Goal: Feedback & Contribution: Submit feedback/report problem

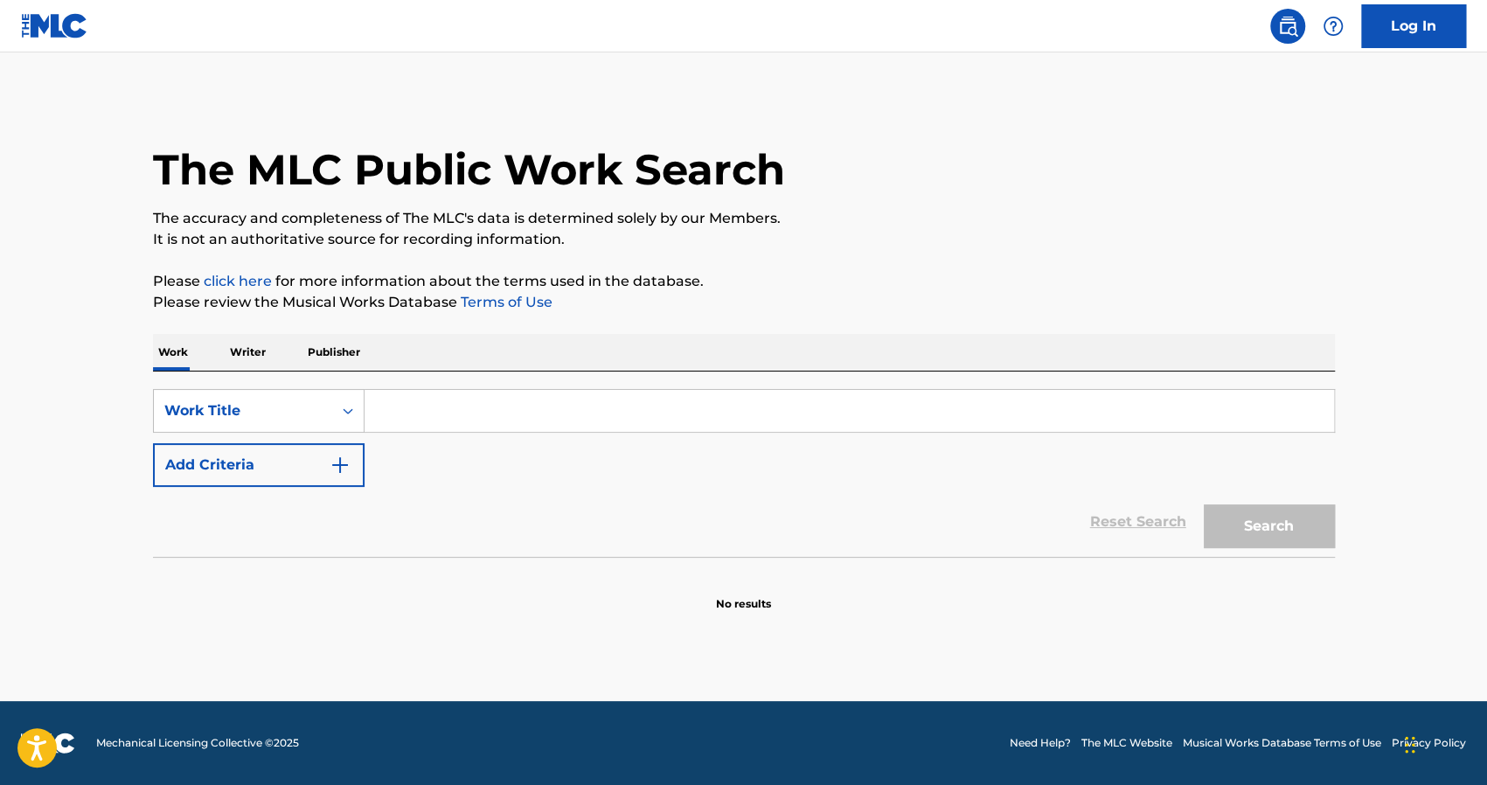
click at [447, 407] on input "Search Form" at bounding box center [848, 411] width 969 height 42
type input "no hay para"
click at [1204, 504] on button "Search" at bounding box center [1269, 526] width 131 height 44
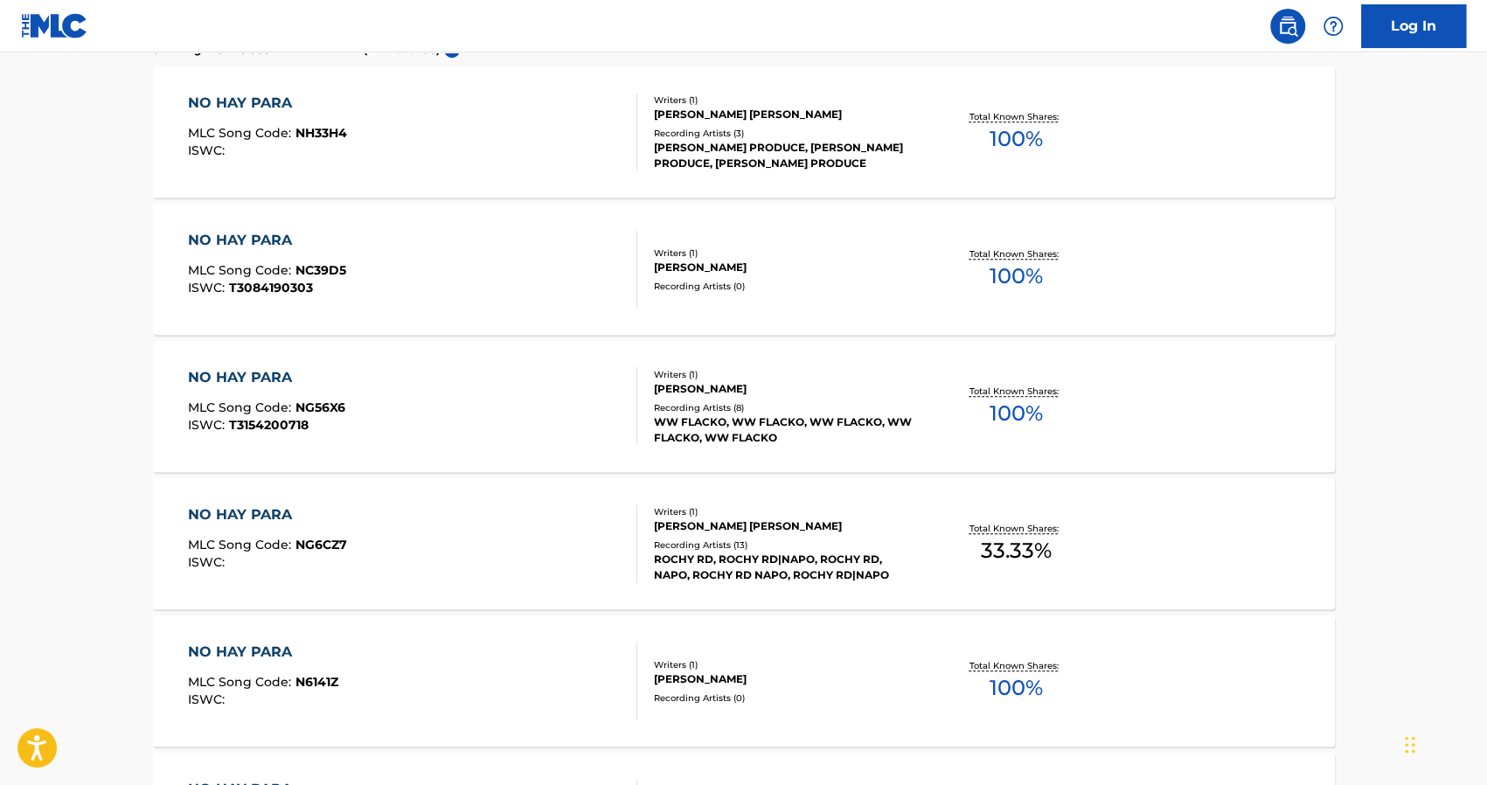
scroll to position [437, 0]
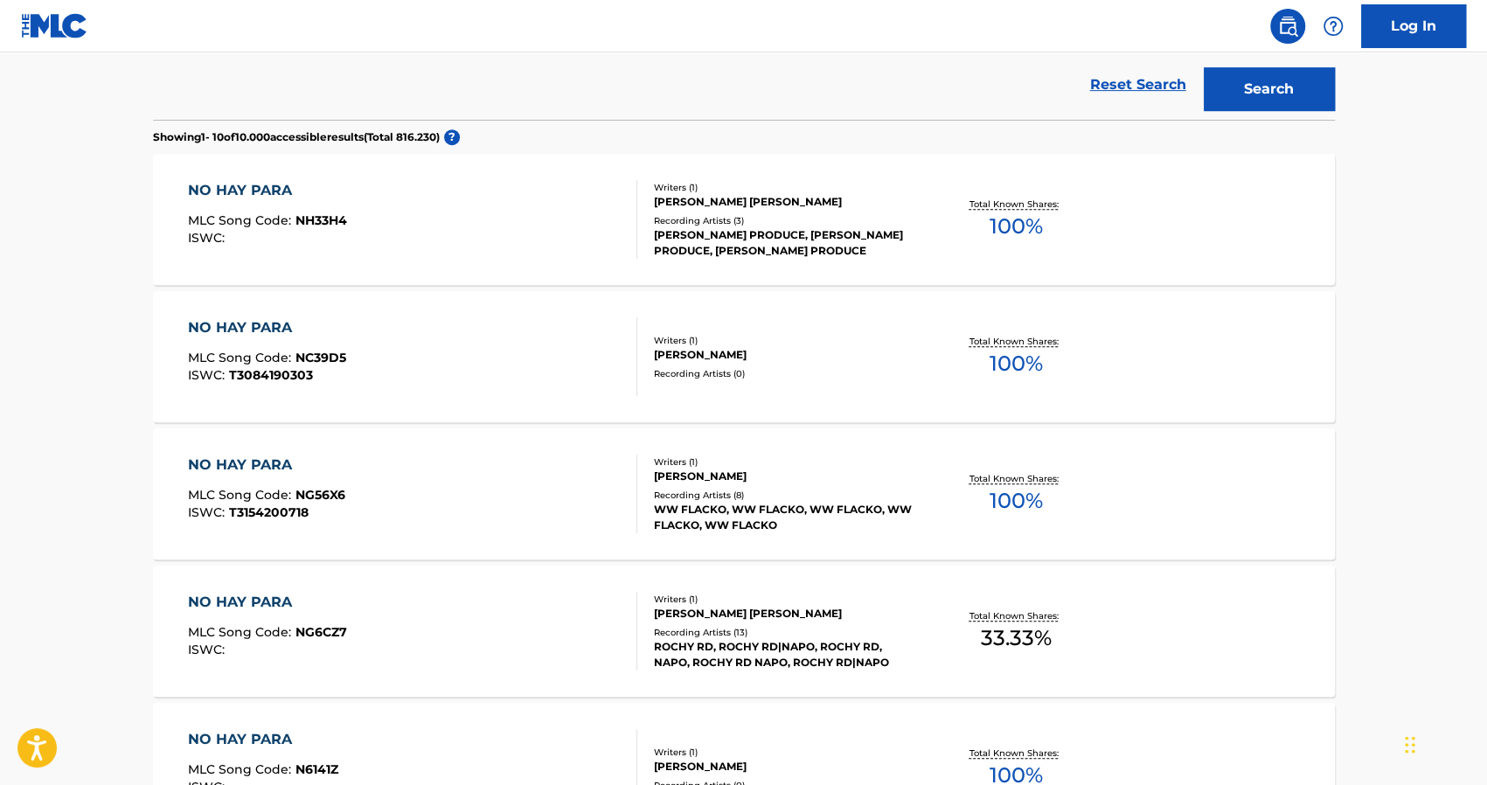
click at [746, 221] on div "Recording Artists ( 3 )" at bounding box center [786, 220] width 264 height 13
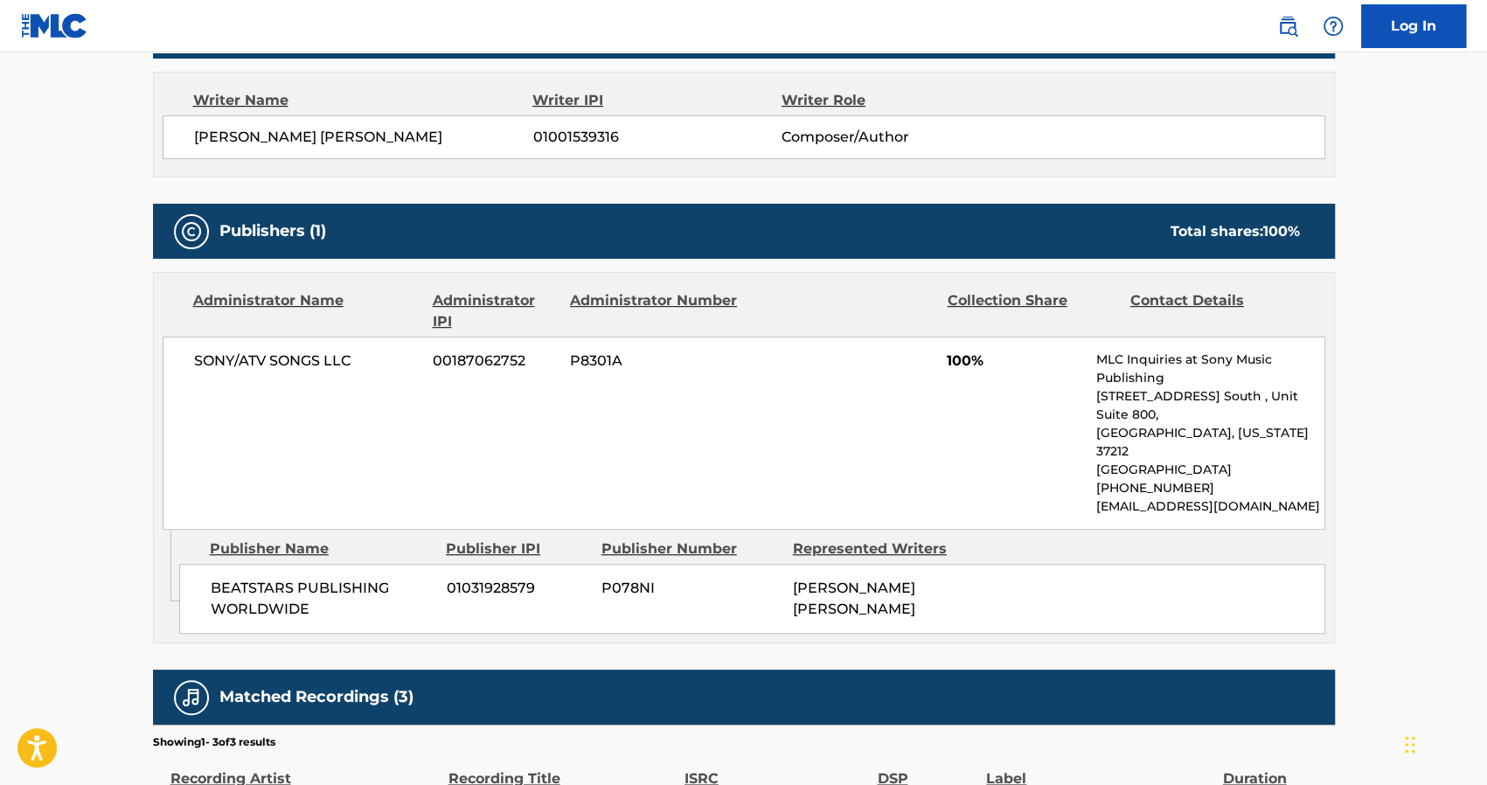
scroll to position [822, 0]
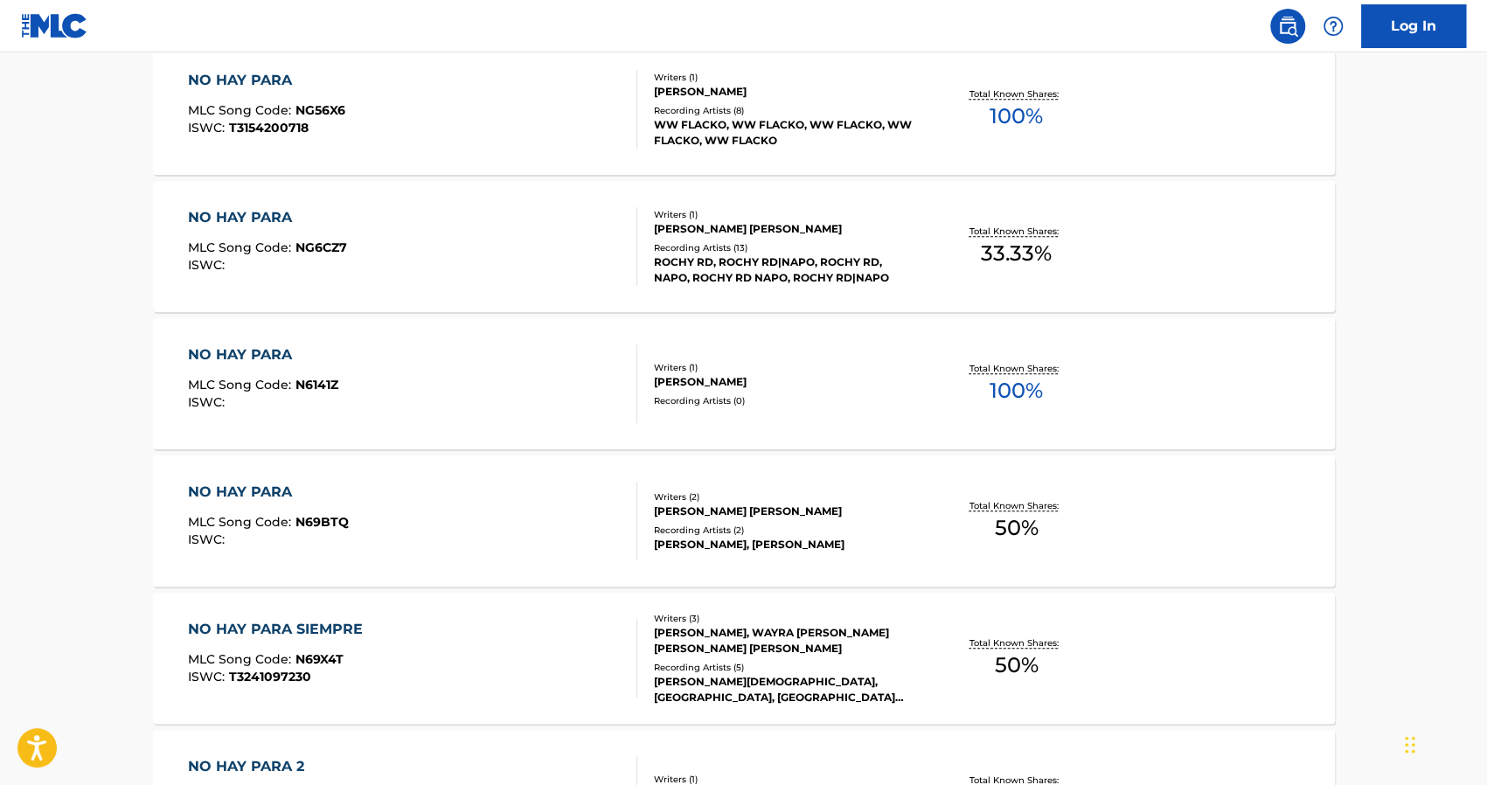
scroll to position [482, 0]
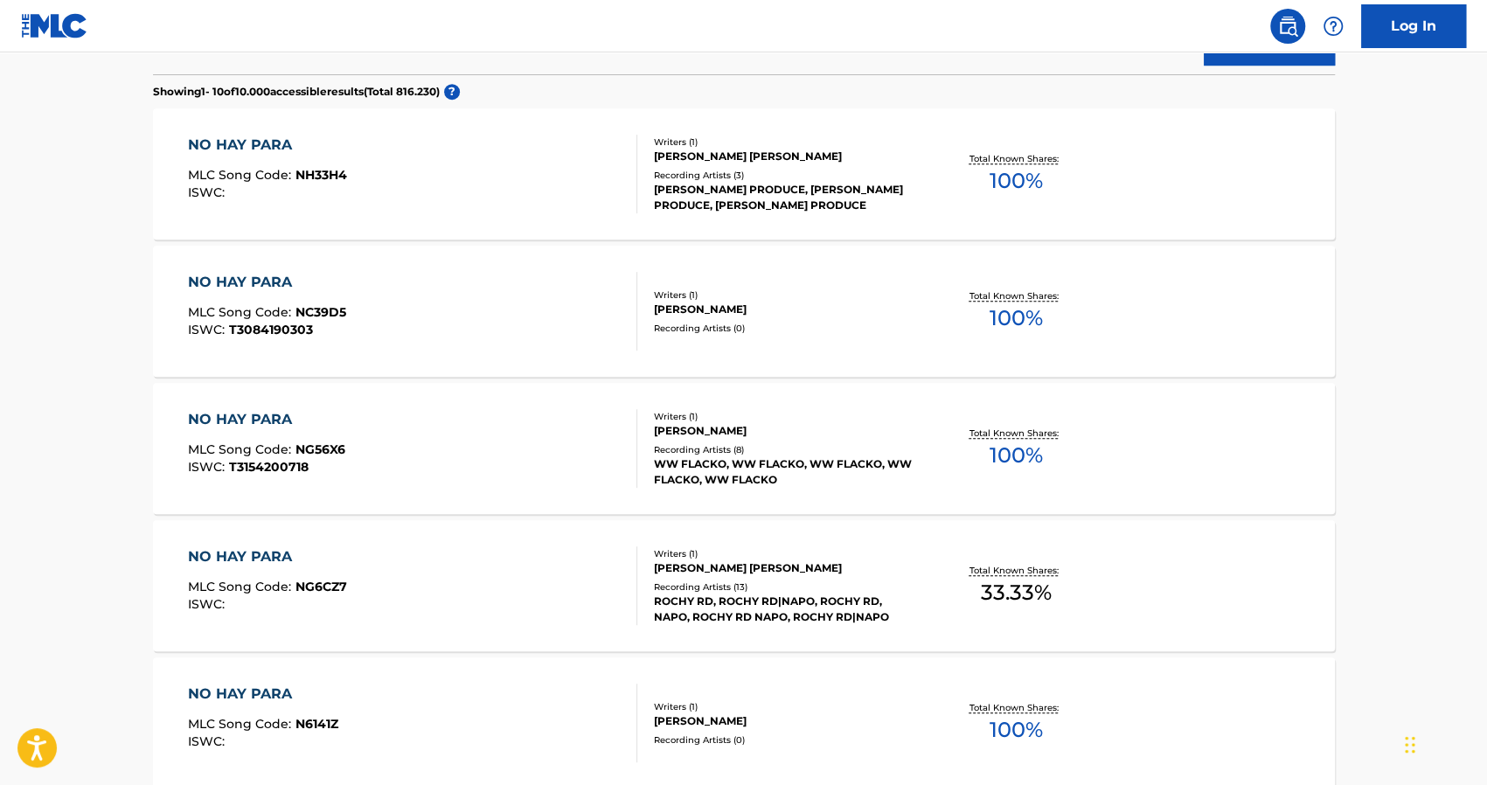
click at [759, 298] on div "Writers ( 1 )" at bounding box center [786, 294] width 264 height 13
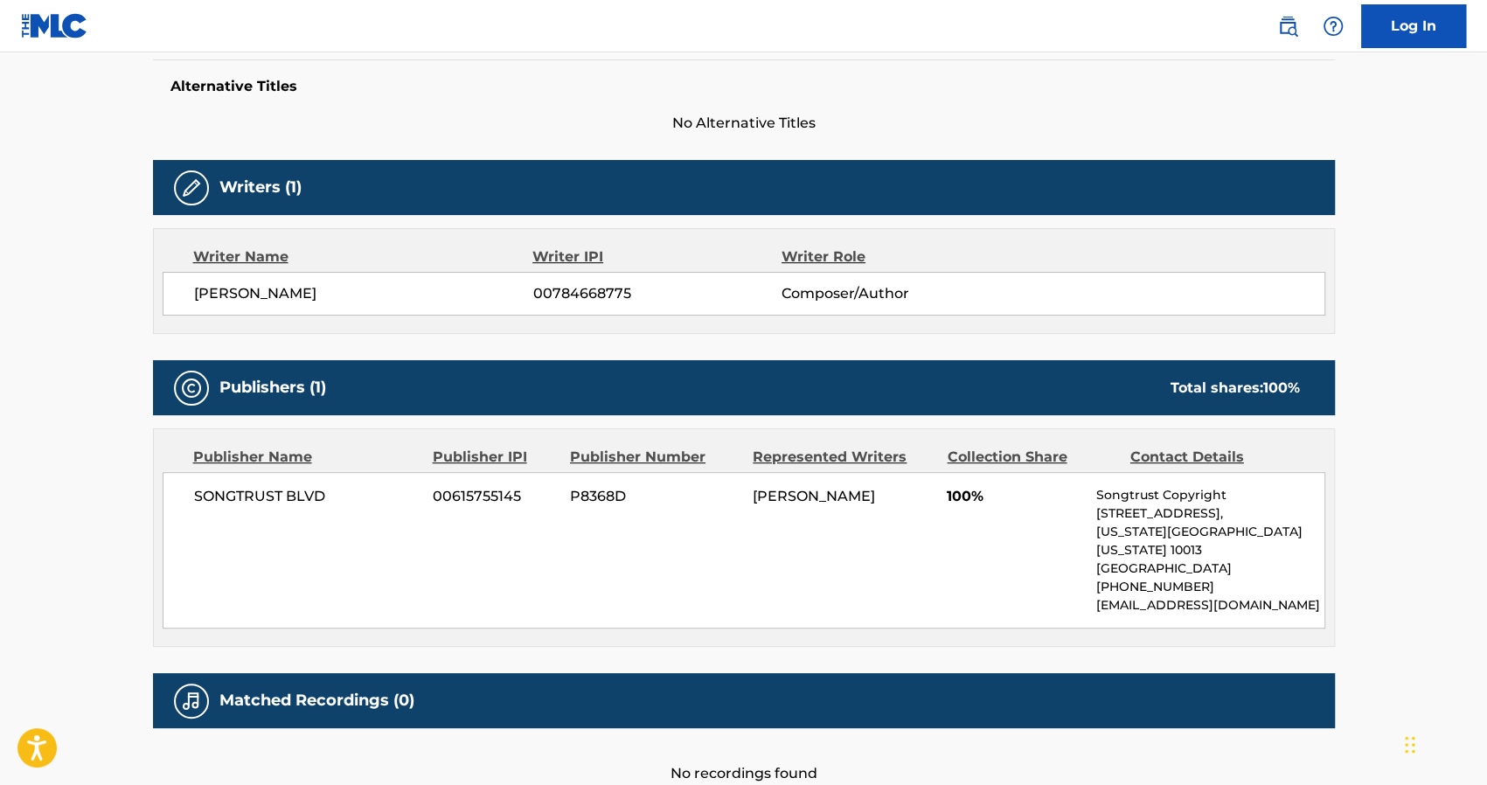
scroll to position [544, 0]
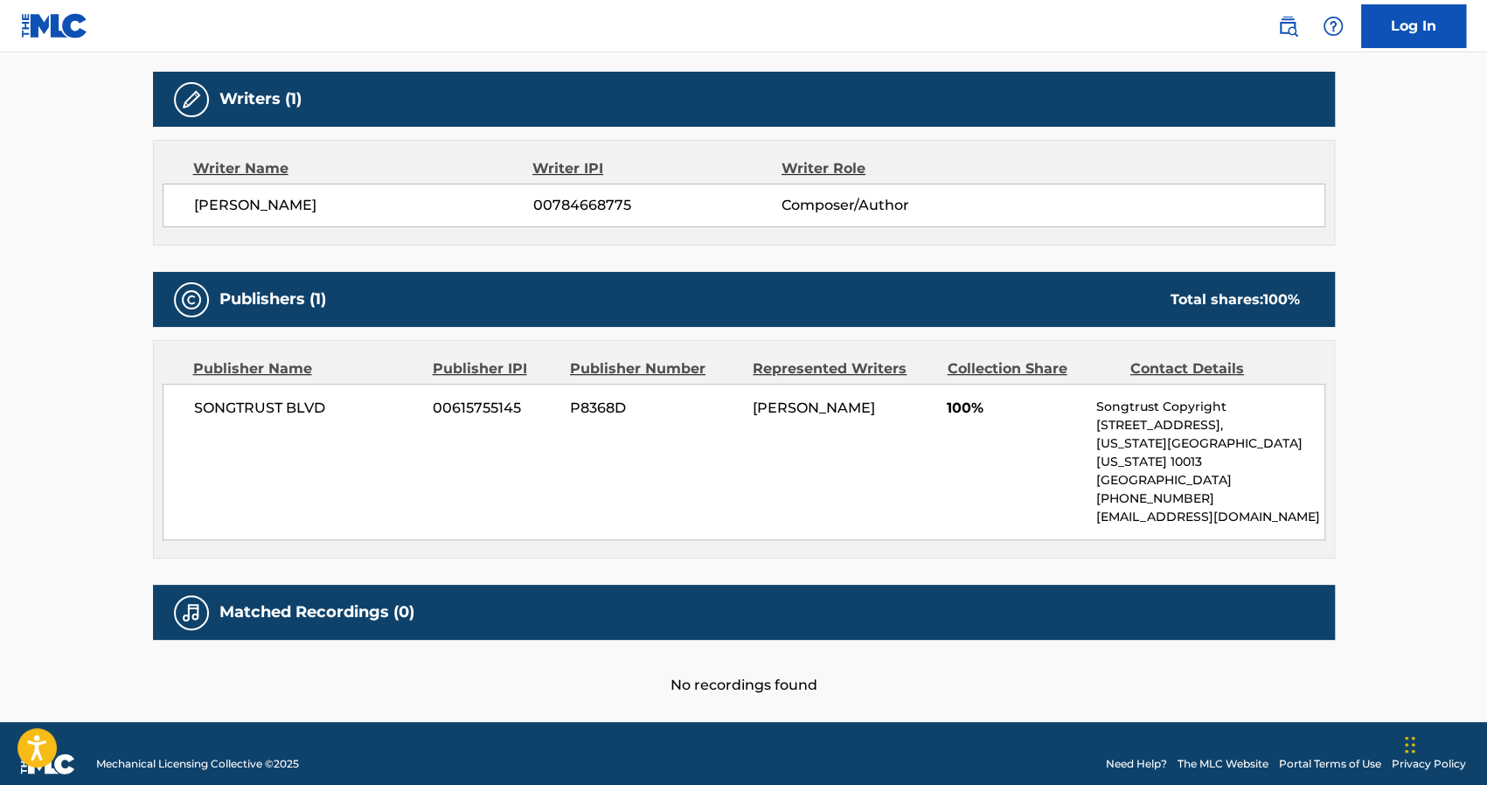
scroll to position [528, 0]
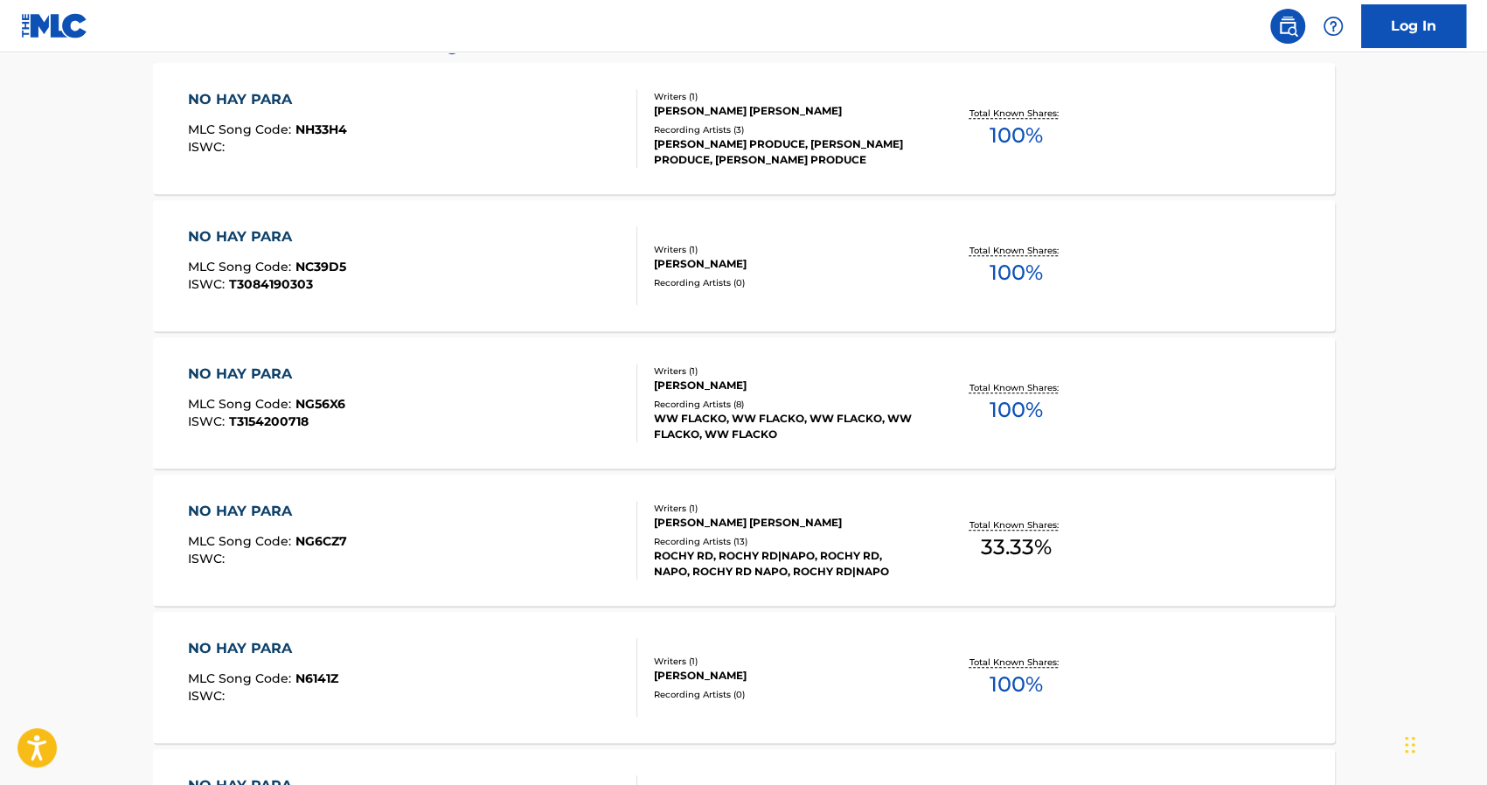
click at [791, 413] on div "WW FLACKO, WW FLACKO, WW FLACKO, WW FLACKO, WW FLACKO" at bounding box center [786, 426] width 264 height 31
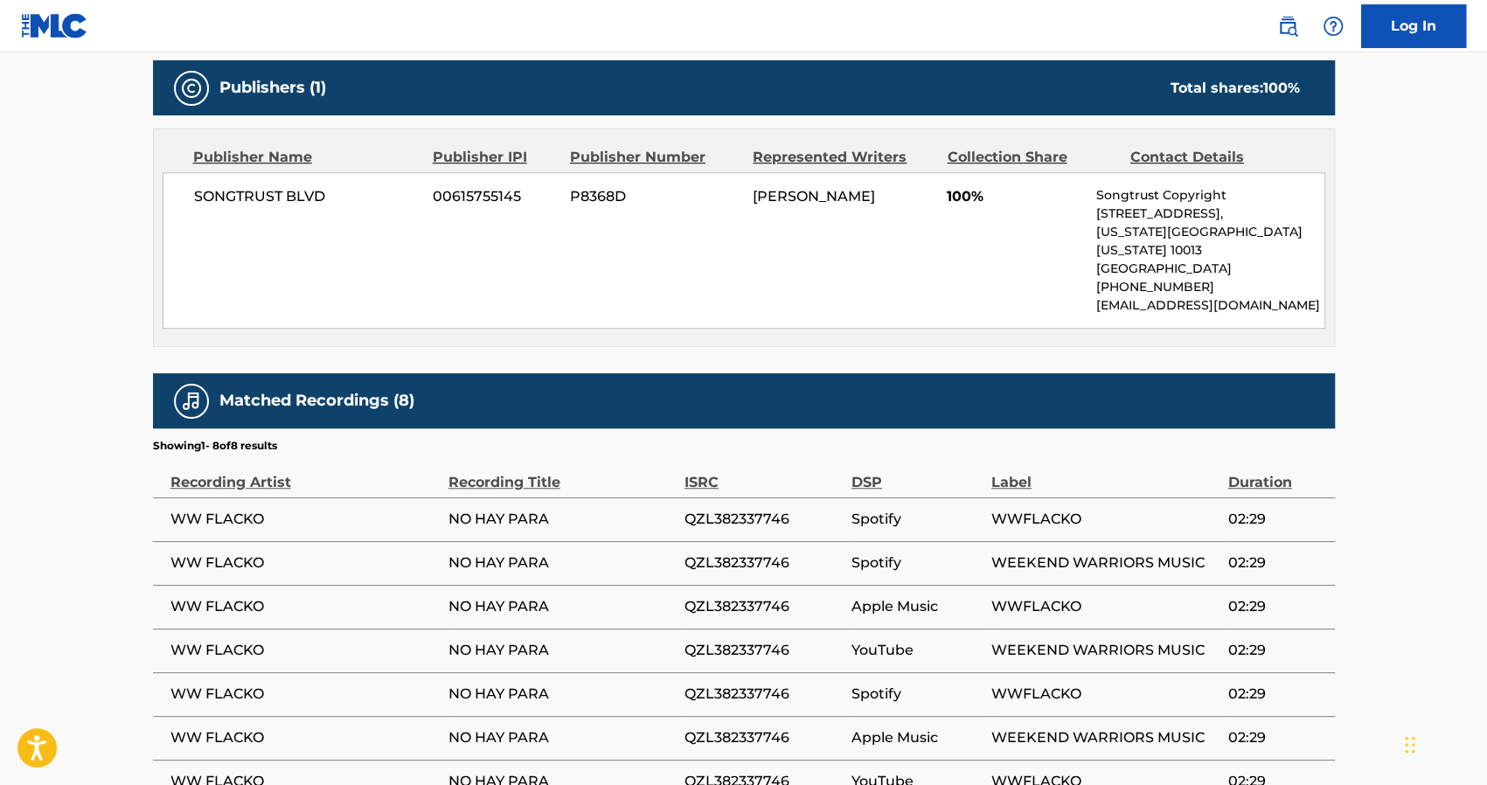
scroll to position [906, 0]
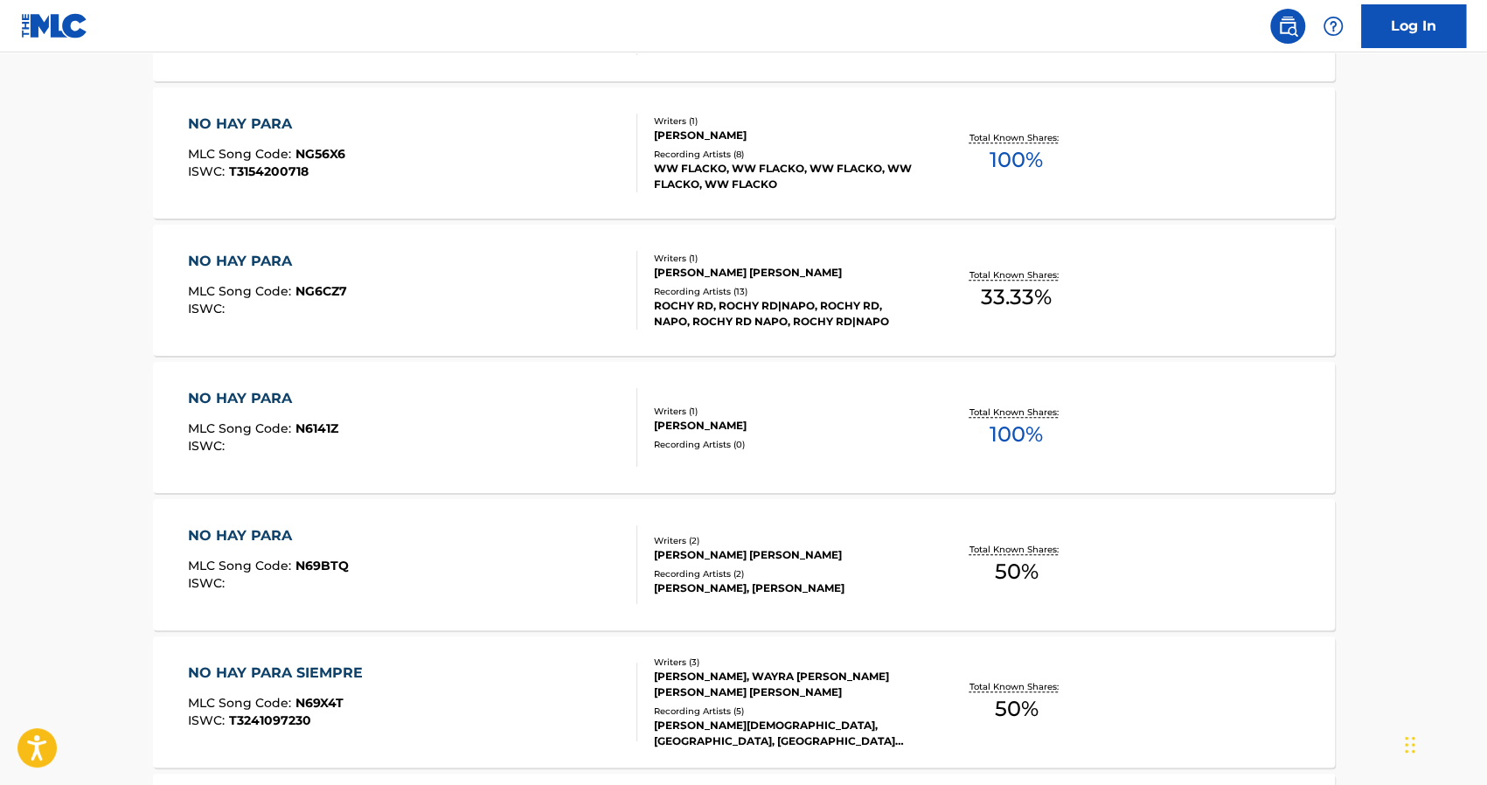
scroll to position [661, 0]
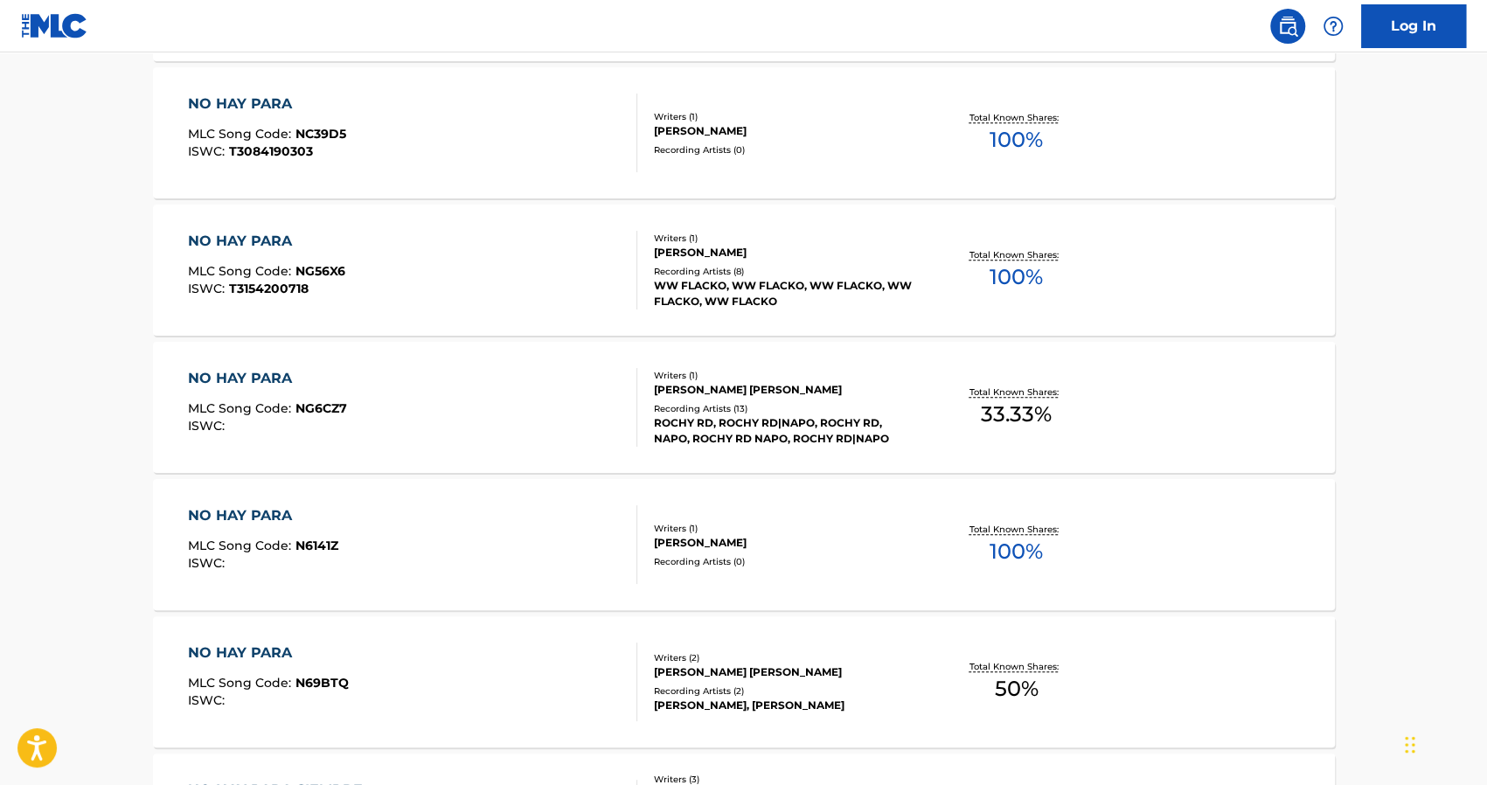
click at [738, 396] on div "RAYMOND NATHANEL RIVERA BAUTISTA" at bounding box center [786, 390] width 264 height 16
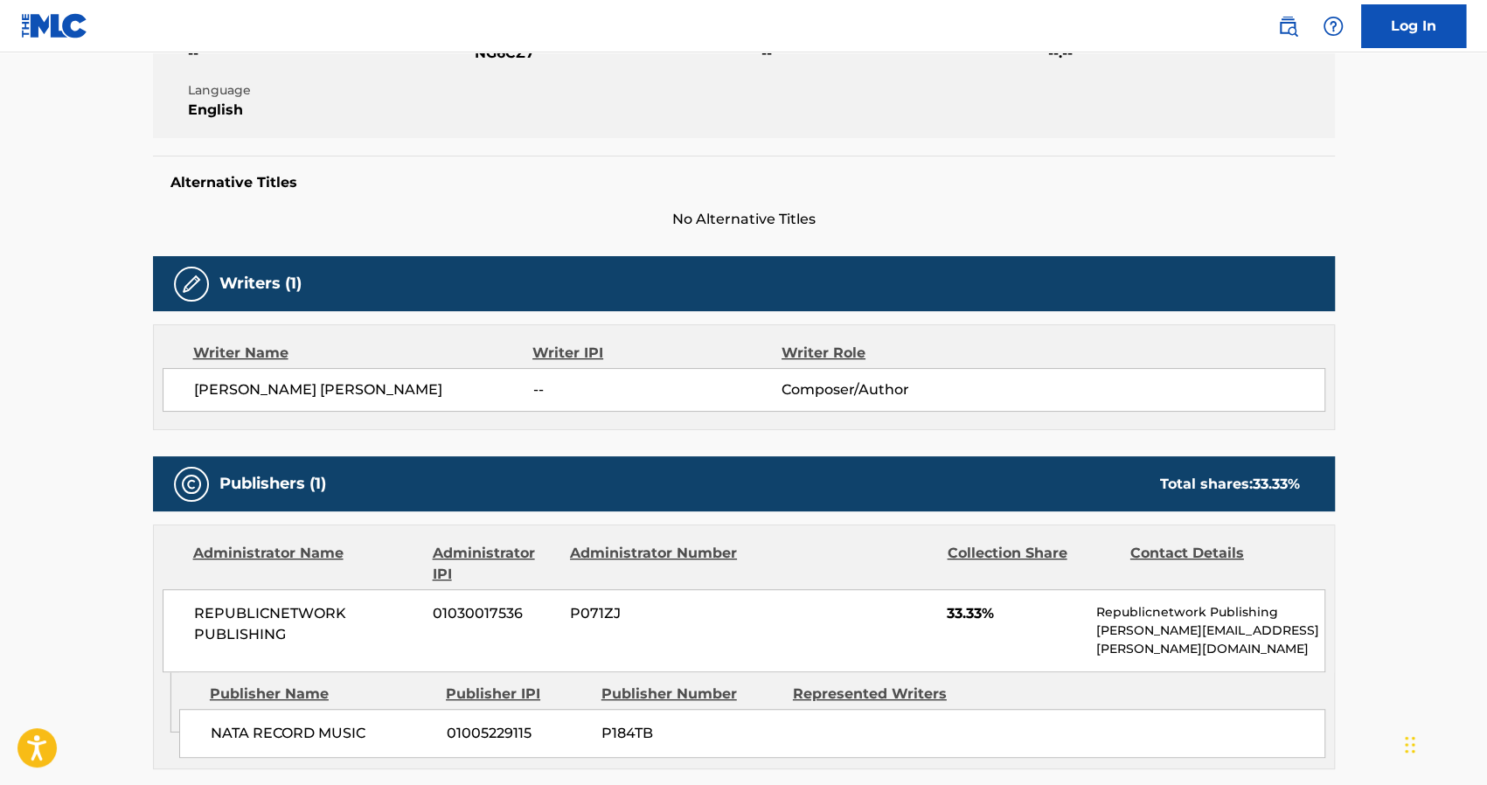
scroll to position [100, 0]
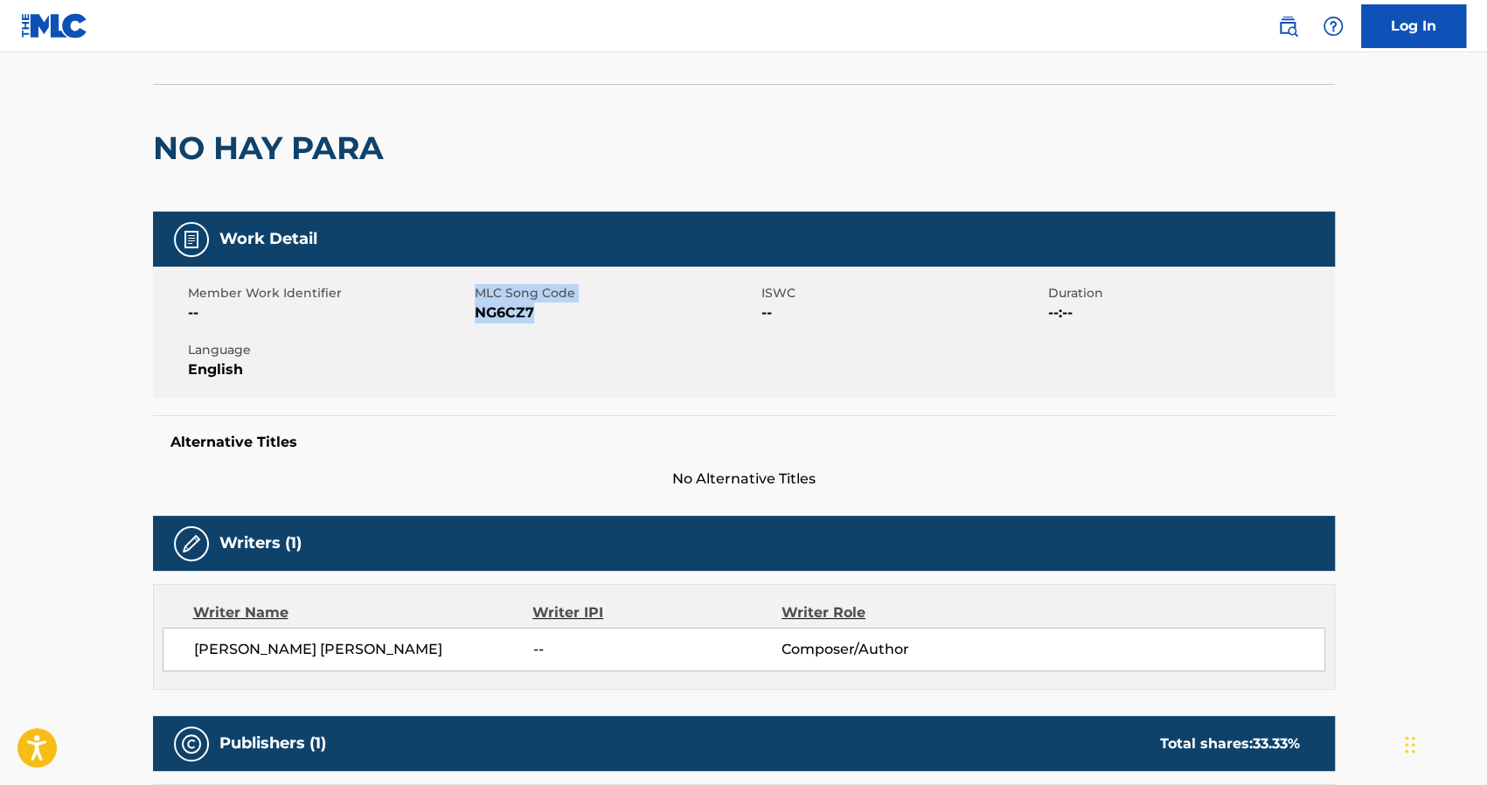
drag, startPoint x: 542, startPoint y: 316, endPoint x: 475, endPoint y: 296, distance: 69.2
click at [475, 296] on div "MLC Song Code NG6CZ7" at bounding box center [618, 303] width 287 height 39
copy div "MLC Song Code NG6CZ7"
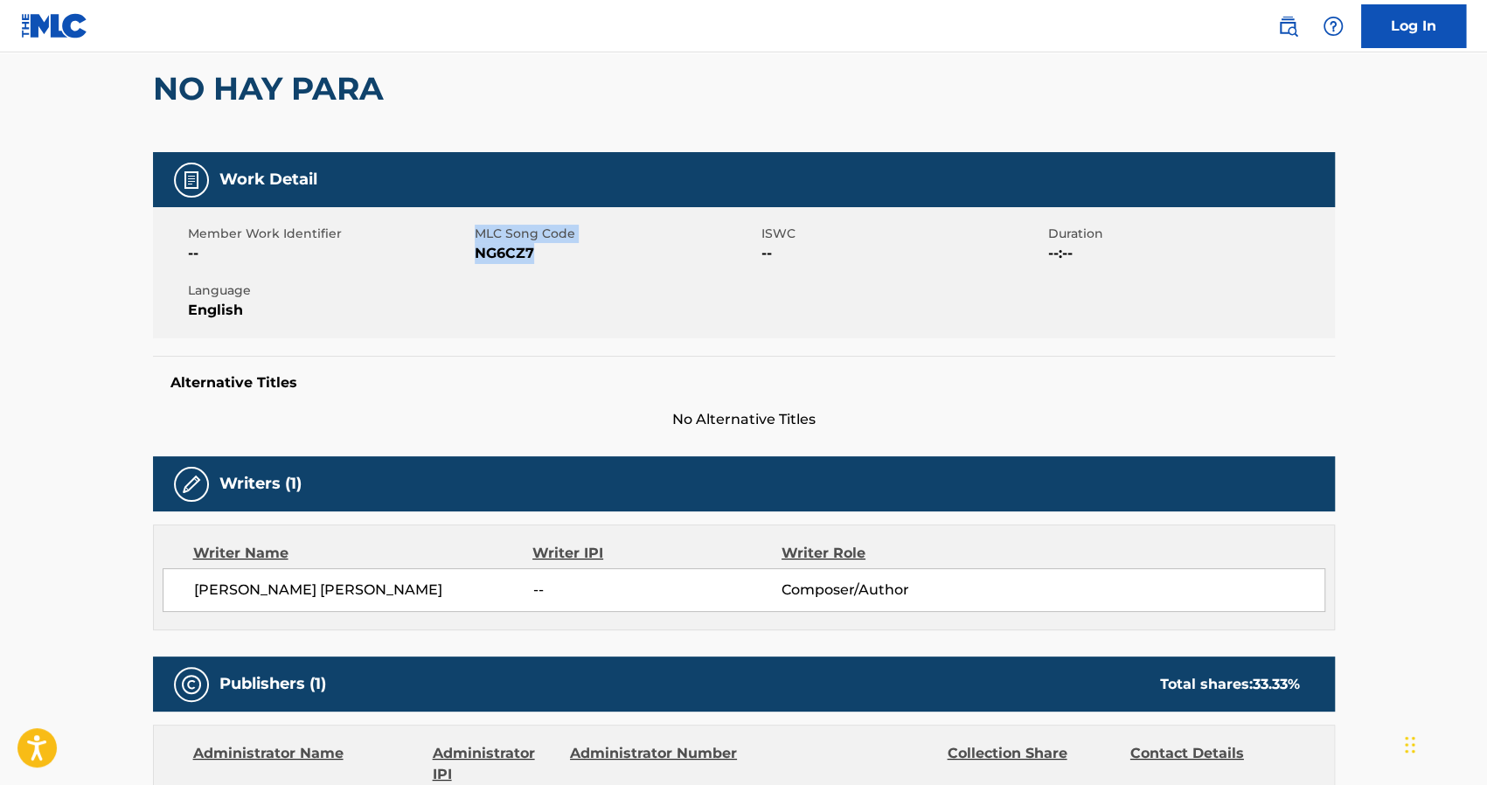
scroll to position [155, 0]
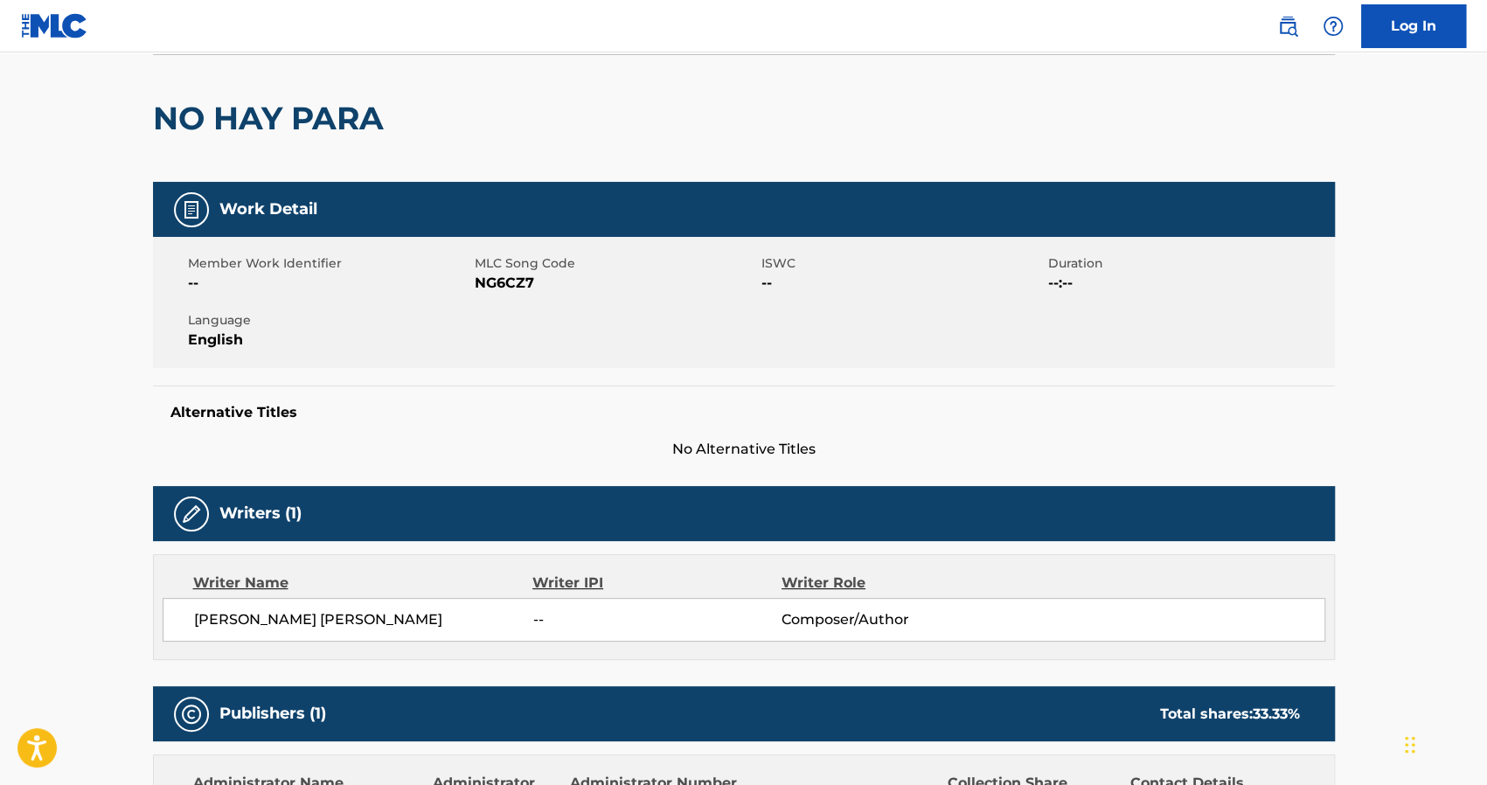
scroll to position [67, 0]
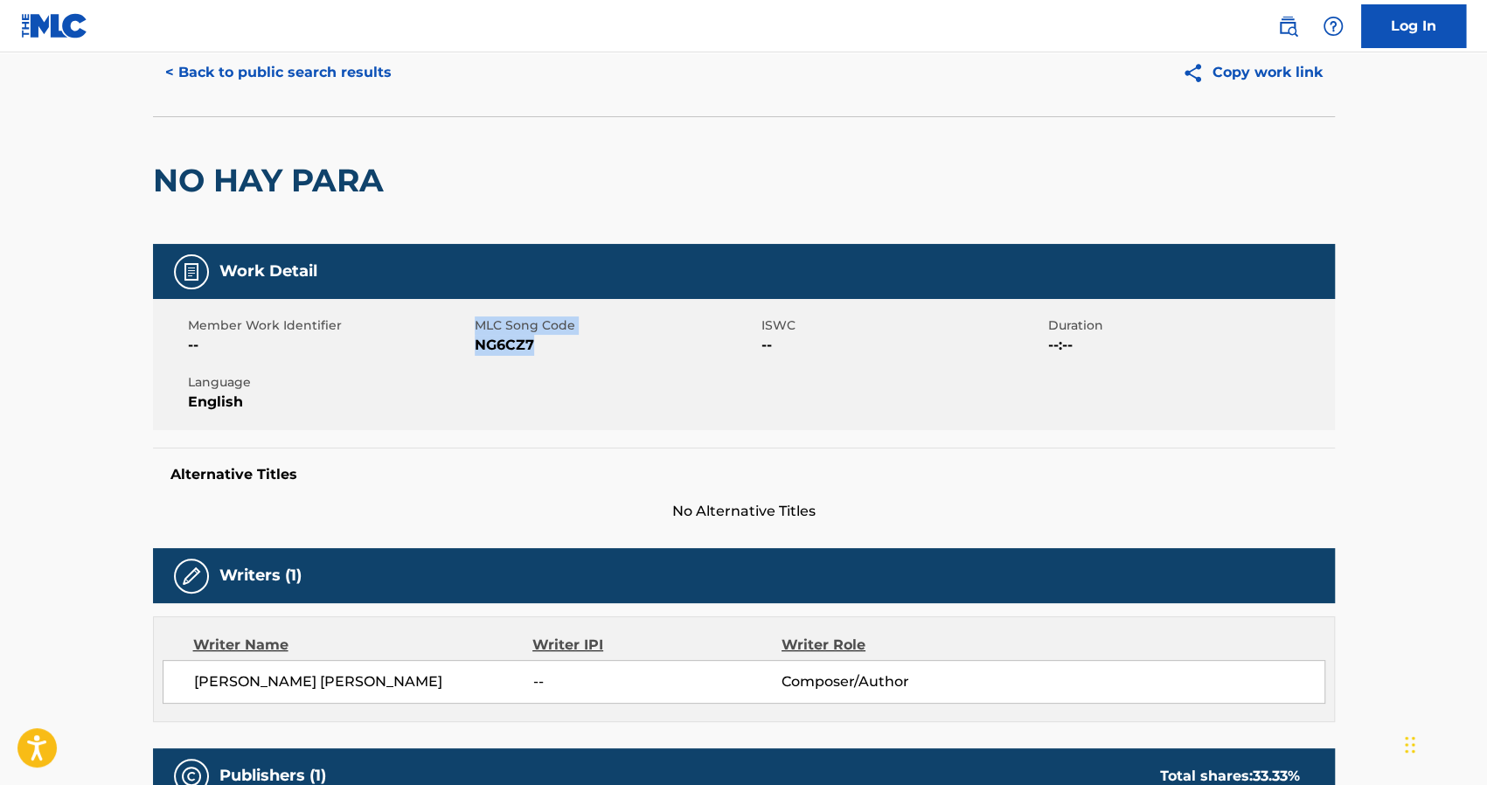
drag, startPoint x: 548, startPoint y: 350, endPoint x: 466, endPoint y: 346, distance: 82.3
click at [466, 346] on div "Member Work Identifier -- MLC Song Code NG6CZ7 ISWC -- Duration --:-- Language …" at bounding box center [744, 364] width 1182 height 131
click at [470, 346] on div "Member Work Identifier --" at bounding box center [331, 335] width 287 height 39
click at [478, 346] on span "NG6CZ7" at bounding box center [616, 345] width 282 height 21
drag, startPoint x: 473, startPoint y: 345, endPoint x: 521, endPoint y: 350, distance: 48.4
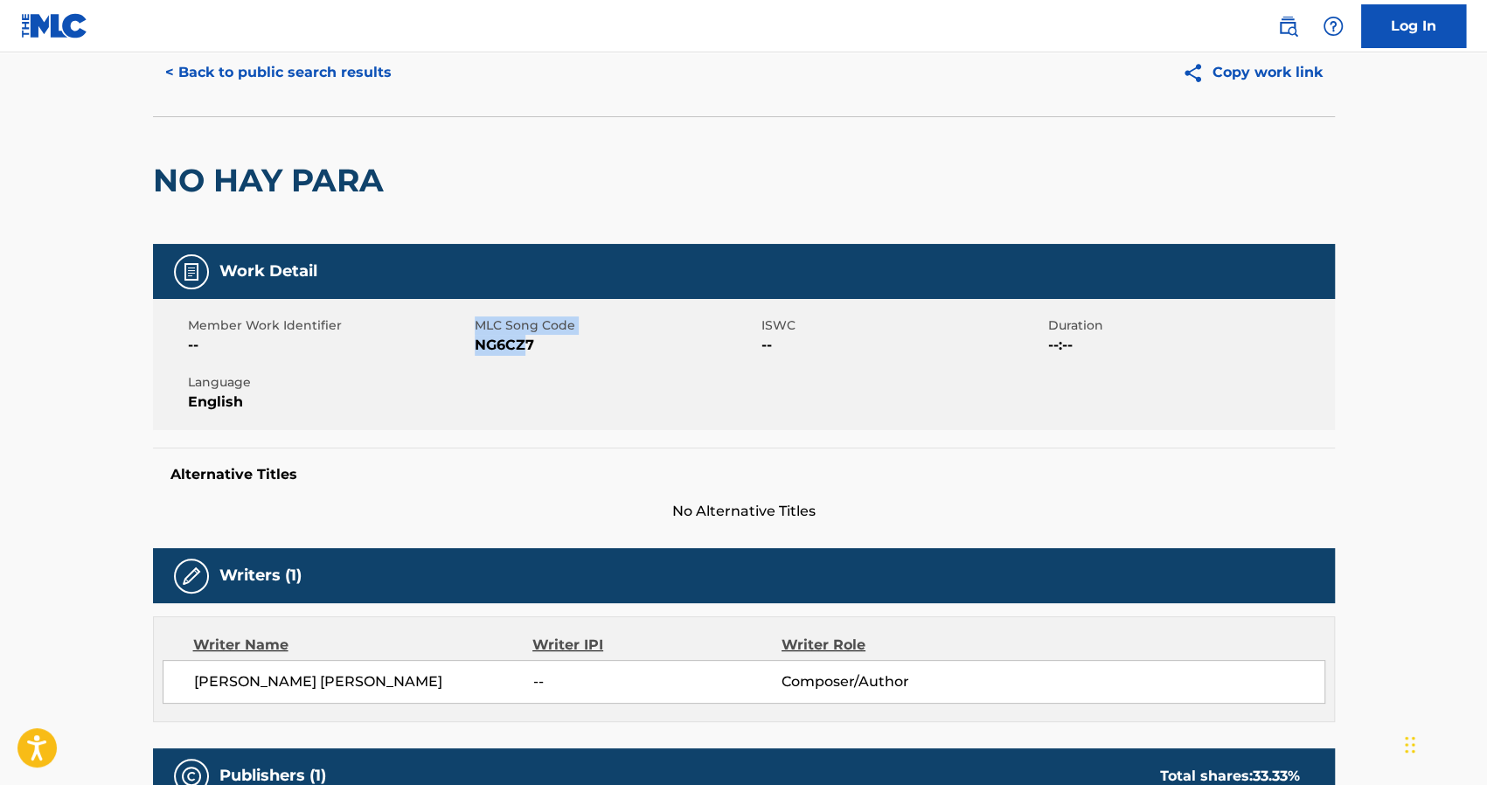
click at [521, 350] on div "Member Work Identifier -- MLC Song Code NG6CZ7 ISWC -- Duration --:-- Language …" at bounding box center [744, 364] width 1182 height 131
click at [508, 350] on span "NG6CZ7" at bounding box center [616, 345] width 282 height 21
drag, startPoint x: 477, startPoint y: 344, endPoint x: 531, endPoint y: 349, distance: 54.4
click at [531, 349] on span "NG6CZ7" at bounding box center [616, 345] width 282 height 21
copy span "NG6CZ7"
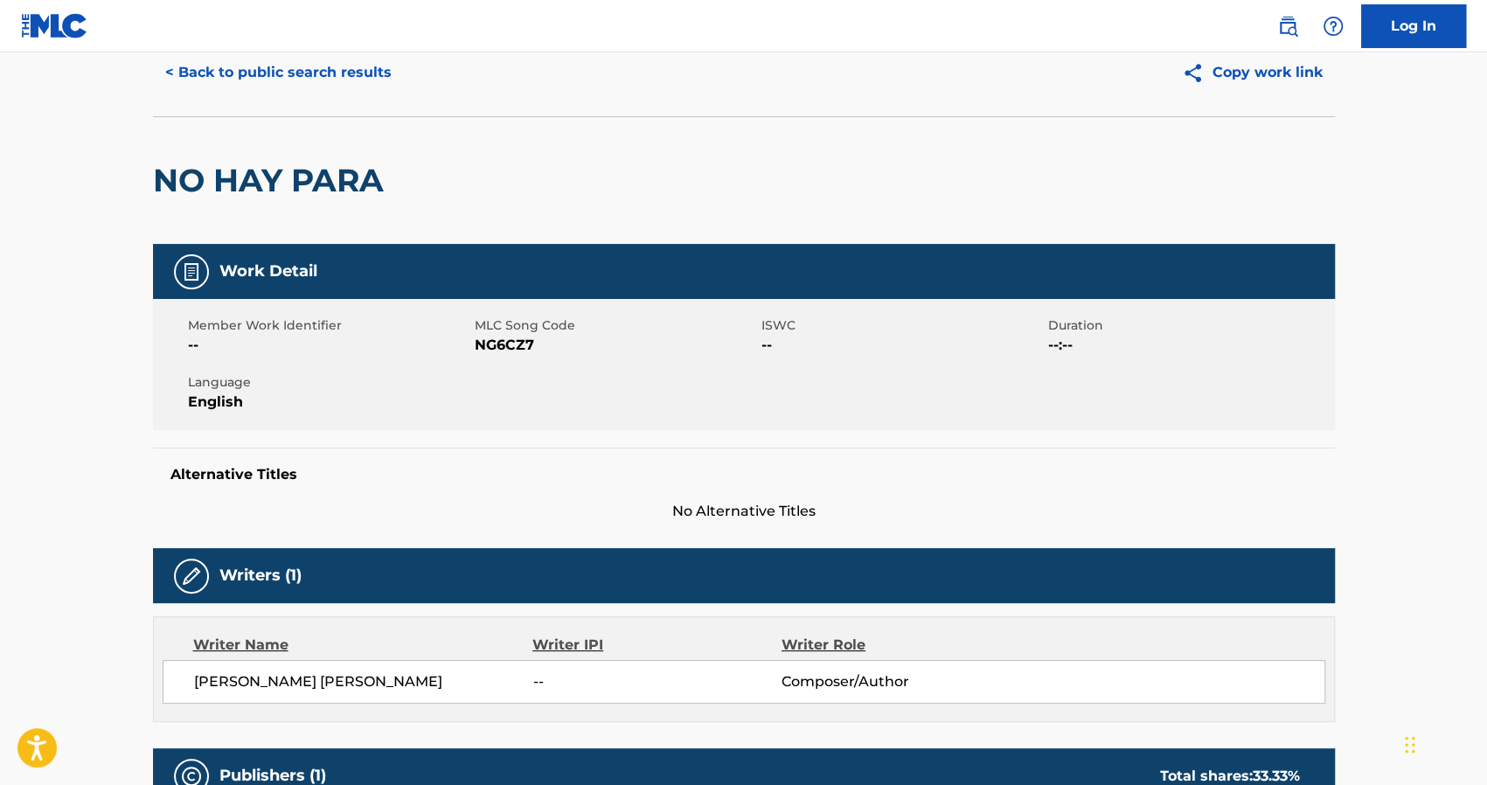
drag, startPoint x: 1161, startPoint y: 148, endPoint x: 1114, endPoint y: 148, distance: 47.2
click at [1161, 148] on div "NO HAY PARA" at bounding box center [744, 180] width 1182 height 128
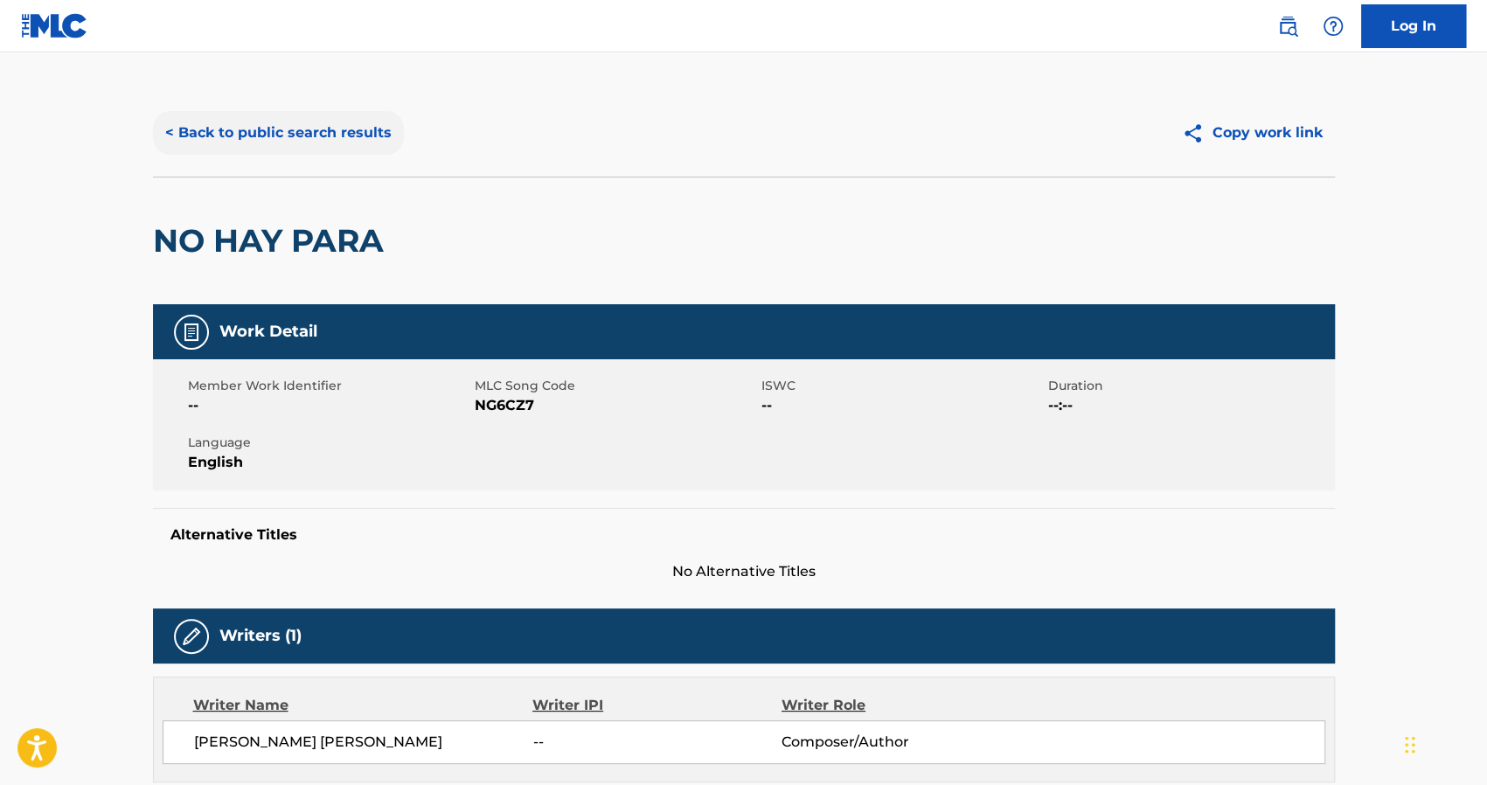
scroll to position [0, 0]
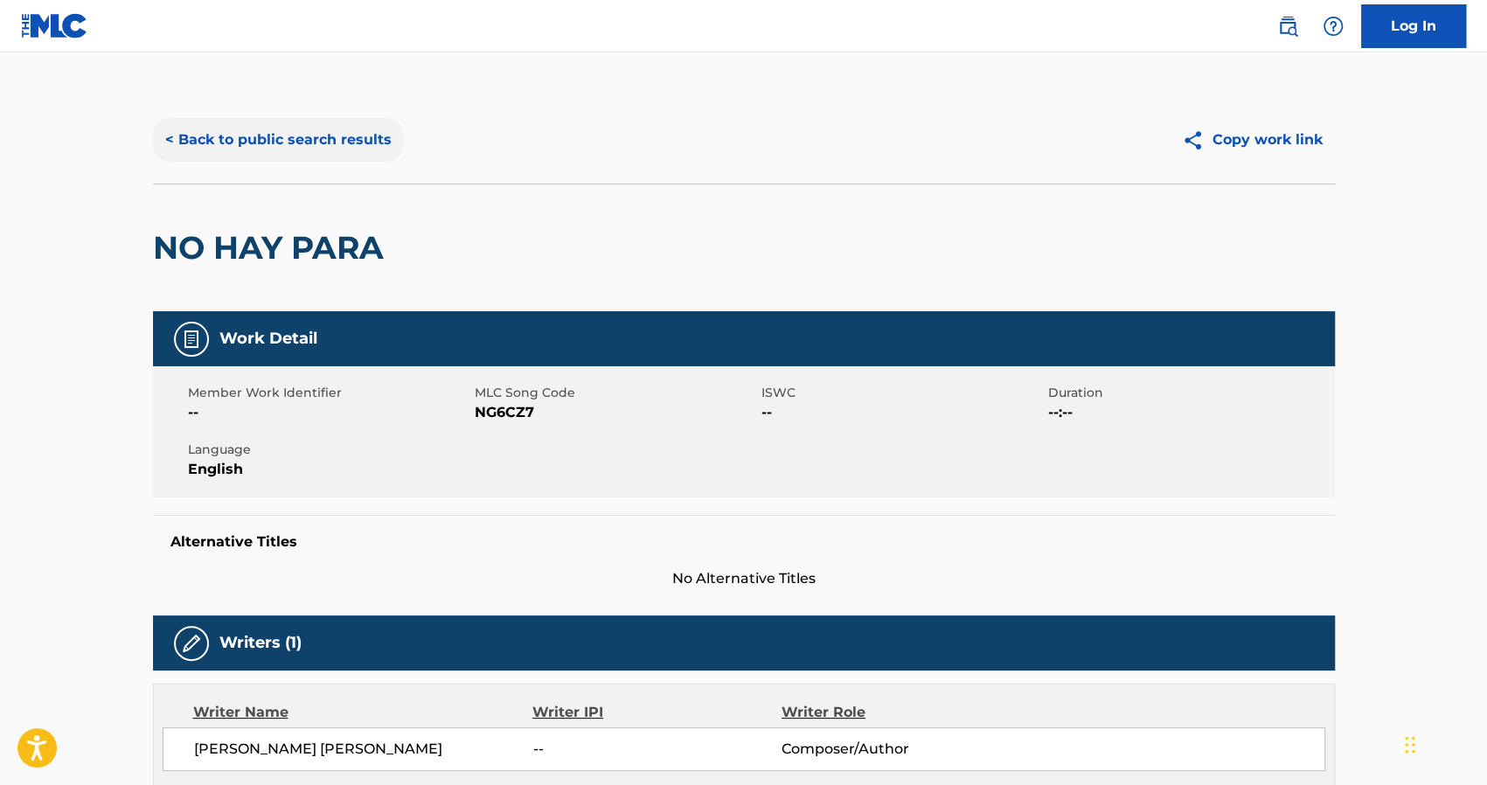
click at [254, 132] on button "< Back to public search results" at bounding box center [278, 140] width 251 height 44
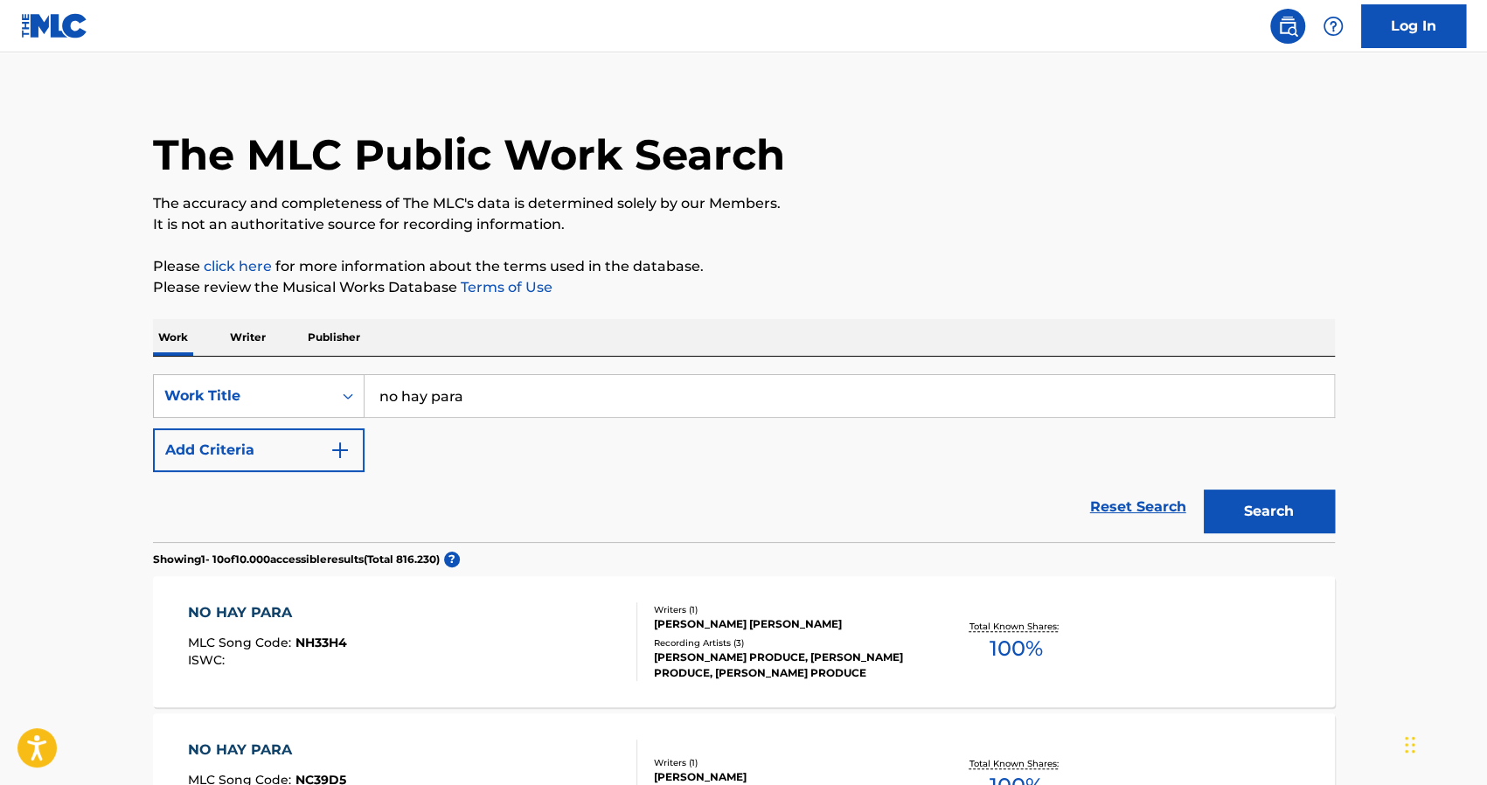
scroll to position [7, 0]
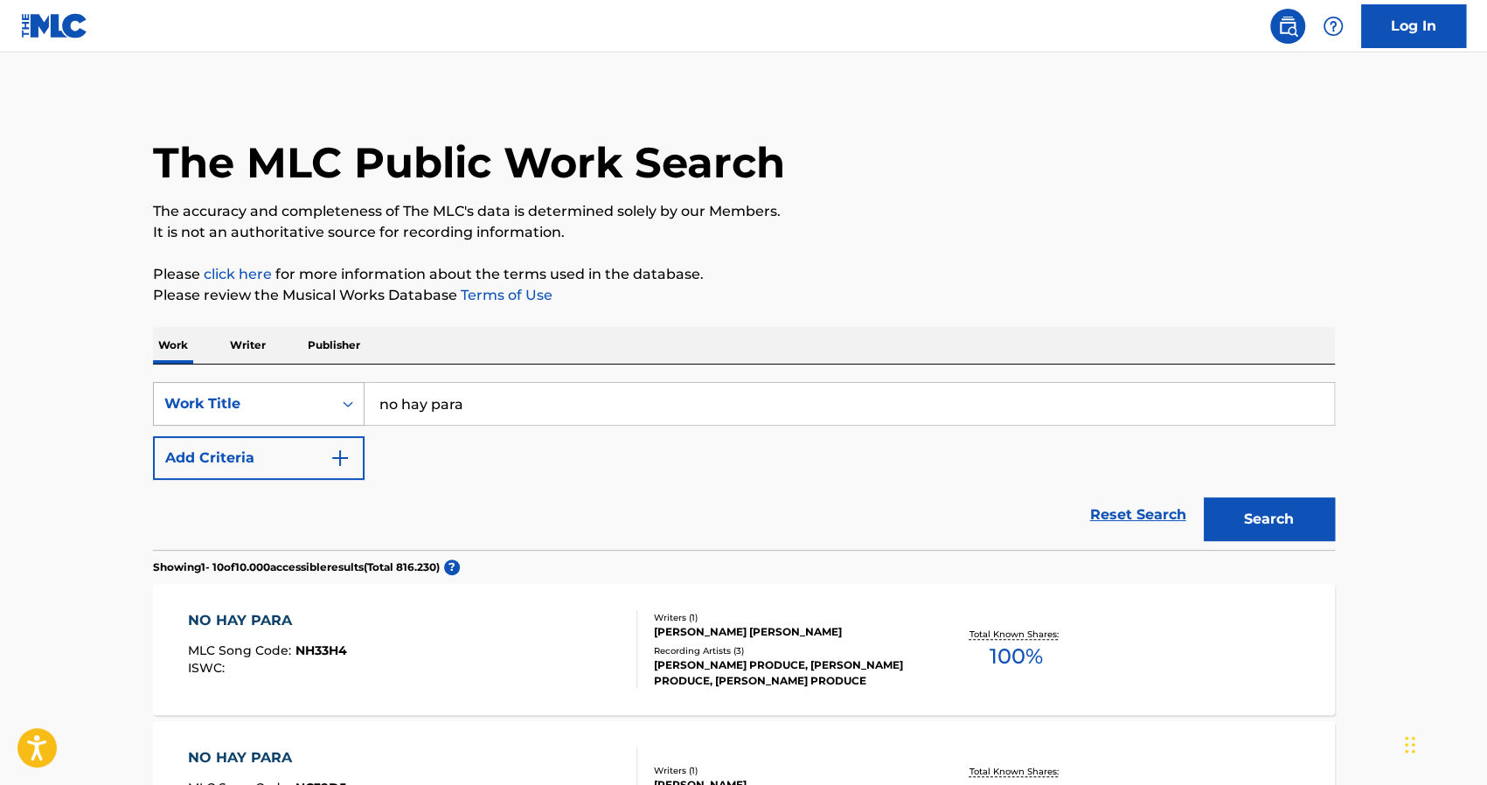
drag, startPoint x: 476, startPoint y: 399, endPoint x: 321, endPoint y: 410, distance: 156.0
click at [324, 409] on div "SearchWithCriteria7c850156-31a6-4c22-8588-b7a3fb68cc81 Work Title no hay para" at bounding box center [744, 404] width 1182 height 44
paste input "Capea El Dough 2024 (Capea El 3)"
type input "Capea El Dough 2024 (Capea El 3)"
click at [1204, 497] on button "Search" at bounding box center [1269, 519] width 131 height 44
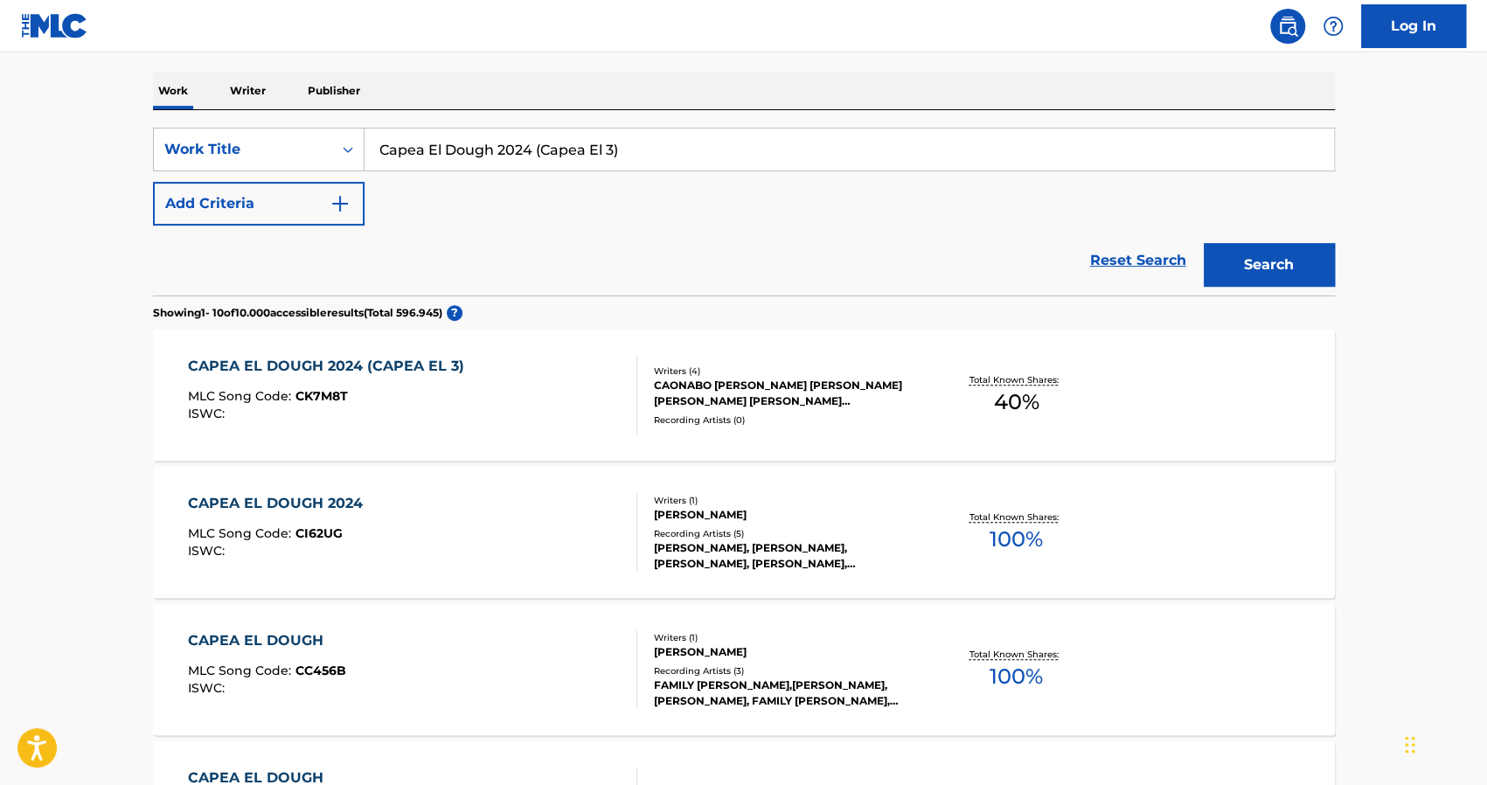
scroll to position [262, 0]
click at [399, 362] on div "CAPEA EL DOUGH 2024 (CAPEA EL 3)" at bounding box center [330, 365] width 285 height 21
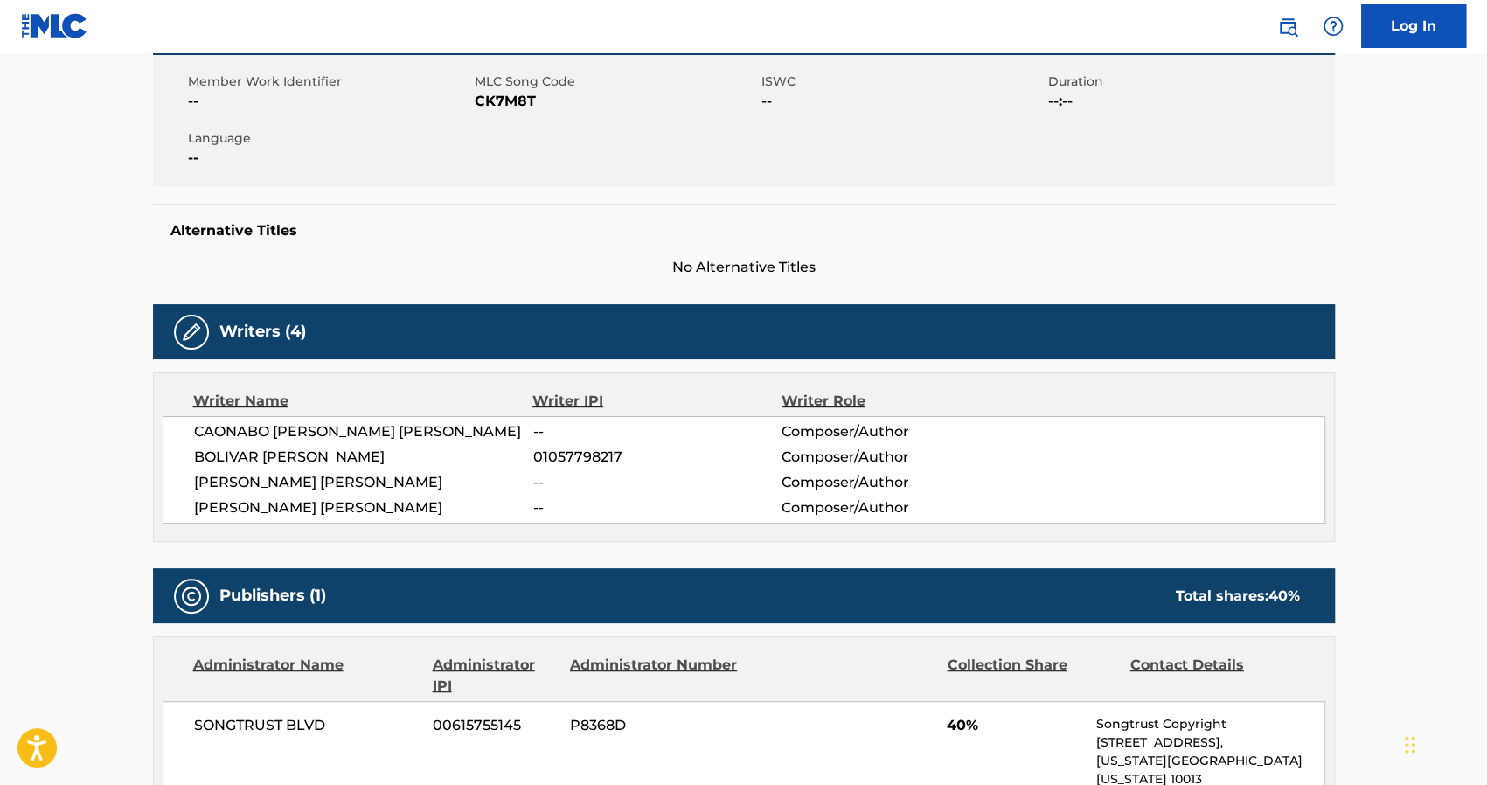
scroll to position [87, 0]
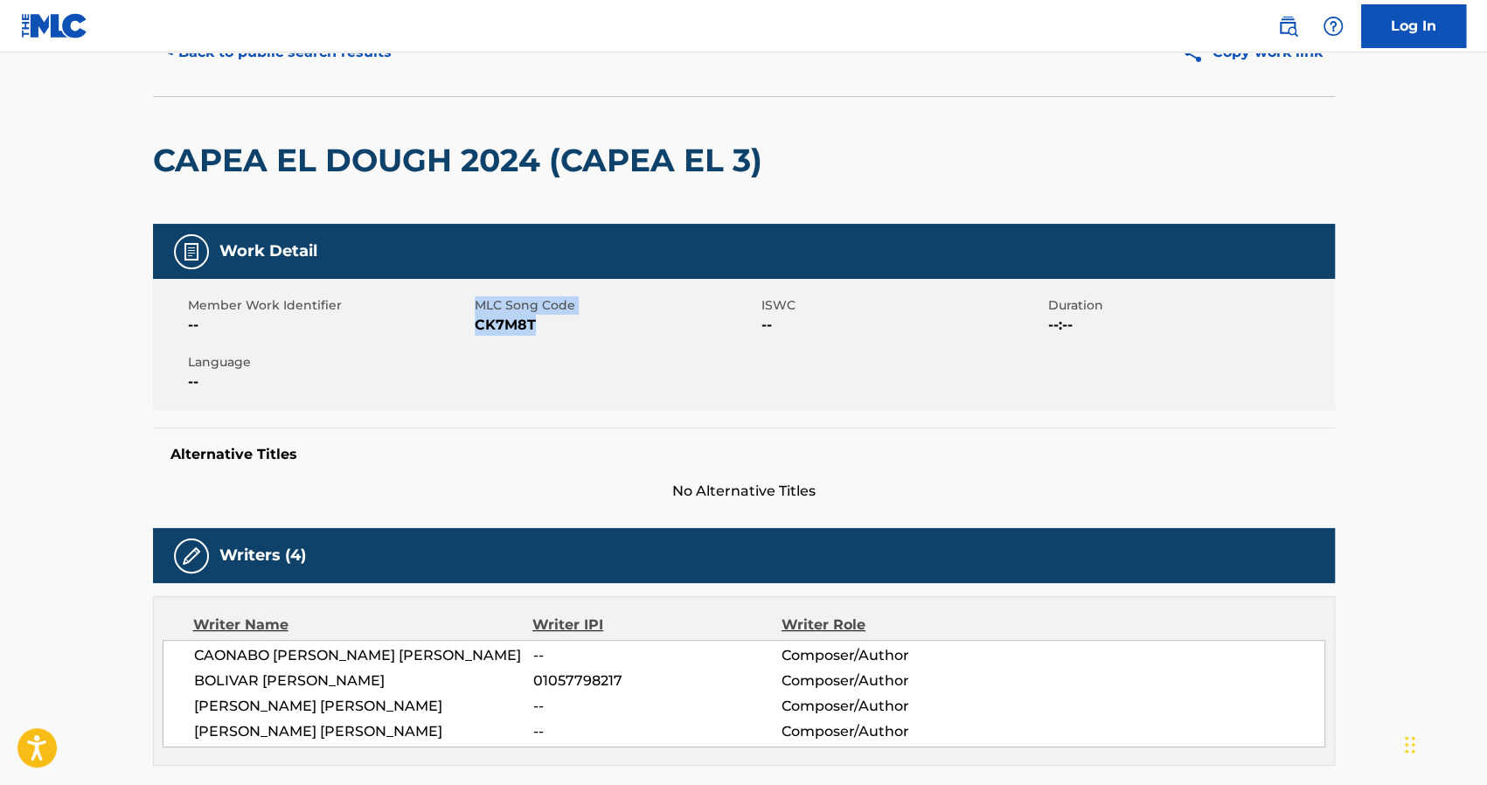
drag, startPoint x: 542, startPoint y: 324, endPoint x: 477, endPoint y: 306, distance: 67.2
click at [477, 306] on div "MLC Song Code CK7M8T" at bounding box center [618, 315] width 287 height 39
copy div "MLC Song Code CK7M8T"
click at [502, 326] on span "CK7M8T" at bounding box center [616, 325] width 282 height 21
drag, startPoint x: 532, startPoint y: 326, endPoint x: 475, endPoint y: 331, distance: 57.1
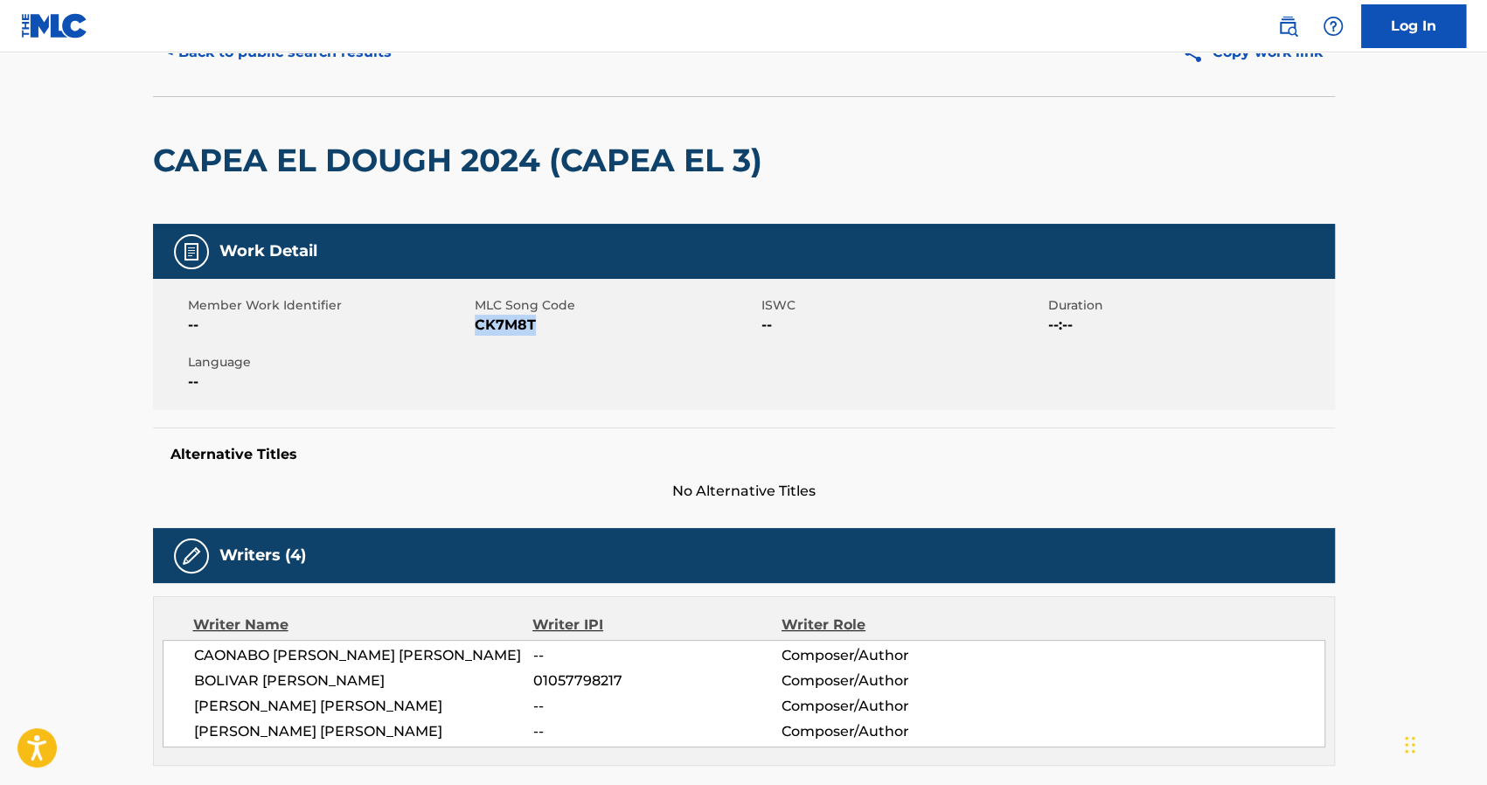
click at [475, 331] on span "CK7M8T" at bounding box center [616, 325] width 282 height 21
copy span "CK7M8T"
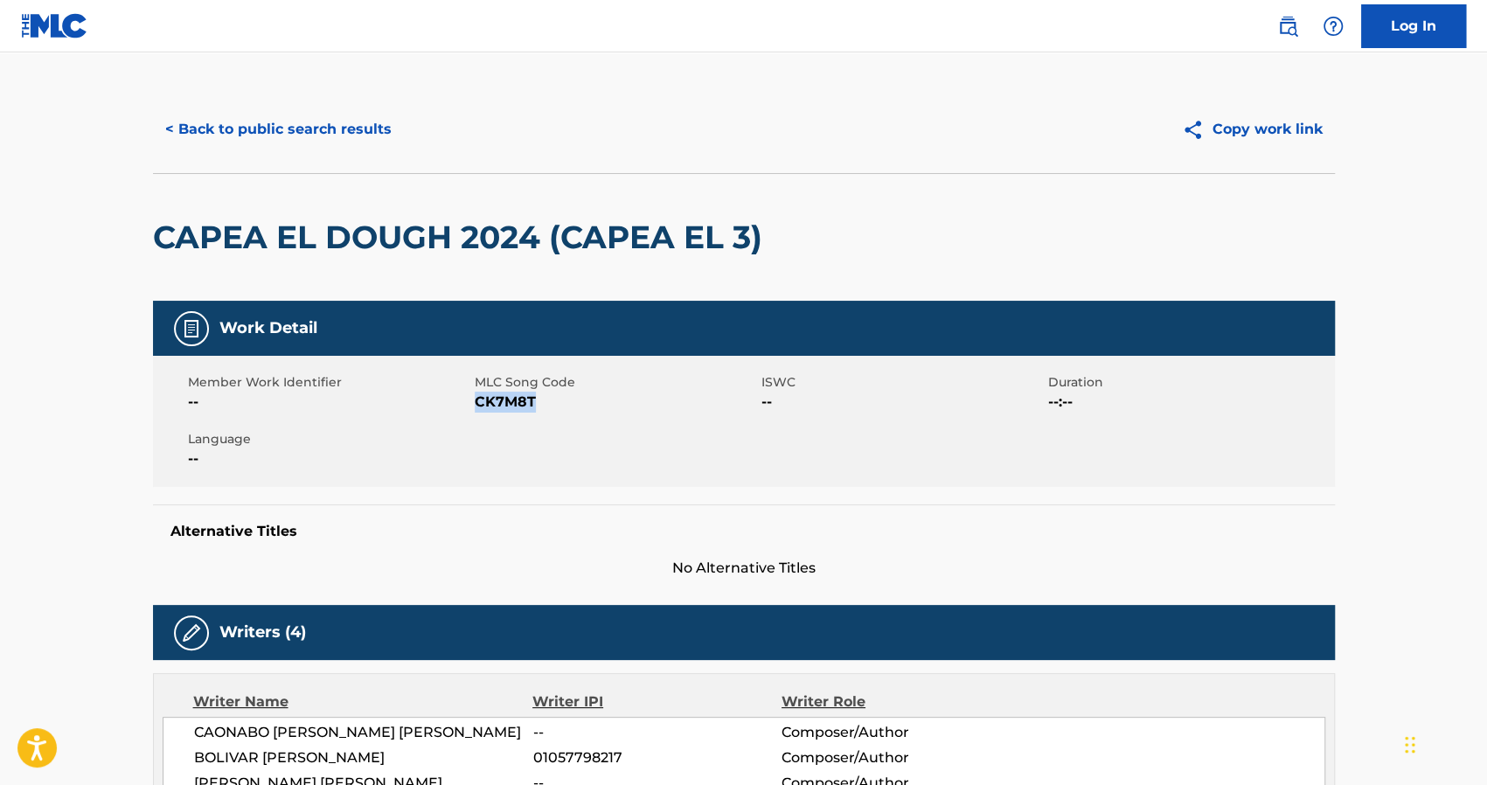
scroll to position [0, 0]
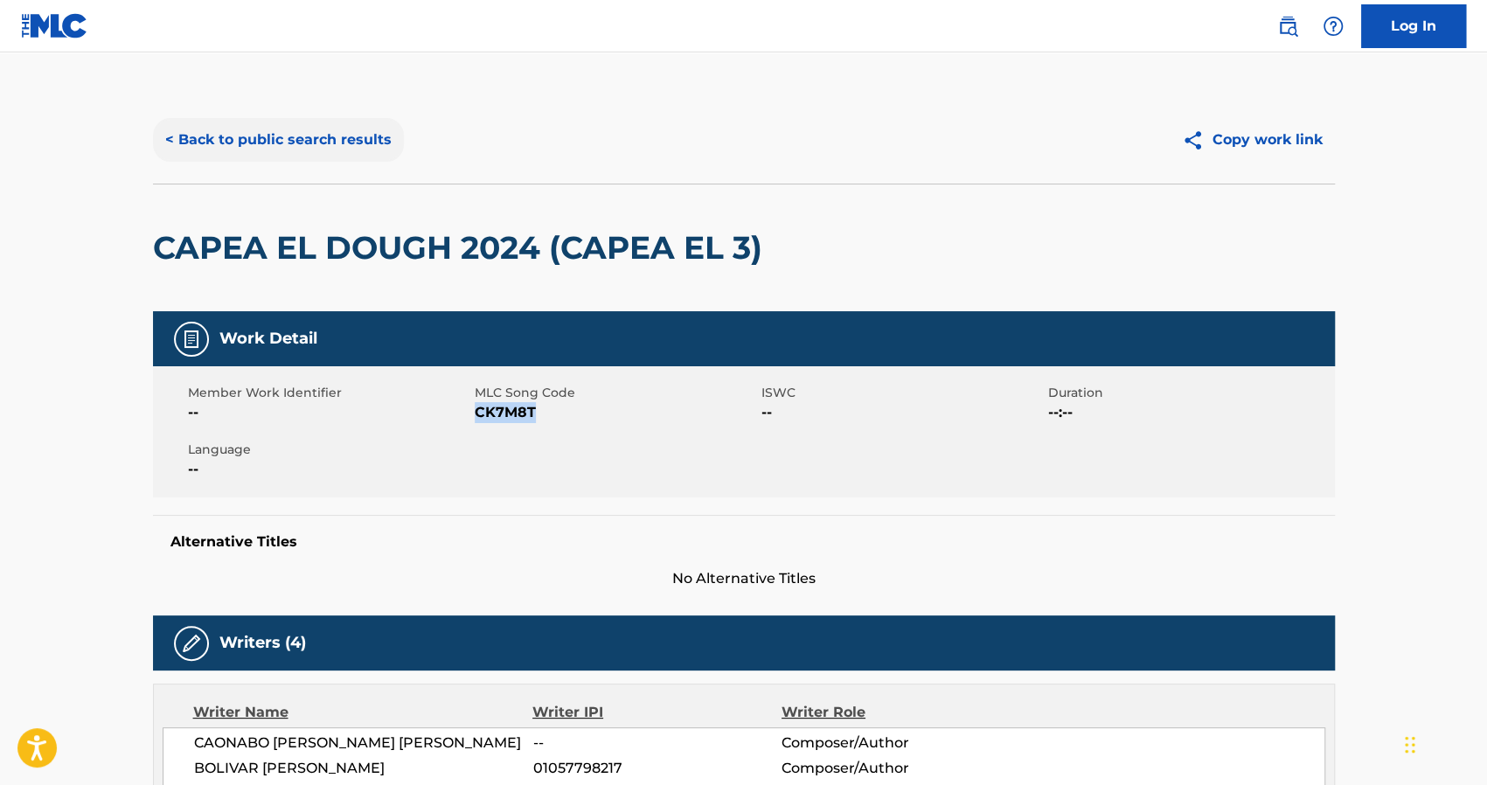
click at [245, 140] on button "< Back to public search results" at bounding box center [278, 140] width 251 height 44
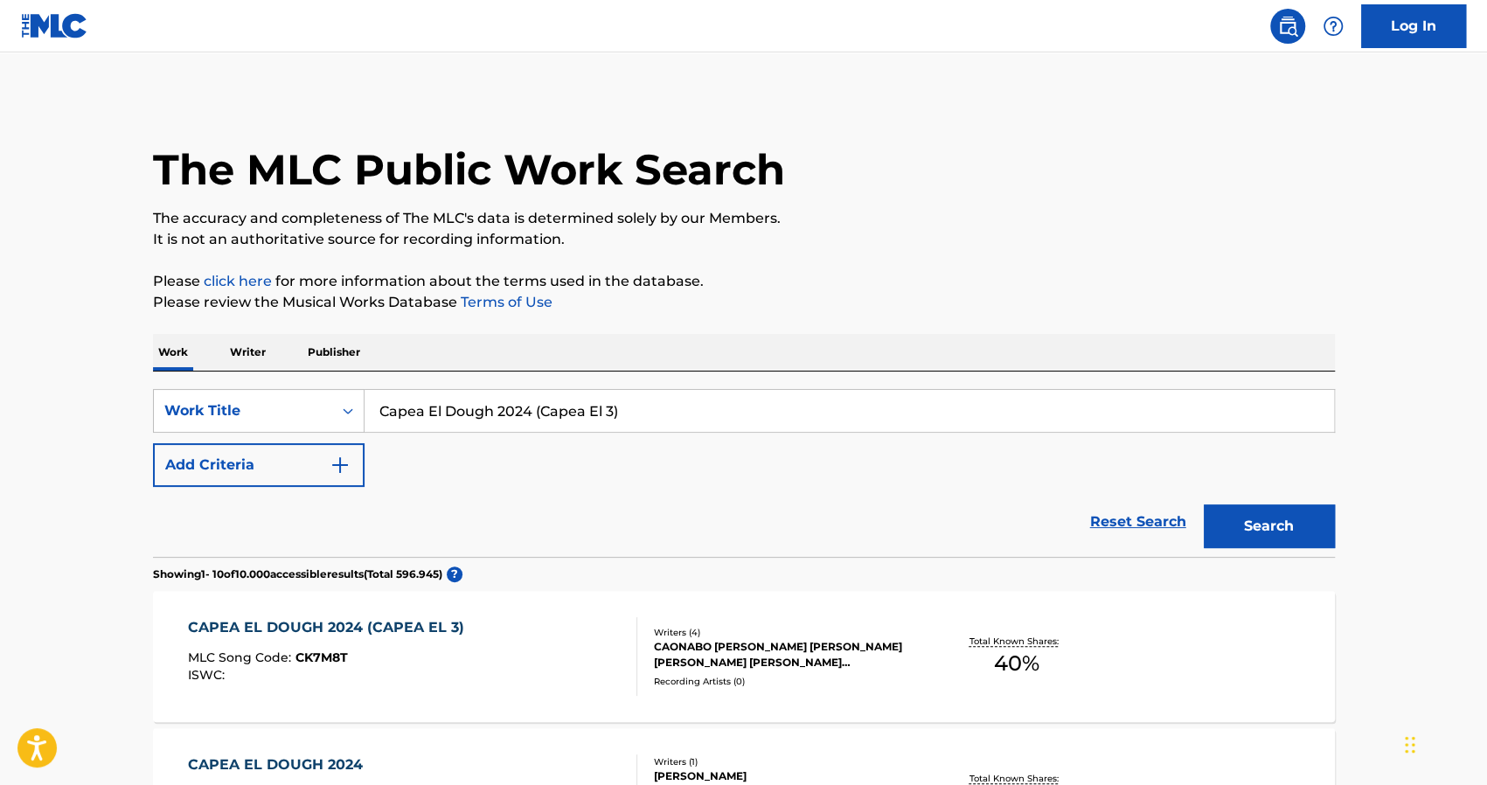
scroll to position [262, 0]
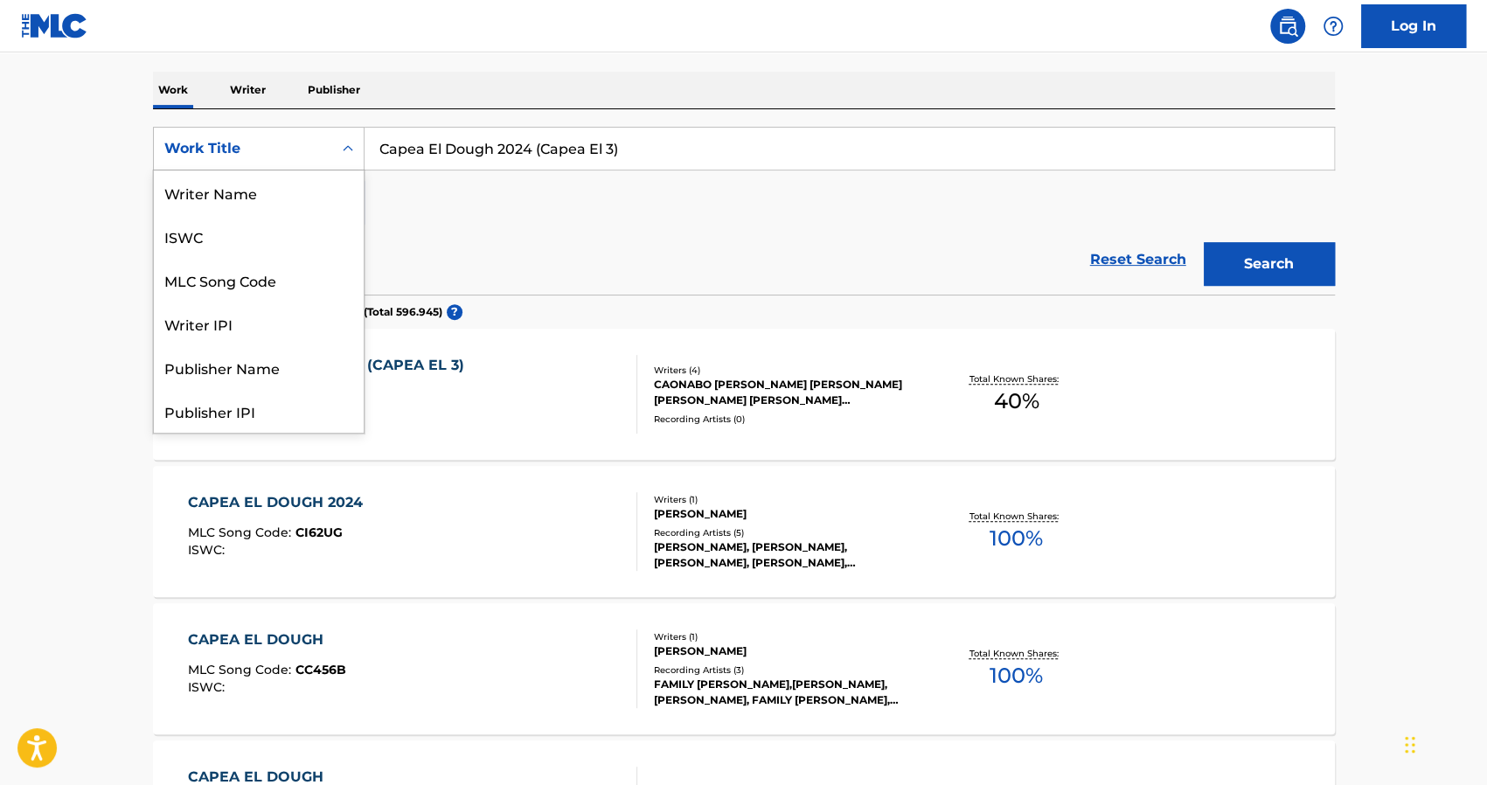
click at [276, 151] on div "Work Title" at bounding box center [242, 148] width 157 height 21
click at [276, 184] on div "MLC Song Code" at bounding box center [259, 192] width 210 height 44
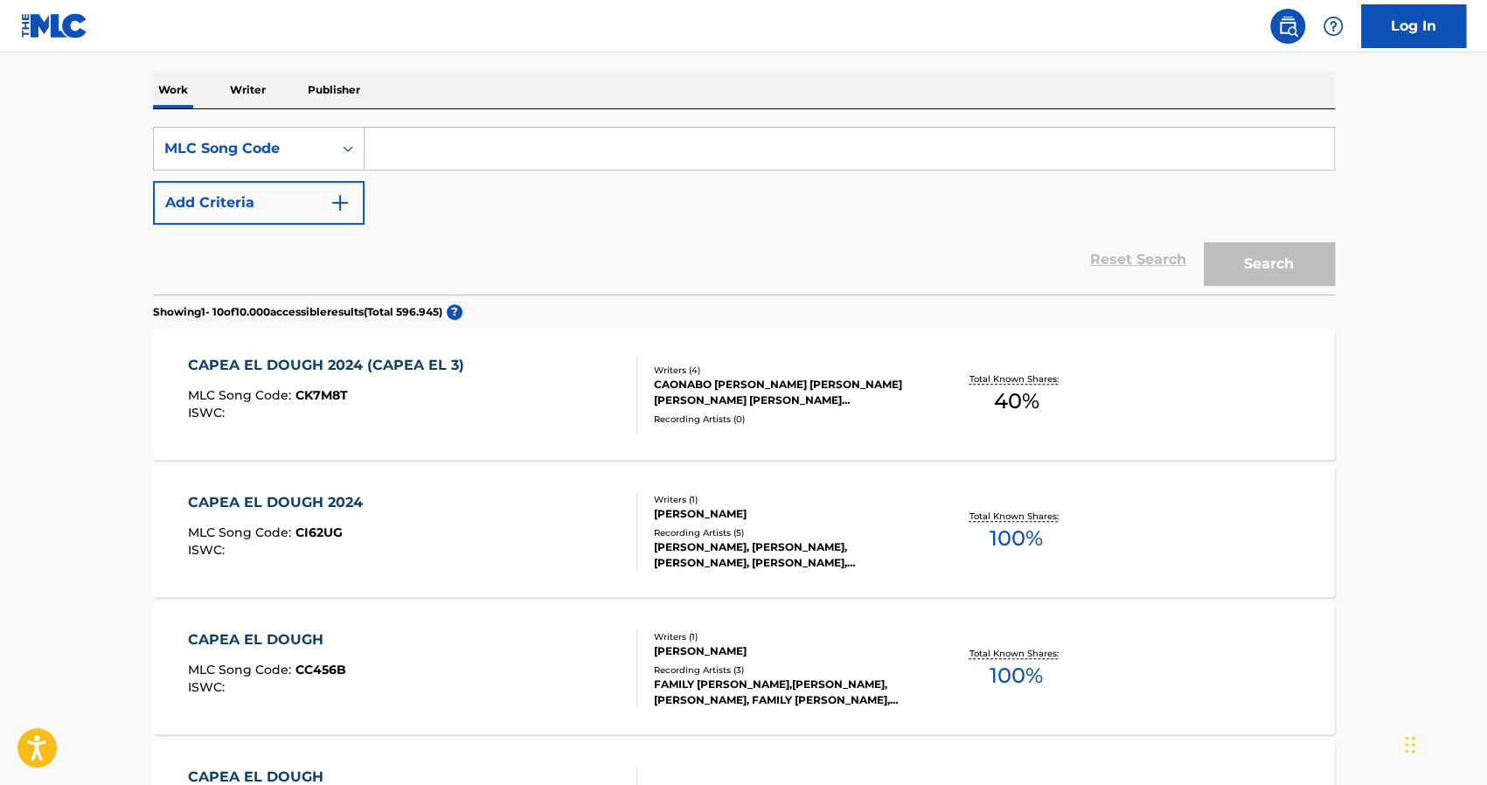
click at [507, 148] on input "Search Form" at bounding box center [848, 149] width 969 height 42
paste input "CK7M8T"
type input "CK7M8T"
click at [1272, 260] on button "Search" at bounding box center [1269, 264] width 131 height 44
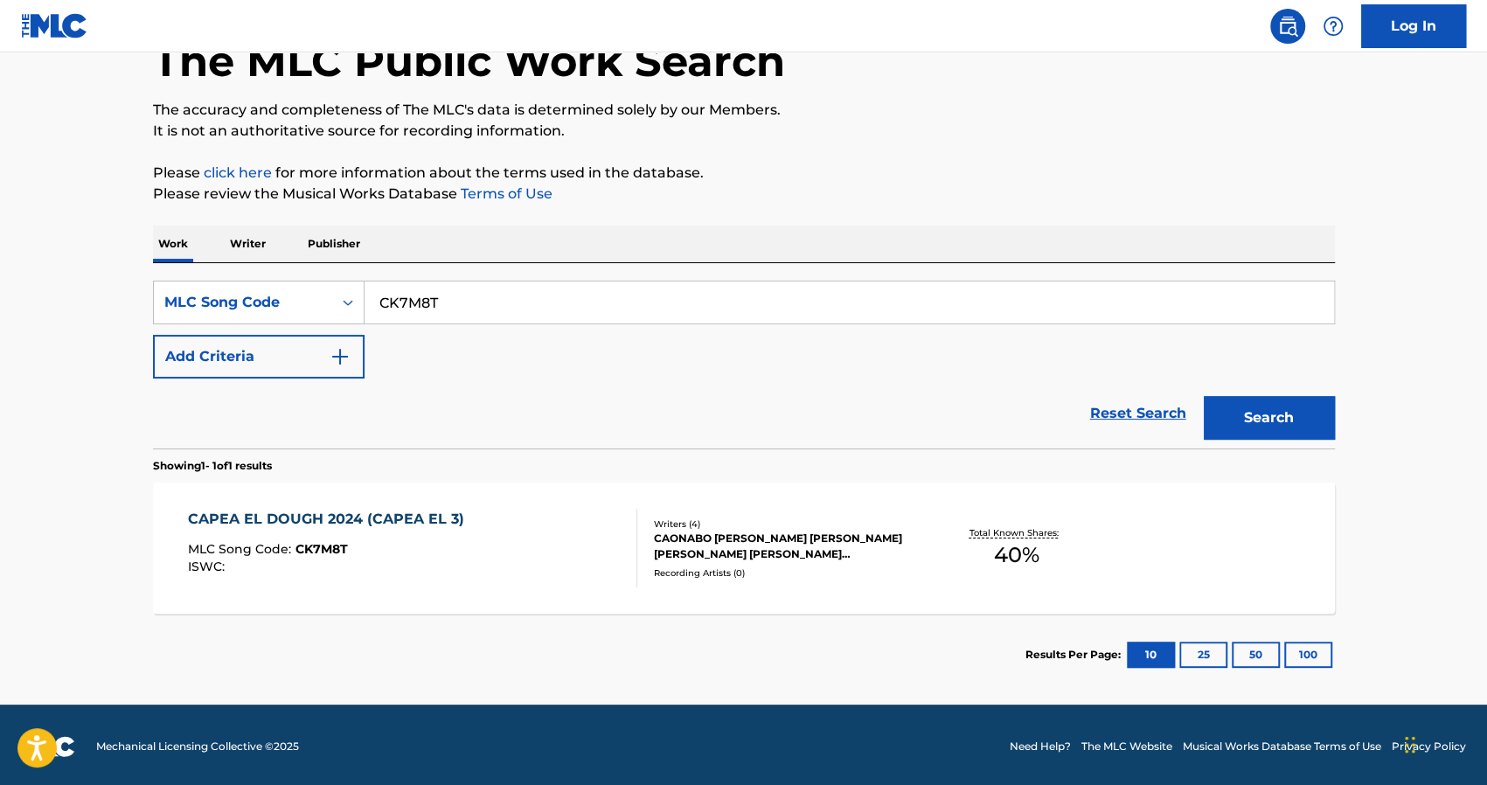
scroll to position [111, 0]
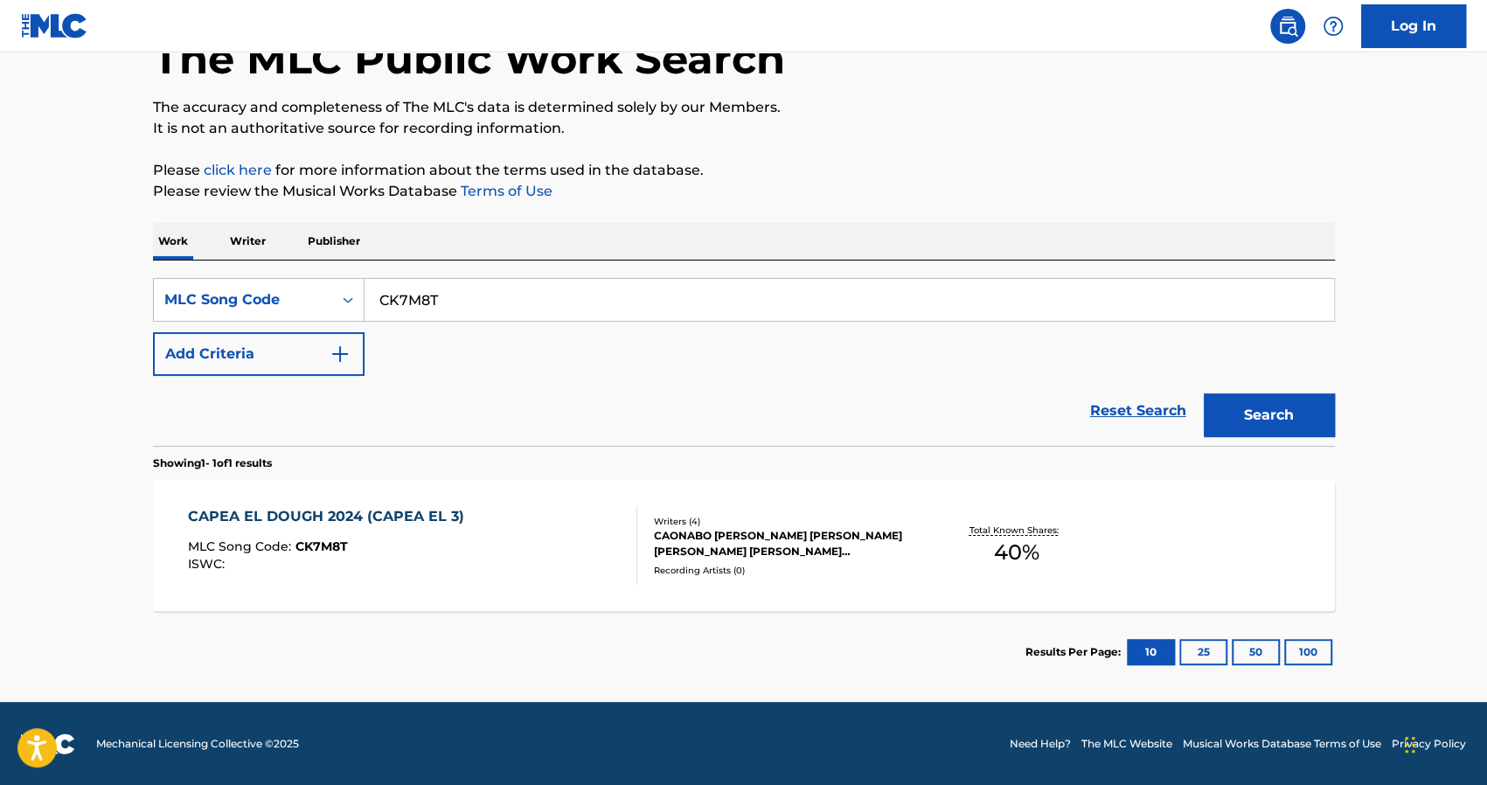
click at [936, 559] on div "Total Known Shares: 40 %" at bounding box center [1016, 545] width 197 height 53
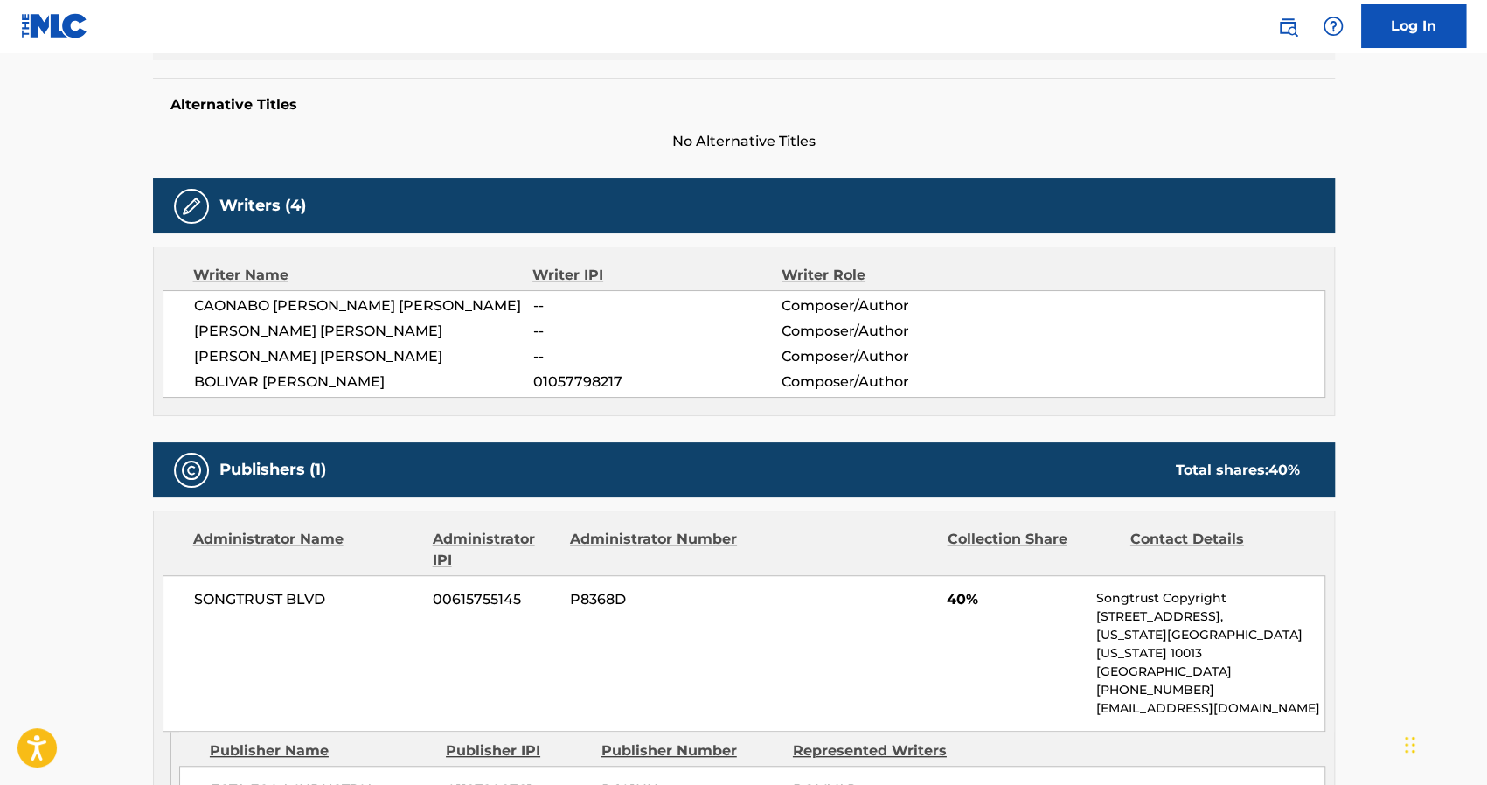
scroll to position [723, 0]
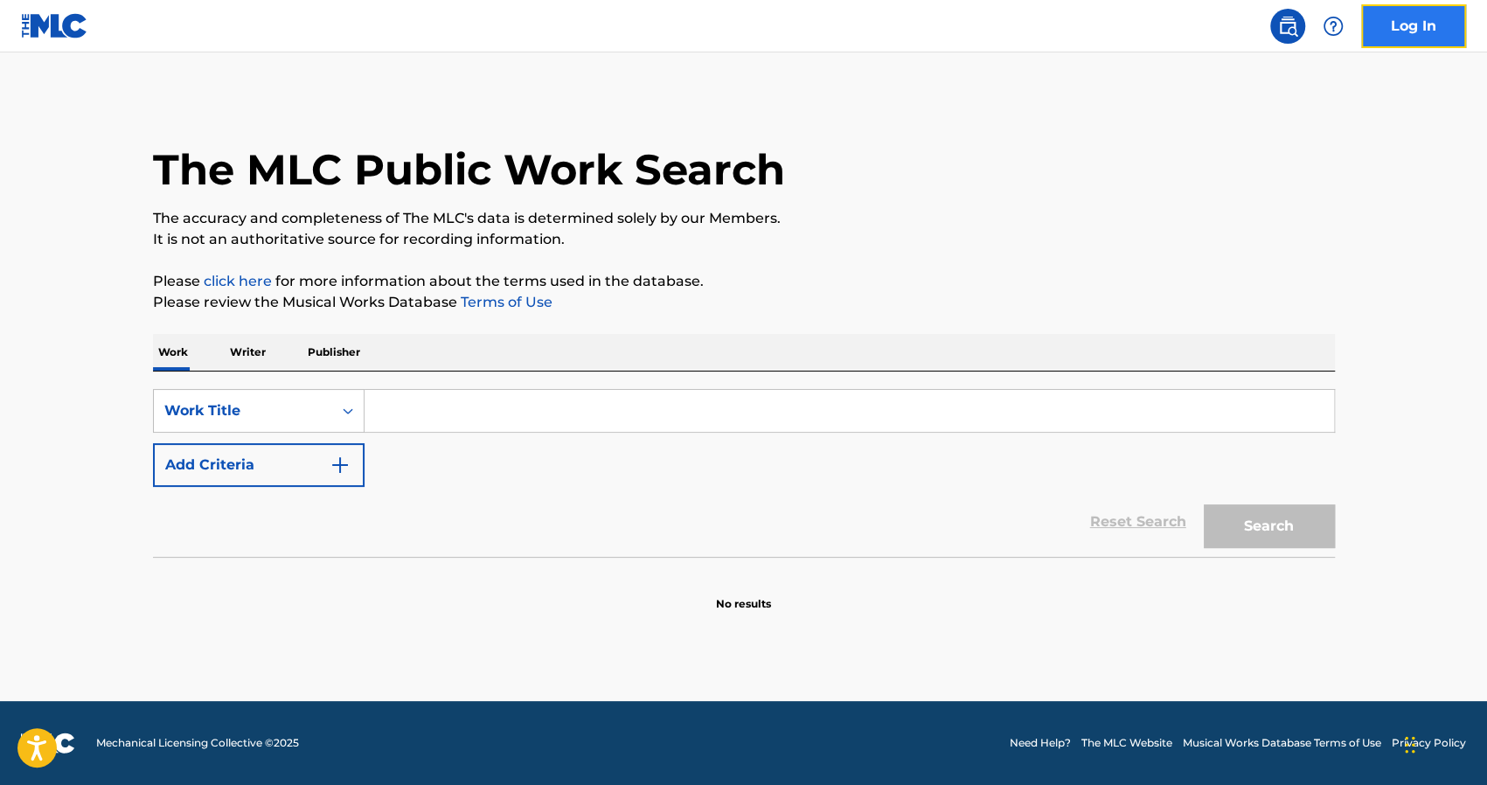
click at [1390, 29] on link "Log In" at bounding box center [1413, 26] width 105 height 44
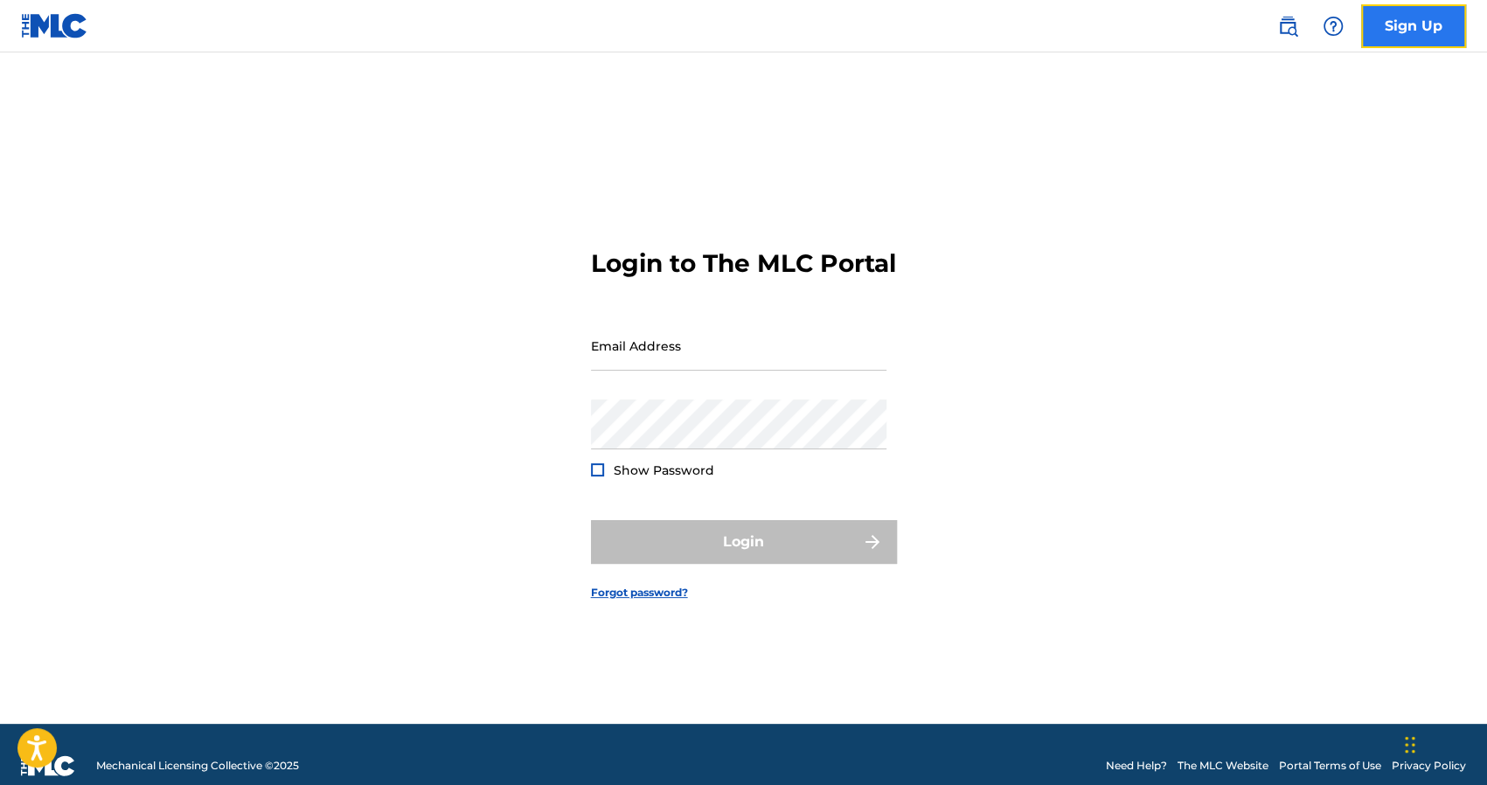
click at [1396, 26] on link "Sign Up" at bounding box center [1413, 26] width 105 height 44
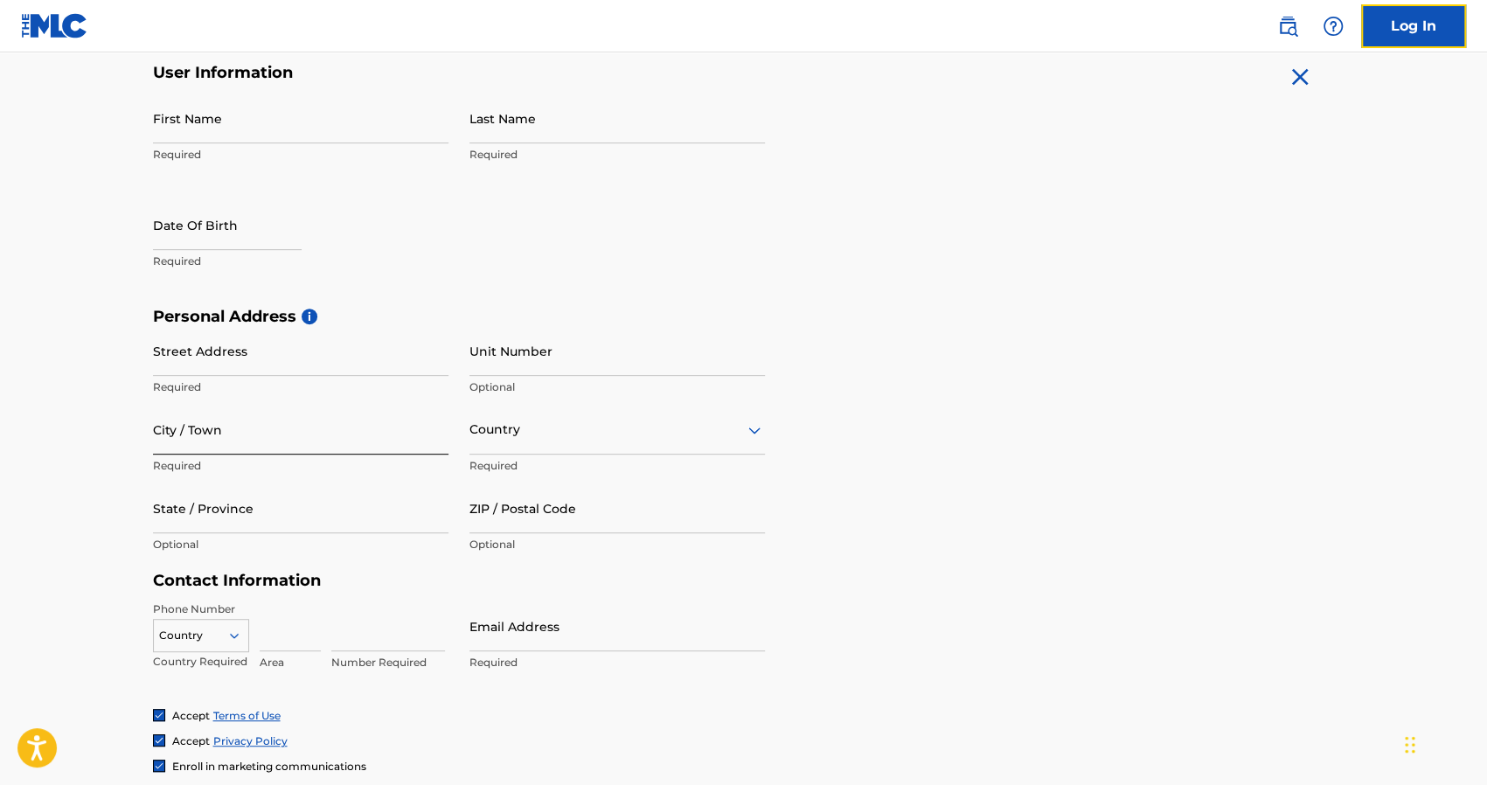
scroll to position [144, 0]
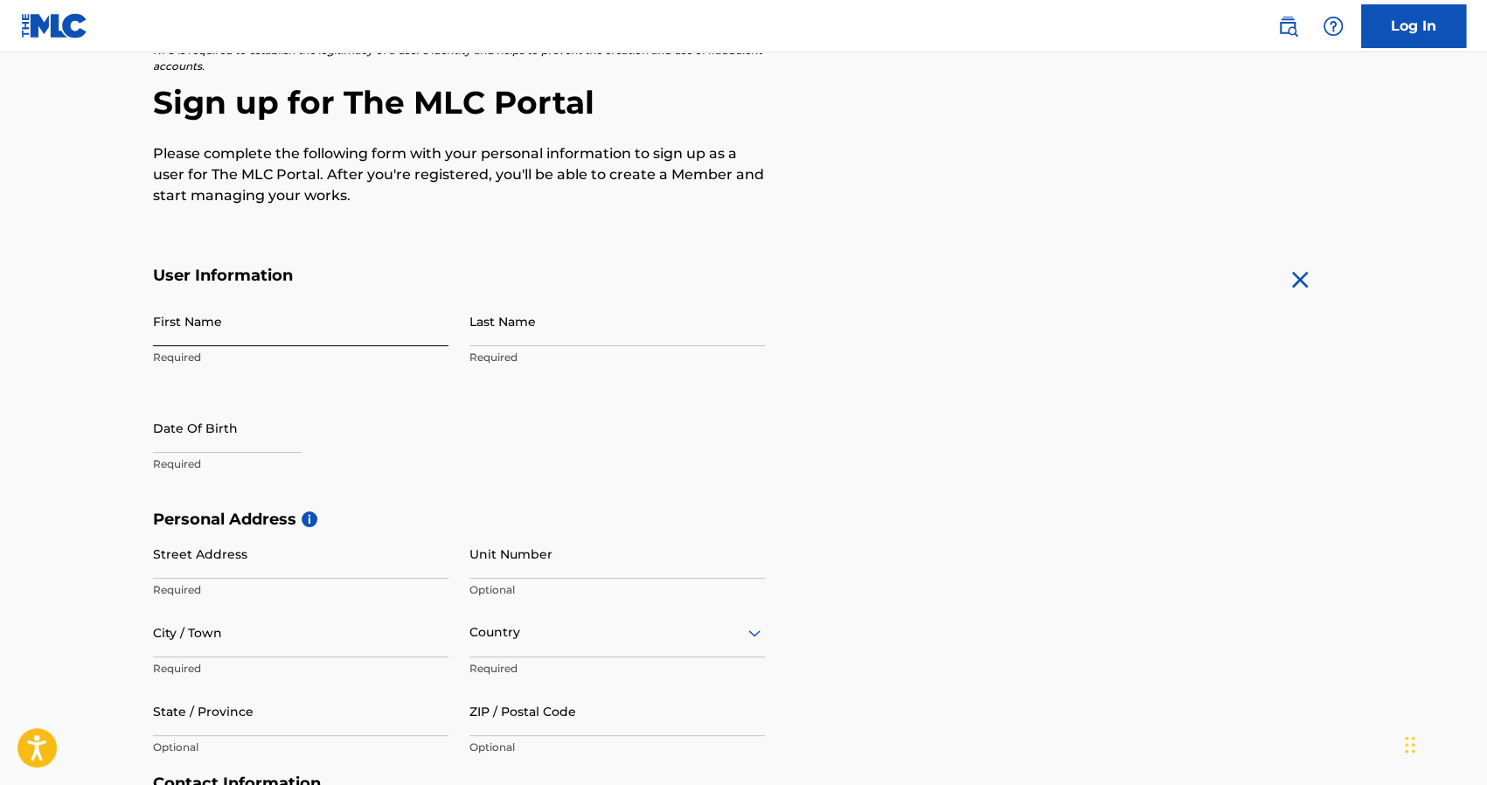
click at [234, 330] on input "First Name" at bounding box center [300, 321] width 295 height 50
type input "[PERSON_NAME]"
click at [490, 338] on input "Last Name" at bounding box center [616, 321] width 295 height 50
type input "[PERSON_NAME]"
select select "8"
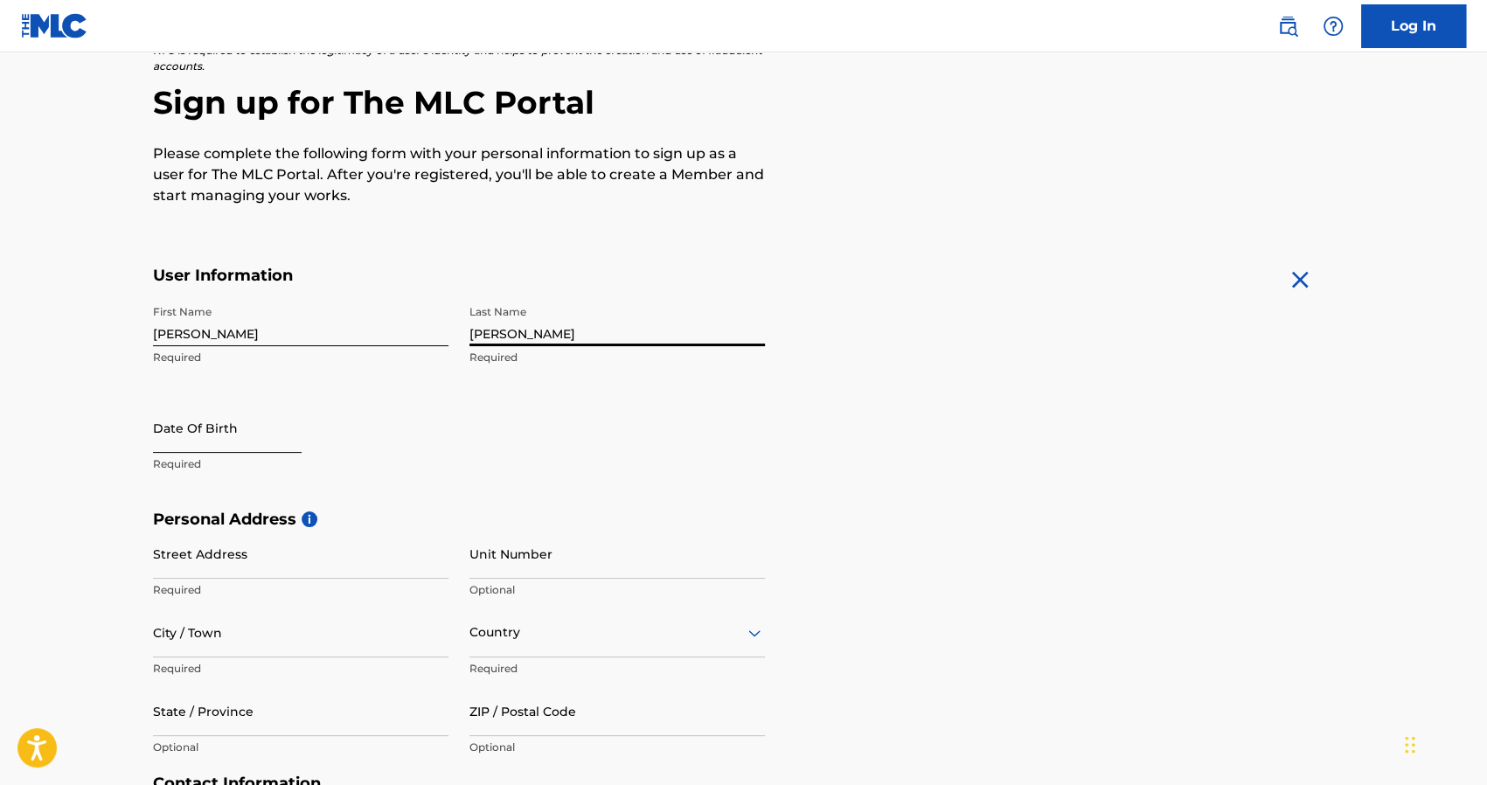
select select "2025"
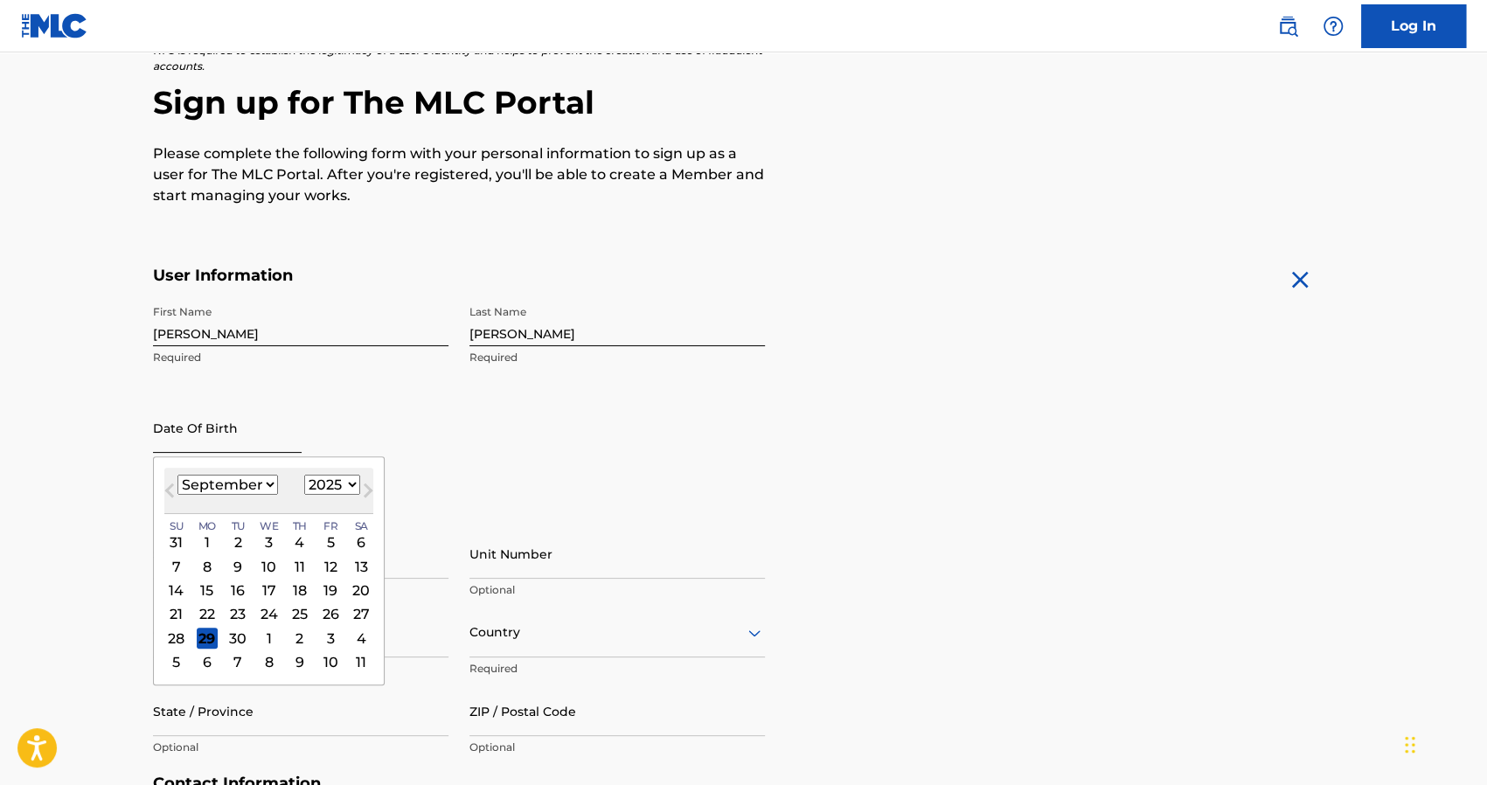
click at [186, 438] on input "text" at bounding box center [227, 428] width 149 height 50
type input "11/10/1988"
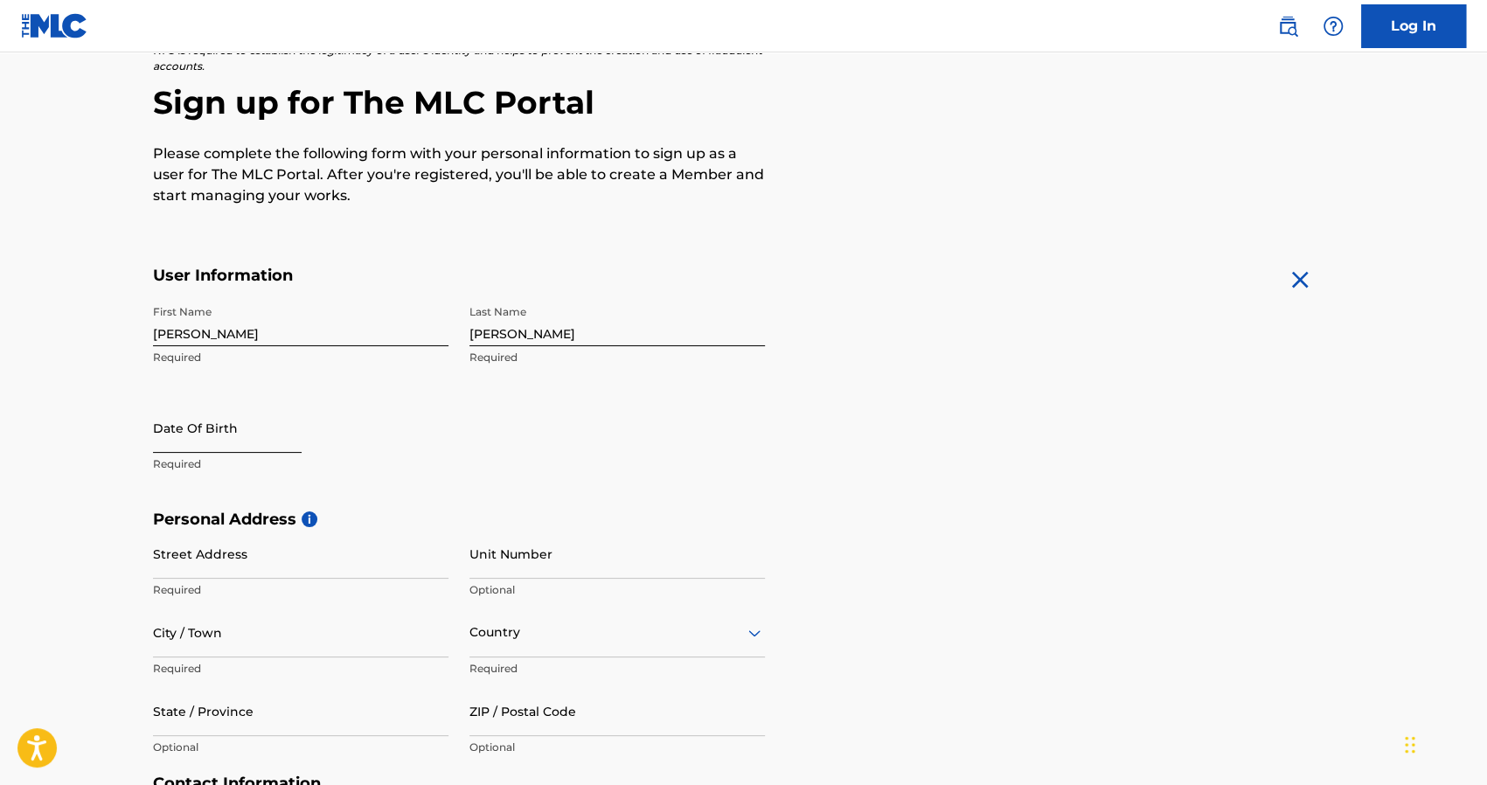
select select "8"
select select "2025"
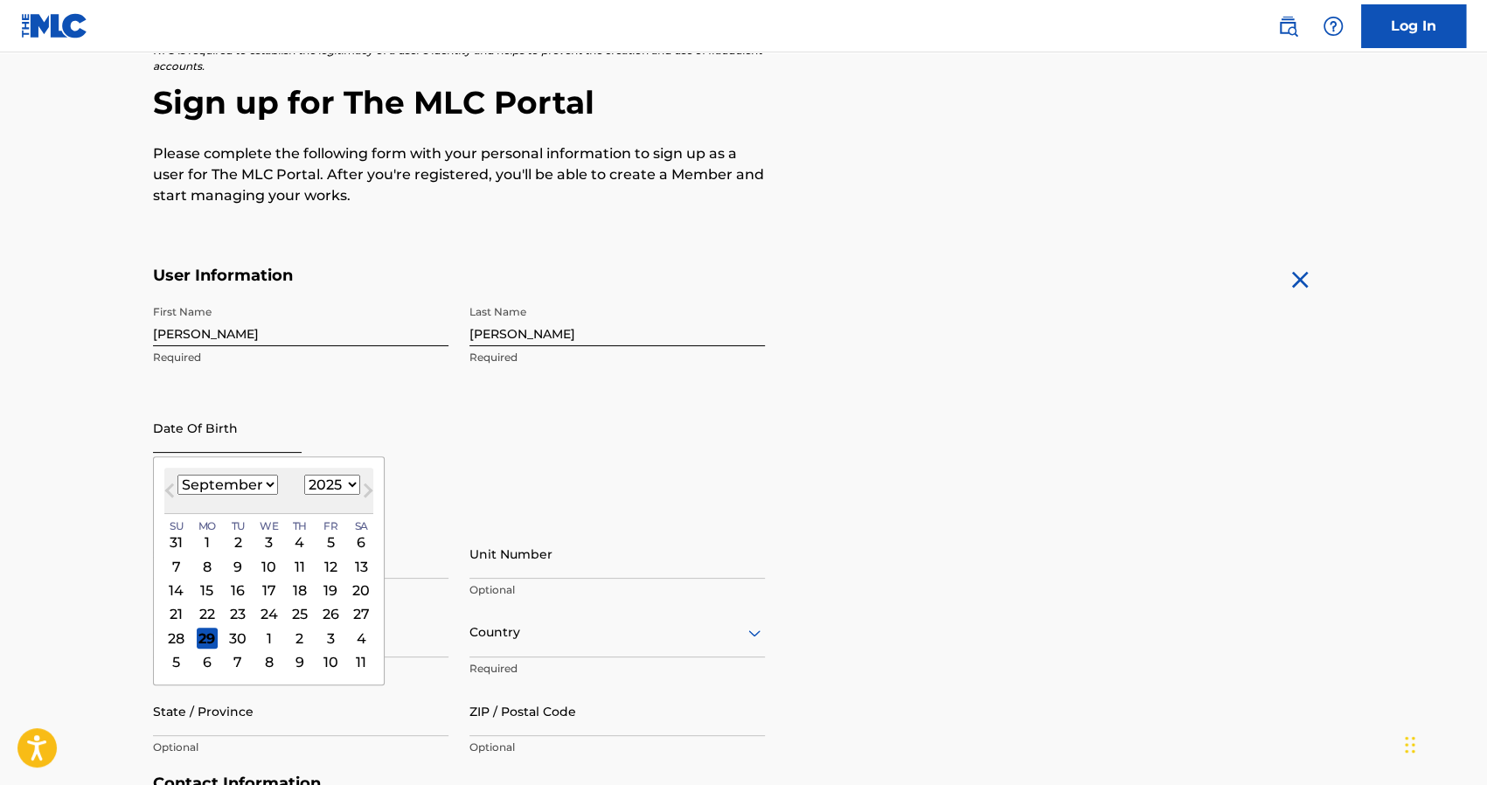
click at [271, 435] on input "text" at bounding box center [227, 428] width 149 height 50
type input "10/11/1988"
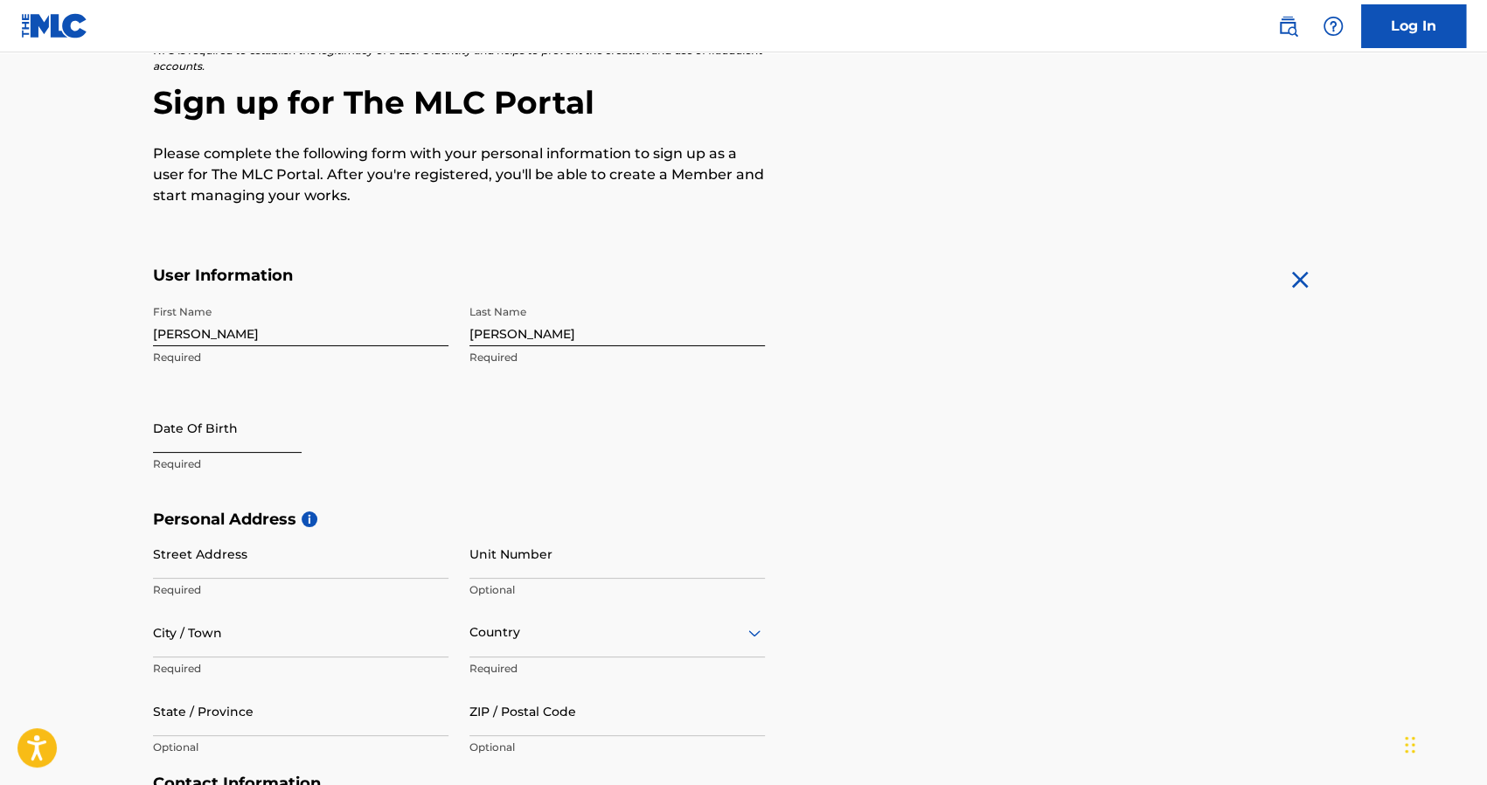
select select "8"
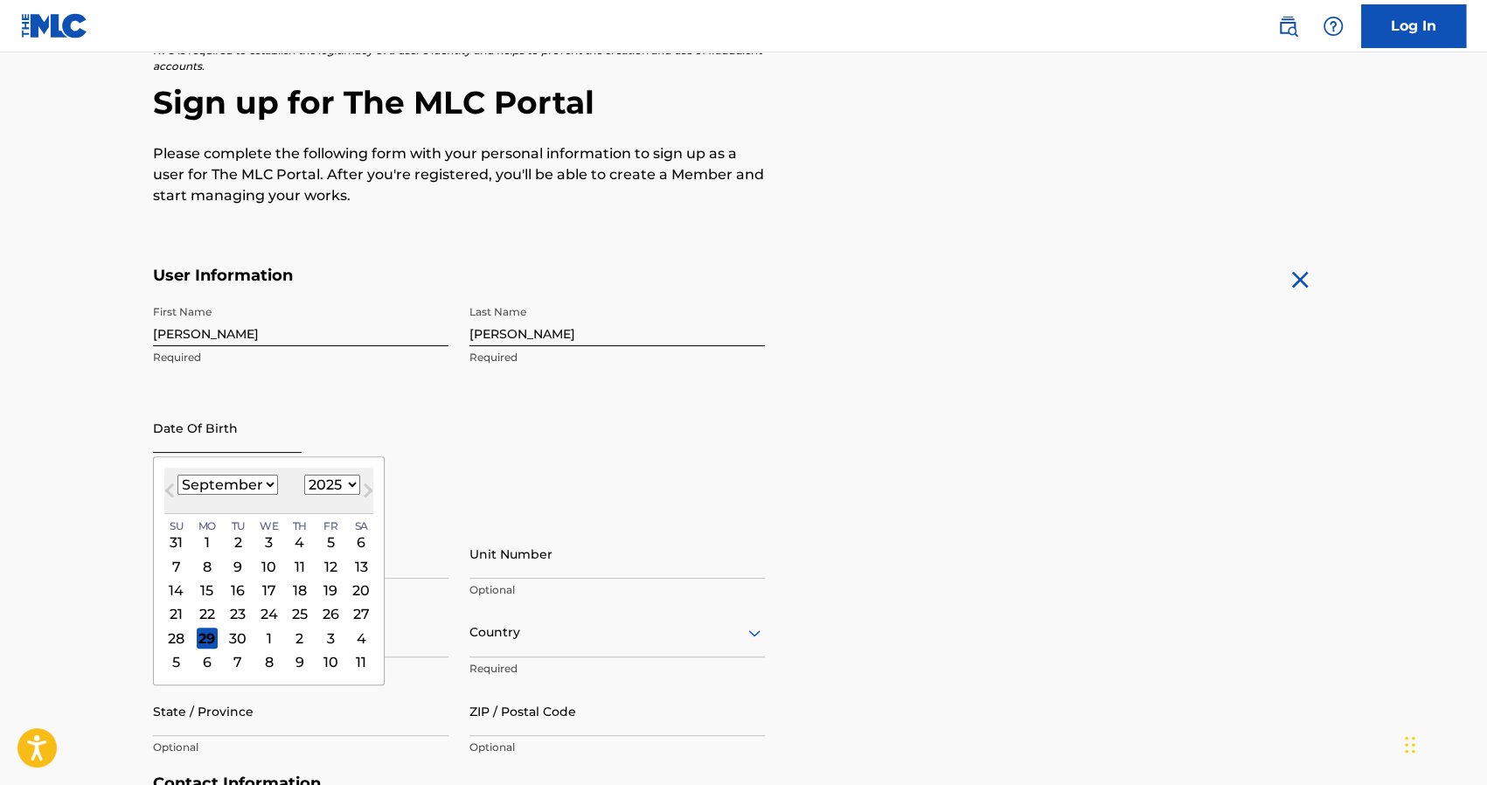
click at [260, 451] on input "text" at bounding box center [227, 428] width 149 height 50
click at [351, 475] on select "1899 1900 1901 1902 1903 1904 1905 1906 1907 1908 1909 1910 1911 1912 1913 1914…" at bounding box center [332, 485] width 56 height 20
select select "1988"
click at [304, 475] on select "1899 1900 1901 1902 1903 1904 1905 1906 1907 1908 1909 1910 1911 1912 1913 1914…" at bounding box center [332, 485] width 56 height 20
click at [219, 480] on select "January February March April May June July August September October November De…" at bounding box center [227, 485] width 101 height 20
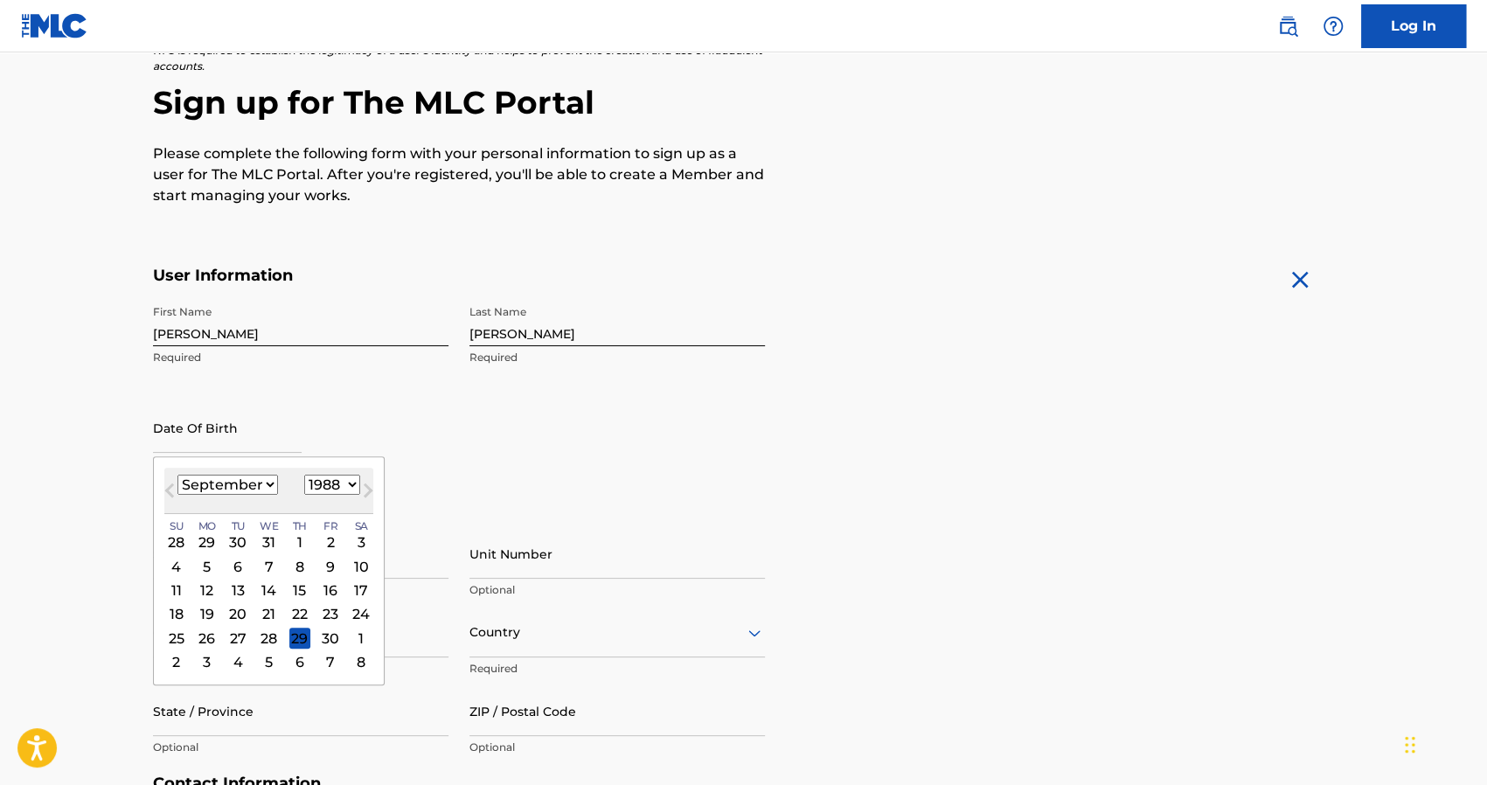
select select "10"
click at [177, 475] on select "January February March April May June July August September October November De…" at bounding box center [227, 485] width 101 height 20
click at [301, 559] on div "10" at bounding box center [298, 566] width 21 height 21
type input "[DATE]"
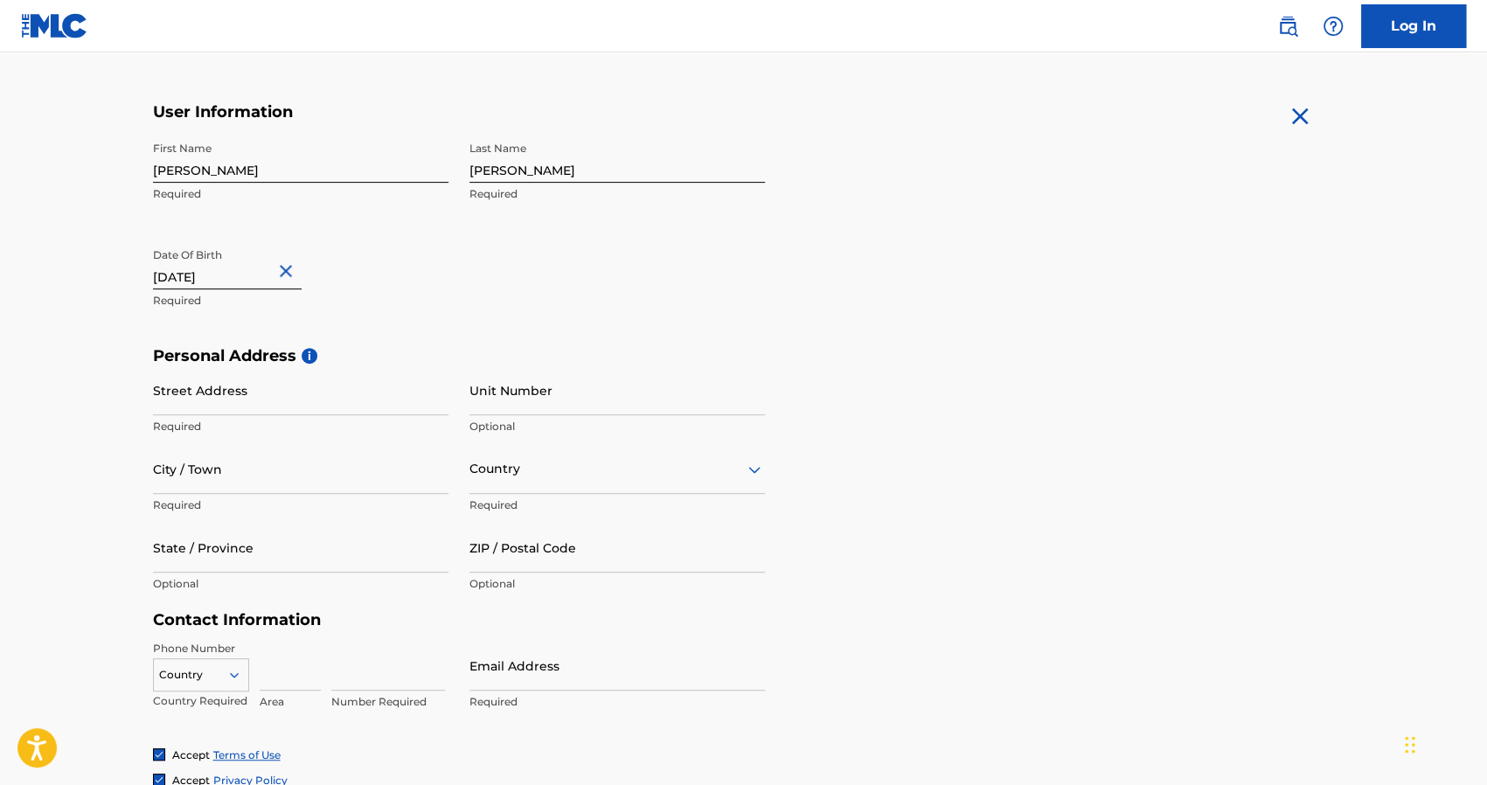
scroll to position [319, 0]
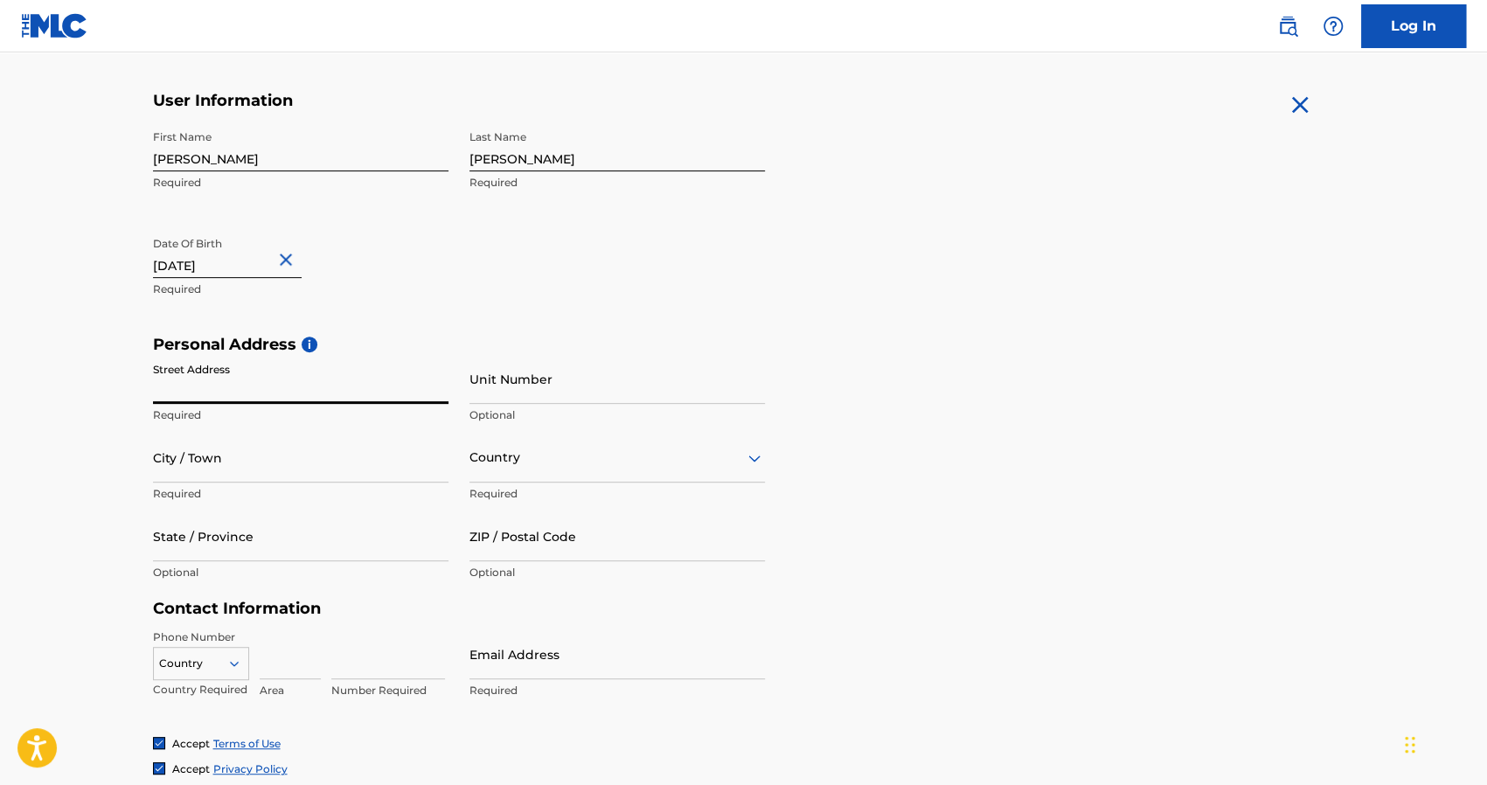
click at [246, 399] on input "Street Address" at bounding box center [300, 379] width 295 height 50
click at [301, 397] on input "Calle B, Reparto Olivarees" at bounding box center [300, 379] width 295 height 50
type input "Calle B, Reparto Olivares"
click at [253, 473] on input "City / Town" at bounding box center [300, 458] width 295 height 50
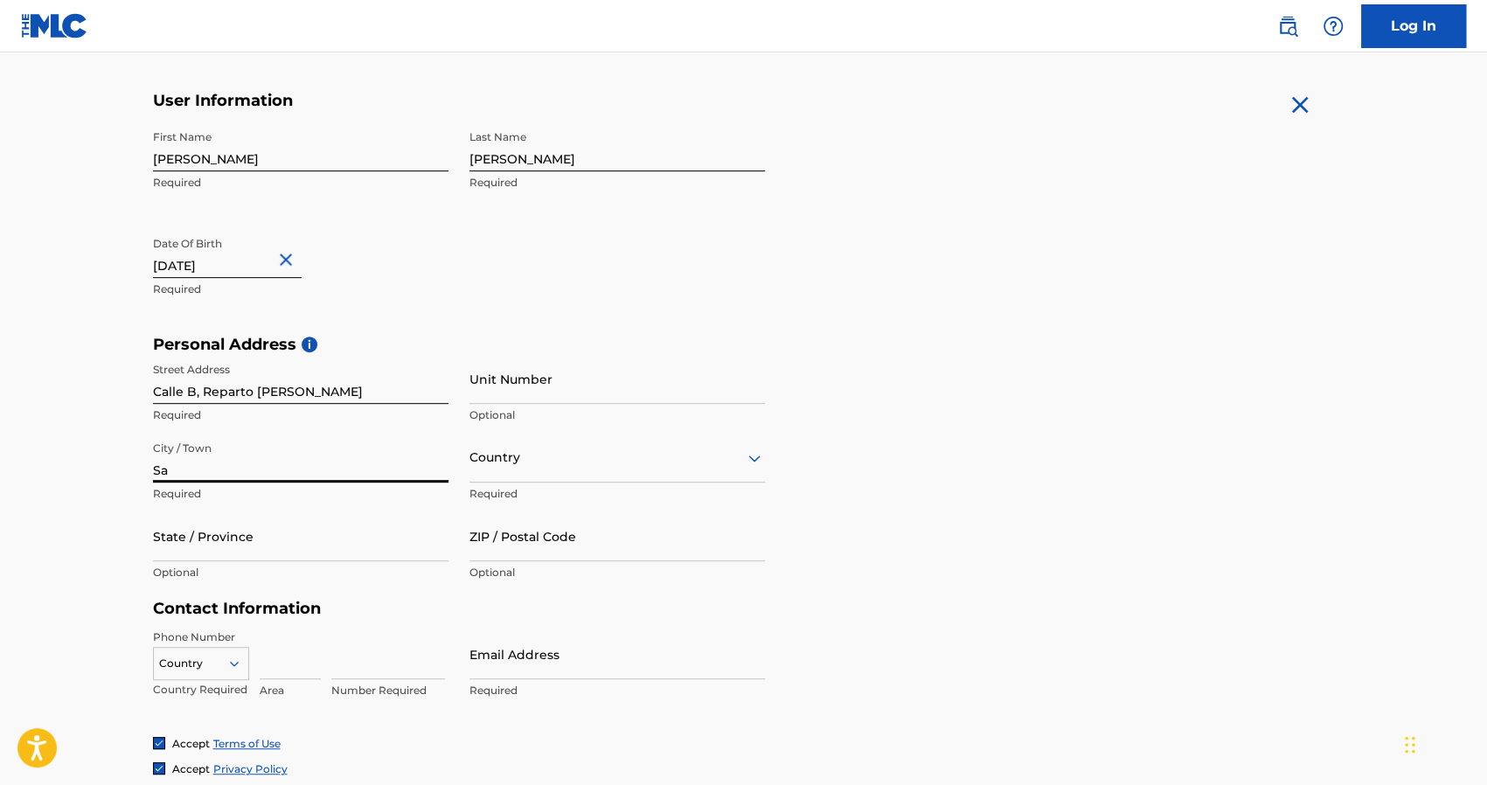
type input "S"
type input "[GEOGRAPHIC_DATA]"
click at [503, 475] on div "Country" at bounding box center [616, 458] width 295 height 50
type input "ddd"
drag, startPoint x: 499, startPoint y: 452, endPoint x: 402, endPoint y: 452, distance: 97.0
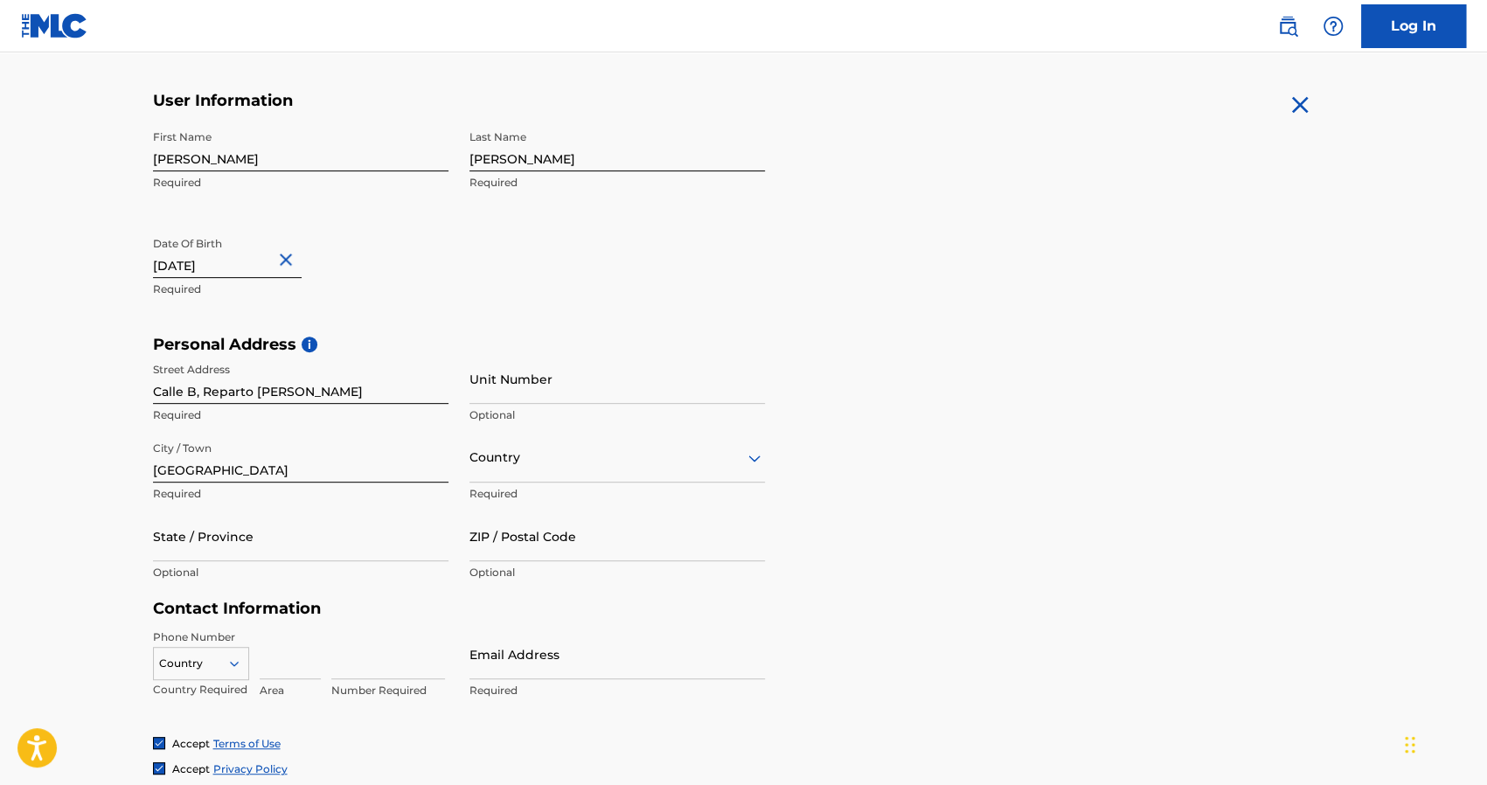
click at [409, 448] on div "Street Address Calle B, Reparto Olivares Required Unit Number Optional City / T…" at bounding box center [459, 472] width 612 height 236
drag, startPoint x: 570, startPoint y: 497, endPoint x: 545, endPoint y: 462, distance: 42.7
click at [570, 496] on p "Required" at bounding box center [616, 494] width 295 height 16
click at [540, 455] on div at bounding box center [616, 458] width 295 height 22
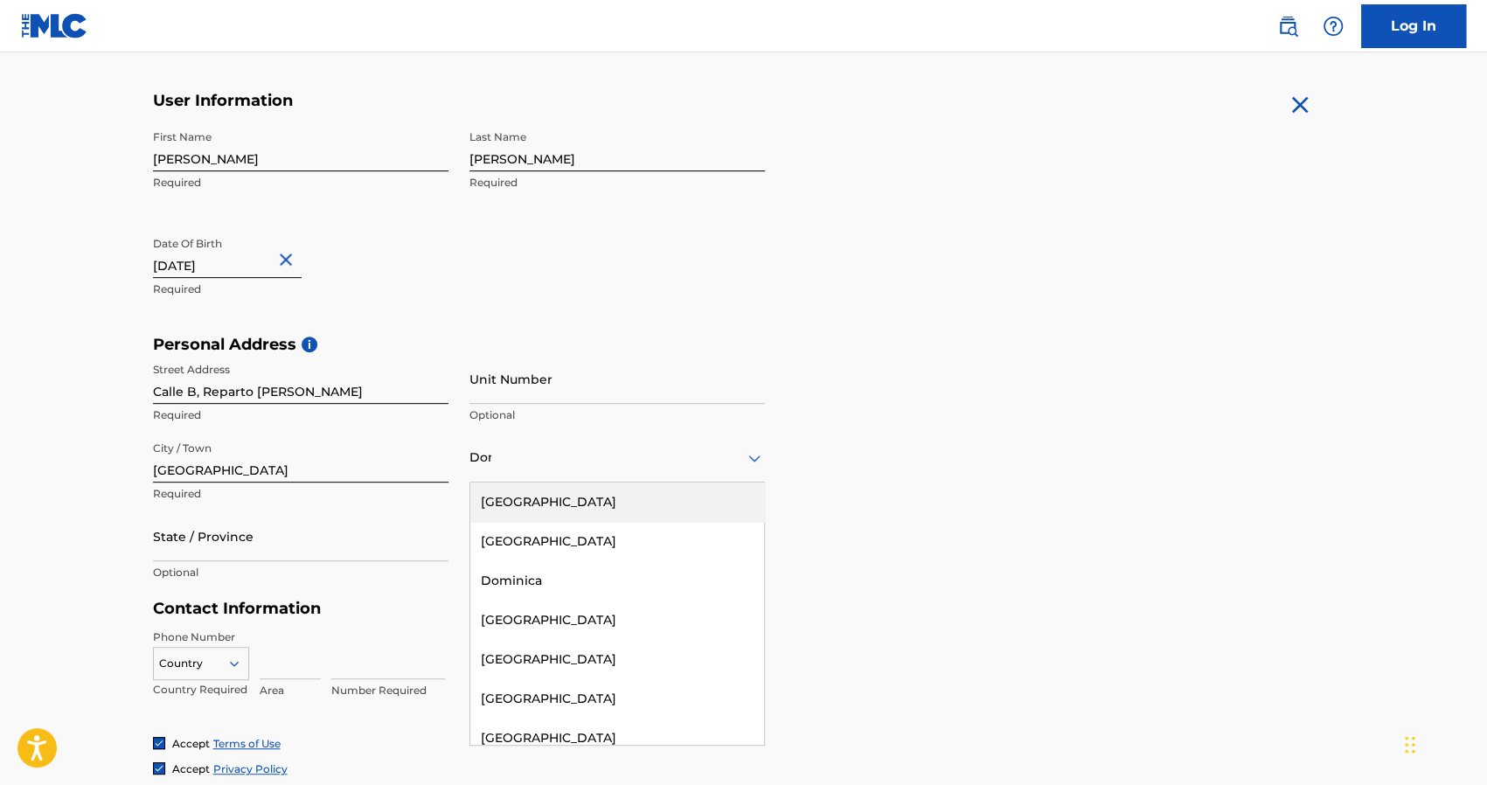
type input "Domin"
click at [549, 531] on div "[GEOGRAPHIC_DATA]" at bounding box center [617, 541] width 294 height 39
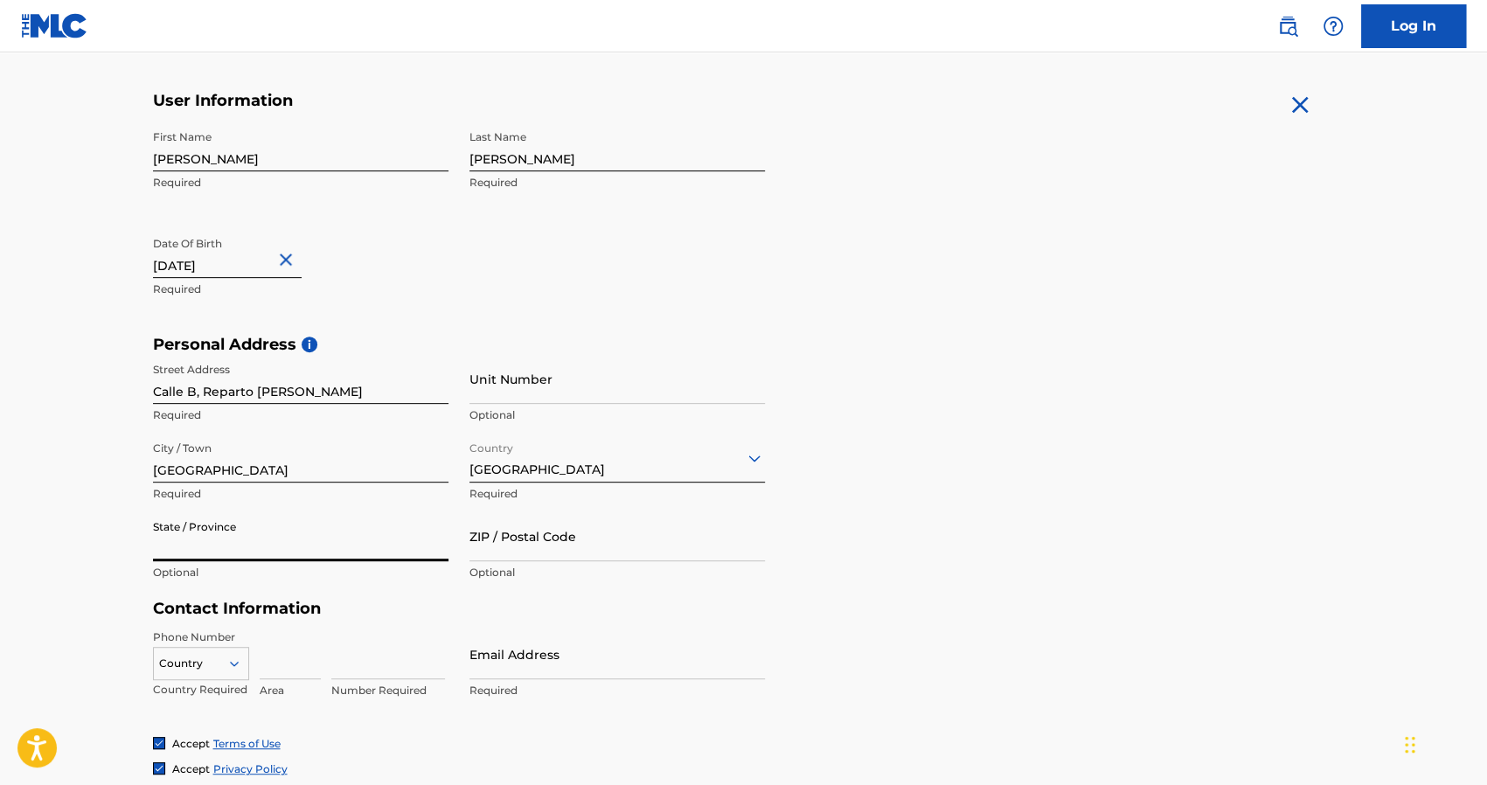
click at [293, 534] on input "State / Province" at bounding box center [300, 536] width 295 height 50
type input "[GEOGRAPHIC_DATA]"
click at [533, 541] on input "ZIP / Postal Code" at bounding box center [616, 536] width 295 height 50
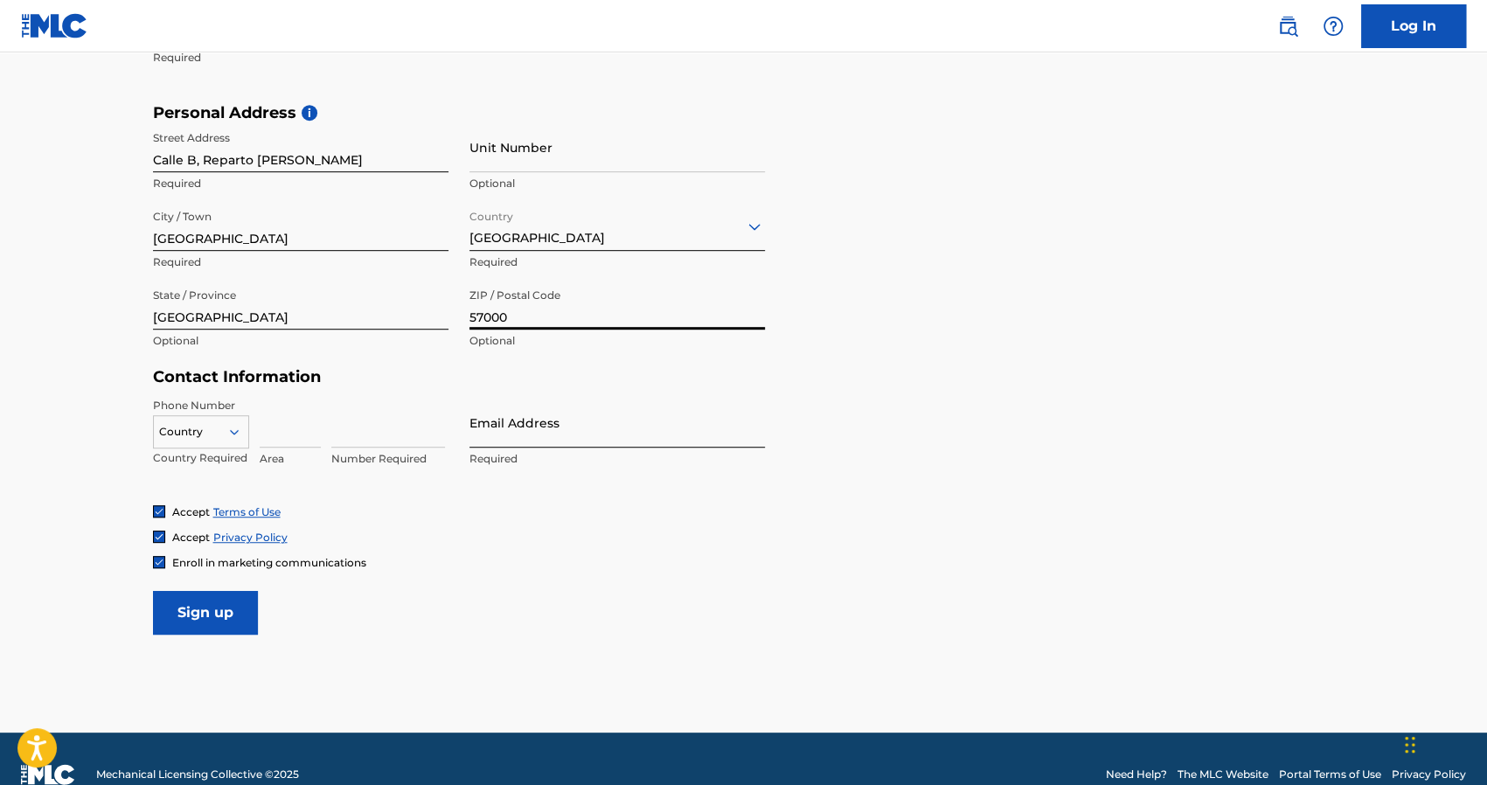
scroll to position [581, 0]
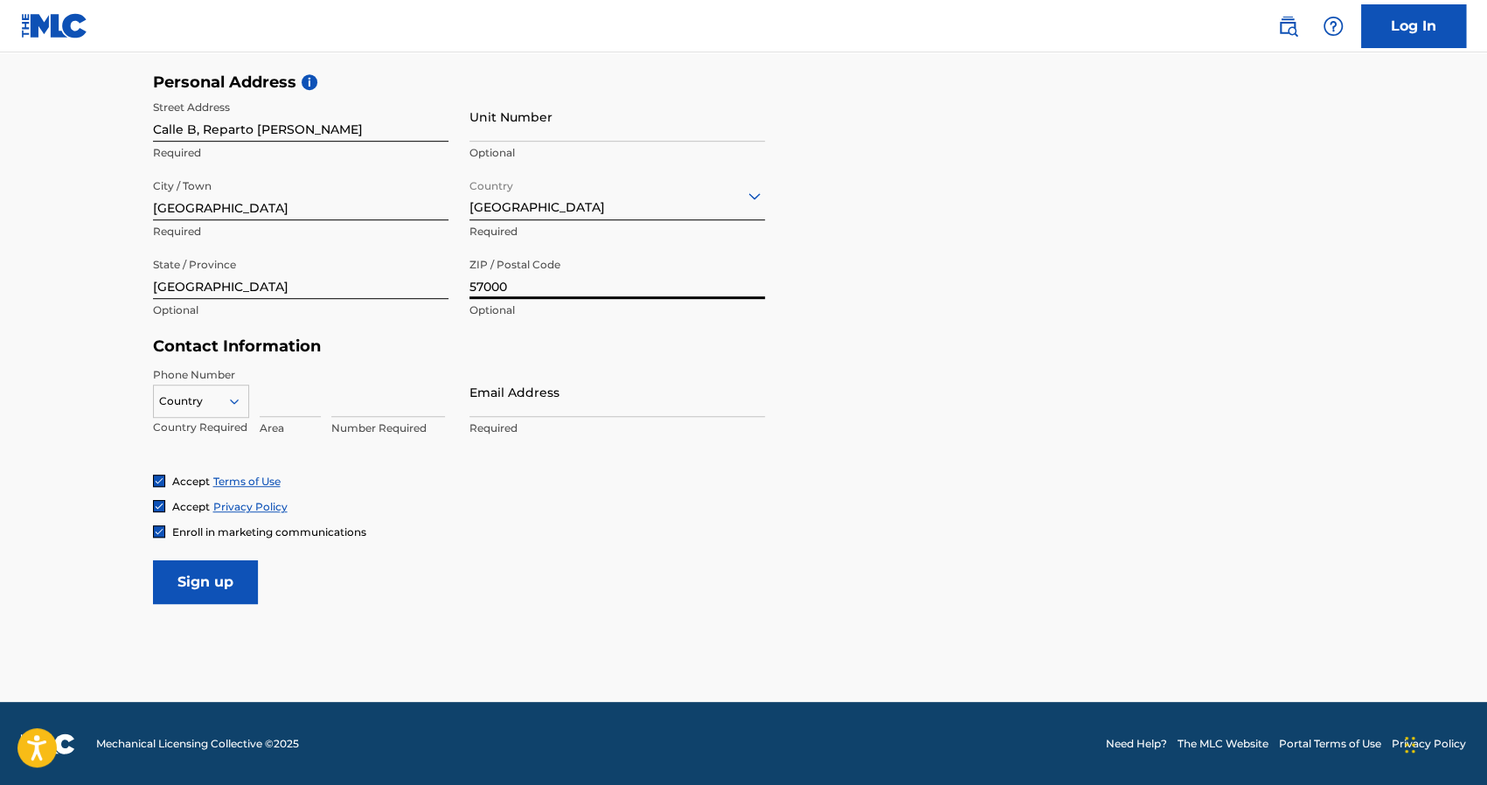
type input "57000"
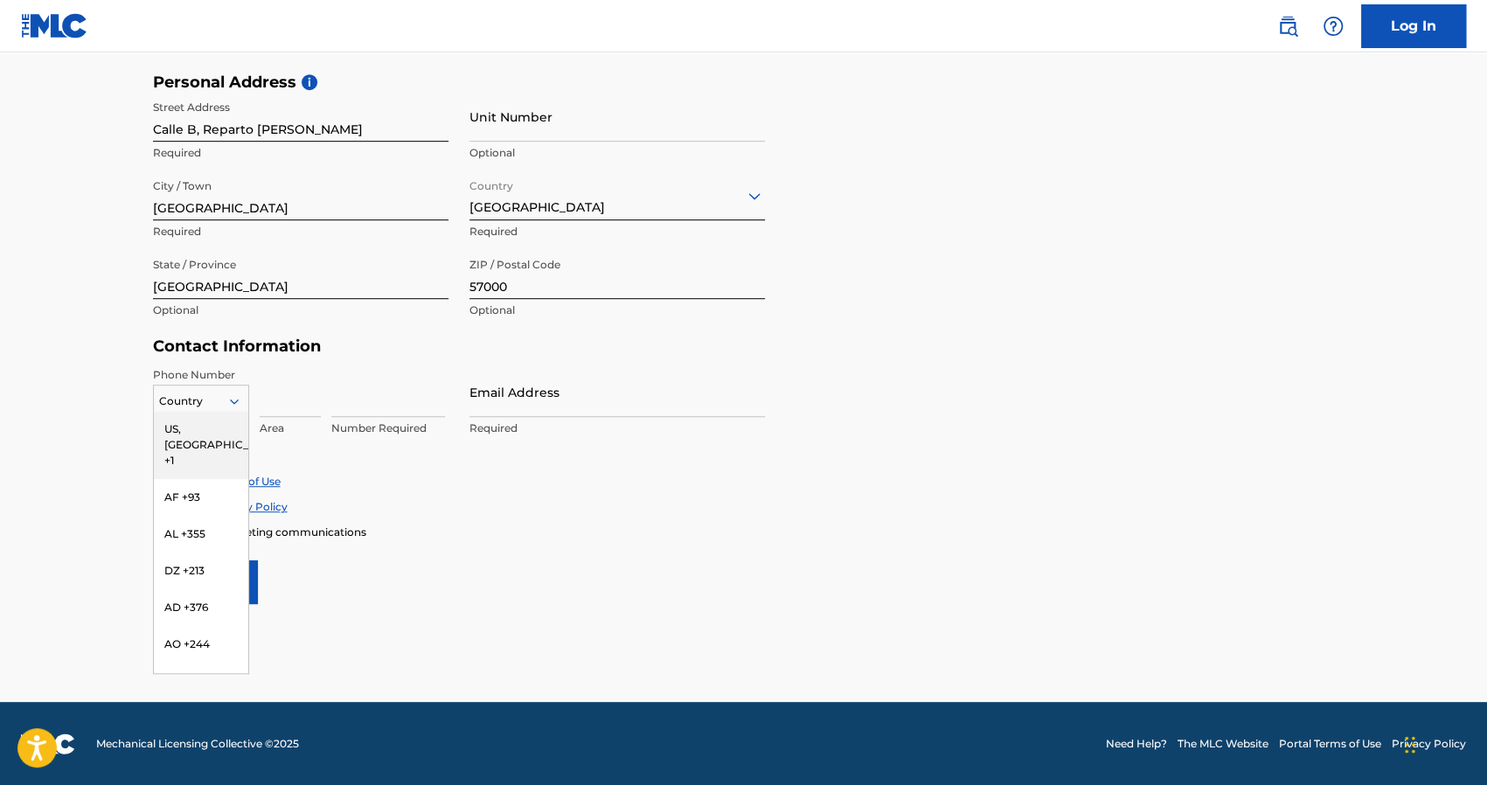
click at [224, 399] on div at bounding box center [201, 401] width 94 height 19
click at [929, 550] on form "User Information First Name Carlos Octavio Required Last Name Troche Reyes Requ…" at bounding box center [744, 216] width 1182 height 775
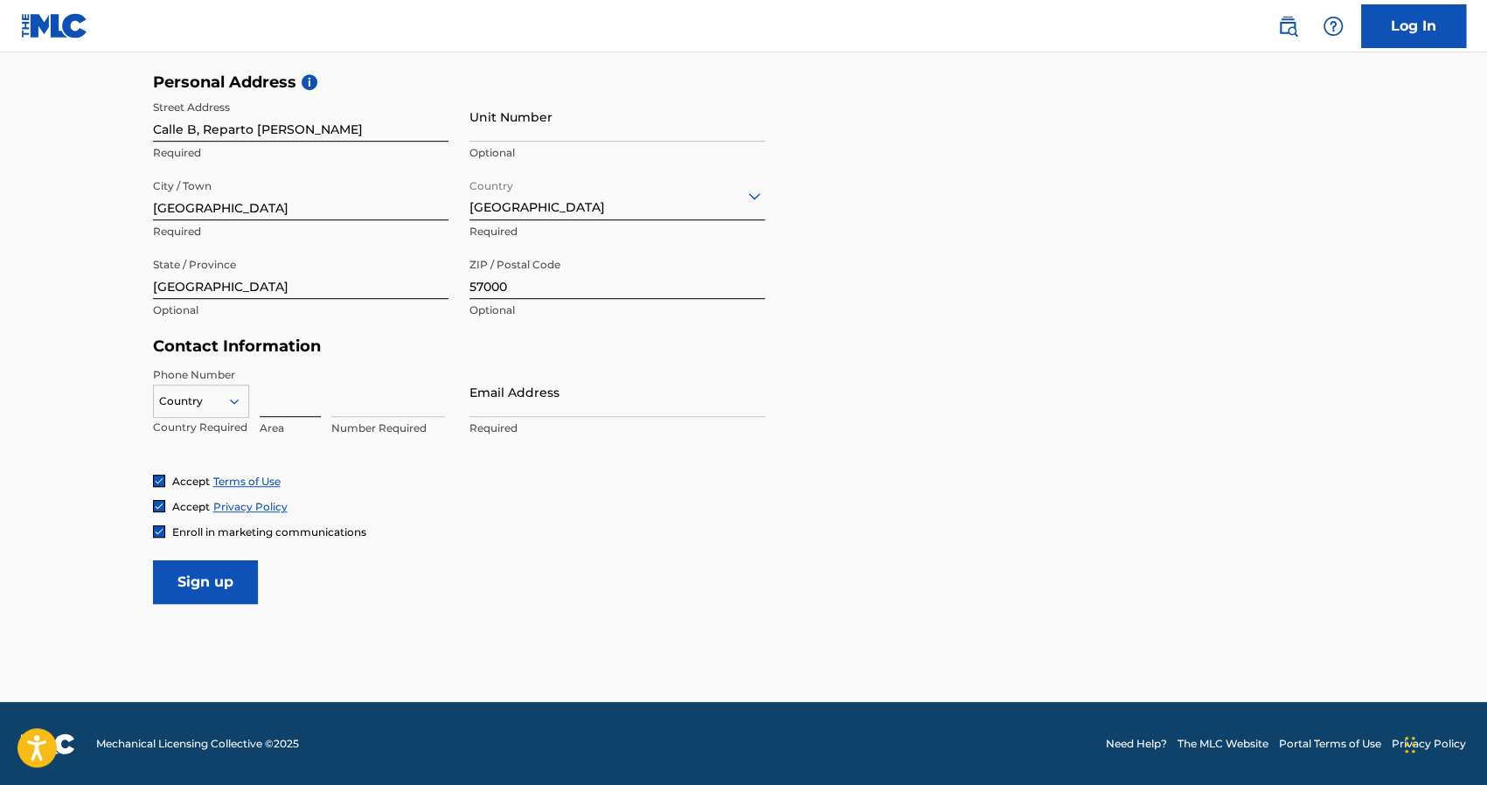
click at [281, 406] on input at bounding box center [290, 392] width 61 height 50
type input "809"
type input "653-1780"
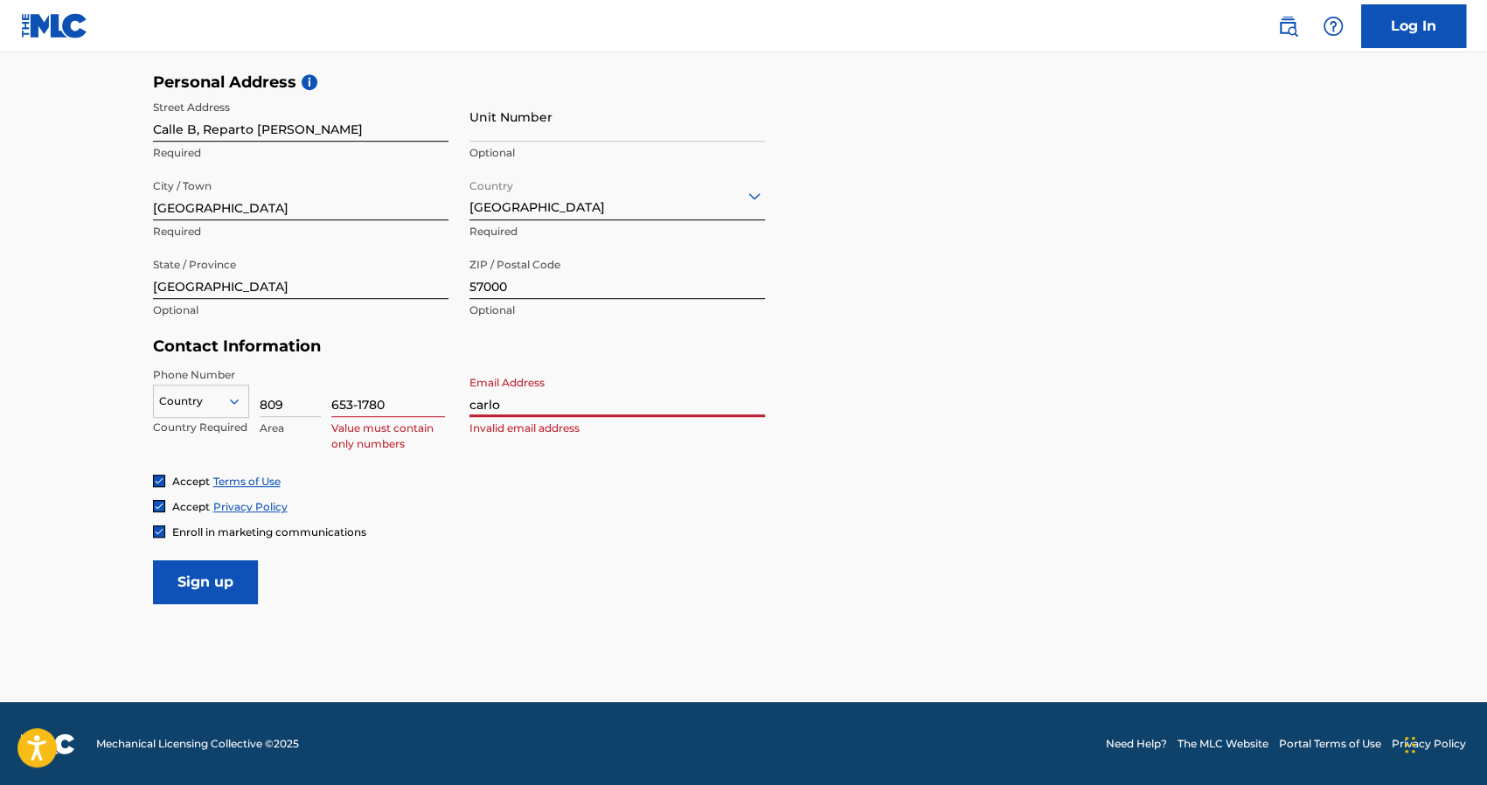
type input "[EMAIL_ADDRESS][DOMAIN_NAME]"
click at [163, 531] on img at bounding box center [159, 531] width 10 height 10
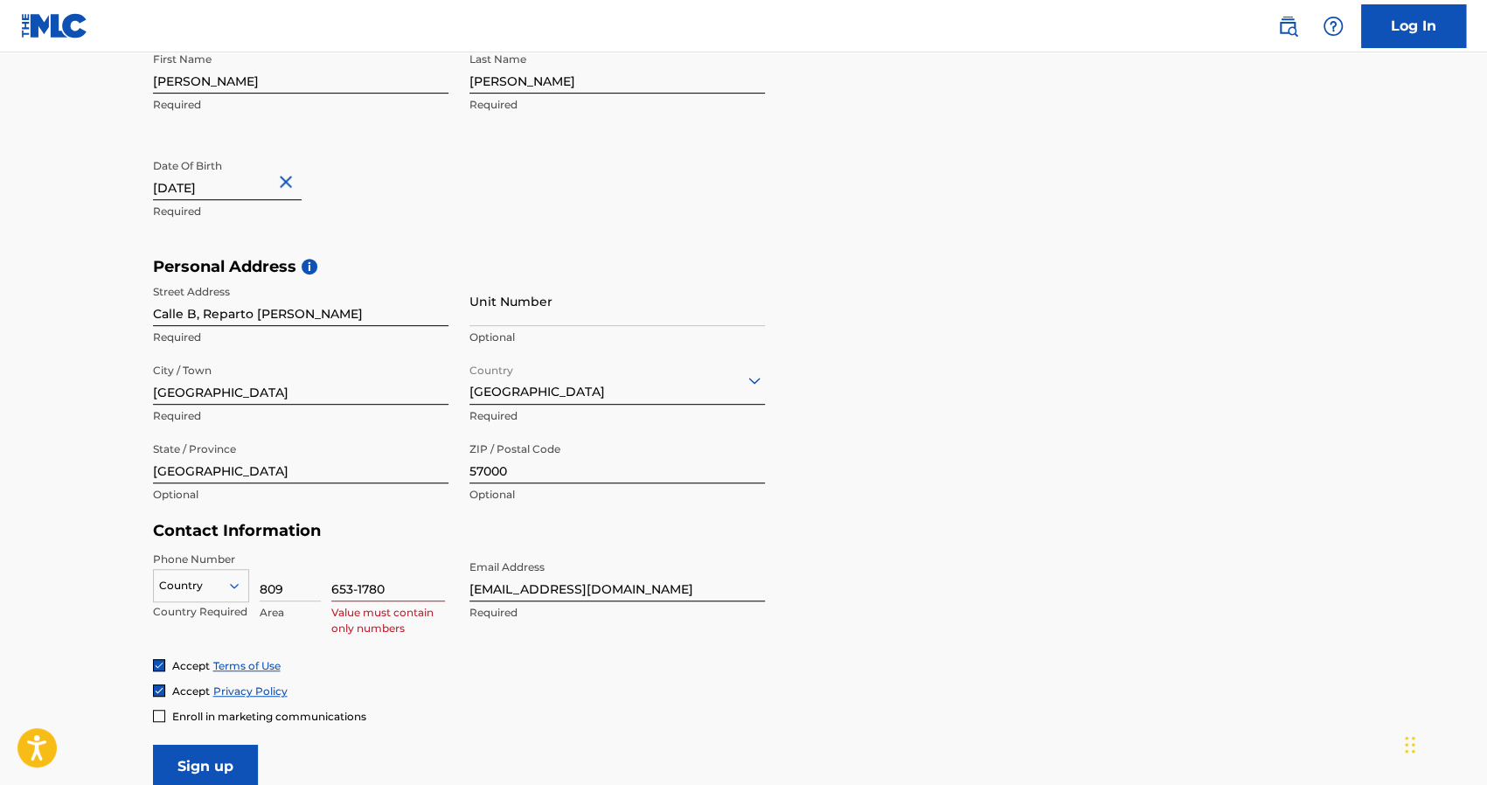
scroll to position [406, 0]
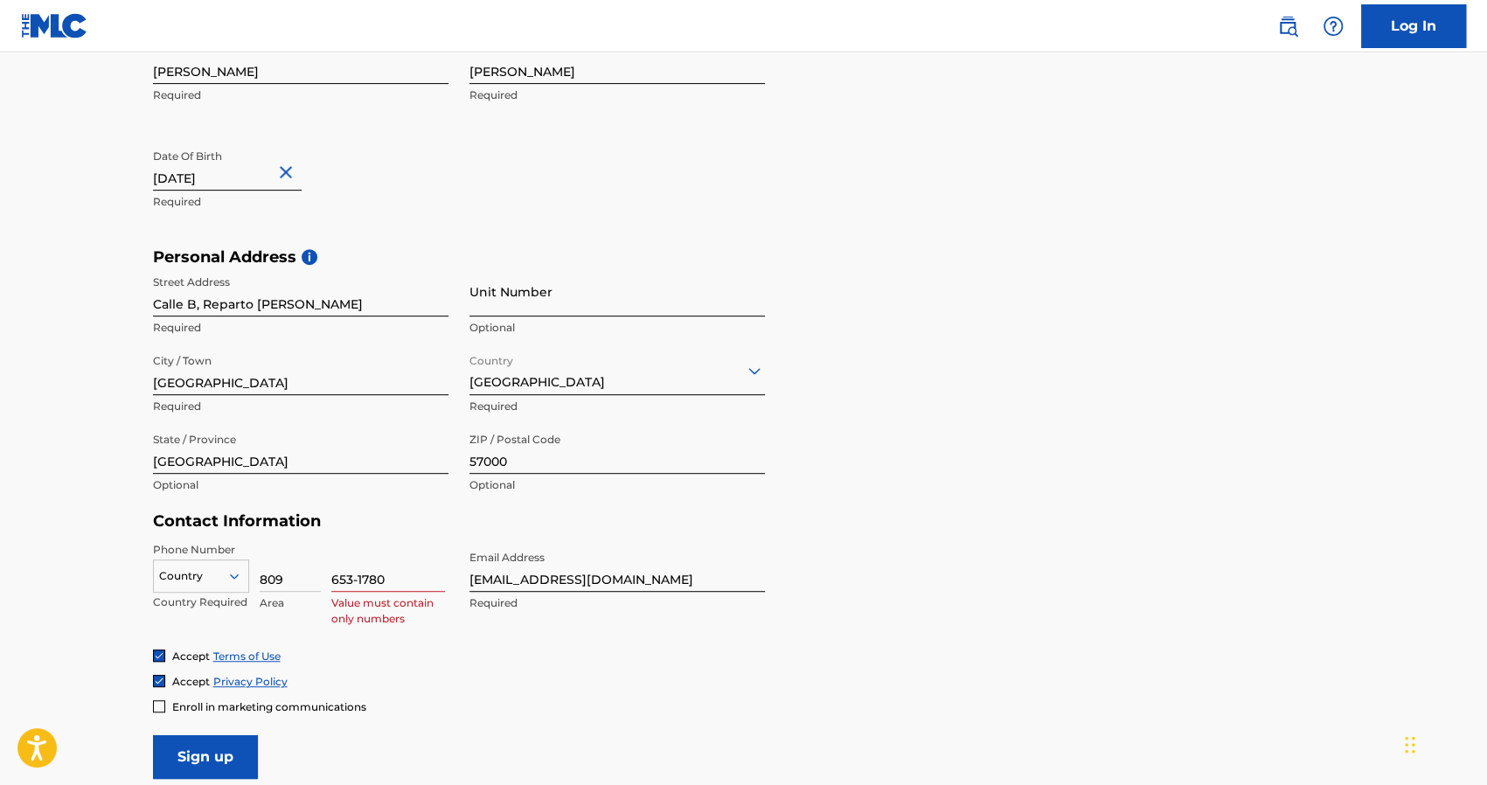
click at [514, 297] on input "Unit Number" at bounding box center [616, 292] width 295 height 50
type input "22"
click at [156, 304] on input "Calle B, Reparto Olivares" at bounding box center [300, 292] width 295 height 50
type input "Edificio 3, [GEOGRAPHIC_DATA], Reparto [PERSON_NAME]"
drag, startPoint x: 356, startPoint y: 578, endPoint x: 371, endPoint y: 634, distance: 57.9
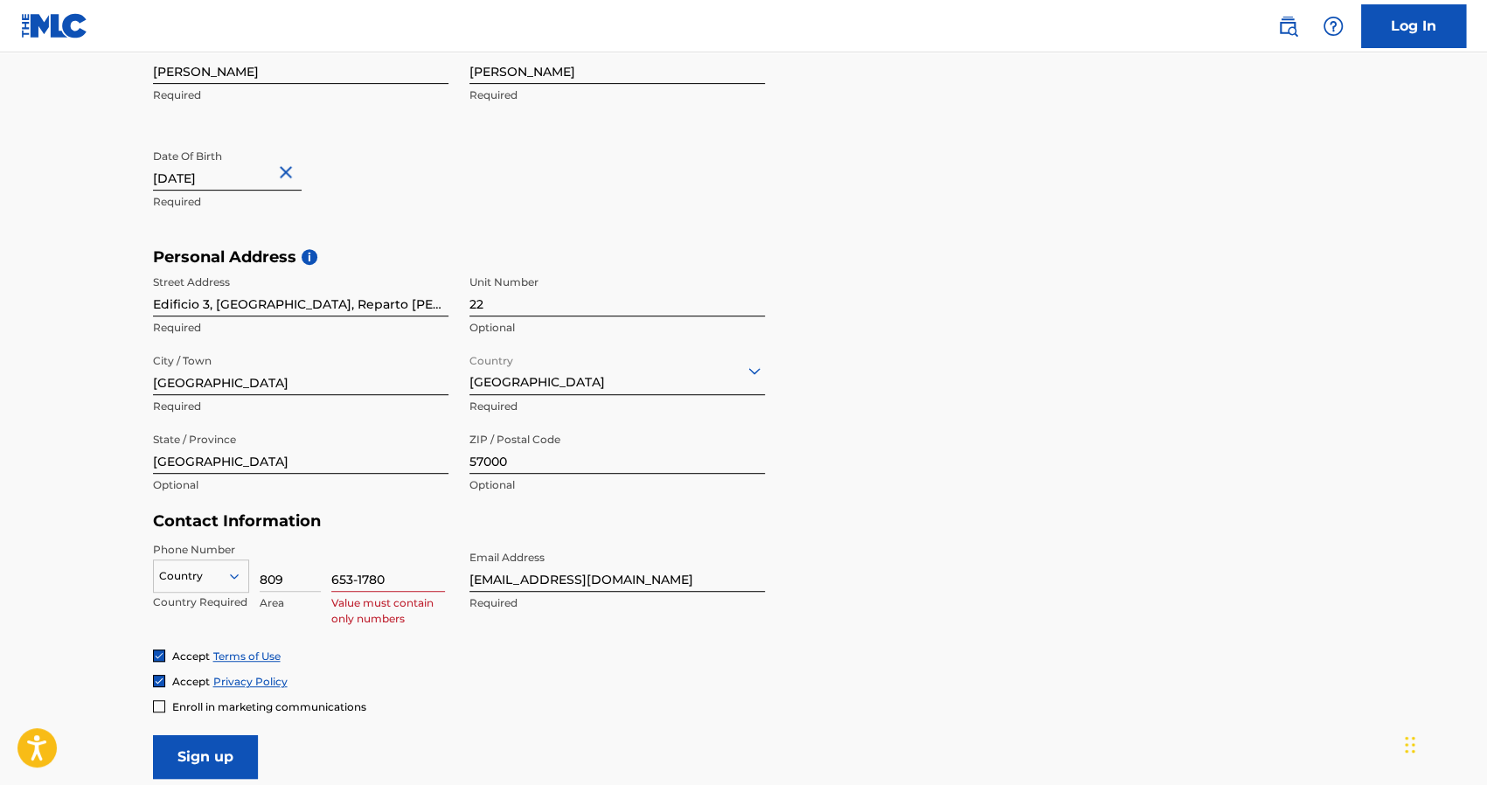
click at [356, 578] on input "653-1780" at bounding box center [388, 567] width 114 height 50
type input "6531780"
click at [963, 488] on div "Personal Address i Street Address Edificio 3, Calle B, Reparto Olivares Require…" at bounding box center [744, 379] width 1182 height 265
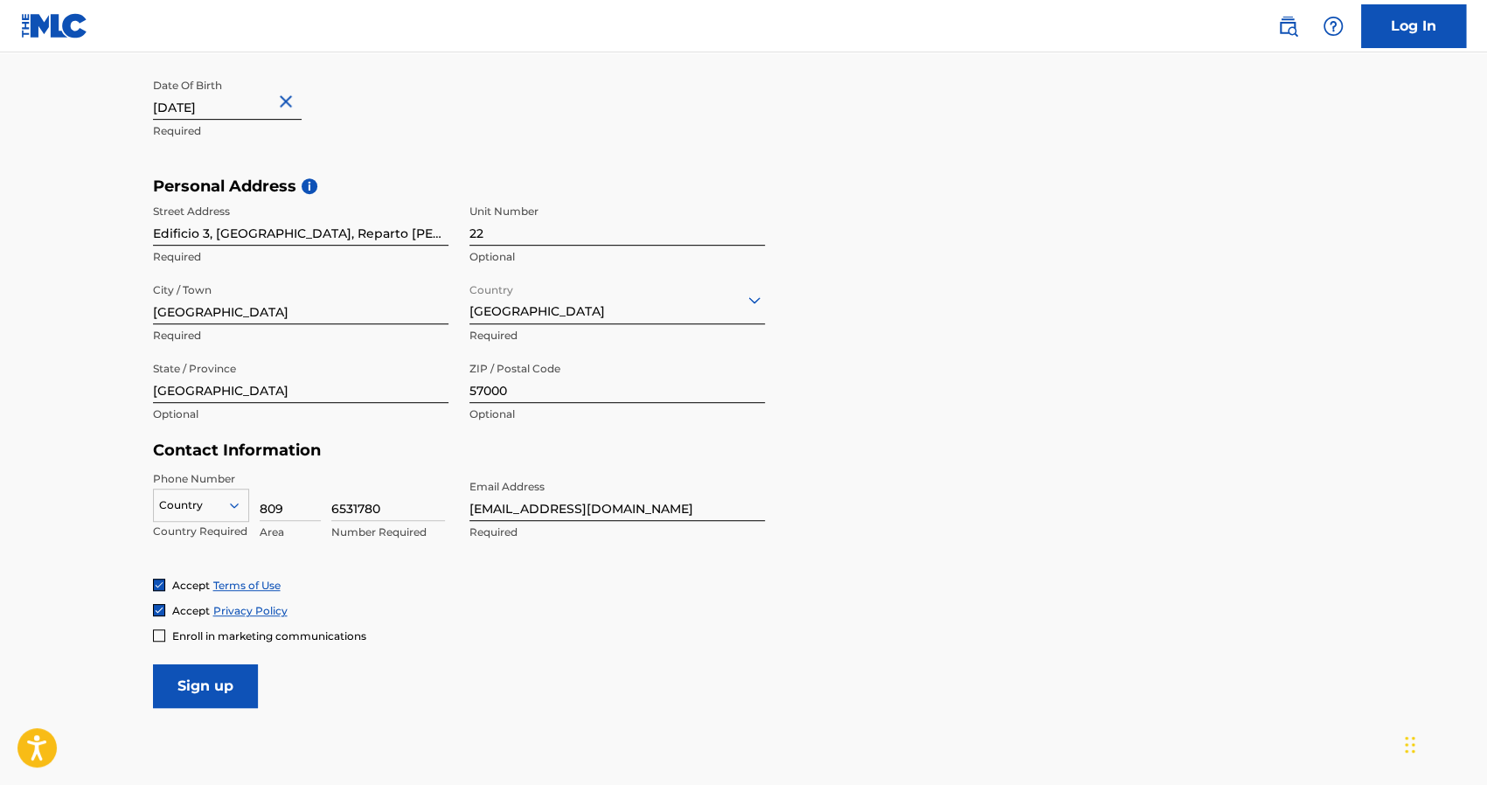
scroll to position [494, 0]
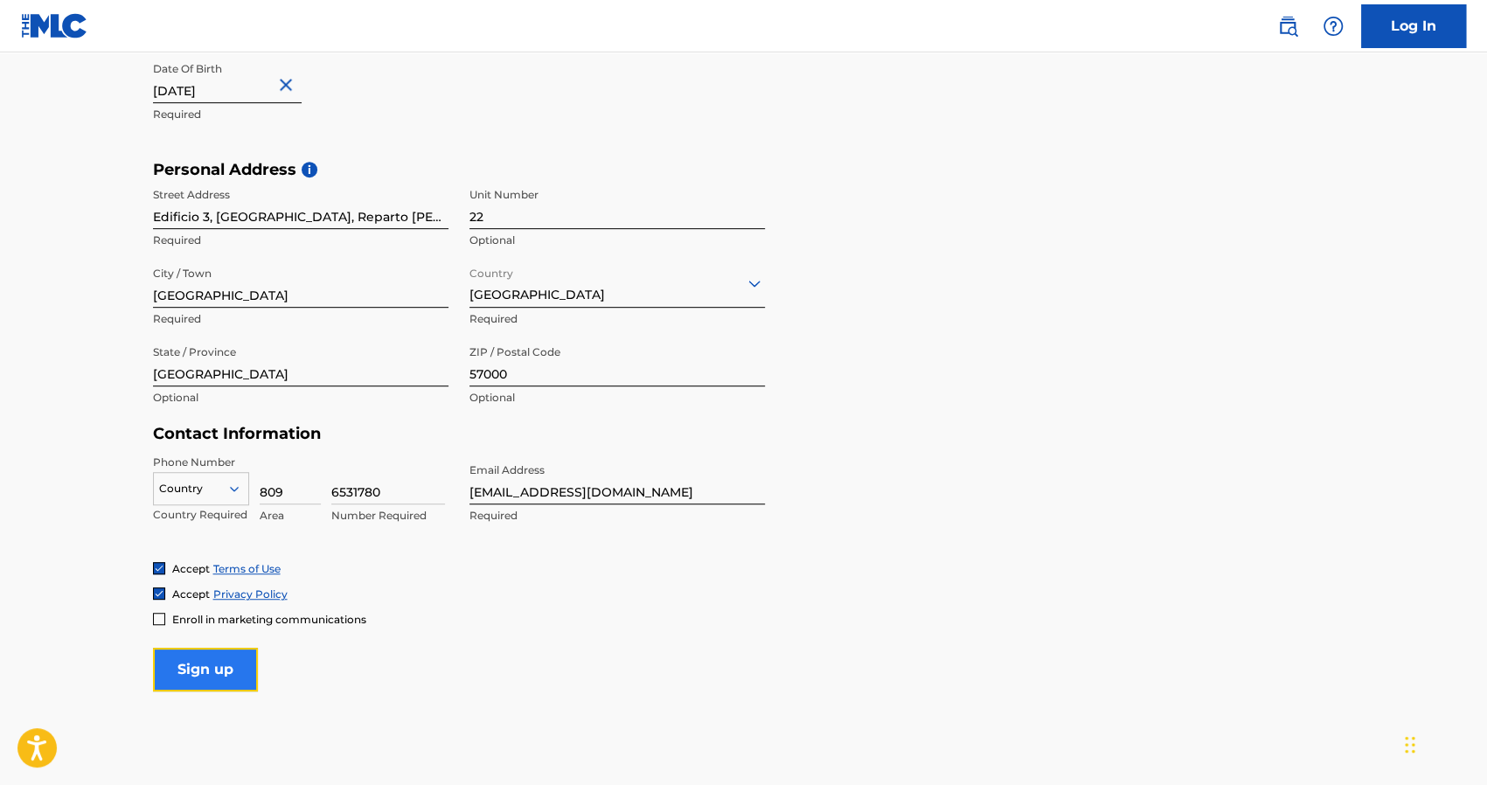
click at [214, 662] on input "Sign up" at bounding box center [205, 670] width 105 height 44
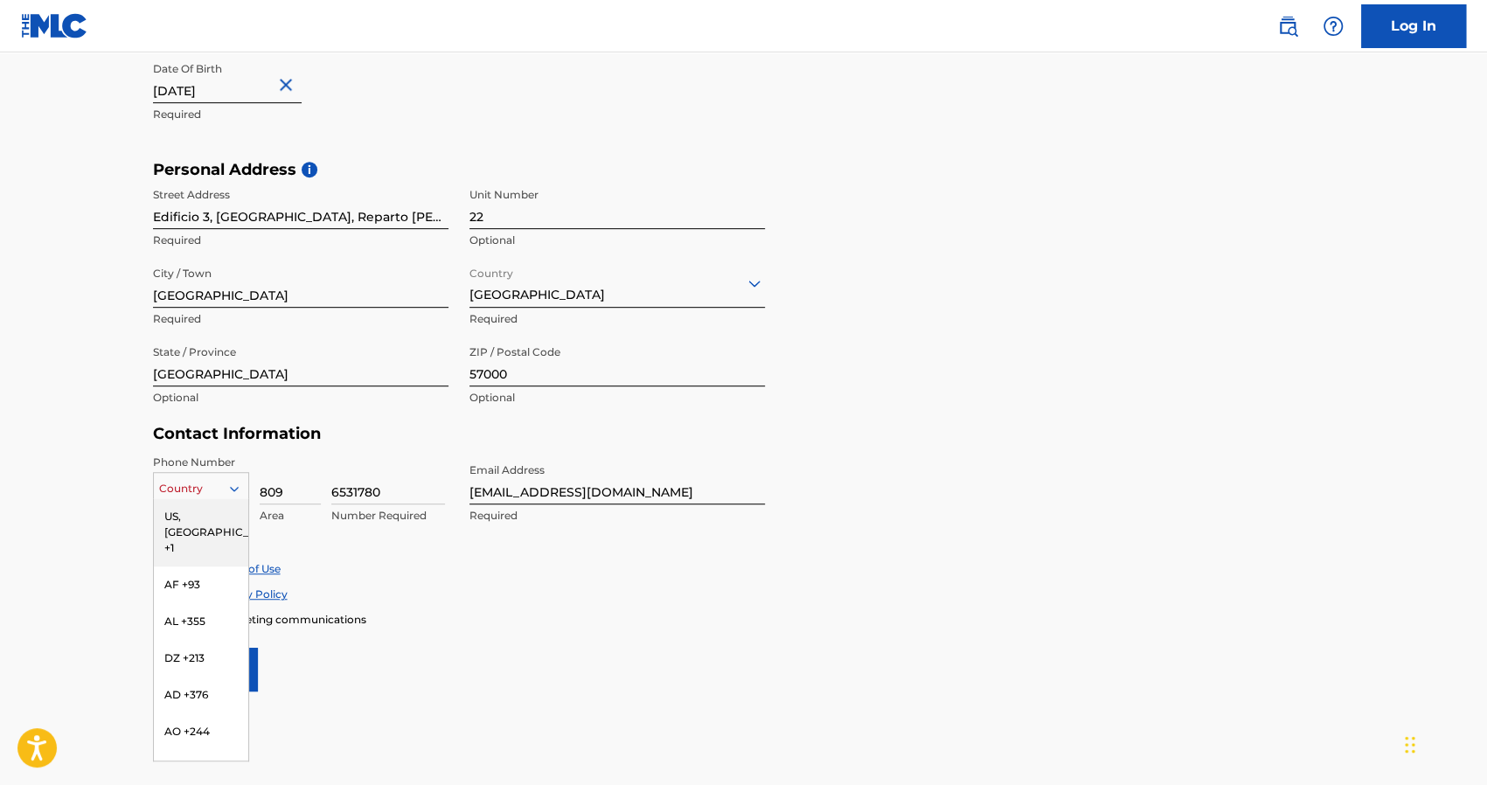
click at [231, 483] on icon at bounding box center [234, 489] width 16 height 16
type input "d"
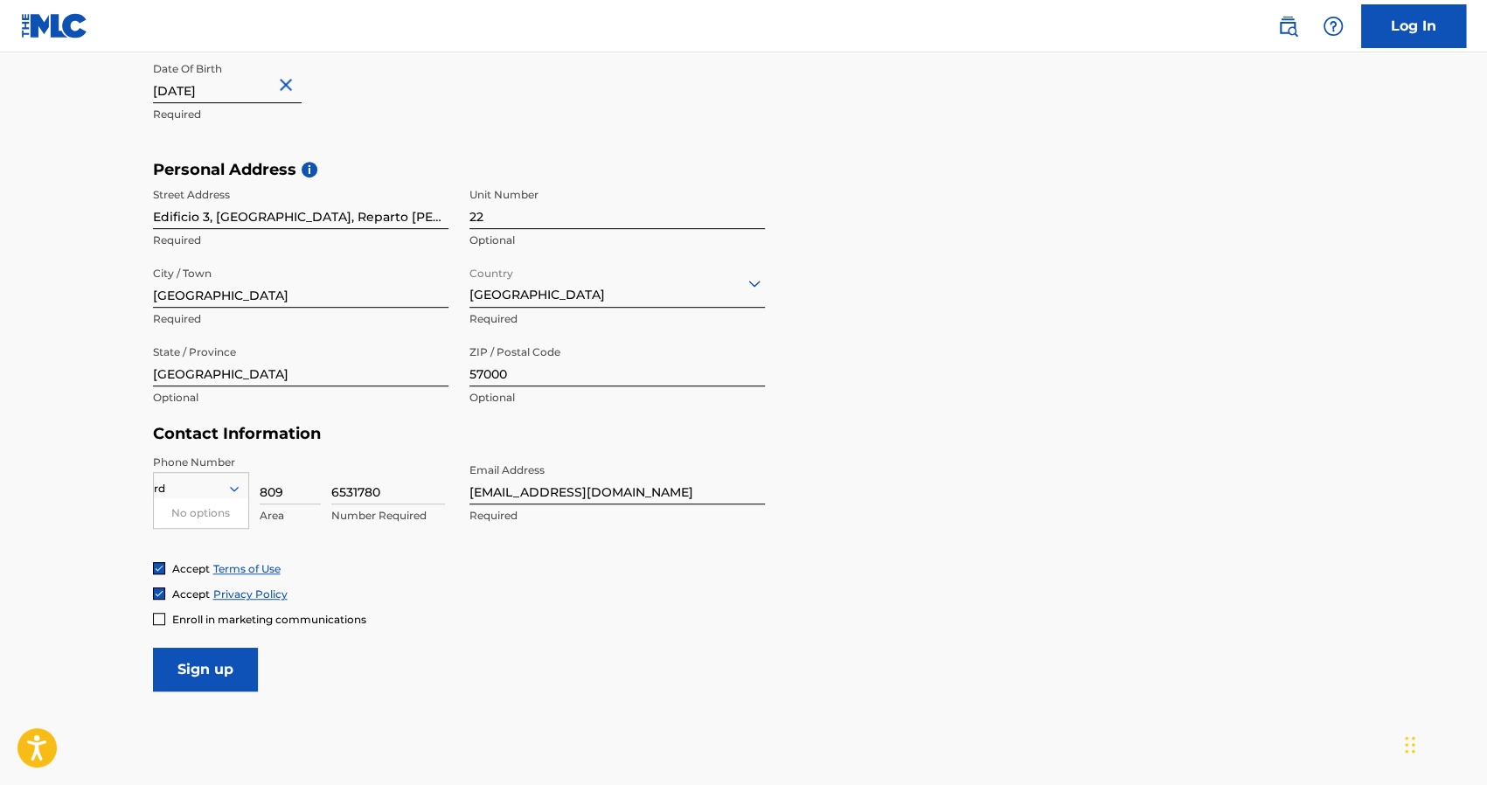
type input "r"
type input "d"
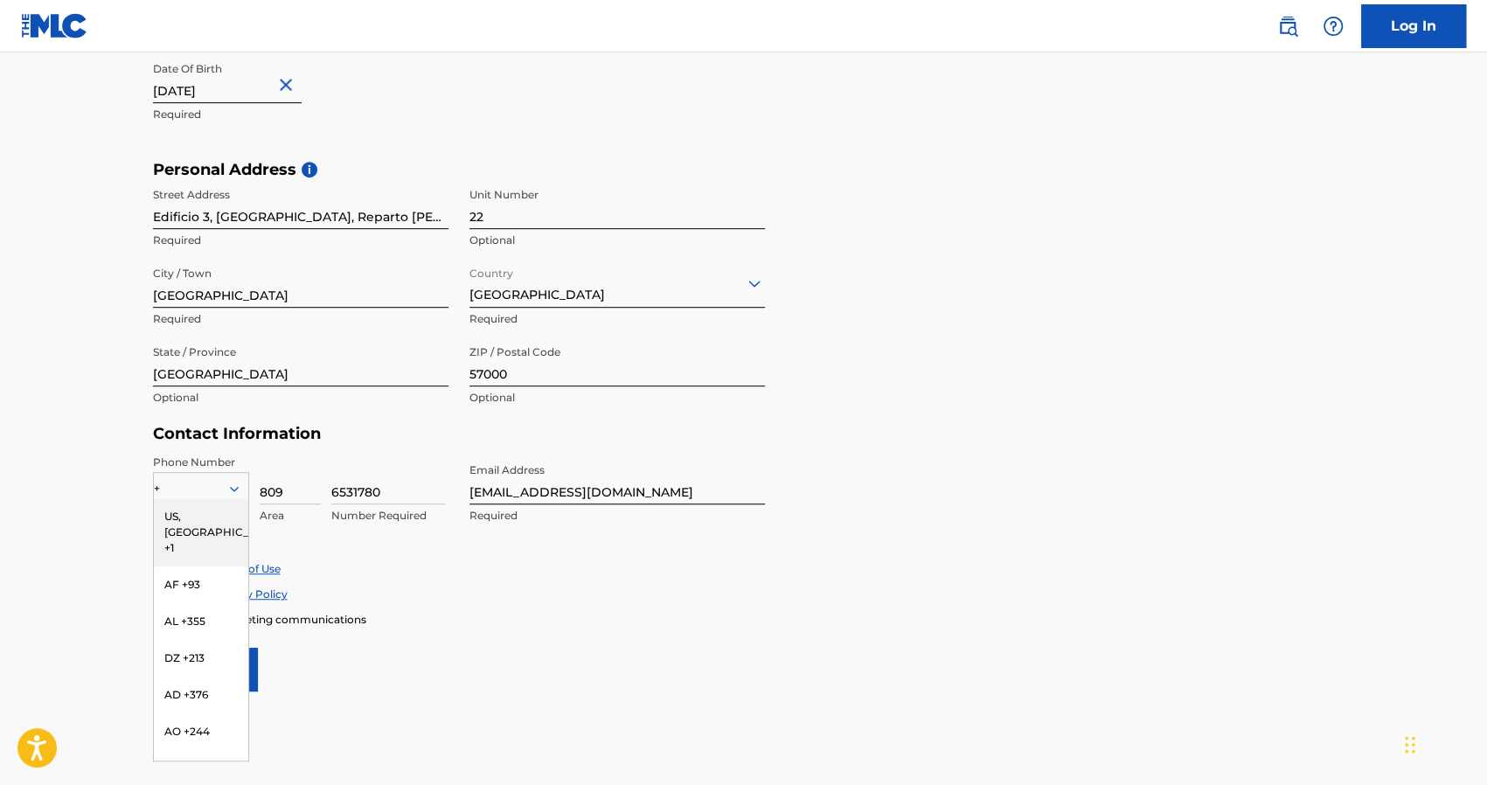
type input "+1"
click at [188, 517] on div "US, [GEOGRAPHIC_DATA] +1" at bounding box center [201, 532] width 94 height 68
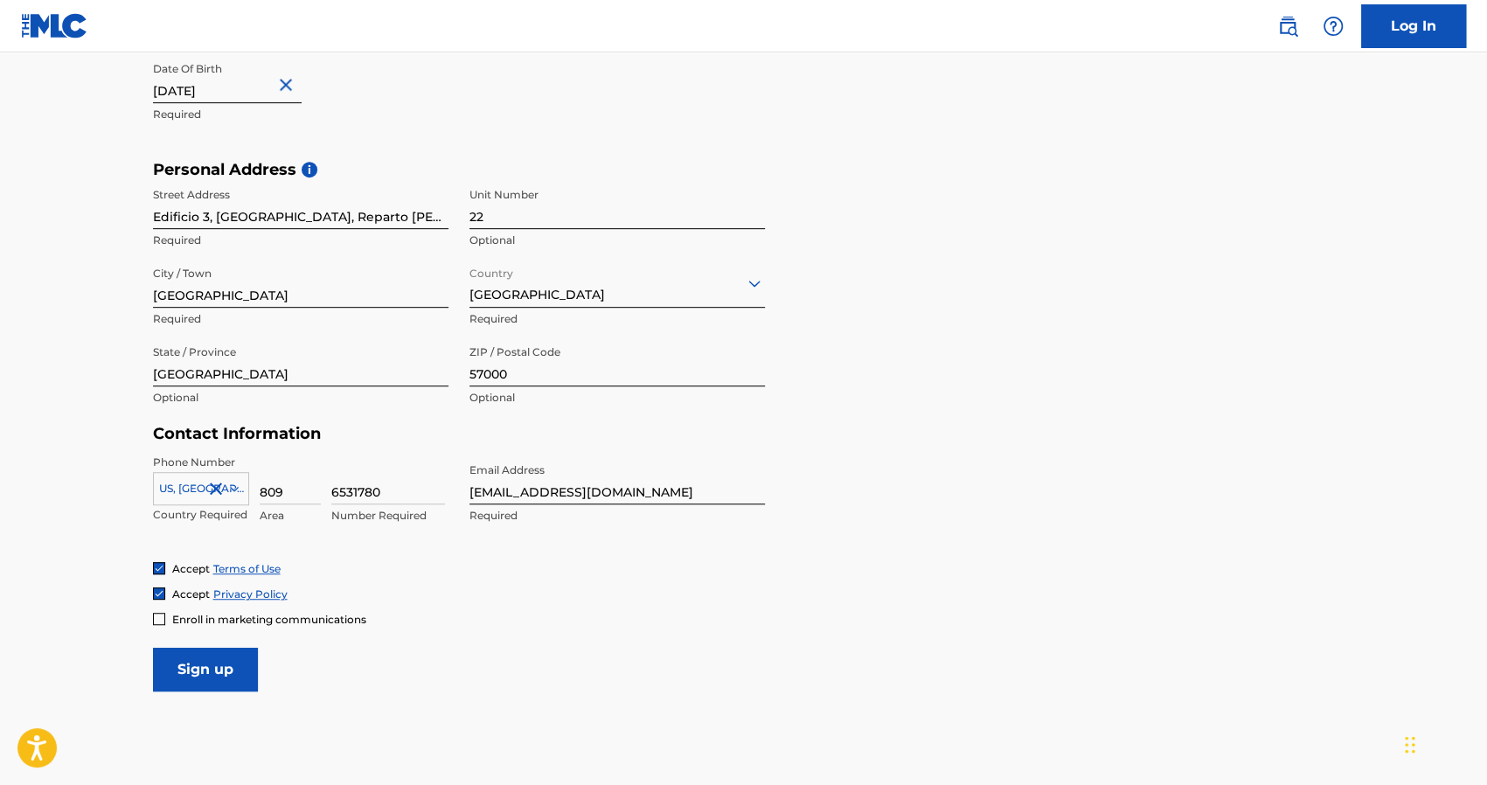
click at [929, 593] on div "Accept Privacy Policy" at bounding box center [744, 593] width 1182 height 15
click at [200, 660] on input "Sign up" at bounding box center [205, 670] width 105 height 44
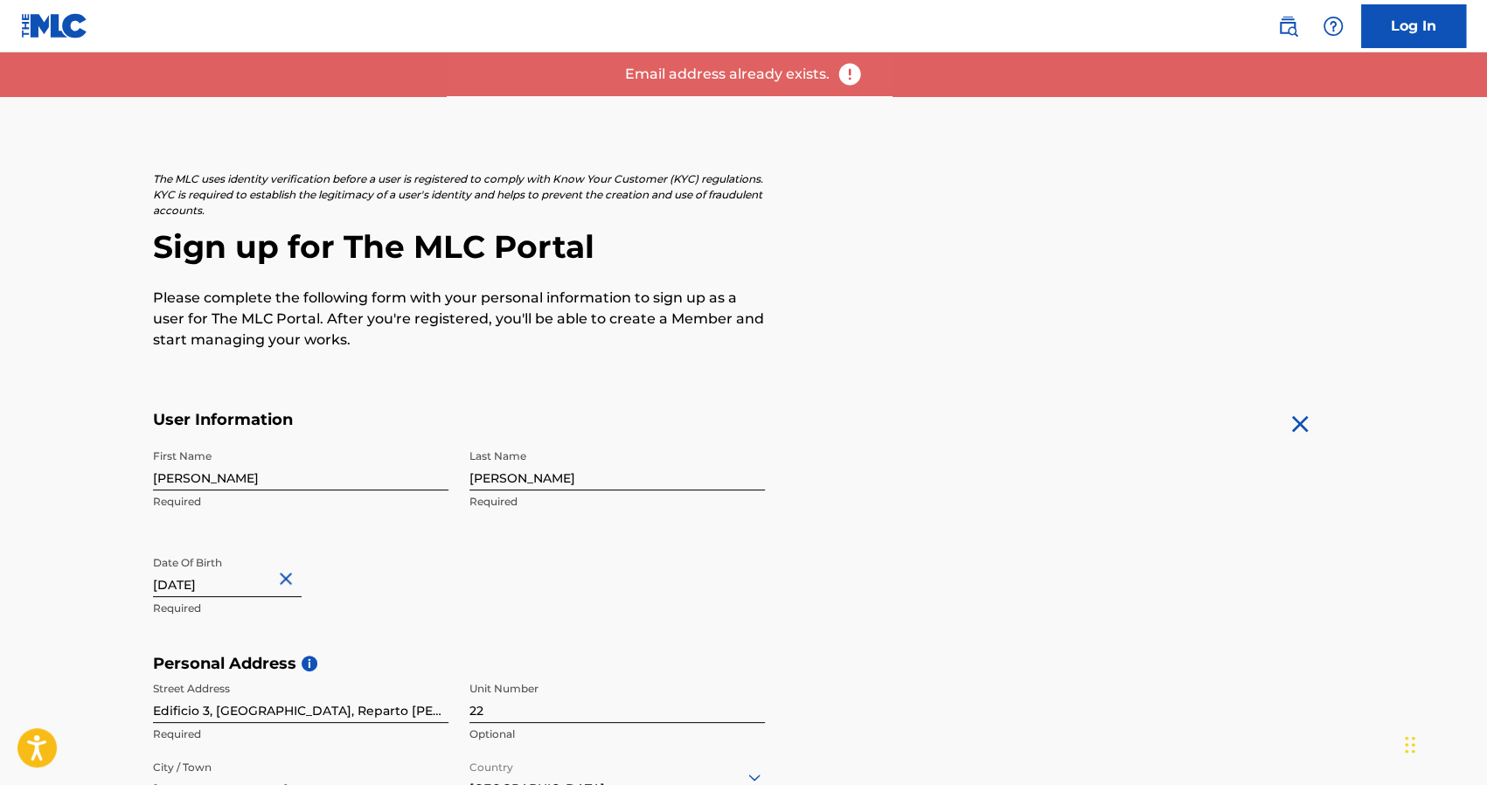
click at [51, 22] on img at bounding box center [54, 25] width 67 height 25
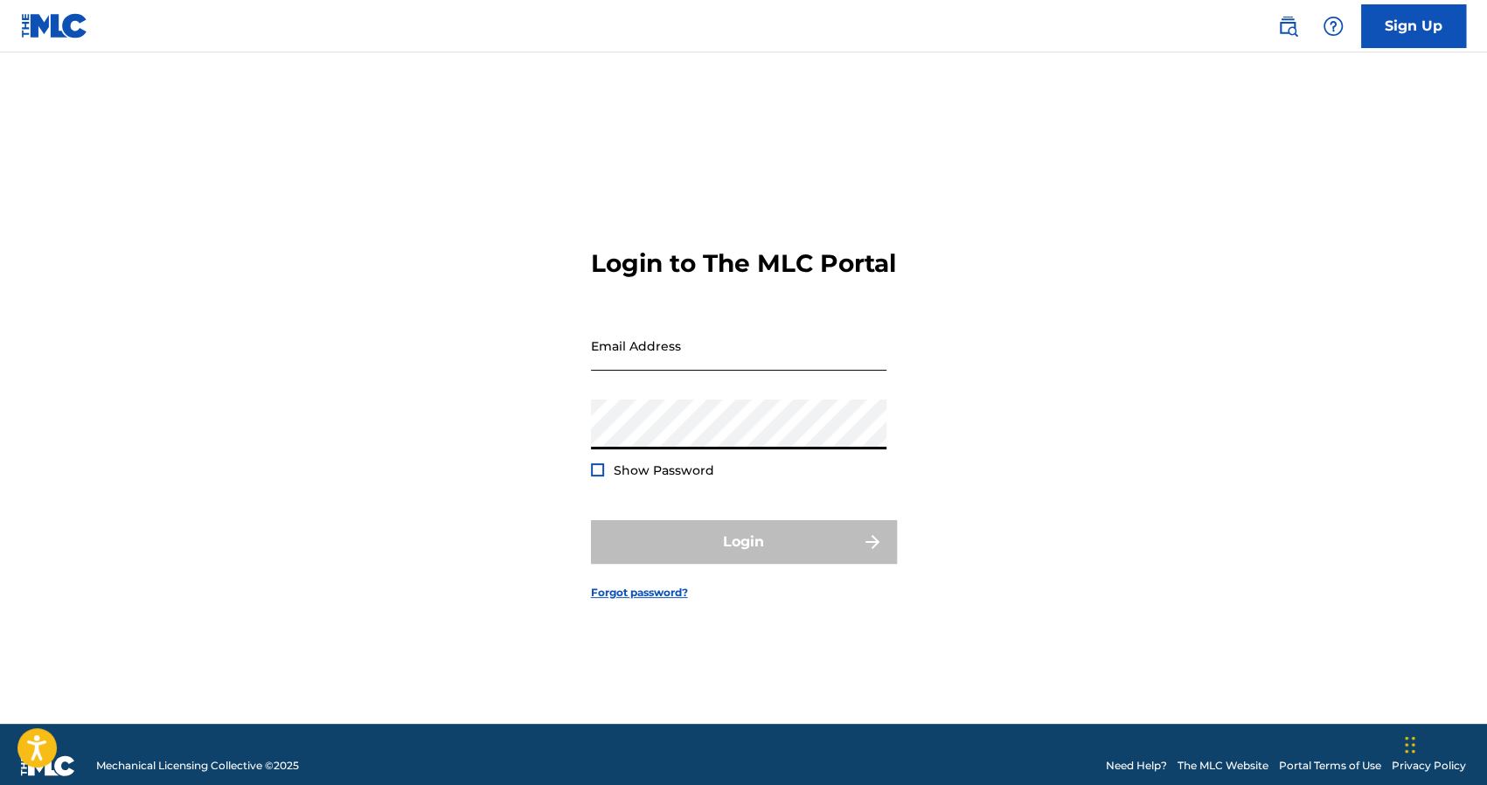
click at [635, 350] on input "Email Address" at bounding box center [738, 346] width 295 height 50
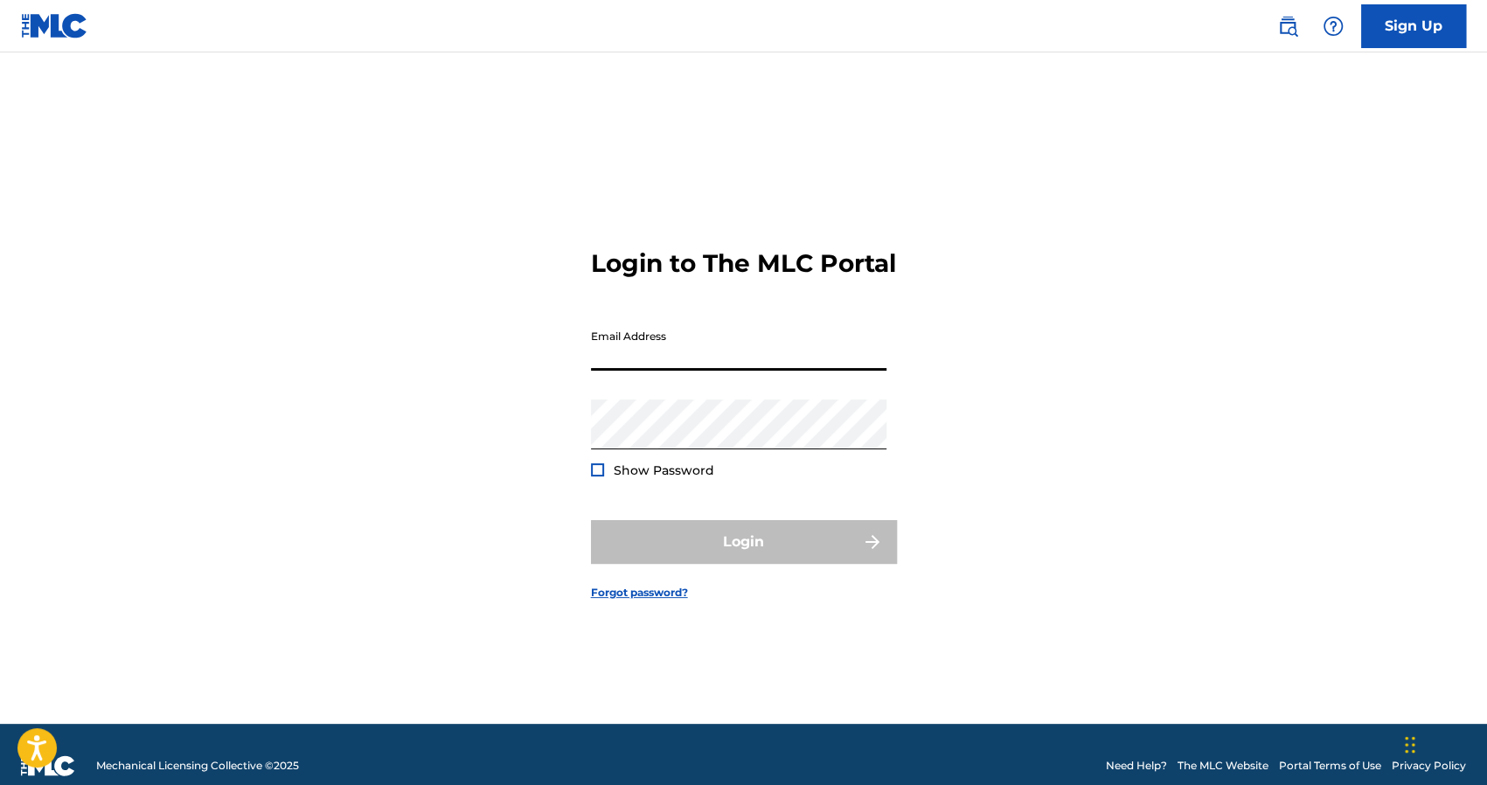
paste input "[EMAIL_ADDRESS][DOMAIN_NAME]"
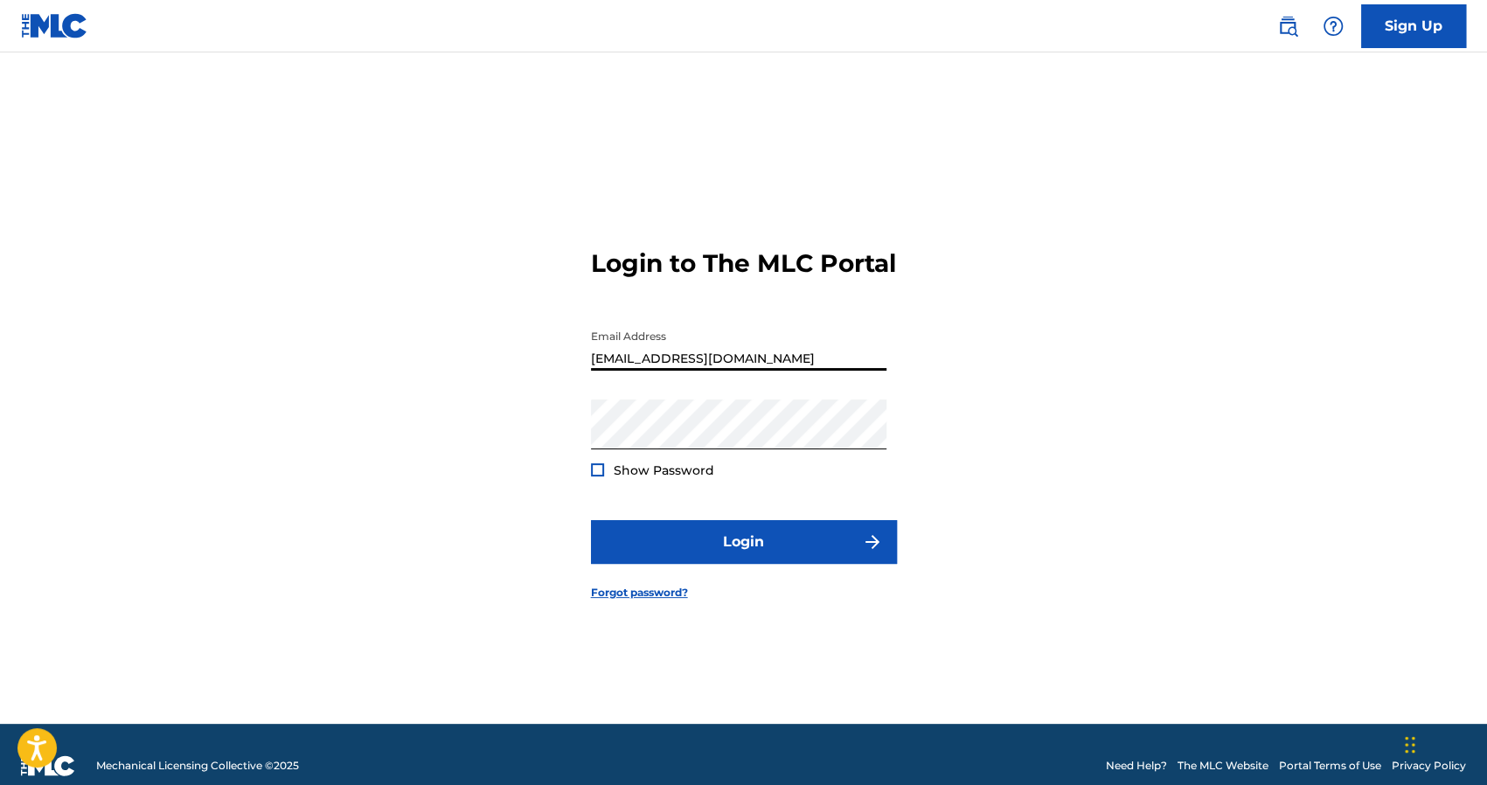
type input "[EMAIL_ADDRESS][DOMAIN_NAME]"
click at [604, 479] on div "Show Password" at bounding box center [652, 469] width 123 height 17
click at [597, 479] on div "Show Password" at bounding box center [652, 469] width 123 height 17
click at [595, 476] on div at bounding box center [597, 469] width 13 height 13
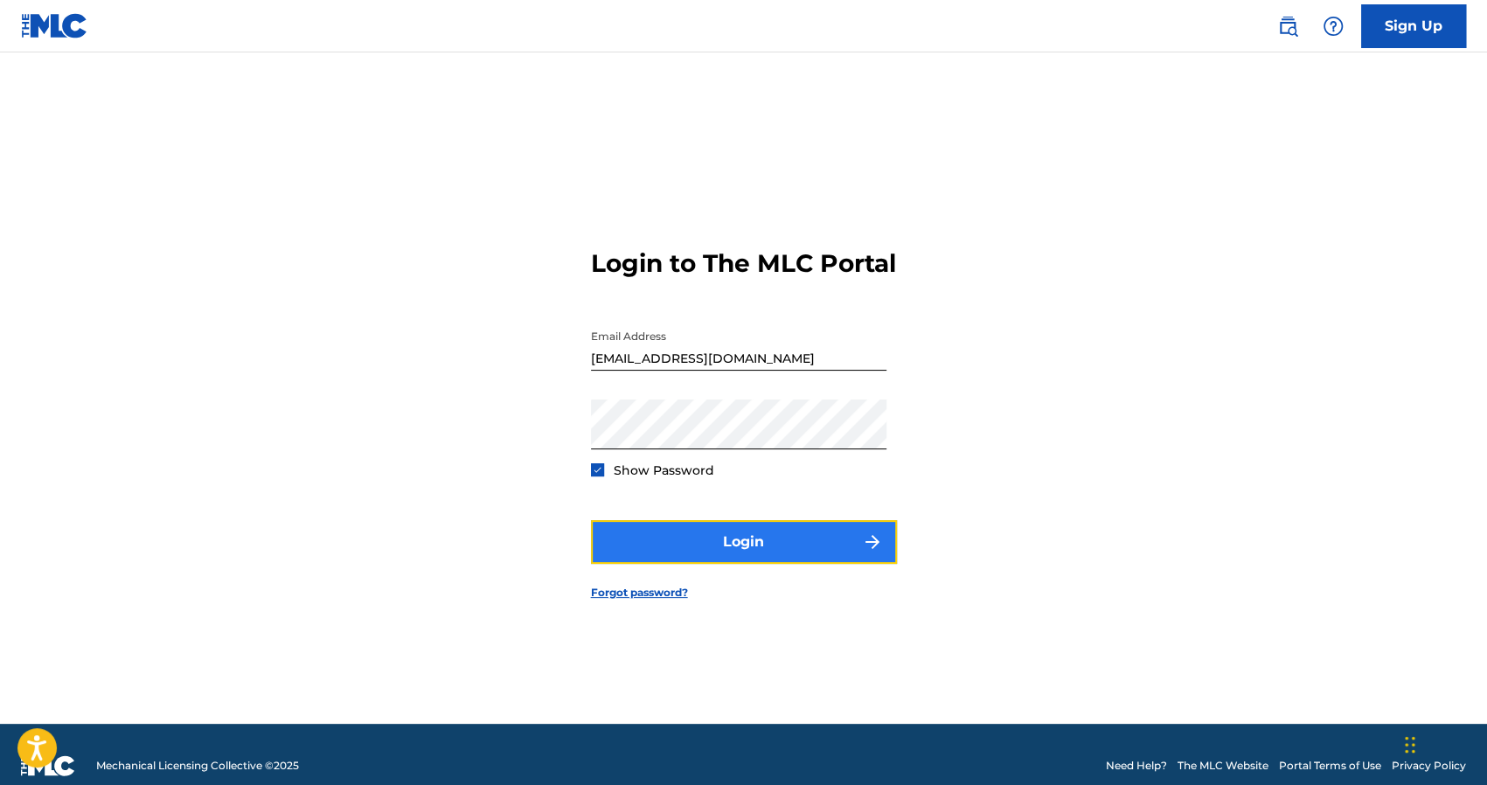
click at [677, 553] on button "Login" at bounding box center [744, 542] width 306 height 44
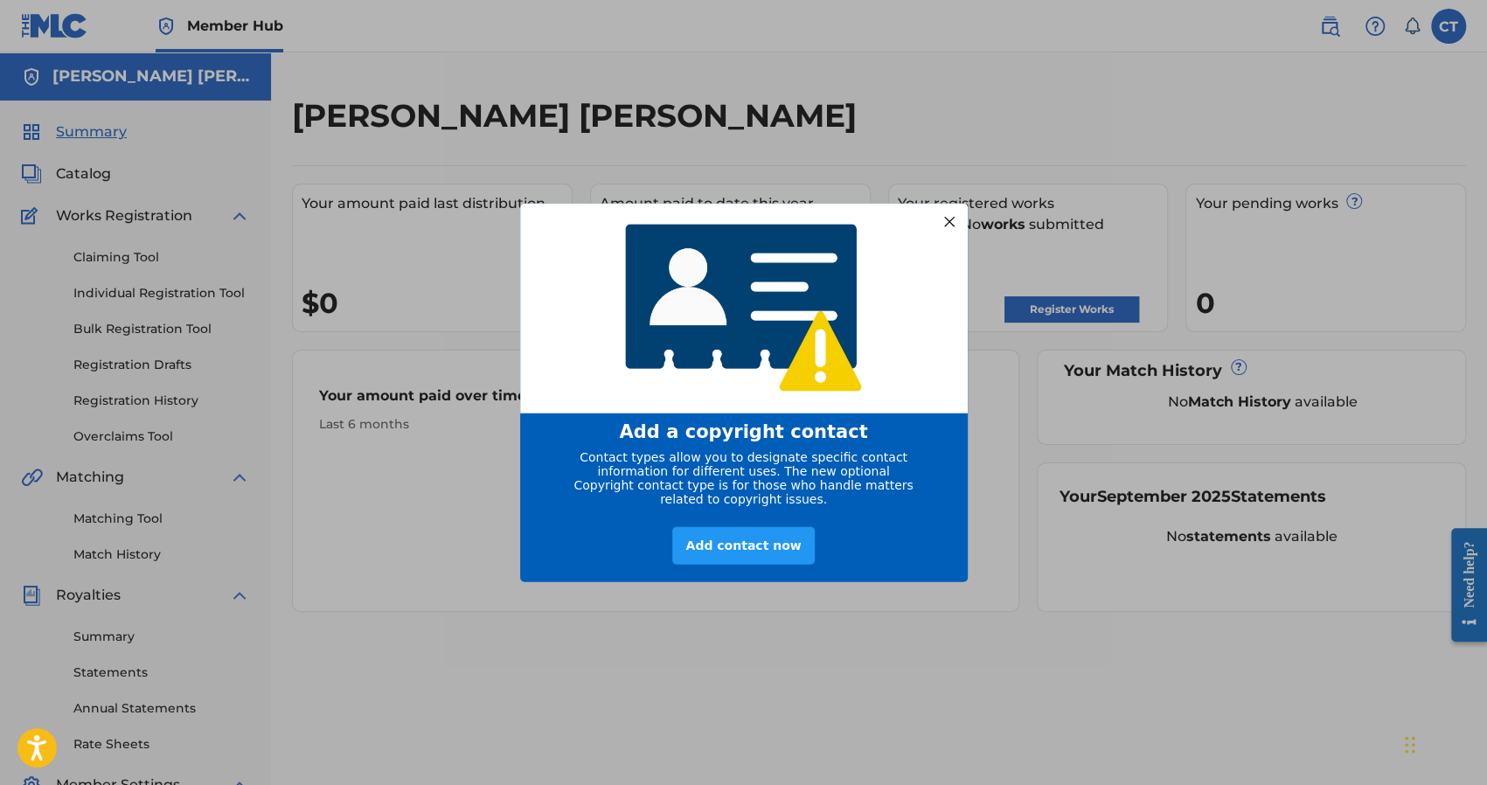
click at [955, 212] on div at bounding box center [948, 221] width 23 height 23
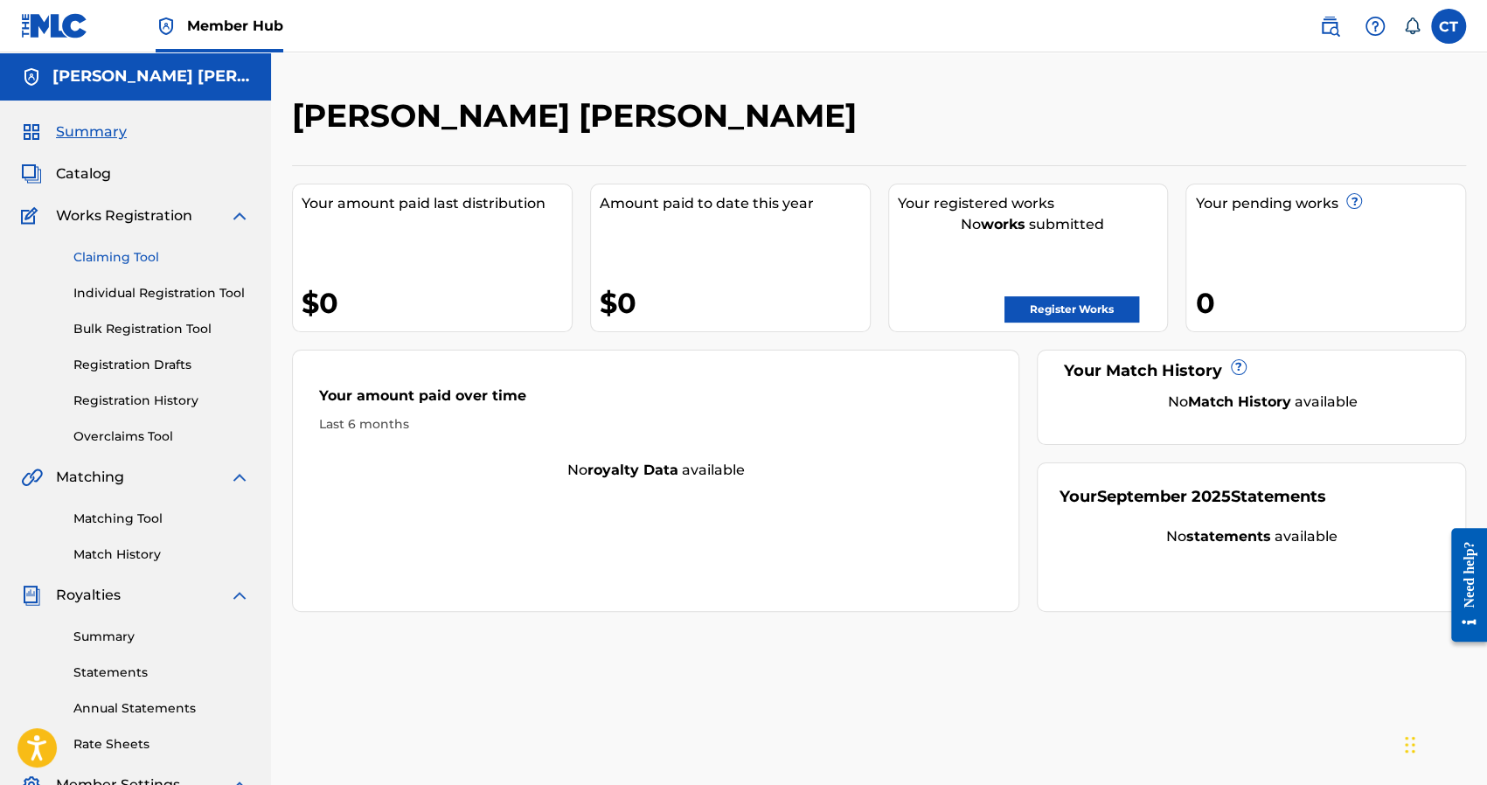
click at [136, 258] on link "Claiming Tool" at bounding box center [161, 257] width 177 height 18
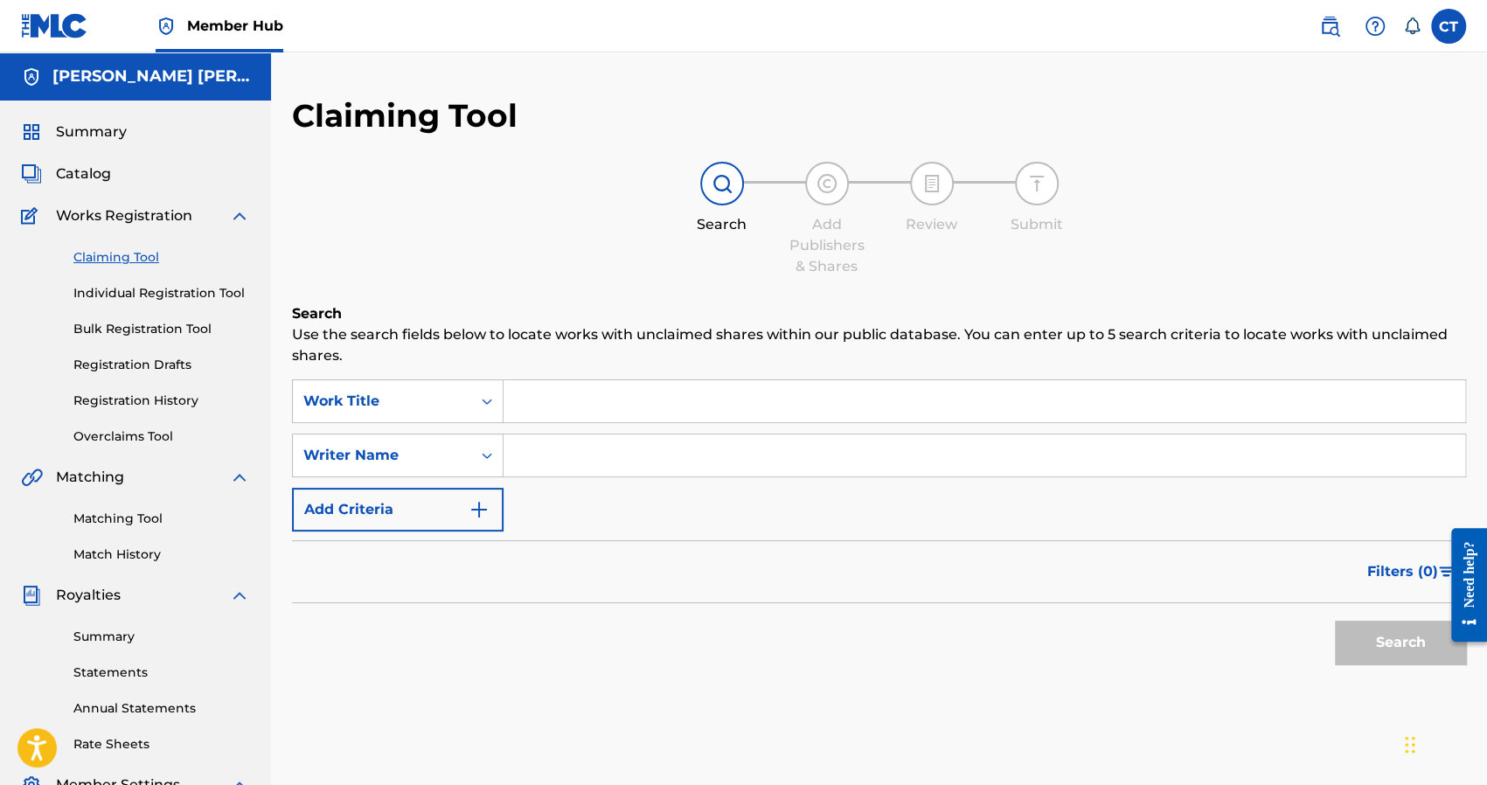
click at [543, 409] on input "Search Form" at bounding box center [983, 401] width 961 height 42
type input "mierda de gira"
click at [1335, 621] on button "Search" at bounding box center [1400, 643] width 131 height 44
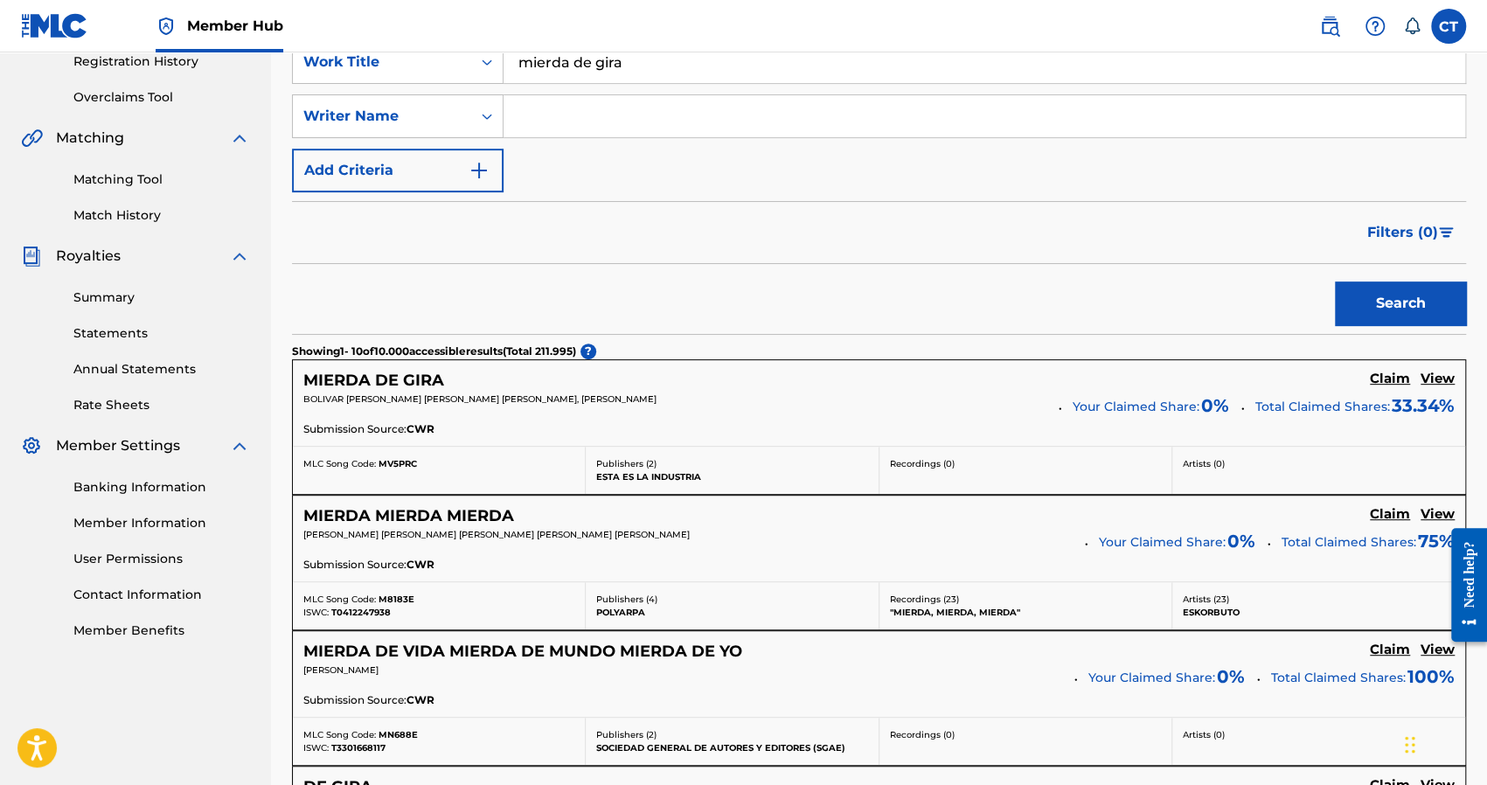
scroll to position [350, 0]
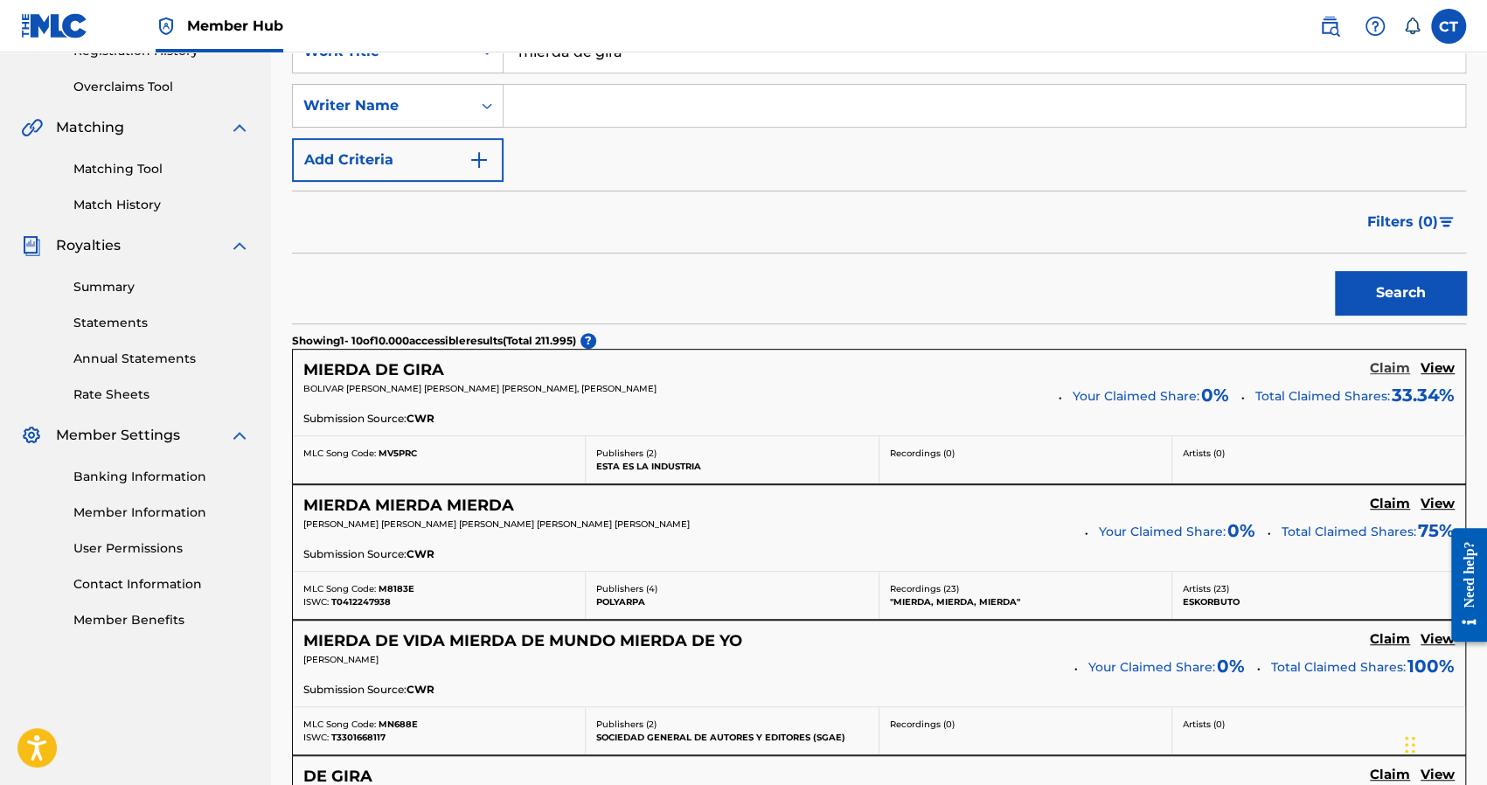
click at [1390, 368] on h5 "Claim" at bounding box center [1390, 368] width 40 height 17
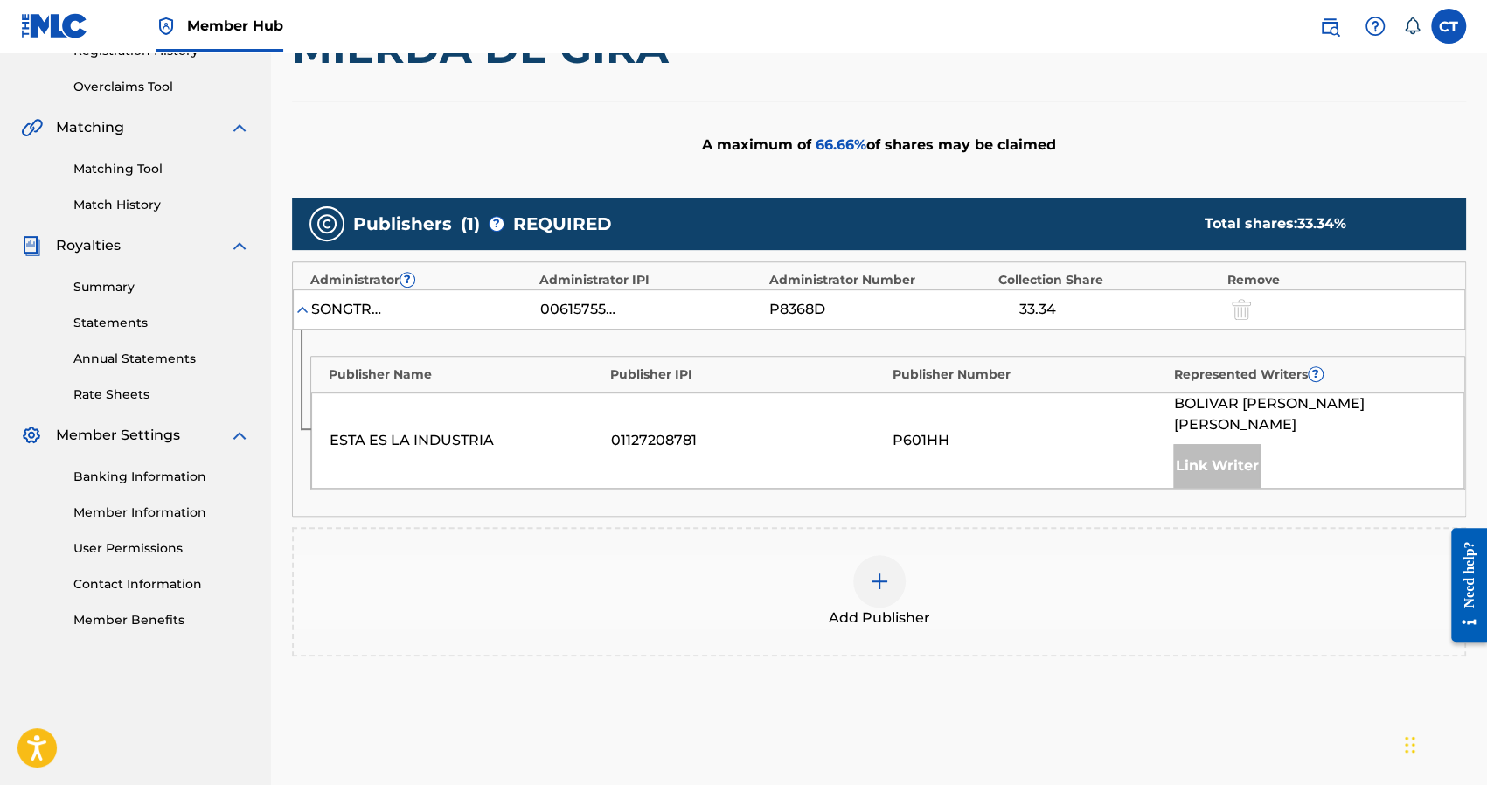
click at [1214, 469] on div "Link Writer" at bounding box center [1216, 466] width 87 height 44
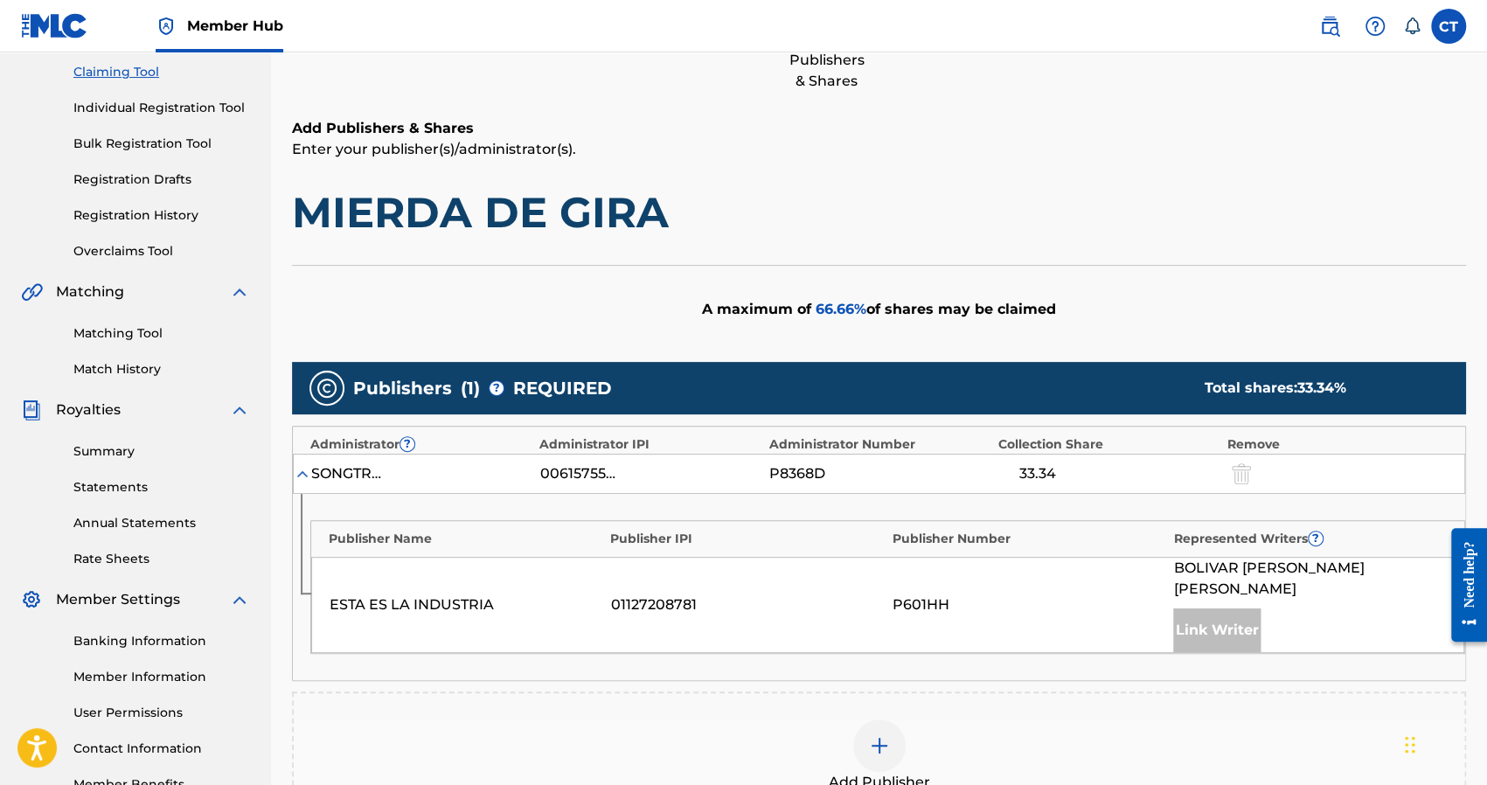
scroll to position [0, 0]
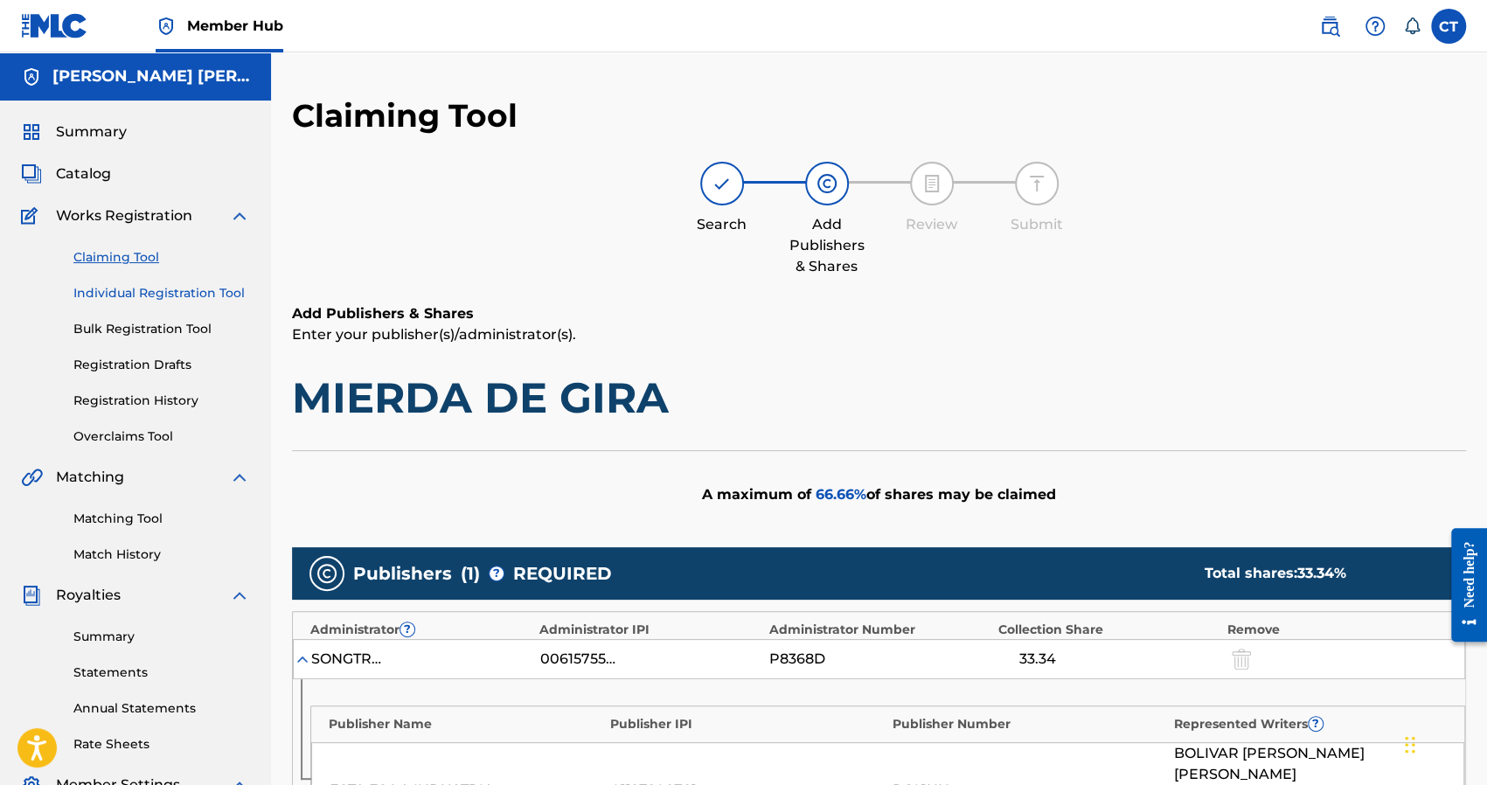
click at [145, 296] on link "Individual Registration Tool" at bounding box center [161, 293] width 177 height 18
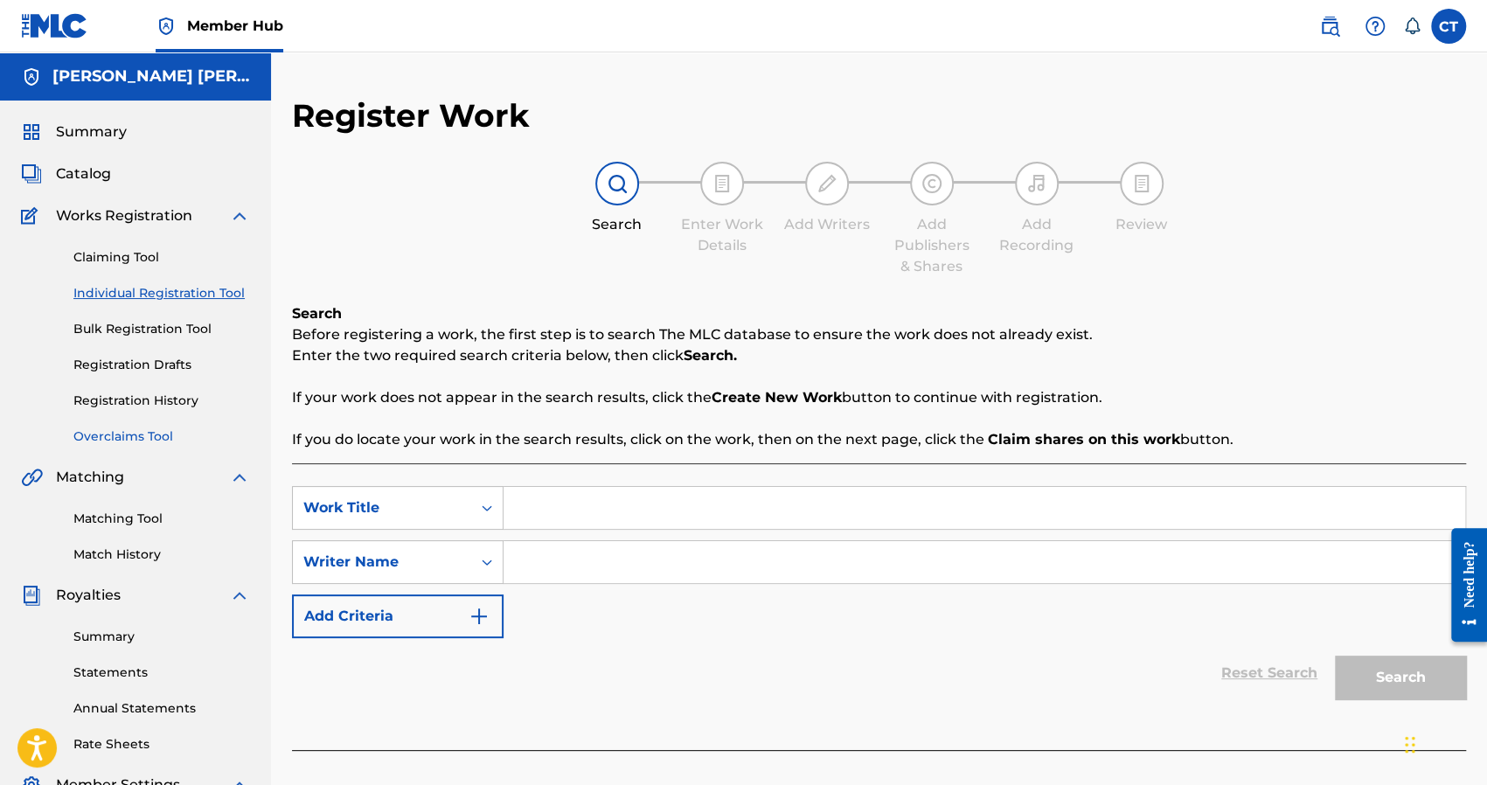
click at [157, 436] on link "Overclaims Tool" at bounding box center [161, 436] width 177 height 18
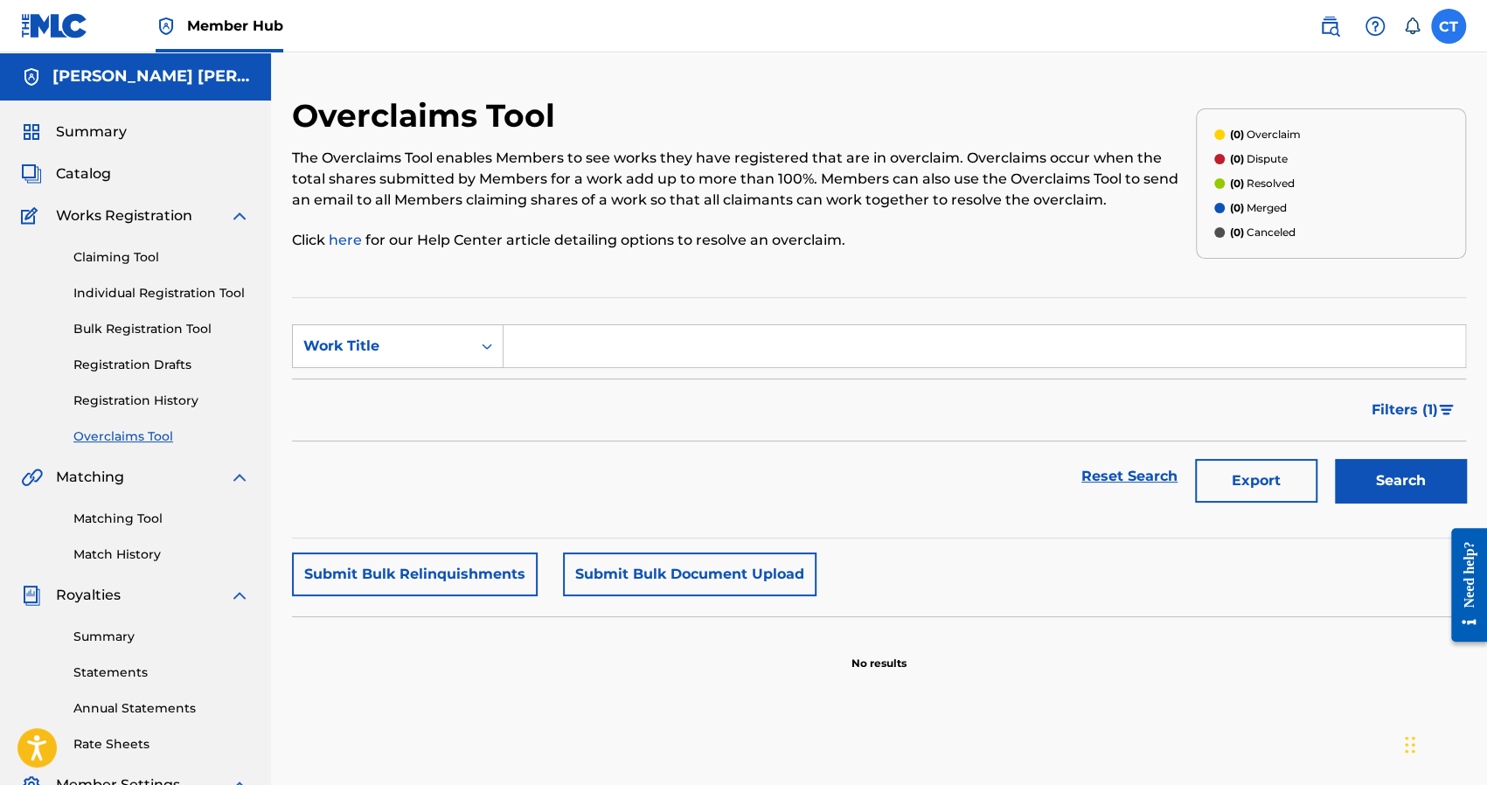
click at [1447, 25] on label at bounding box center [1448, 26] width 35 height 35
click at [1448, 26] on input "CT [PERSON_NAME] [PERSON_NAME][MEDICAL_DATA] [EMAIL_ADDRESS][DOMAIN_NAME] Notif…" at bounding box center [1448, 26] width 0 height 0
click at [35, 36] on img at bounding box center [54, 25] width 67 height 25
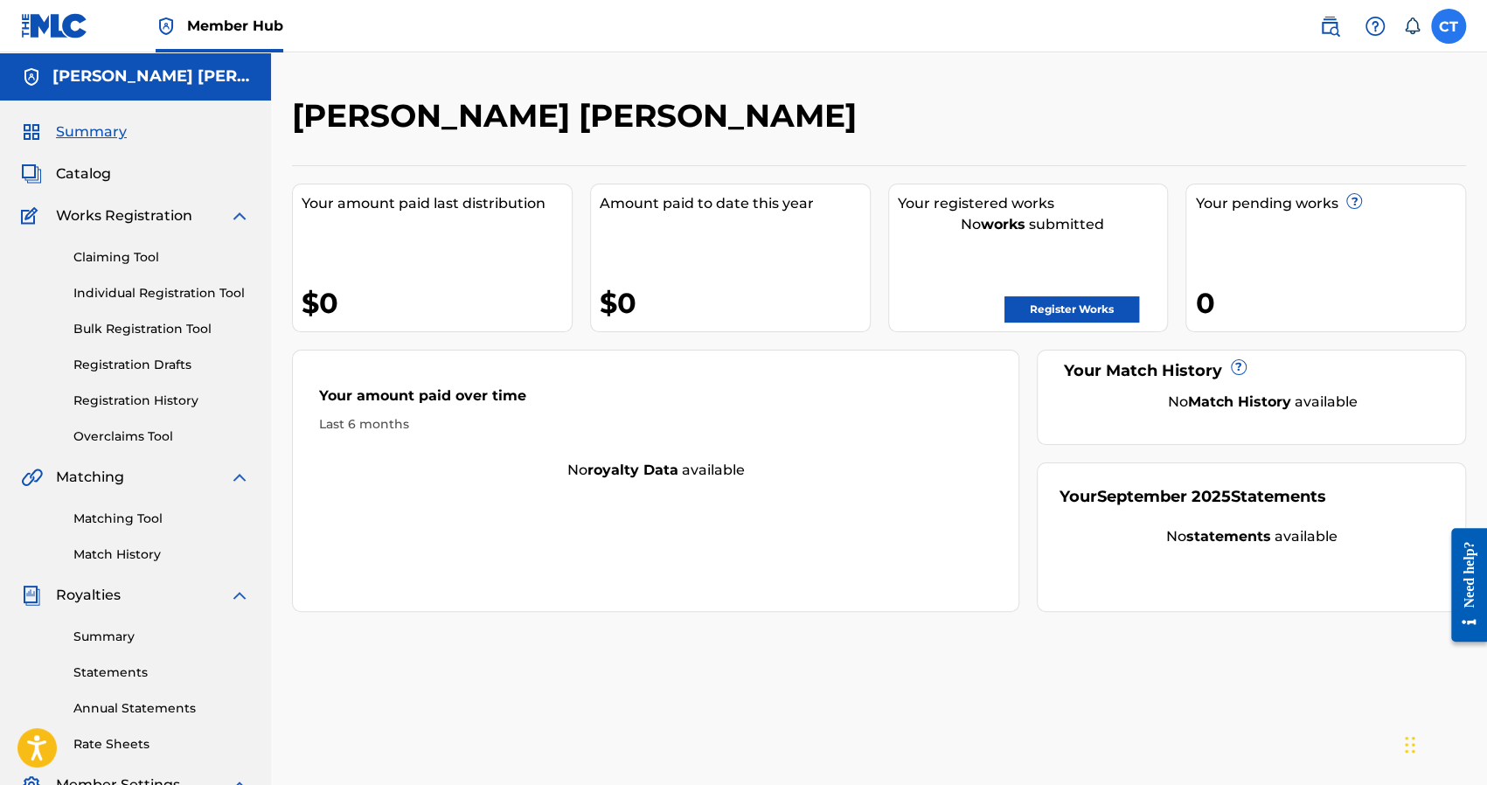
click at [1454, 31] on label at bounding box center [1448, 26] width 35 height 35
click at [1448, 26] on input "CT [PERSON_NAME] [PERSON_NAME][MEDICAL_DATA] [EMAIL_ADDRESS][DOMAIN_NAME] Notif…" at bounding box center [1448, 26] width 0 height 0
click at [1278, 253] on p "Log out" at bounding box center [1279, 247] width 41 height 16
click at [1448, 26] on input "CT [PERSON_NAME] [PERSON_NAME][MEDICAL_DATA] [EMAIL_ADDRESS][DOMAIN_NAME] Notif…" at bounding box center [1448, 26] width 0 height 0
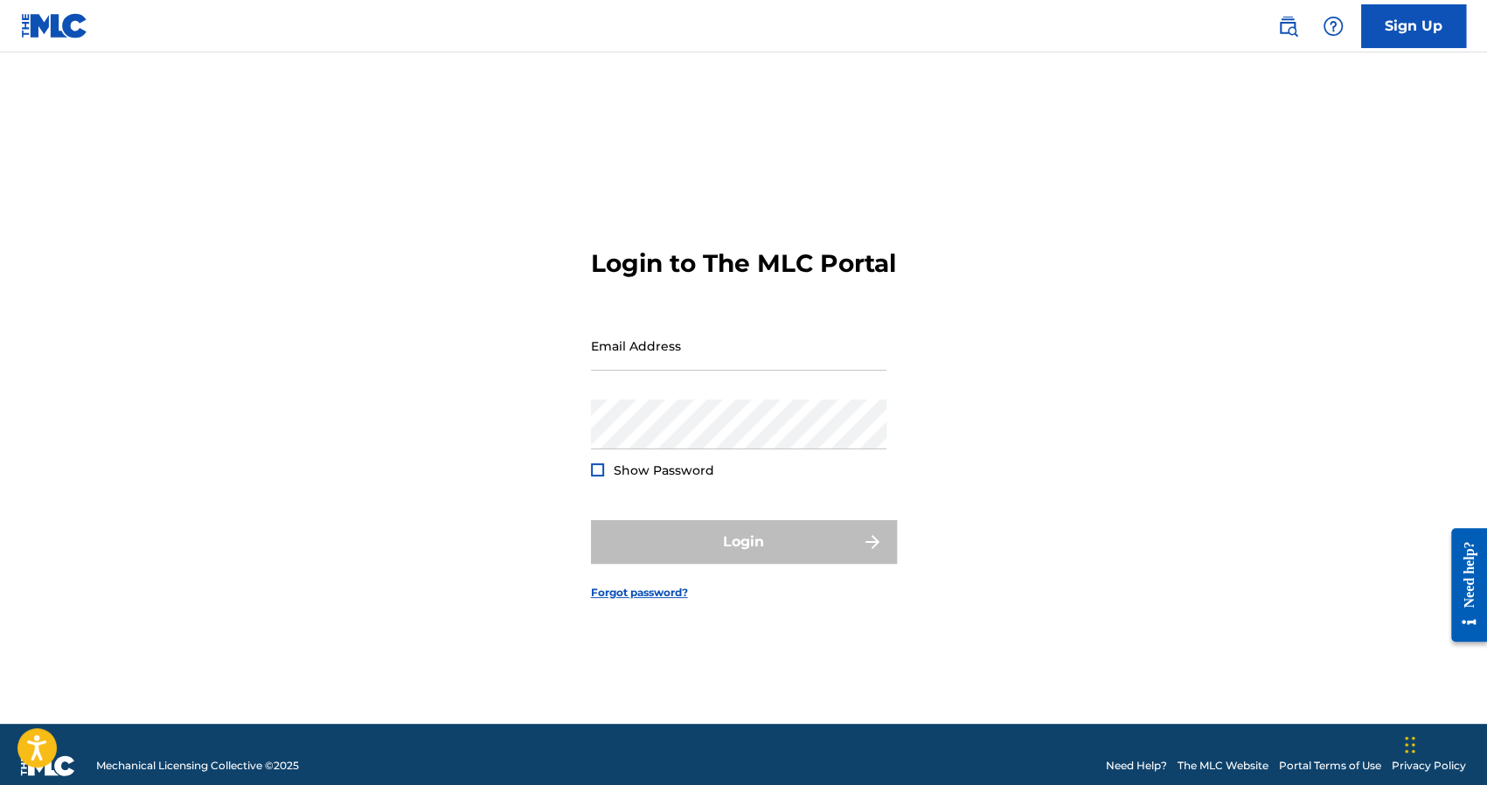
click at [68, 24] on img at bounding box center [54, 25] width 67 height 25
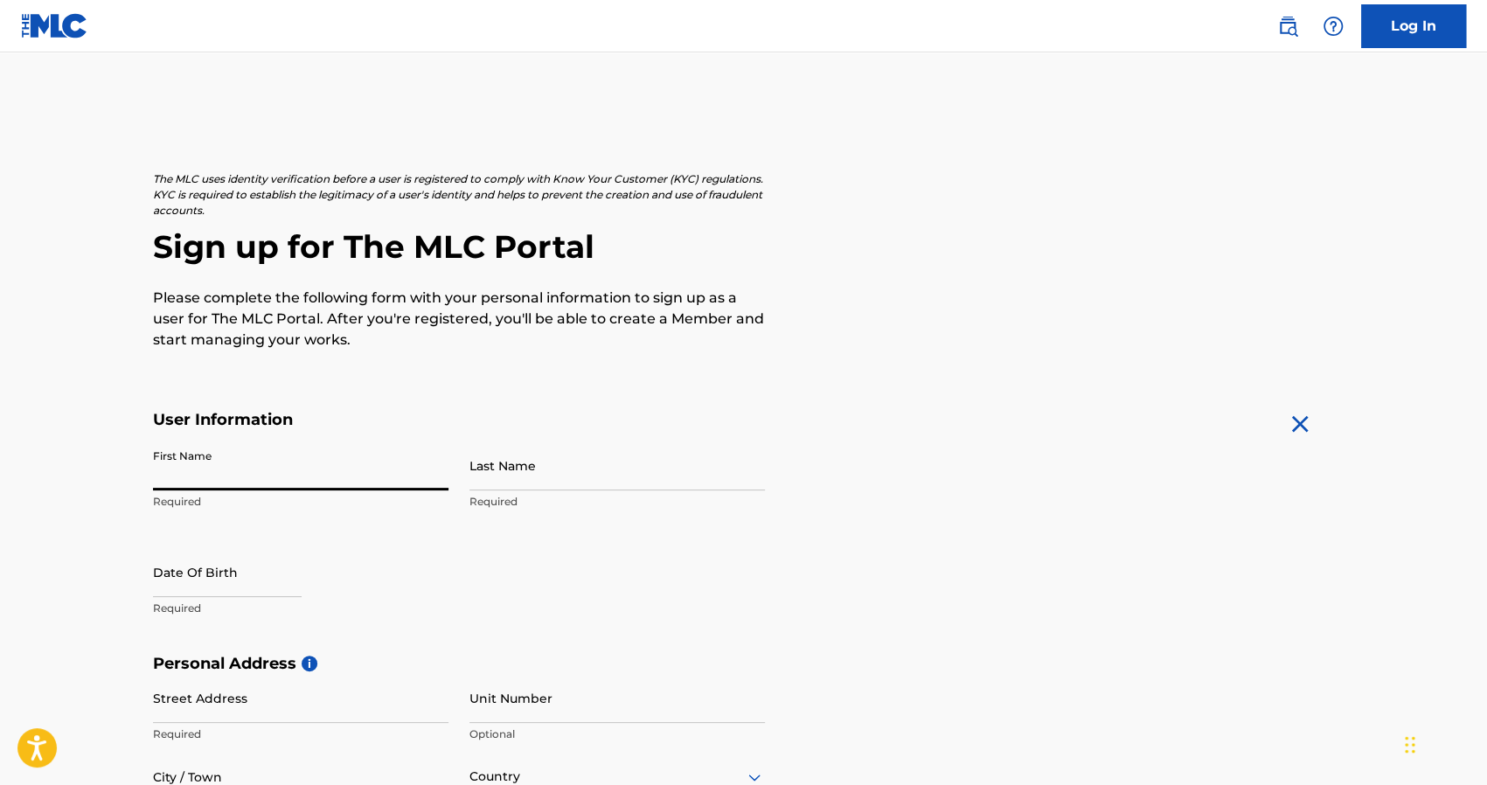
click at [253, 465] on input "First Name" at bounding box center [300, 466] width 295 height 50
click at [61, 427] on main "The MLC uses identity verification before a user is registered to comply with K…" at bounding box center [743, 667] width 1487 height 1231
click at [65, 36] on img at bounding box center [54, 25] width 67 height 25
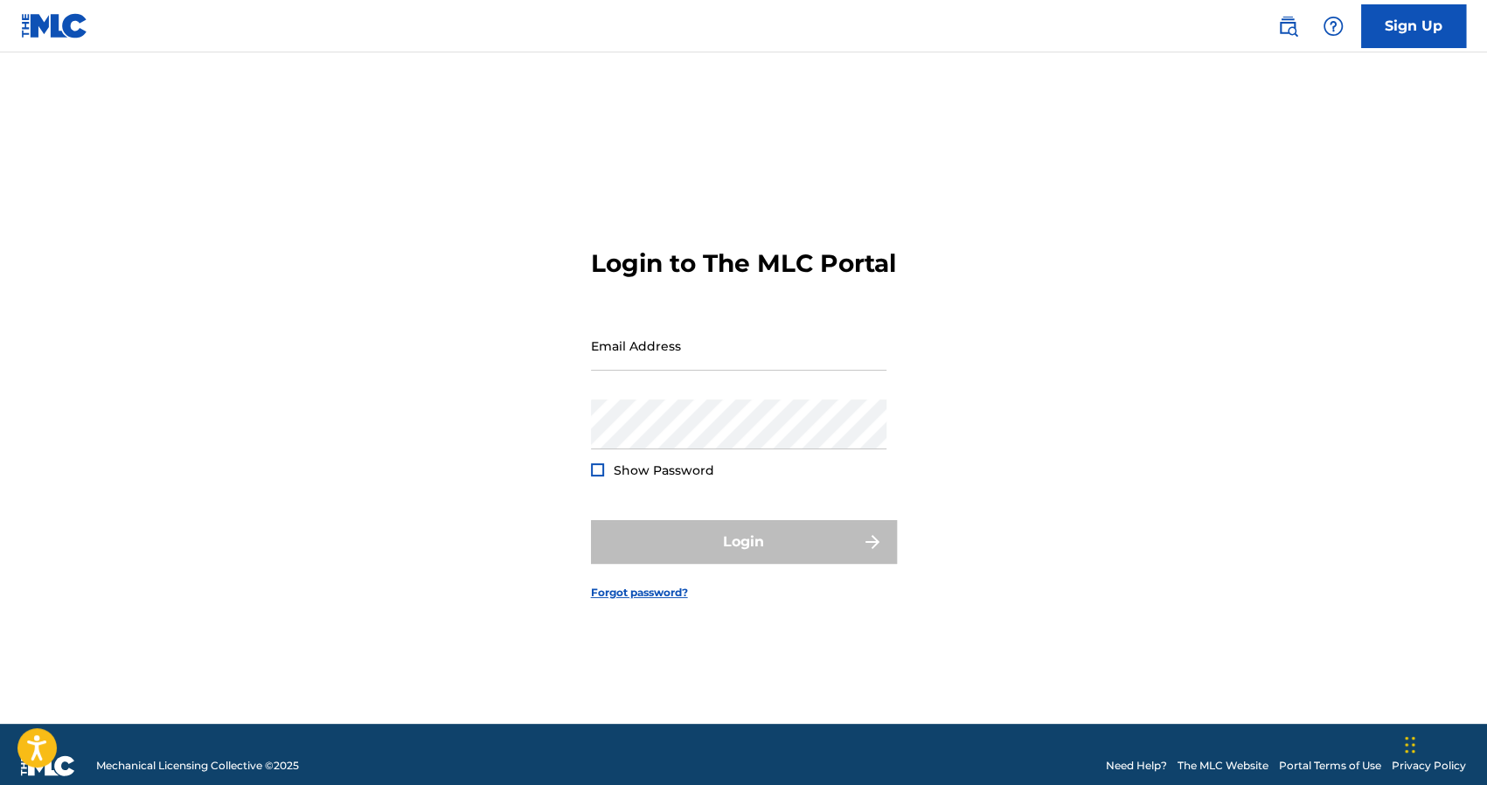
click at [595, 476] on div "Show Password" at bounding box center [652, 469] width 123 height 17
click at [598, 476] on div at bounding box center [597, 469] width 13 height 13
click at [619, 371] on input "Email Address" at bounding box center [738, 346] width 295 height 50
paste input "[EMAIL_ADDRESS][DOMAIN_NAME]"
type input "[EMAIL_ADDRESS][DOMAIN_NAME]"
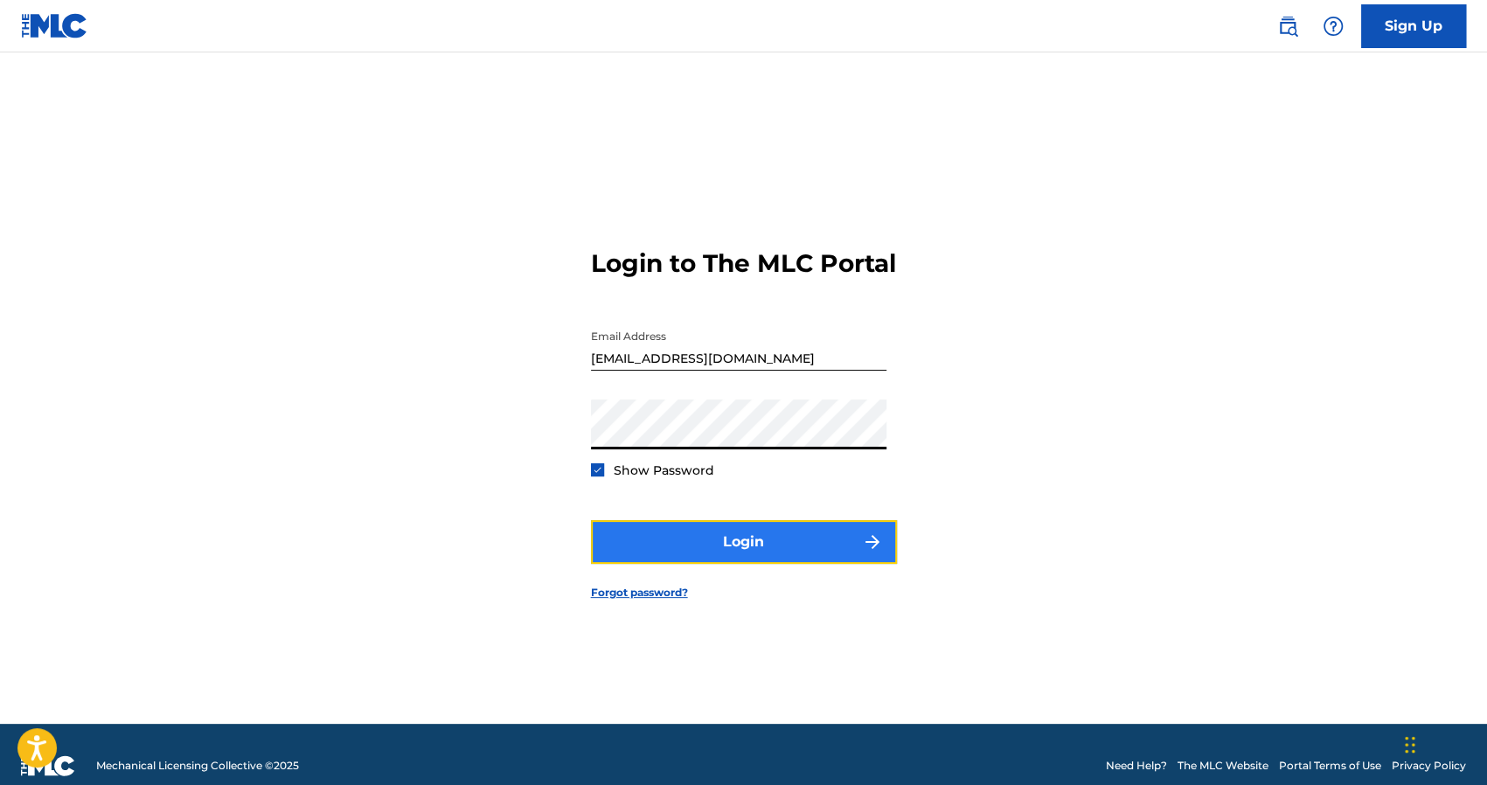
click at [638, 548] on button "Login" at bounding box center [744, 542] width 306 height 44
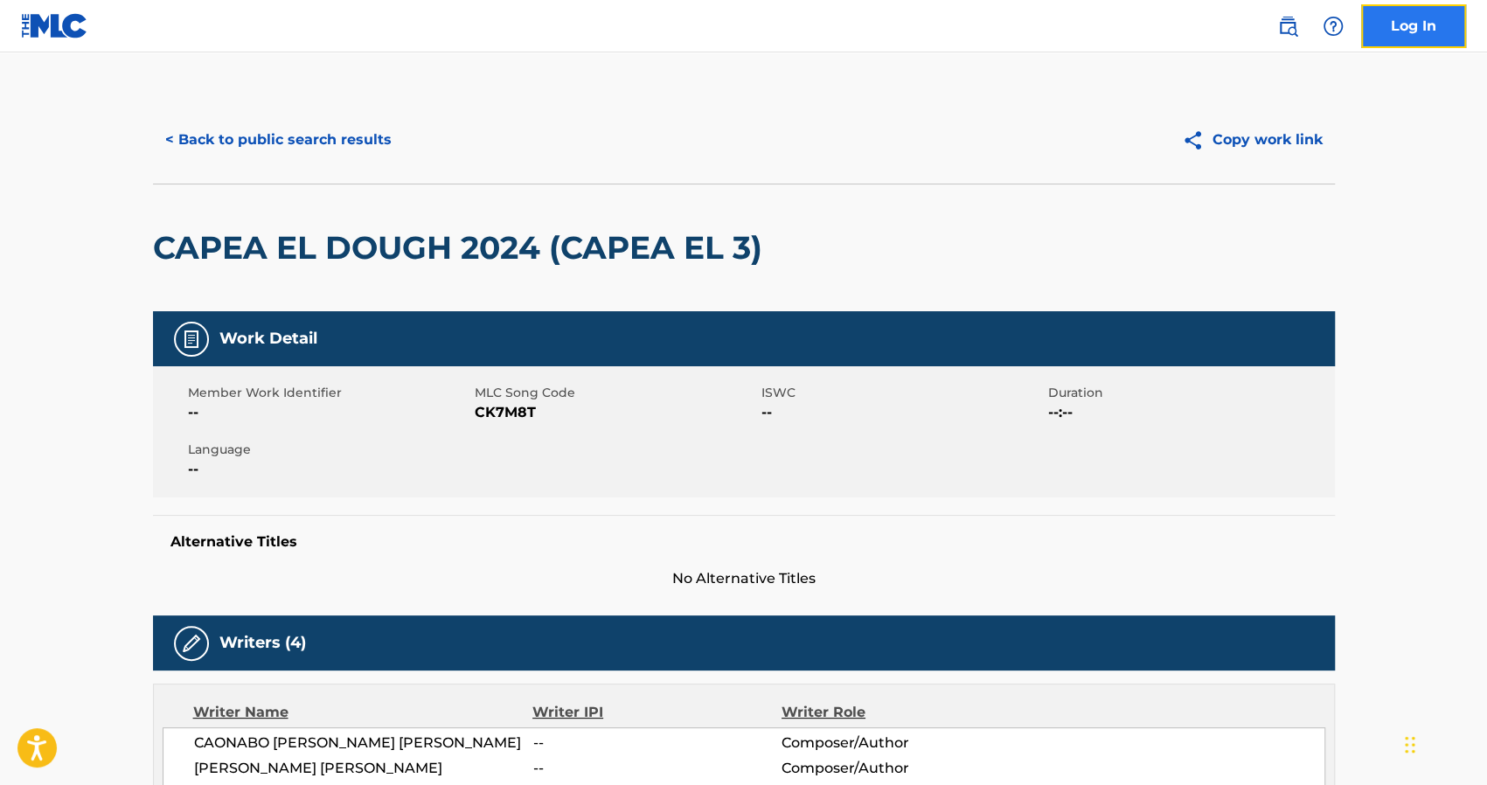
click at [1395, 31] on link "Log In" at bounding box center [1413, 26] width 105 height 44
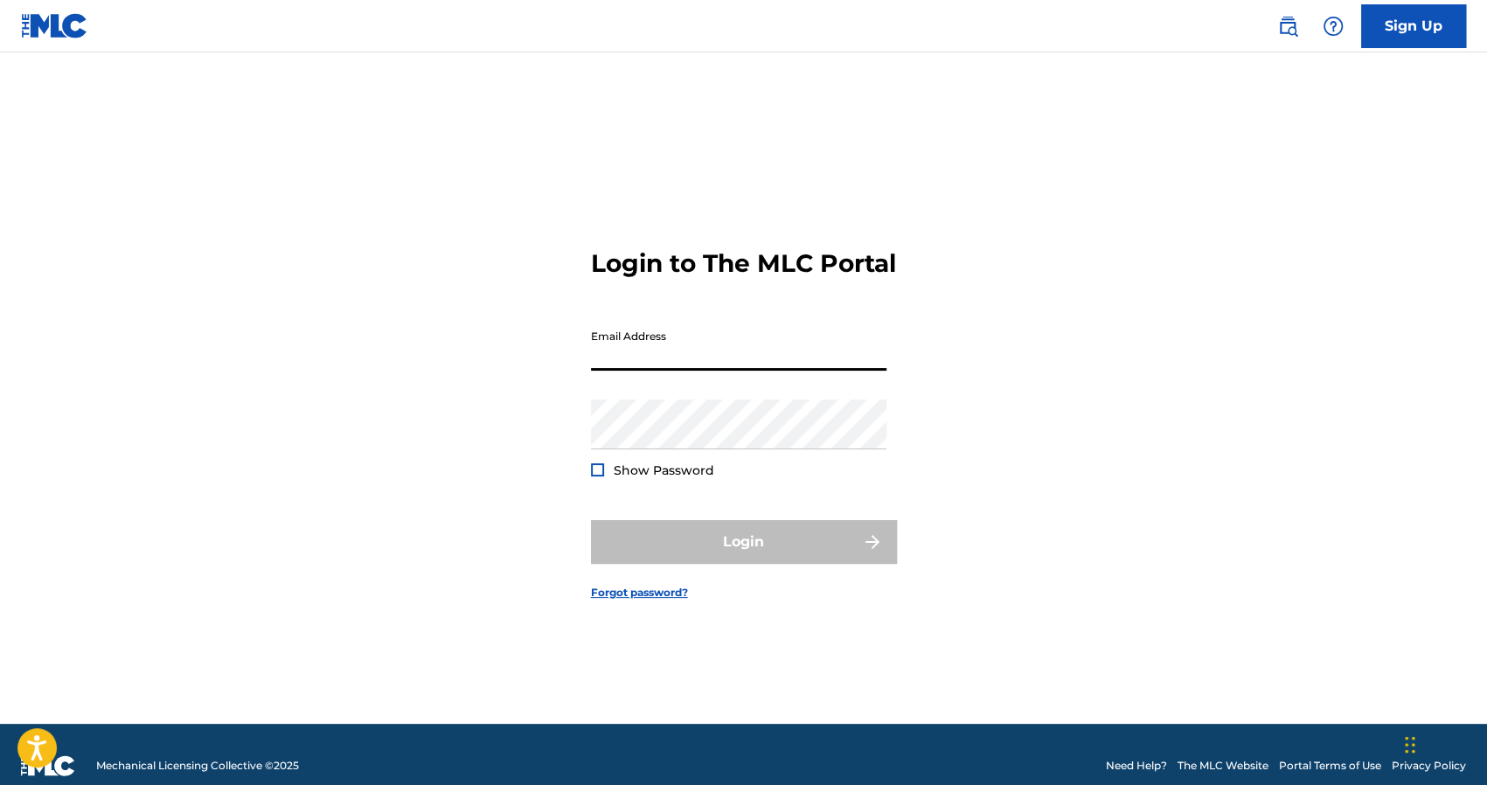
click at [624, 360] on input "Email Address" at bounding box center [738, 346] width 295 height 50
click at [610, 479] on div "Show Password" at bounding box center [652, 469] width 123 height 17
click at [600, 476] on div at bounding box center [597, 469] width 13 height 13
click at [639, 364] on input "Email Address" at bounding box center [738, 346] width 295 height 50
paste input "[EMAIL_ADDRESS][DOMAIN_NAME]"
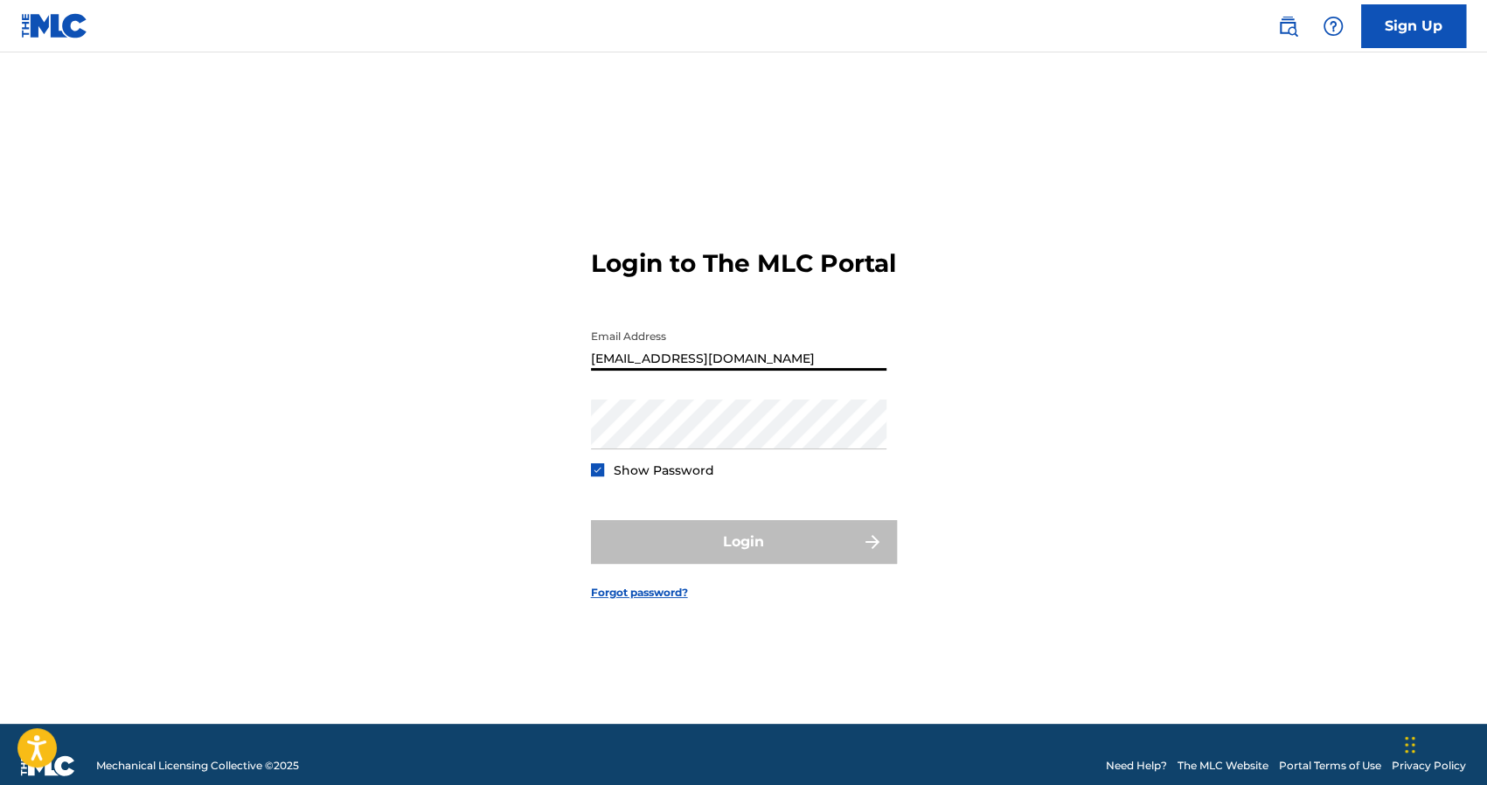
type input "[EMAIL_ADDRESS][DOMAIN_NAME]"
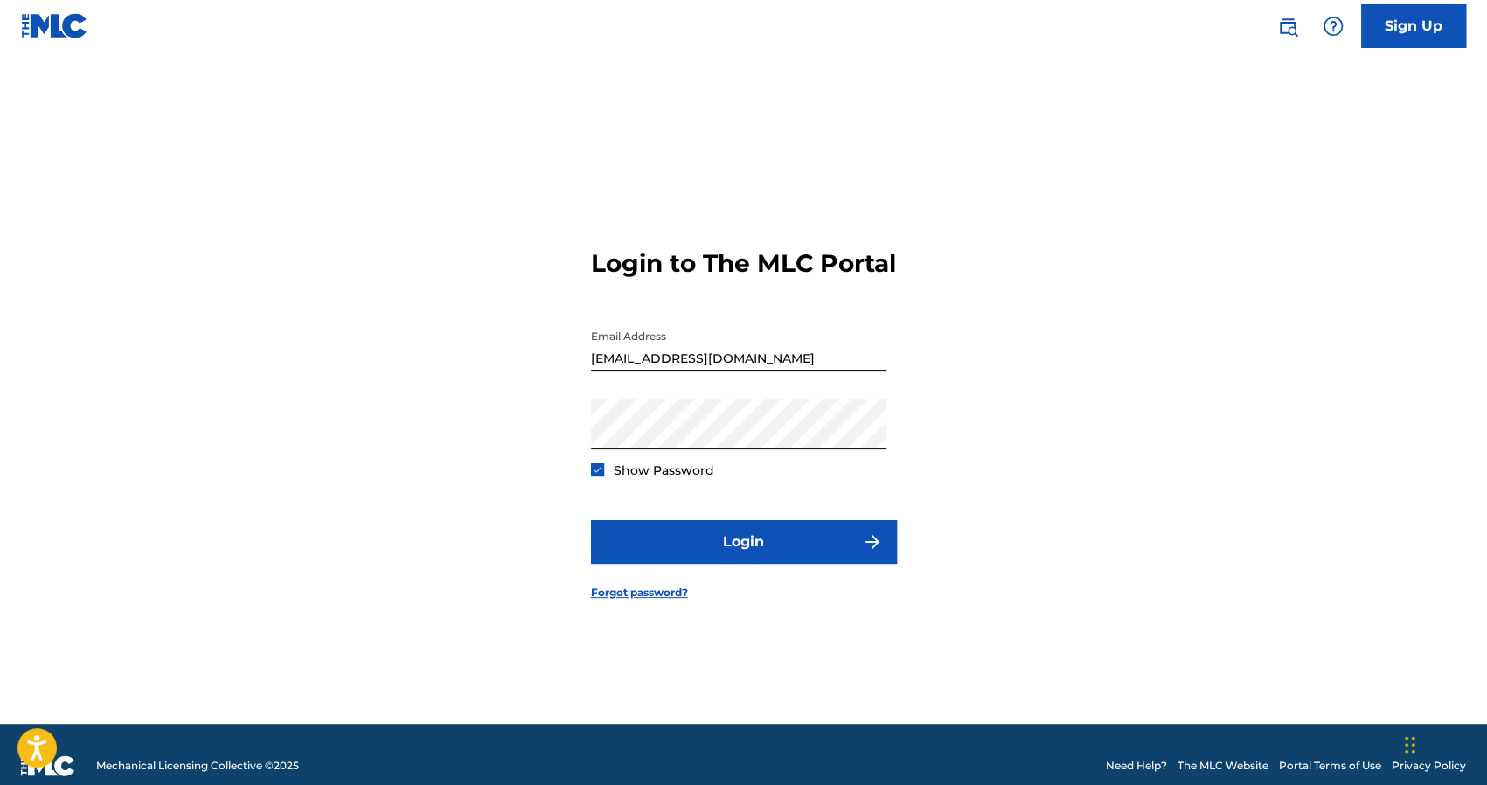
click at [675, 530] on form "Login to The MLC Portal Email Address carlostroche@gmail.com Password Show Pass…" at bounding box center [744, 410] width 306 height 628
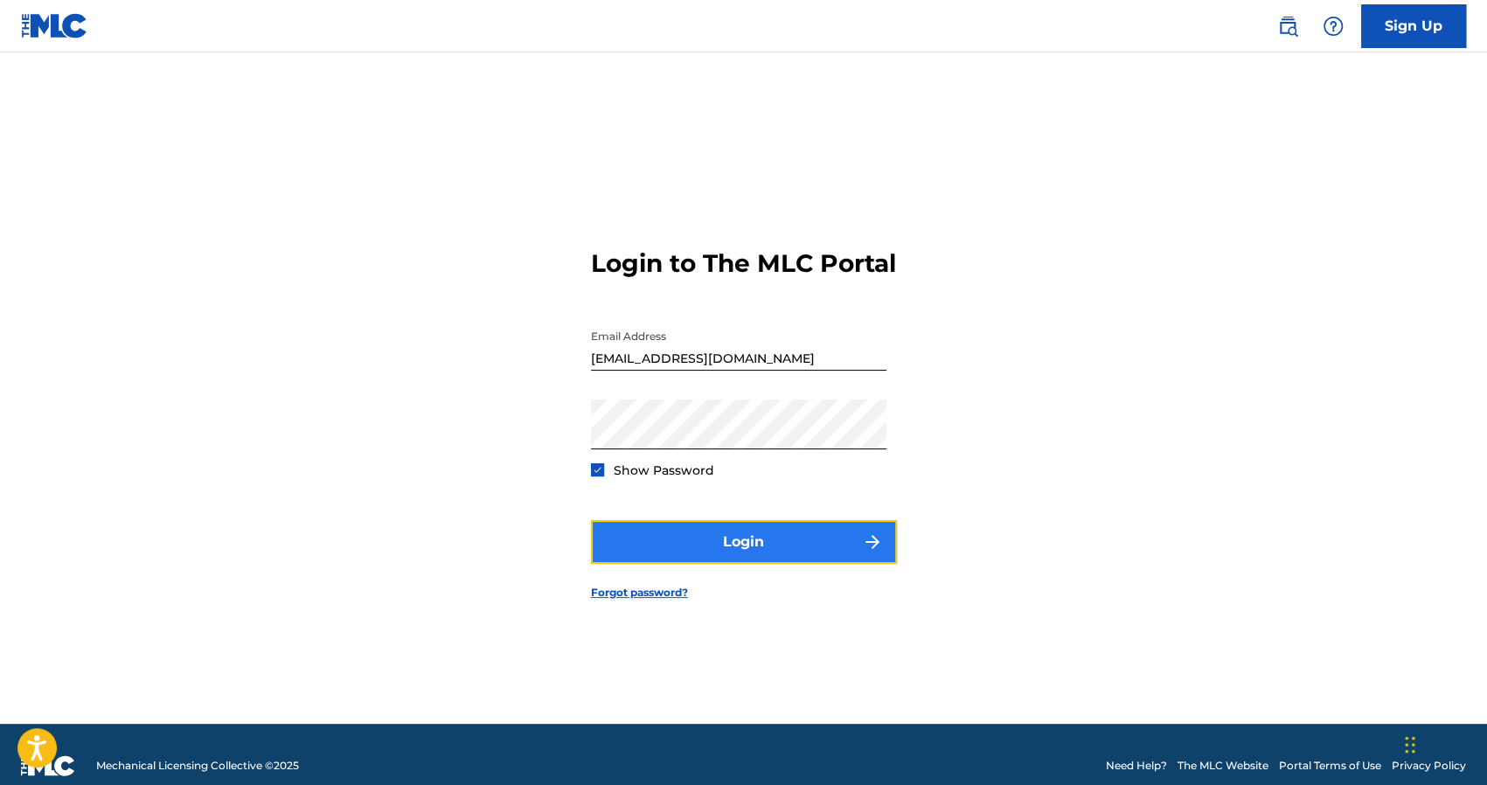
click at [681, 550] on button "Login" at bounding box center [744, 542] width 306 height 44
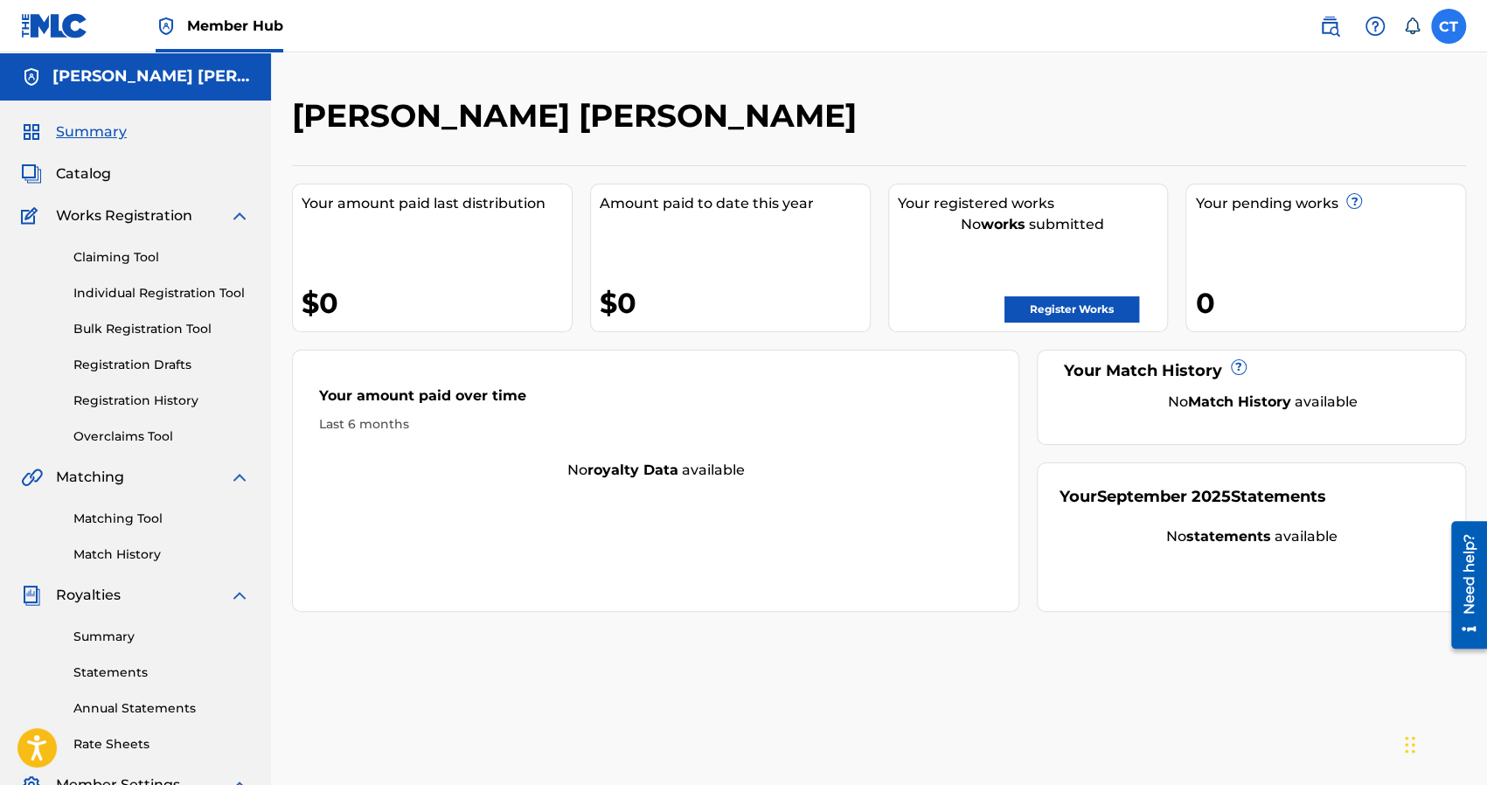
click at [1445, 18] on label at bounding box center [1448, 26] width 35 height 35
click at [1448, 26] on input "CT [PERSON_NAME] [PERSON_NAME] [EMAIL_ADDRESS][DOMAIN_NAME] Notification Prefer…" at bounding box center [1448, 26] width 0 height 0
click at [1131, 115] on div "[PERSON_NAME] [PERSON_NAME]" at bounding box center [744, 122] width 904 height 52
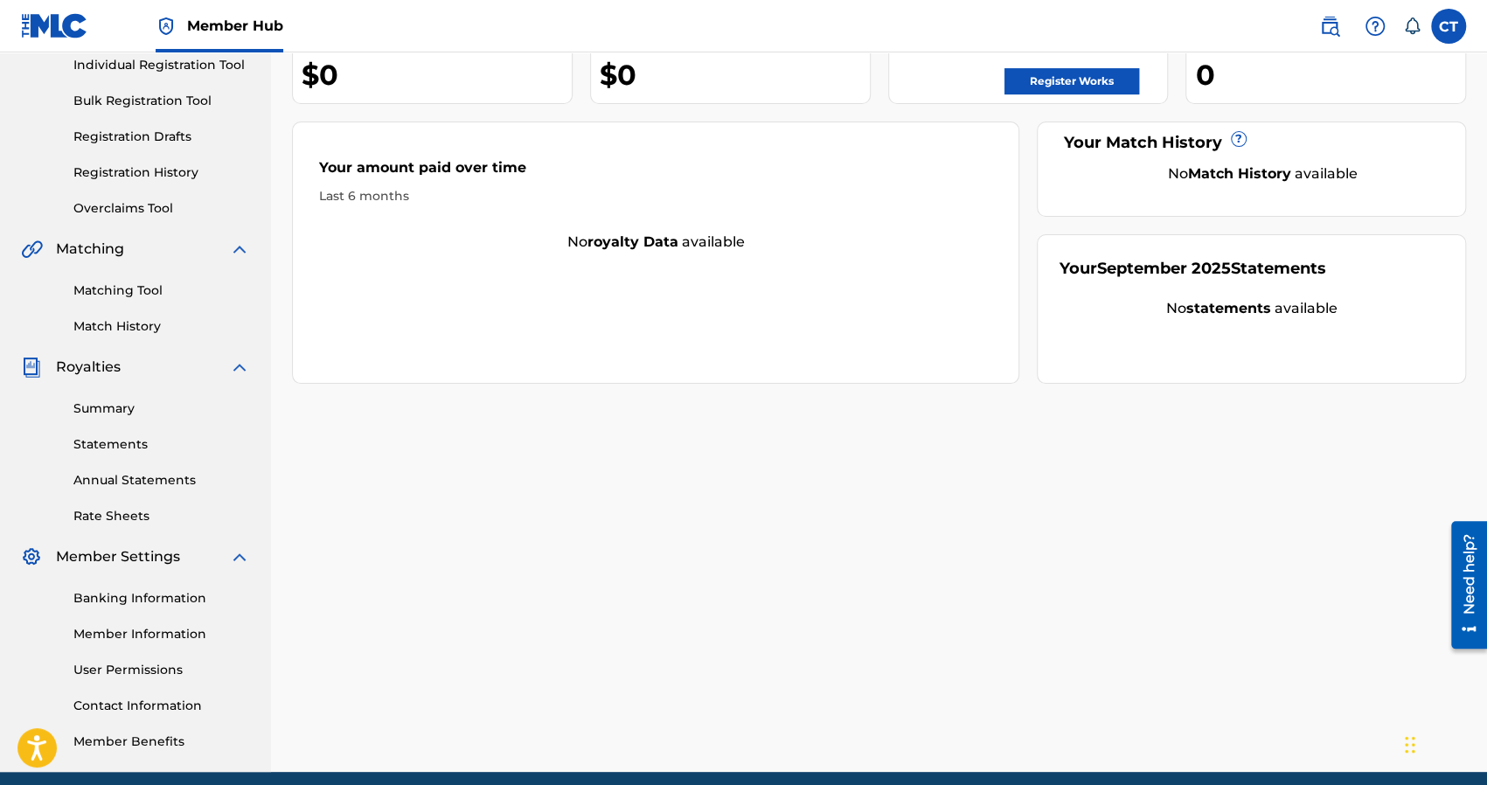
scroll to position [262, 0]
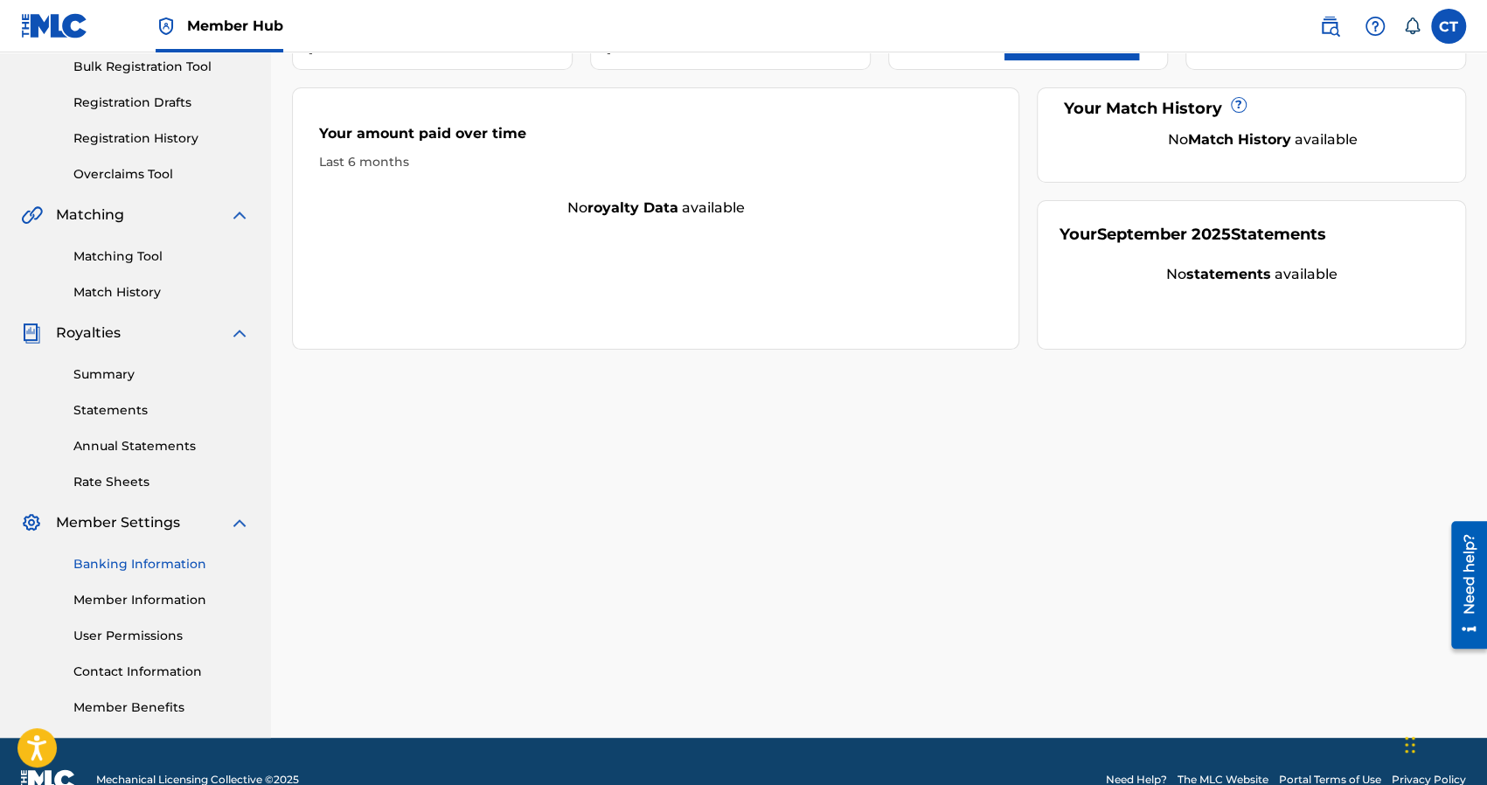
click at [140, 559] on link "Banking Information" at bounding box center [161, 564] width 177 height 18
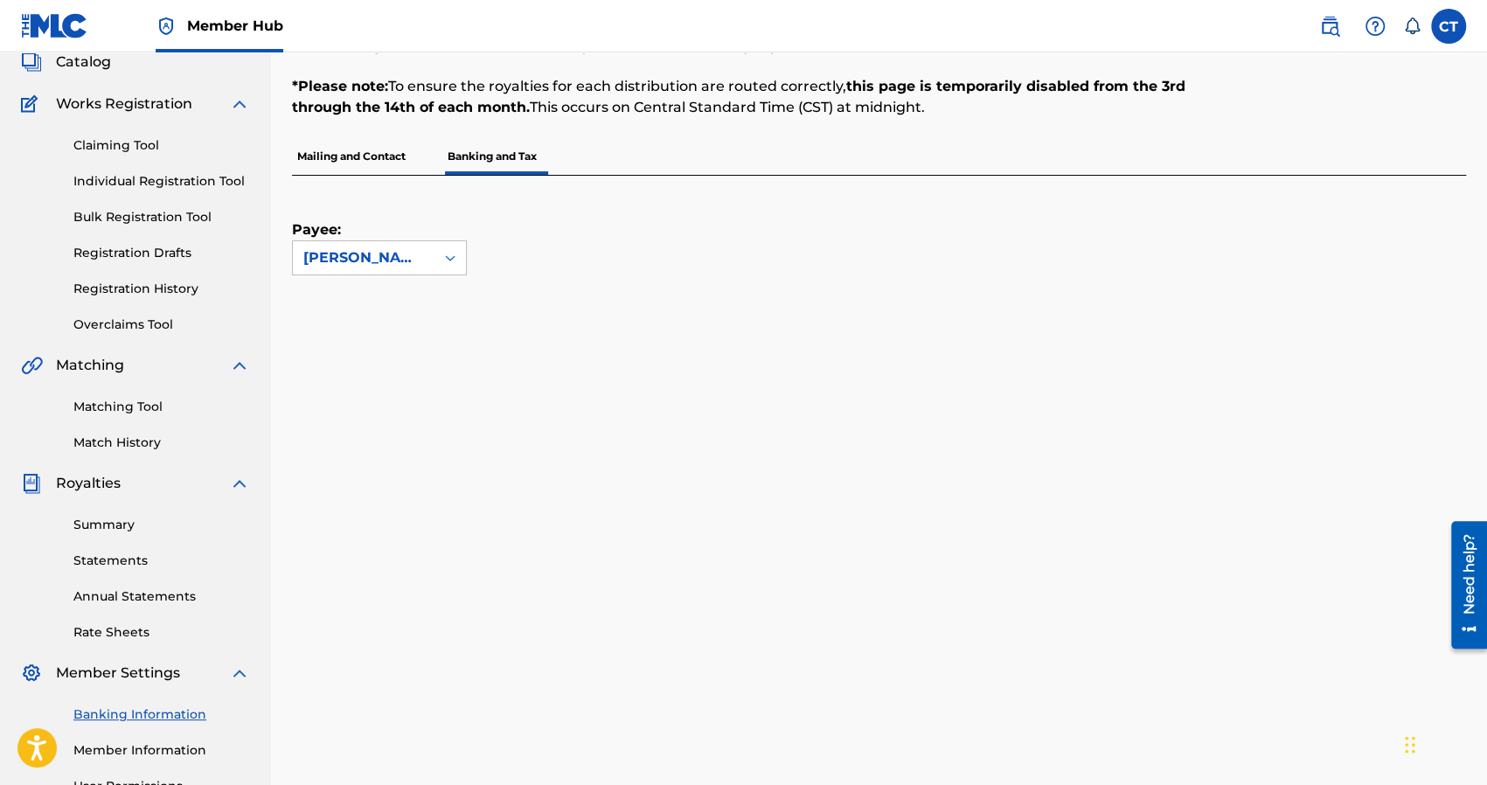
scroll to position [84, 0]
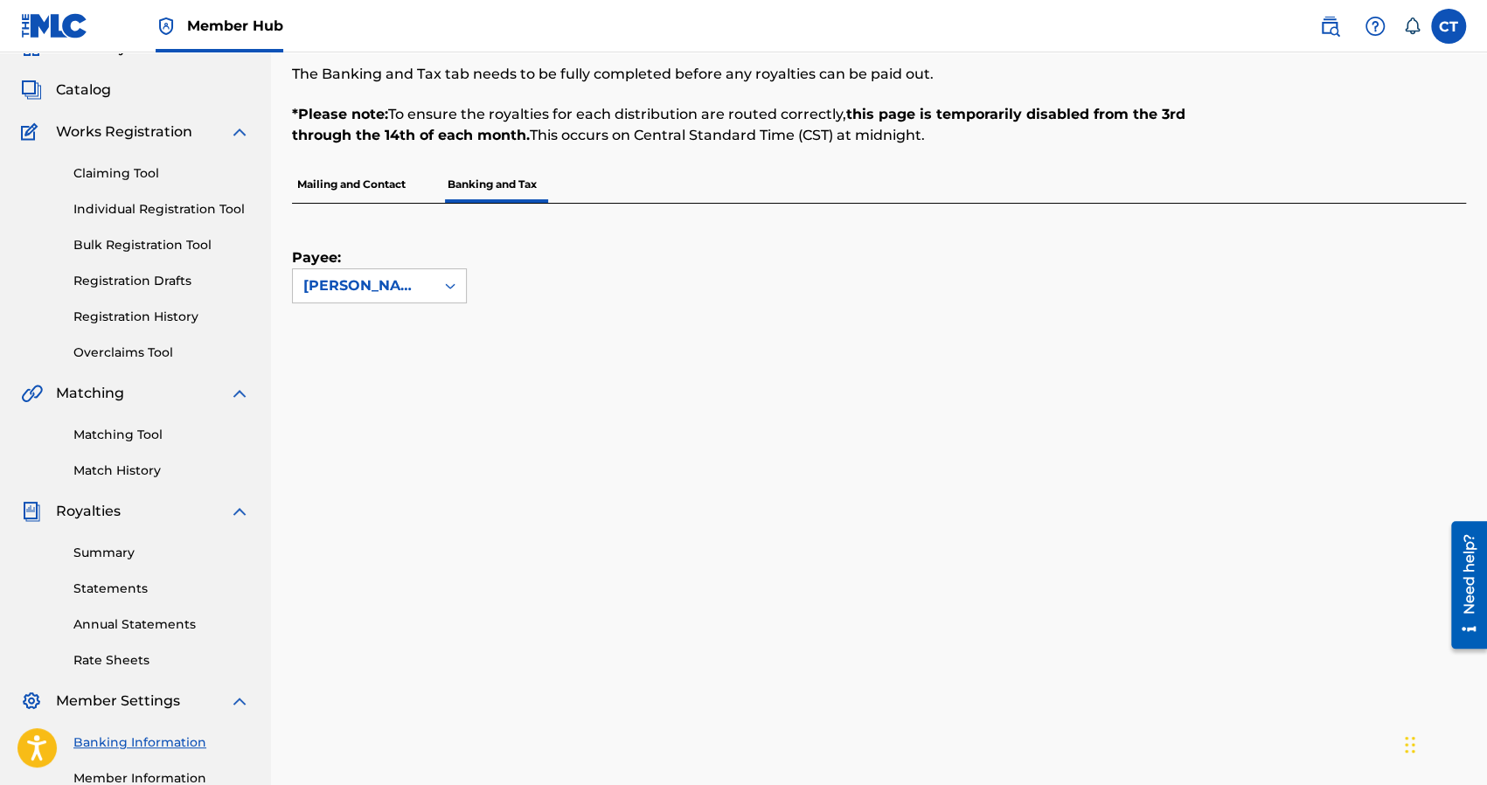
click at [364, 181] on p "Mailing and Contact" at bounding box center [351, 184] width 119 height 37
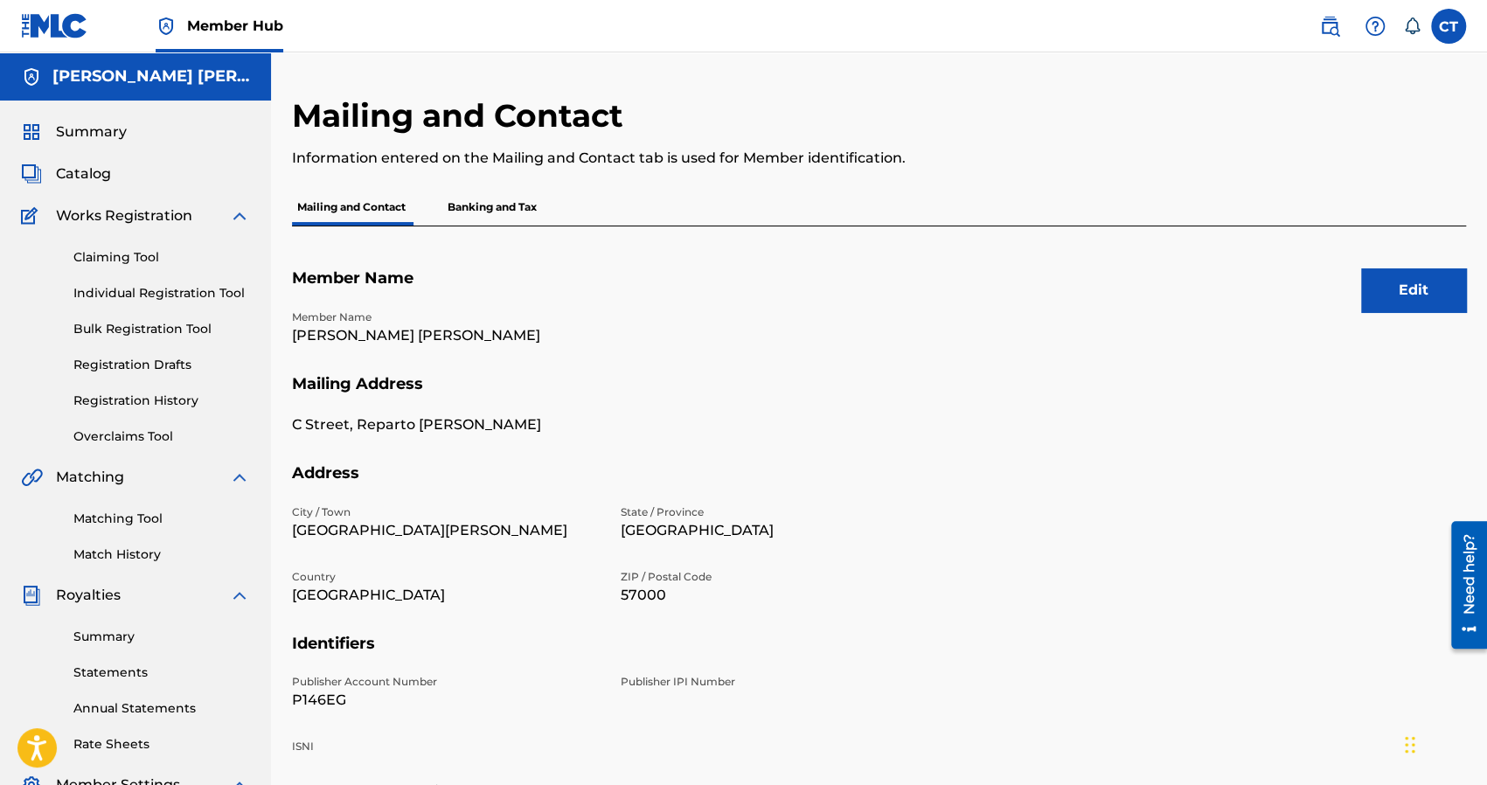
click at [474, 195] on p "Banking and Tax" at bounding box center [492, 207] width 100 height 37
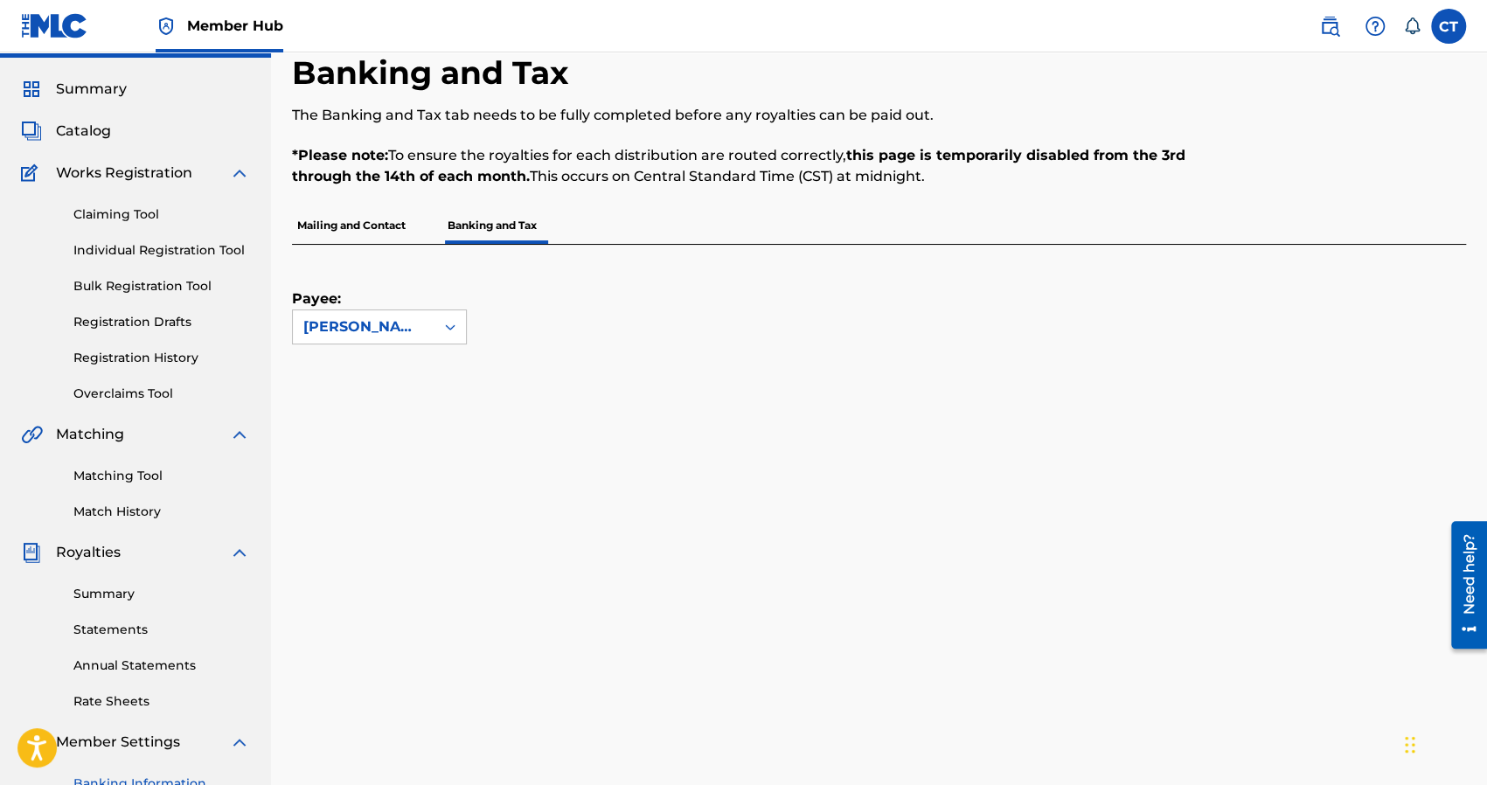
scroll to position [299, 0]
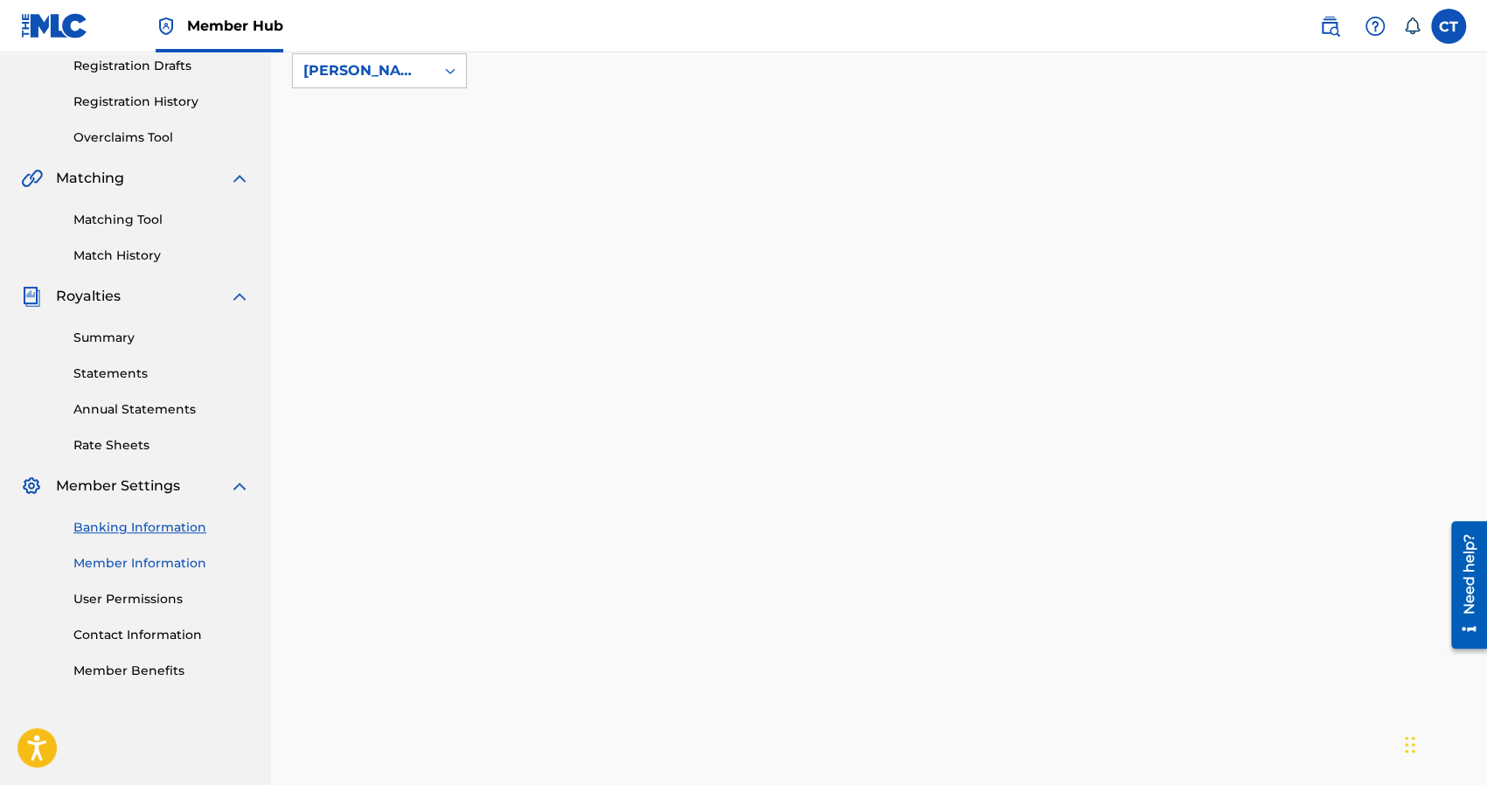
click at [154, 562] on link "Member Information" at bounding box center [161, 563] width 177 height 18
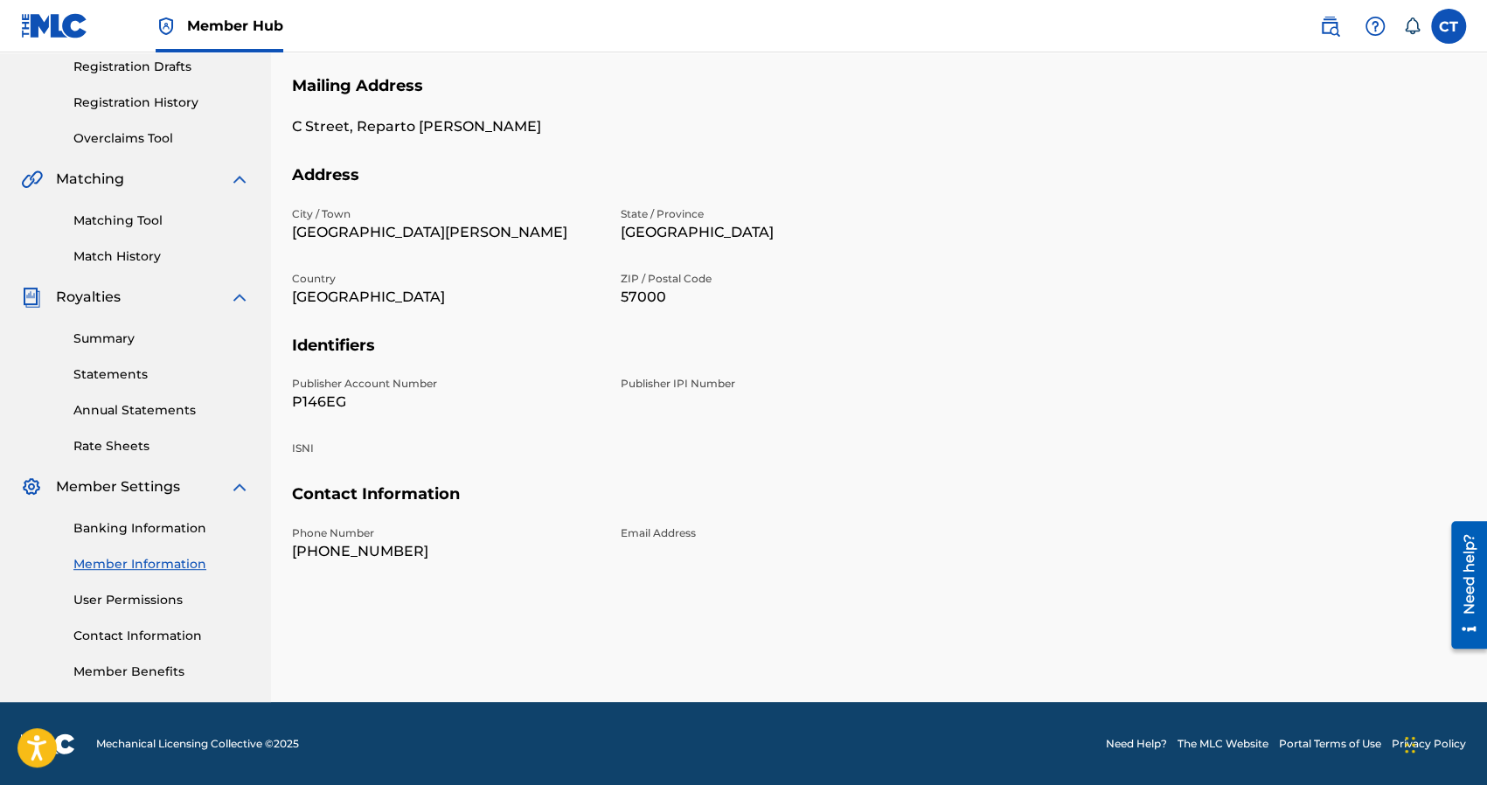
scroll to position [299, 0]
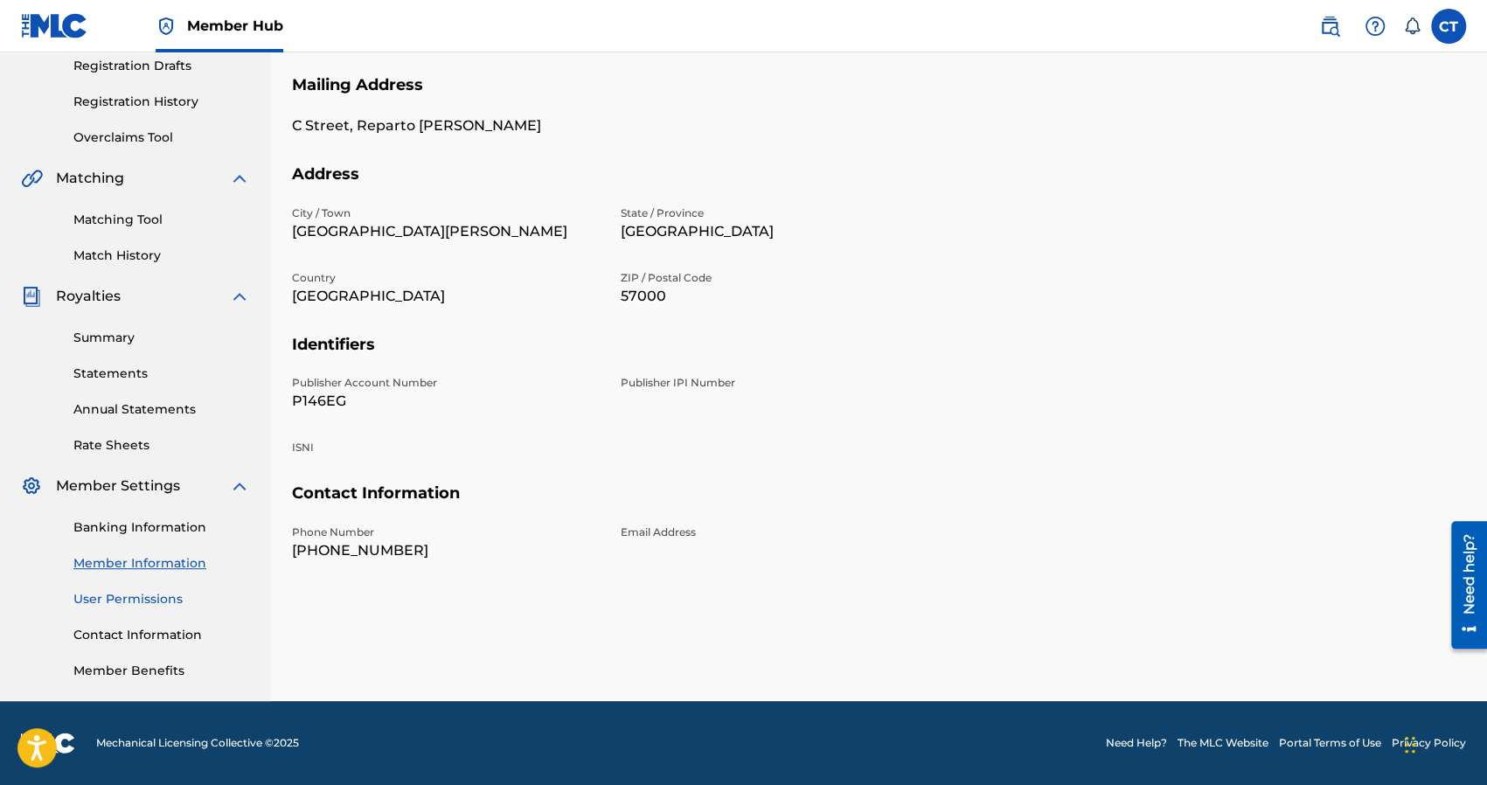
click at [148, 596] on link "User Permissions" at bounding box center [161, 599] width 177 height 18
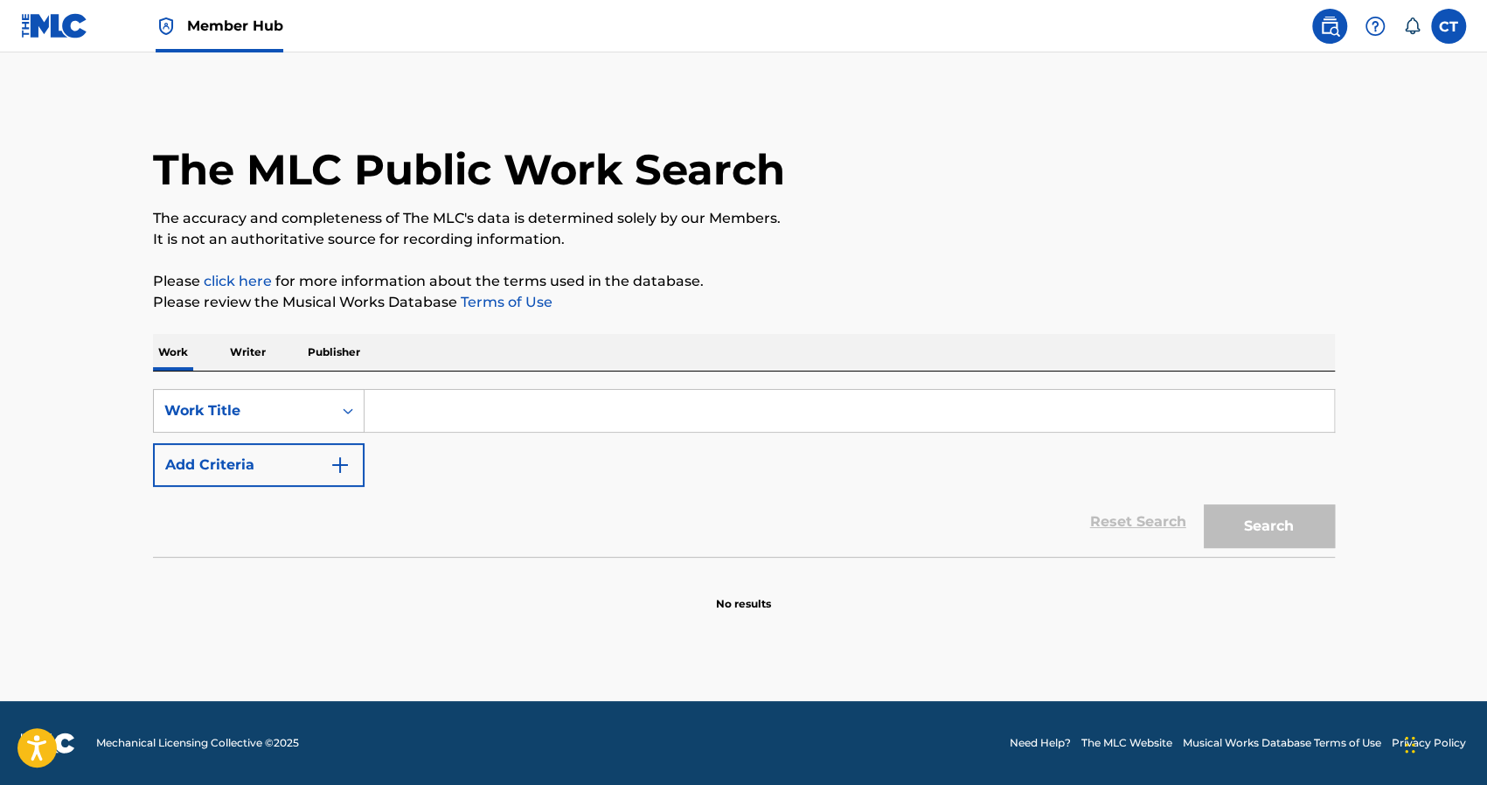
drag, startPoint x: 411, startPoint y: 413, endPoint x: 397, endPoint y: 413, distance: 14.0
click at [409, 413] on input "Search Form" at bounding box center [848, 411] width 969 height 42
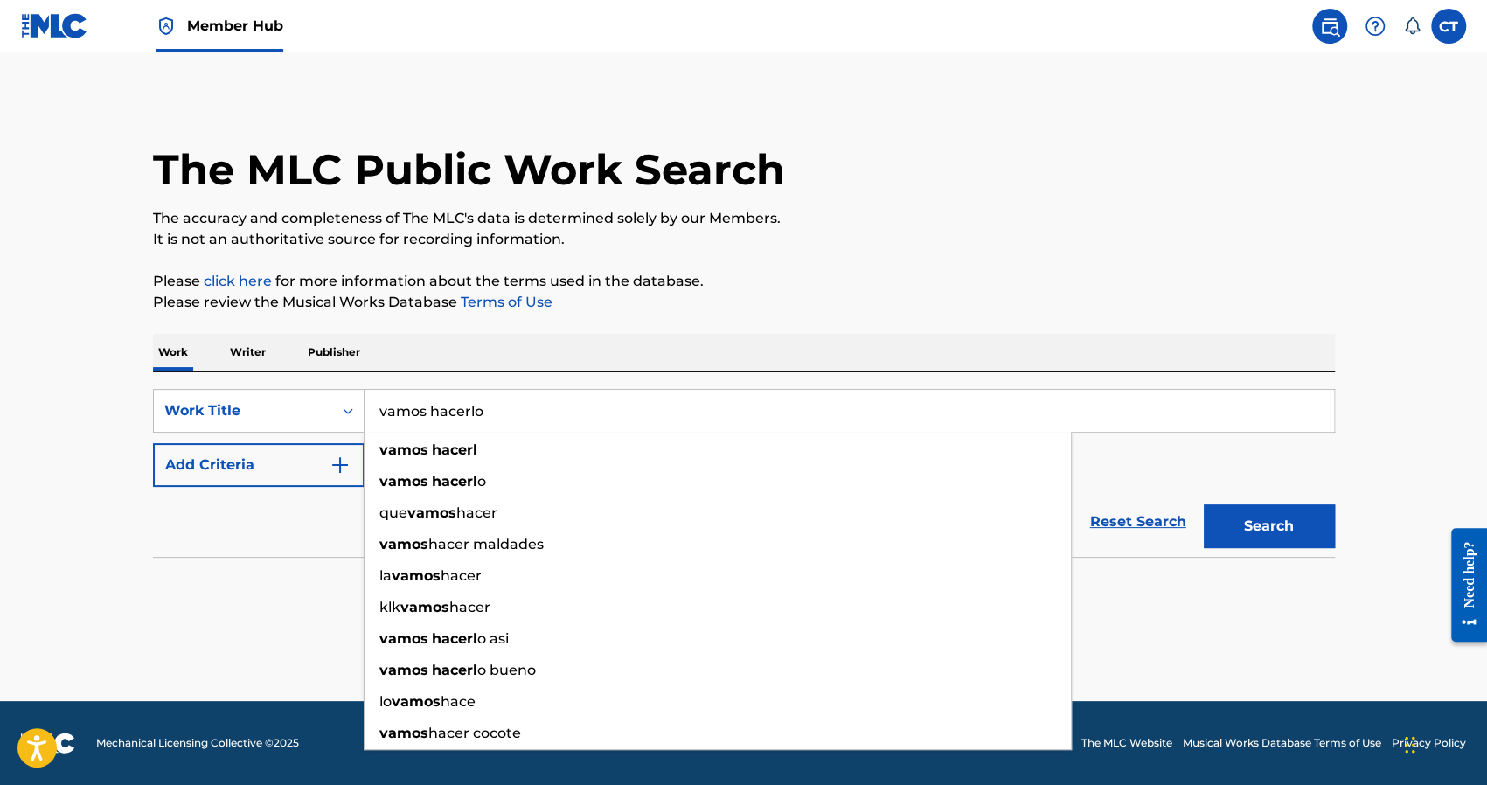
type input "vamos hacerlo"
click at [1204, 504] on button "Search" at bounding box center [1269, 526] width 131 height 44
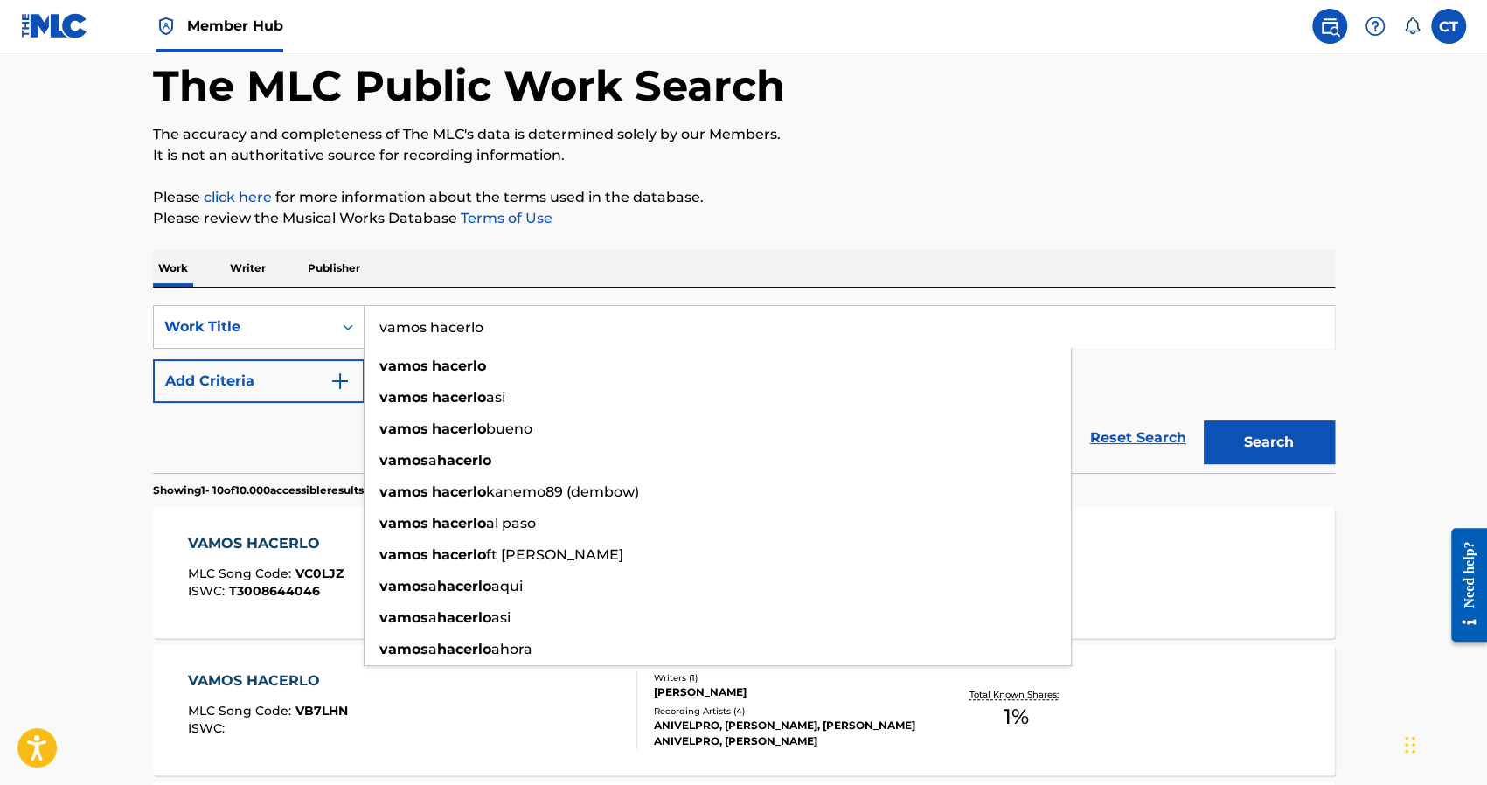
scroll to position [175, 0]
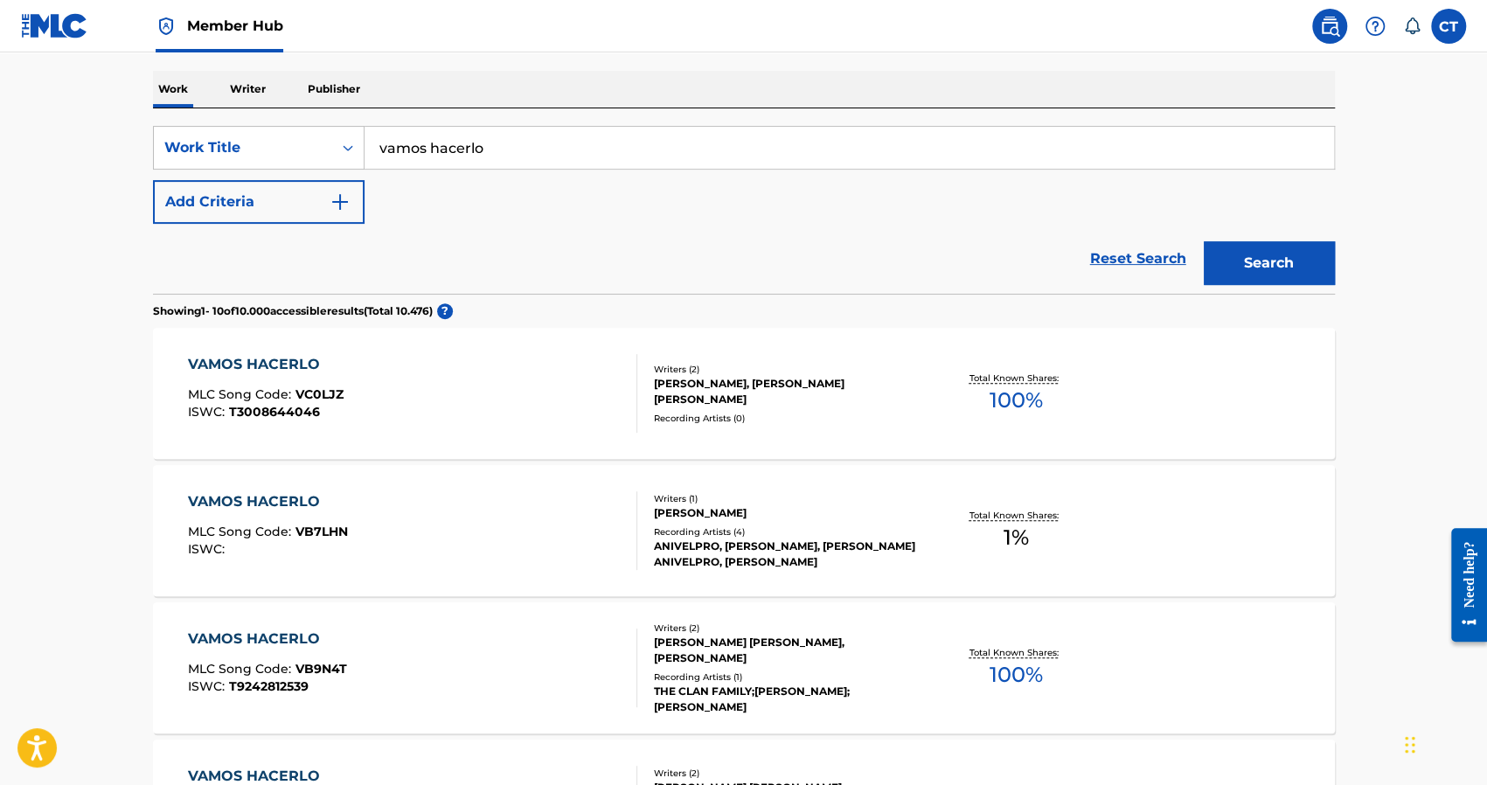
scroll to position [262, 0]
click at [318, 197] on button "Add Criteria" at bounding box center [259, 203] width 212 height 44
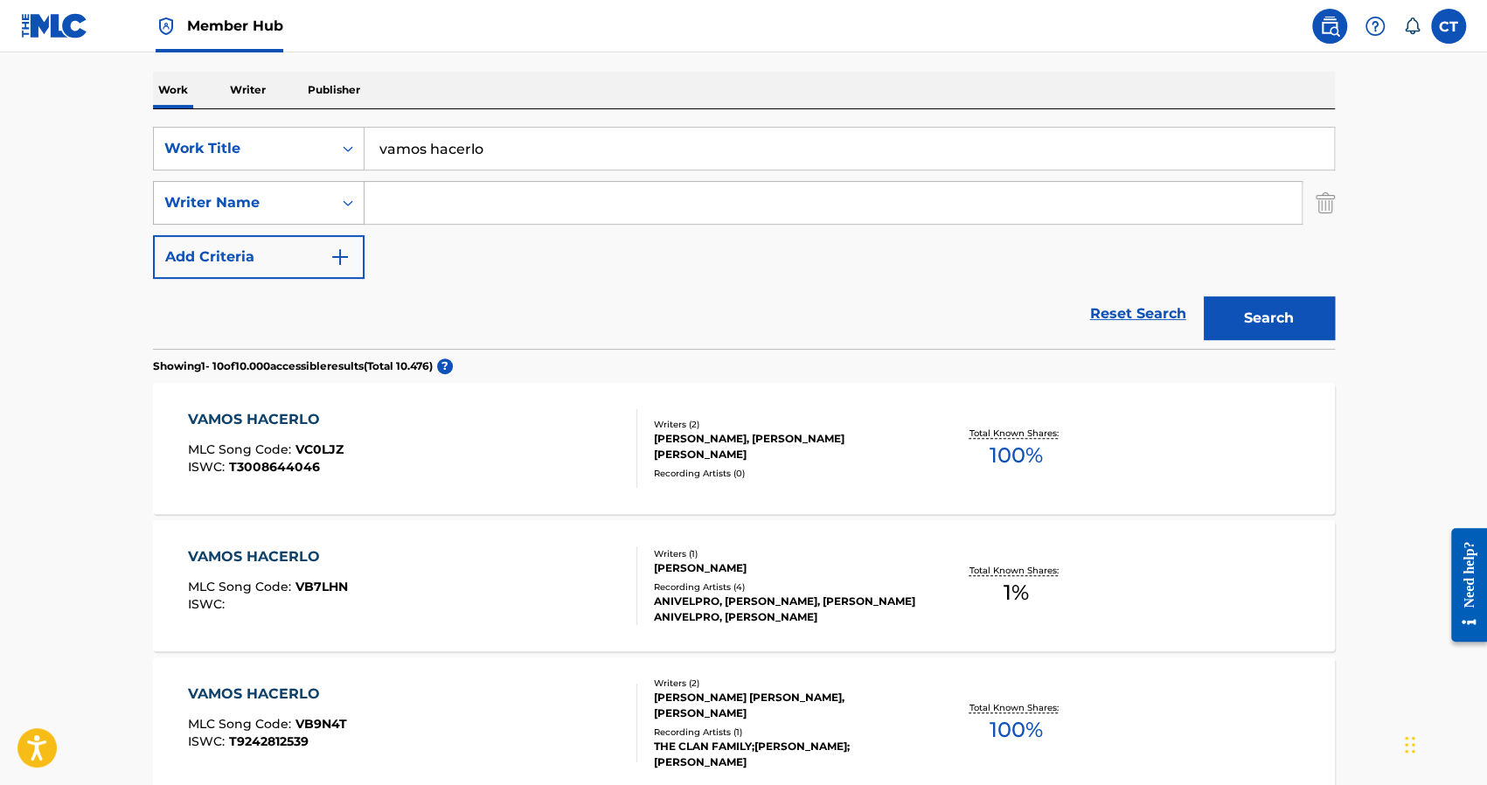
click at [301, 203] on div "Writer Name" at bounding box center [242, 202] width 157 height 21
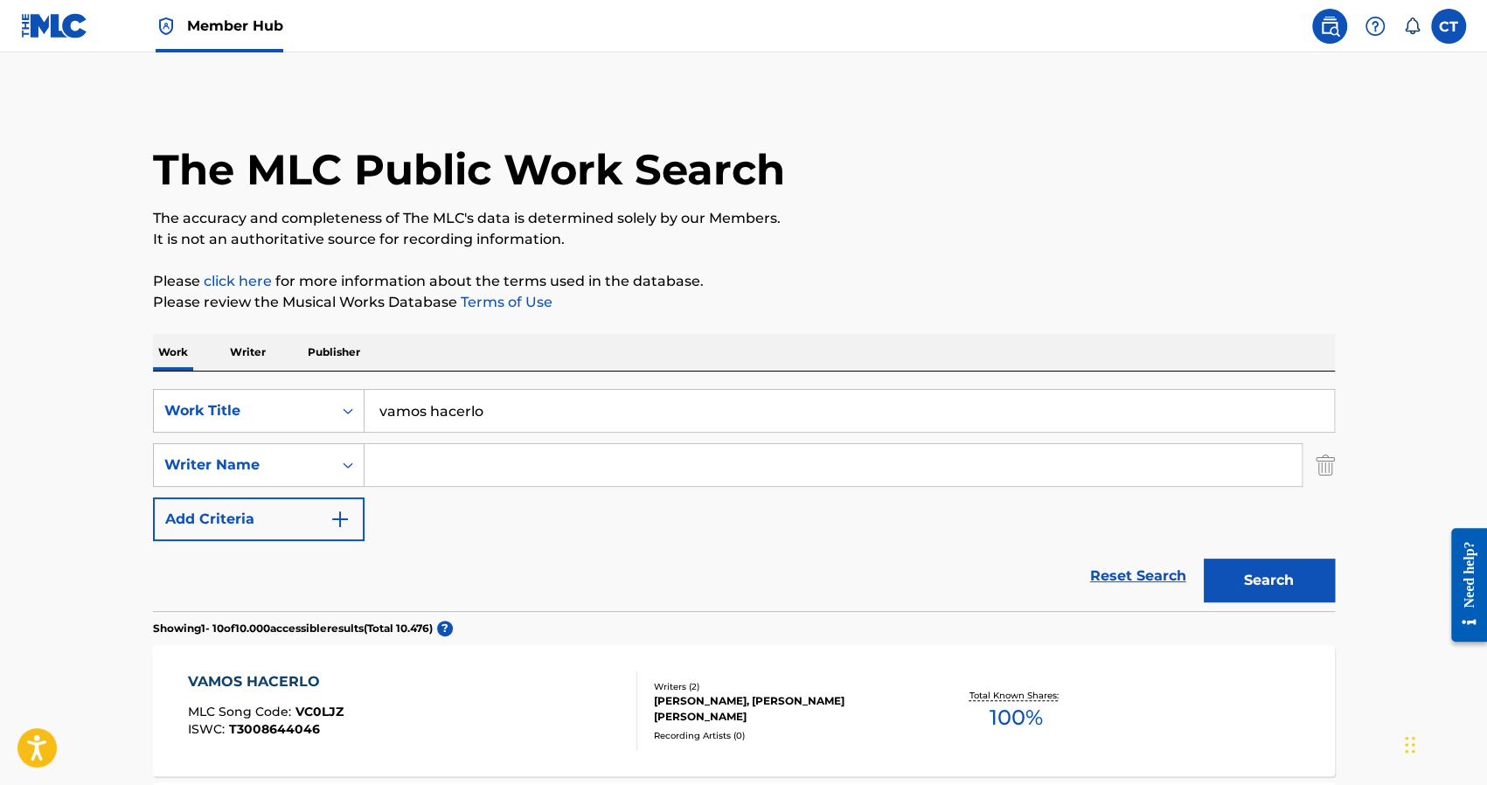
scroll to position [0, 0]
click at [1435, 28] on label at bounding box center [1448, 26] width 35 height 35
click at [1448, 26] on input "CT [PERSON_NAME] [PERSON_NAME][MEDICAL_DATA] [EMAIL_ADDRESS][DOMAIN_NAME] Notif…" at bounding box center [1448, 26] width 0 height 0
click at [1283, 252] on p "Log out" at bounding box center [1279, 247] width 41 height 16
click at [1448, 26] on input "CT [PERSON_NAME] [PERSON_NAME][MEDICAL_DATA] [EMAIL_ADDRESS][DOMAIN_NAME] Notif…" at bounding box center [1448, 26] width 0 height 0
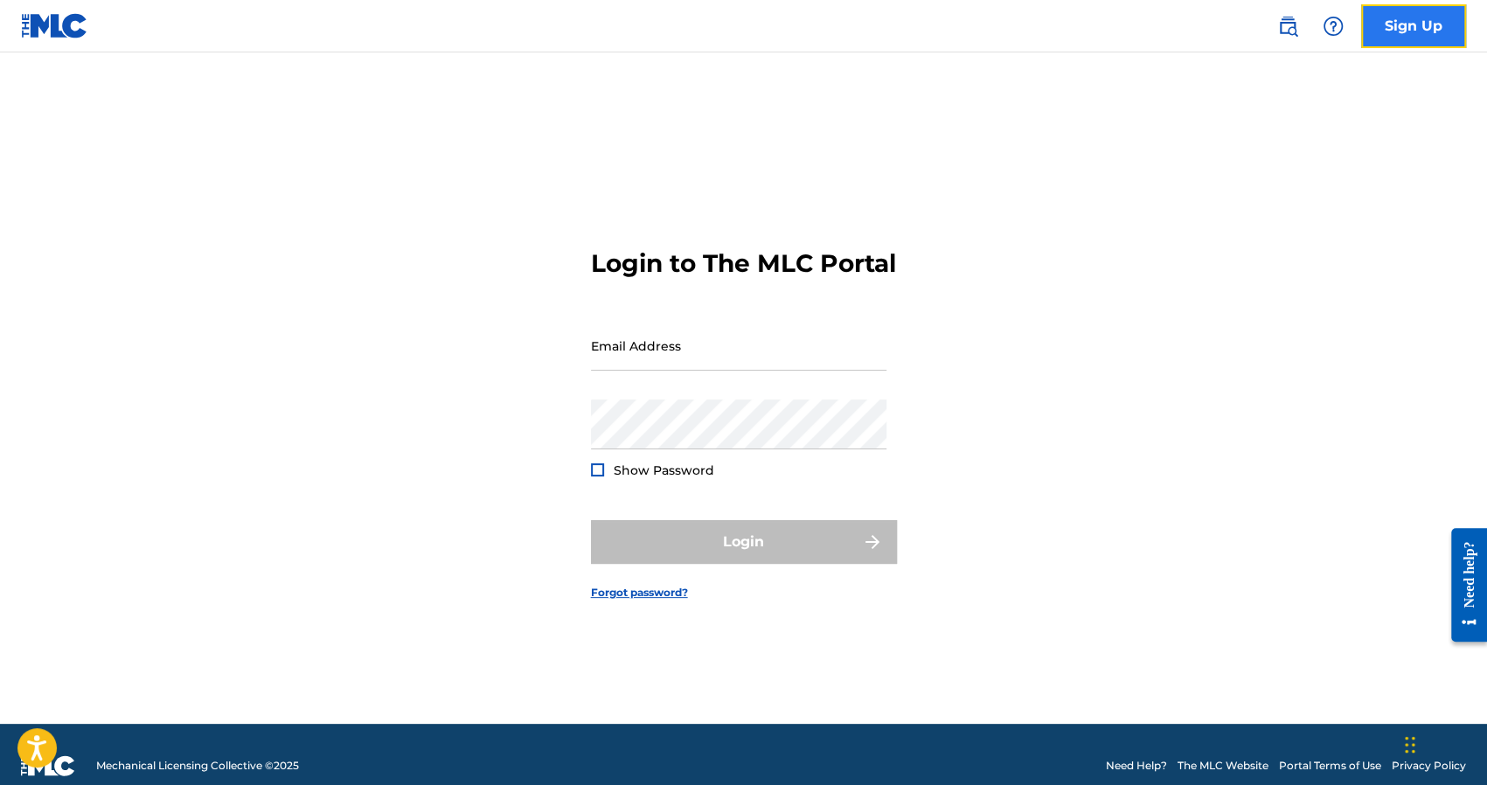
click at [1404, 17] on link "Sign Up" at bounding box center [1413, 26] width 105 height 44
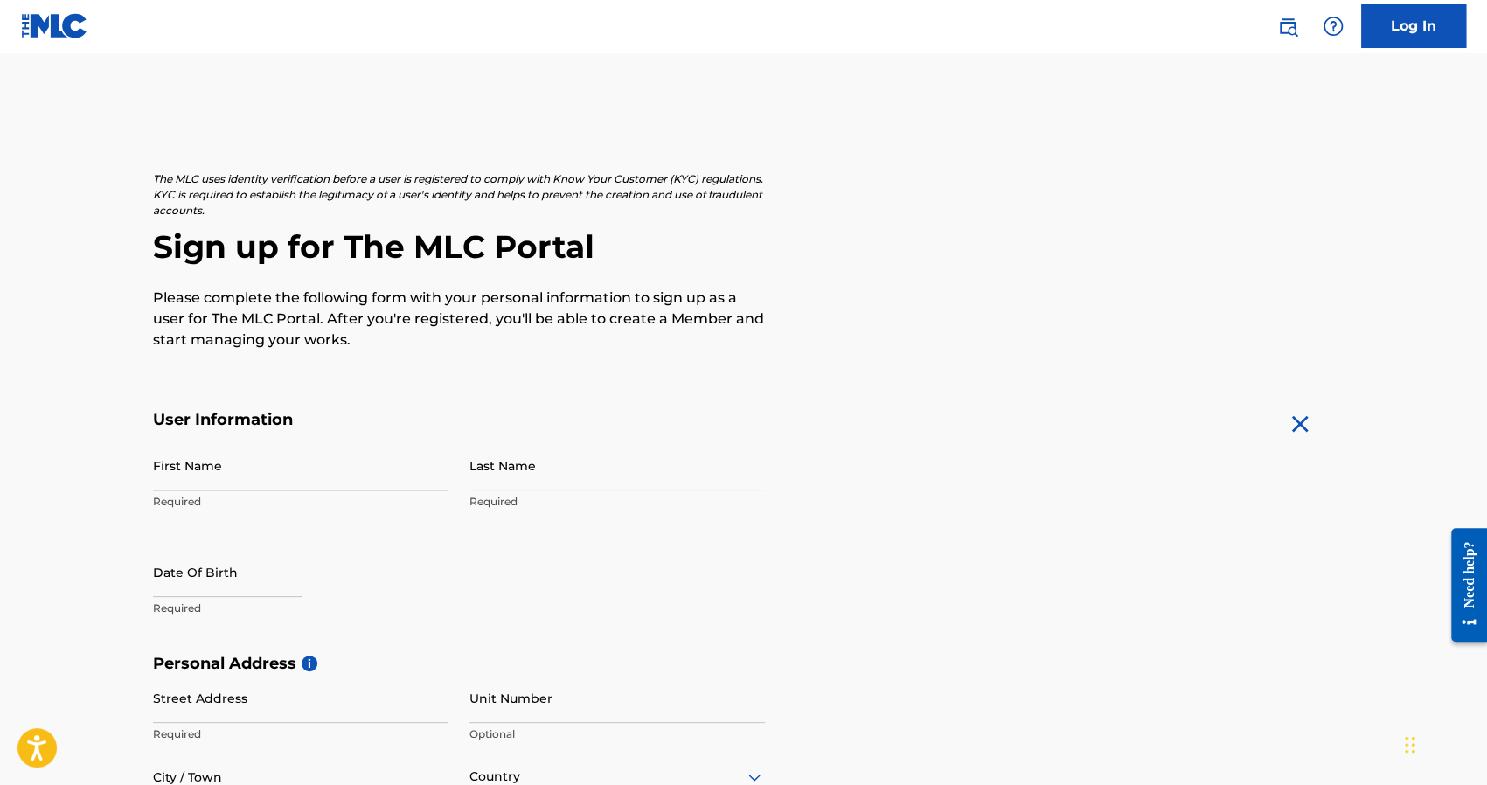
click at [253, 485] on input "First Name" at bounding box center [300, 466] width 295 height 50
type input "[PERSON_NAME]"
click at [554, 478] on input "Last Name" at bounding box center [616, 466] width 295 height 50
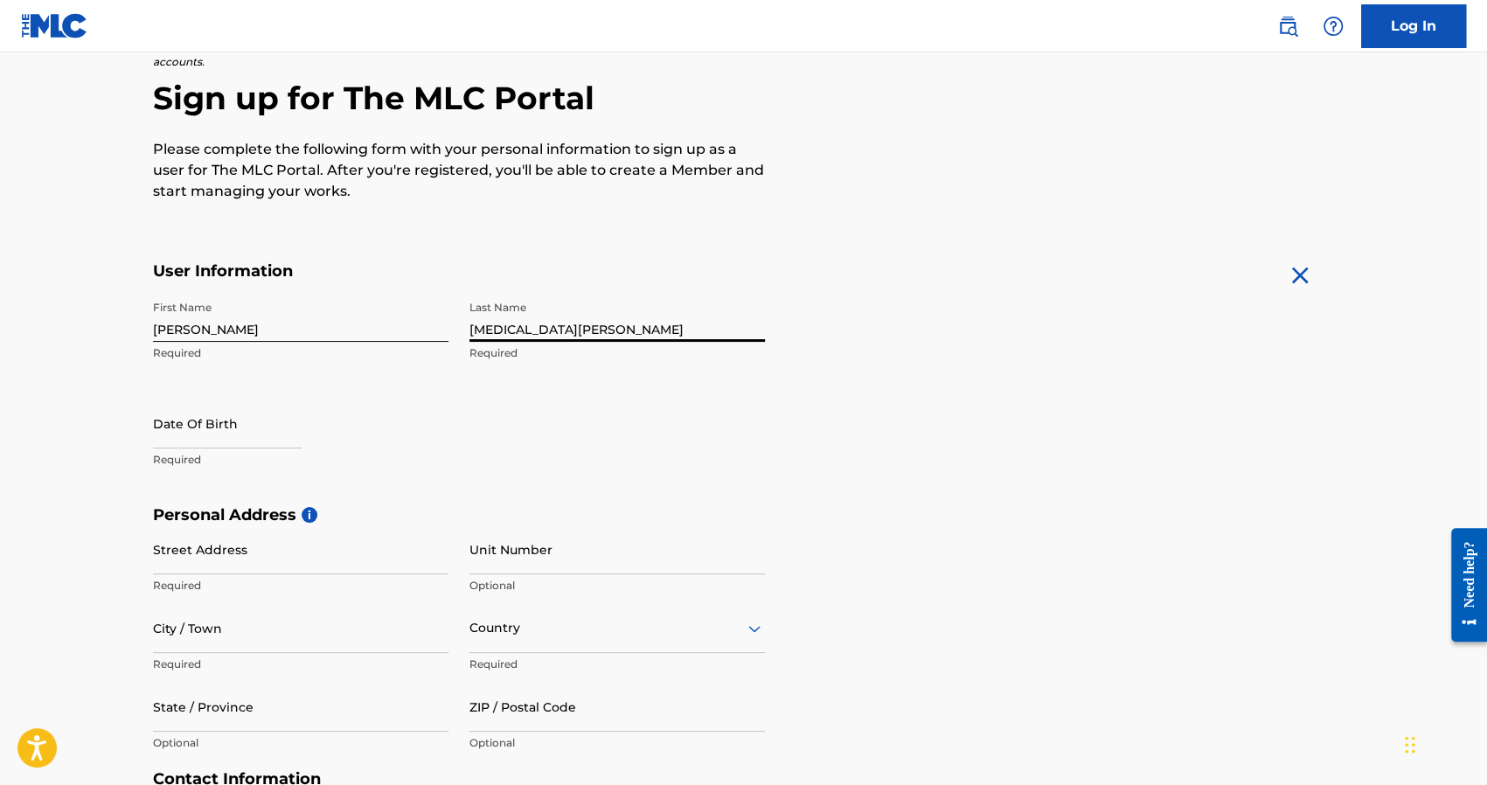
scroll to position [175, 0]
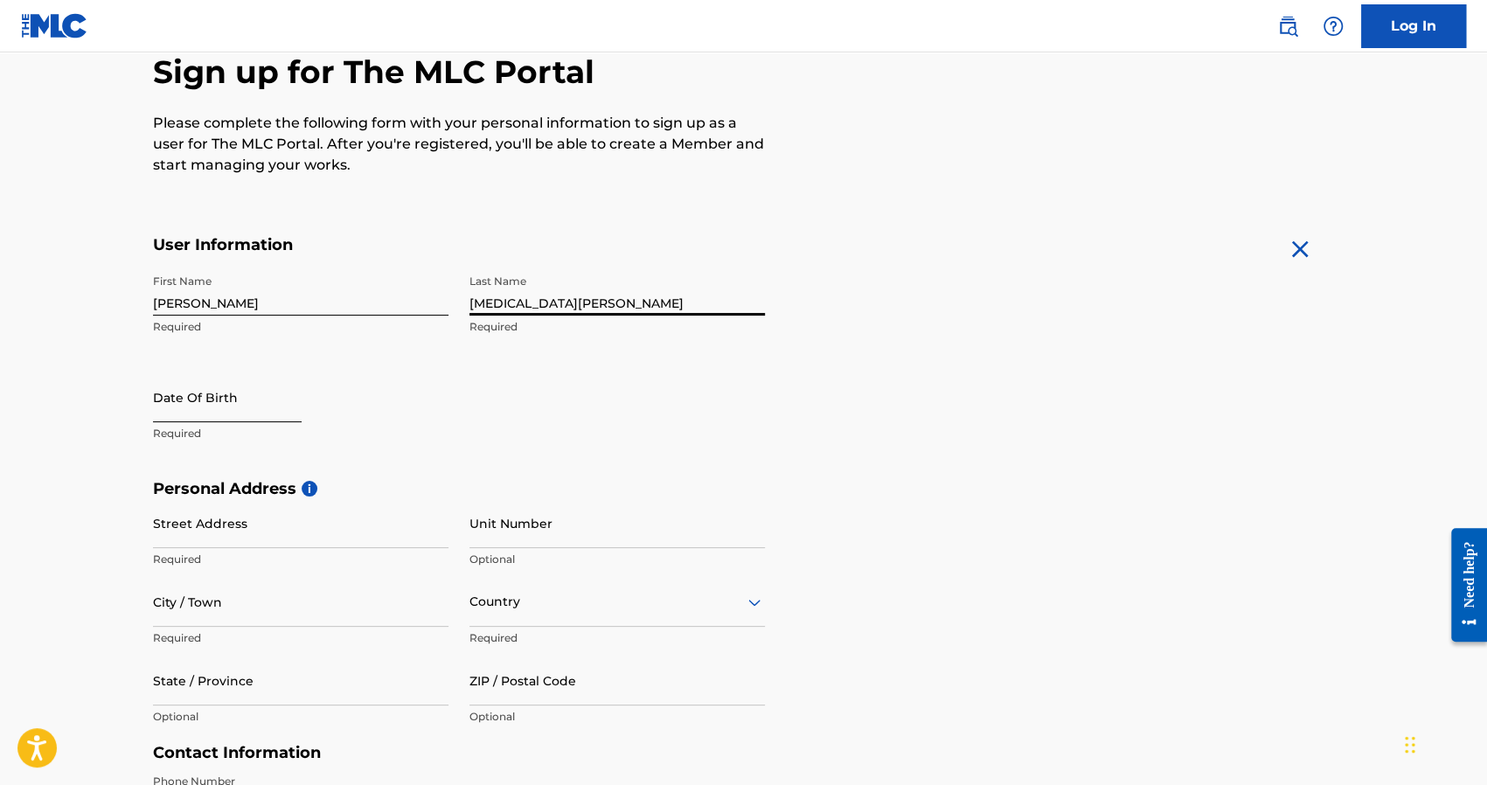
type input "[MEDICAL_DATA][PERSON_NAME]"
click at [209, 411] on input "text" at bounding box center [227, 397] width 149 height 50
select select "8"
select select "2025"
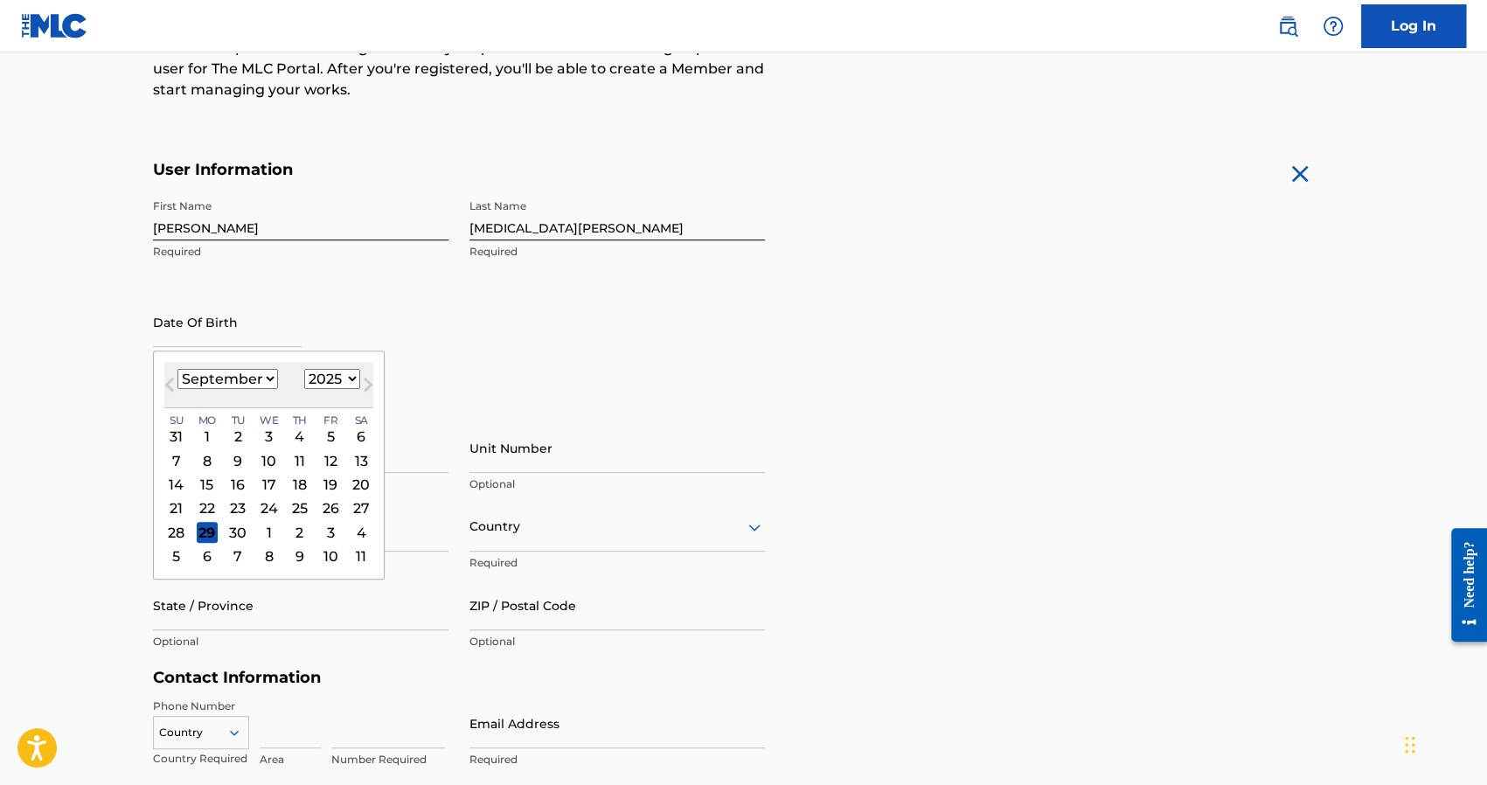
scroll to position [262, 0]
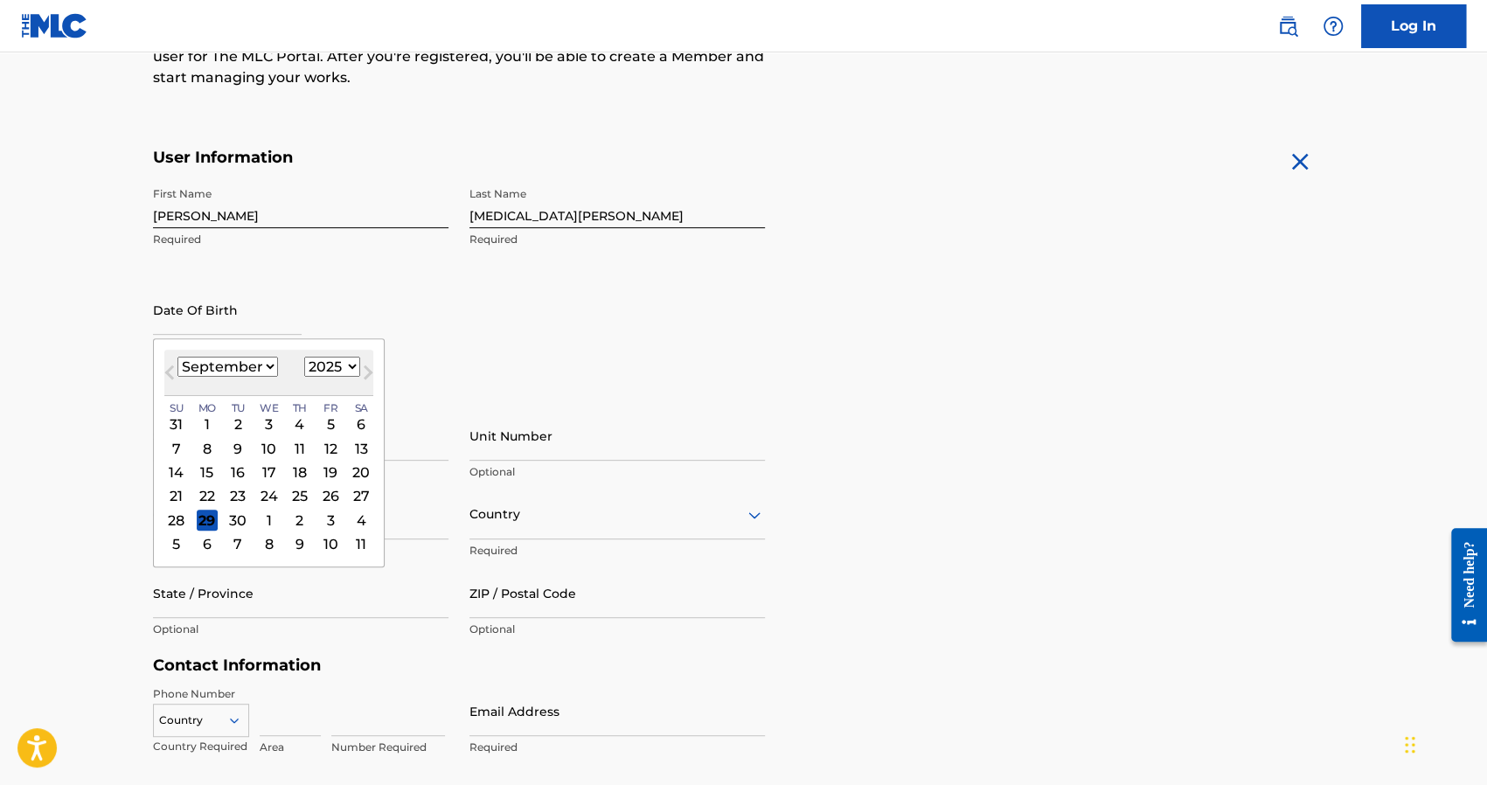
click at [735, 324] on div "First Name [PERSON_NAME] Required Last Name [MEDICAL_DATA][PERSON_NAME] Require…" at bounding box center [459, 284] width 612 height 213
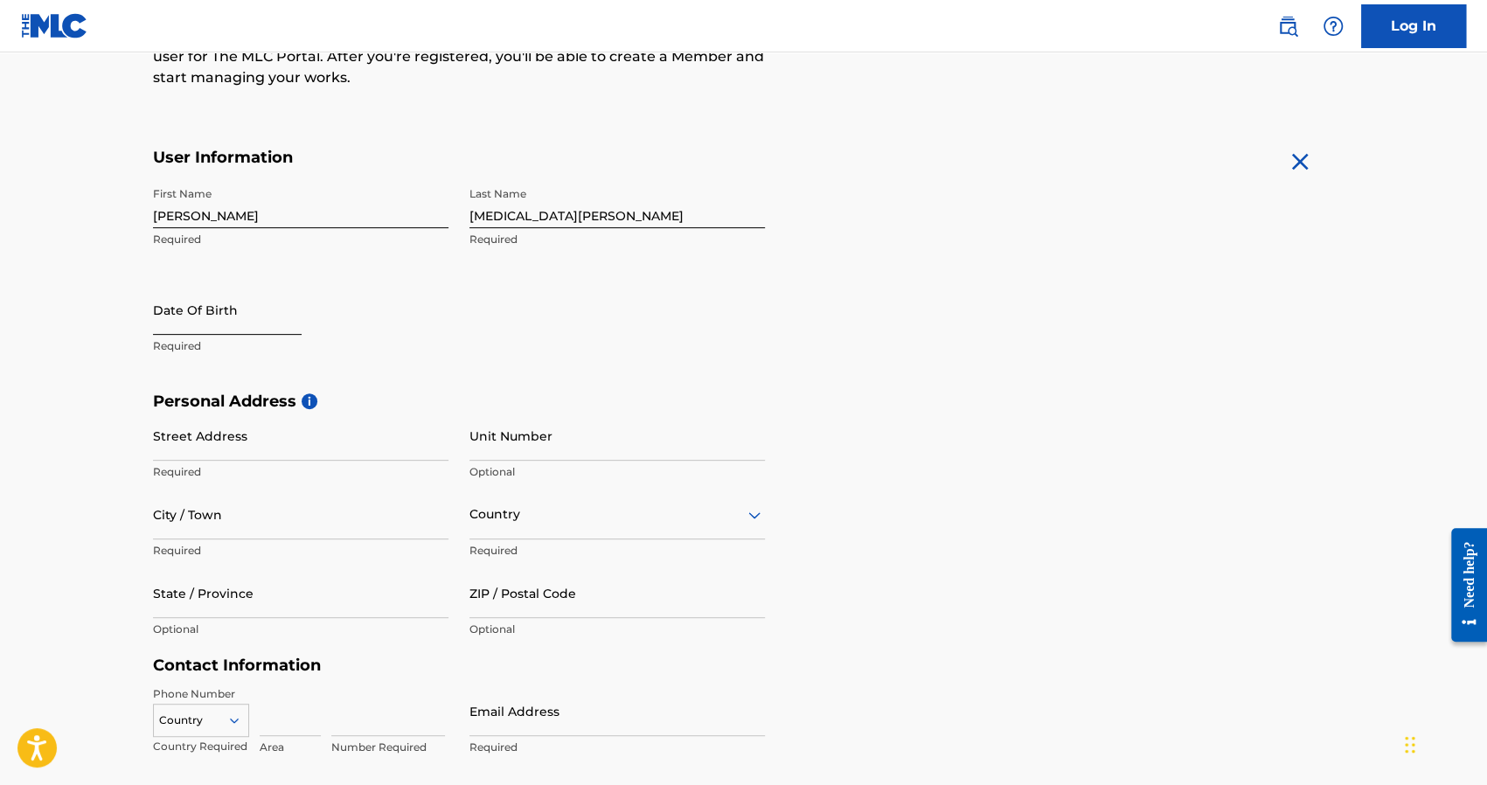
click at [189, 323] on input "text" at bounding box center [227, 310] width 149 height 50
select select "8"
select select "2025"
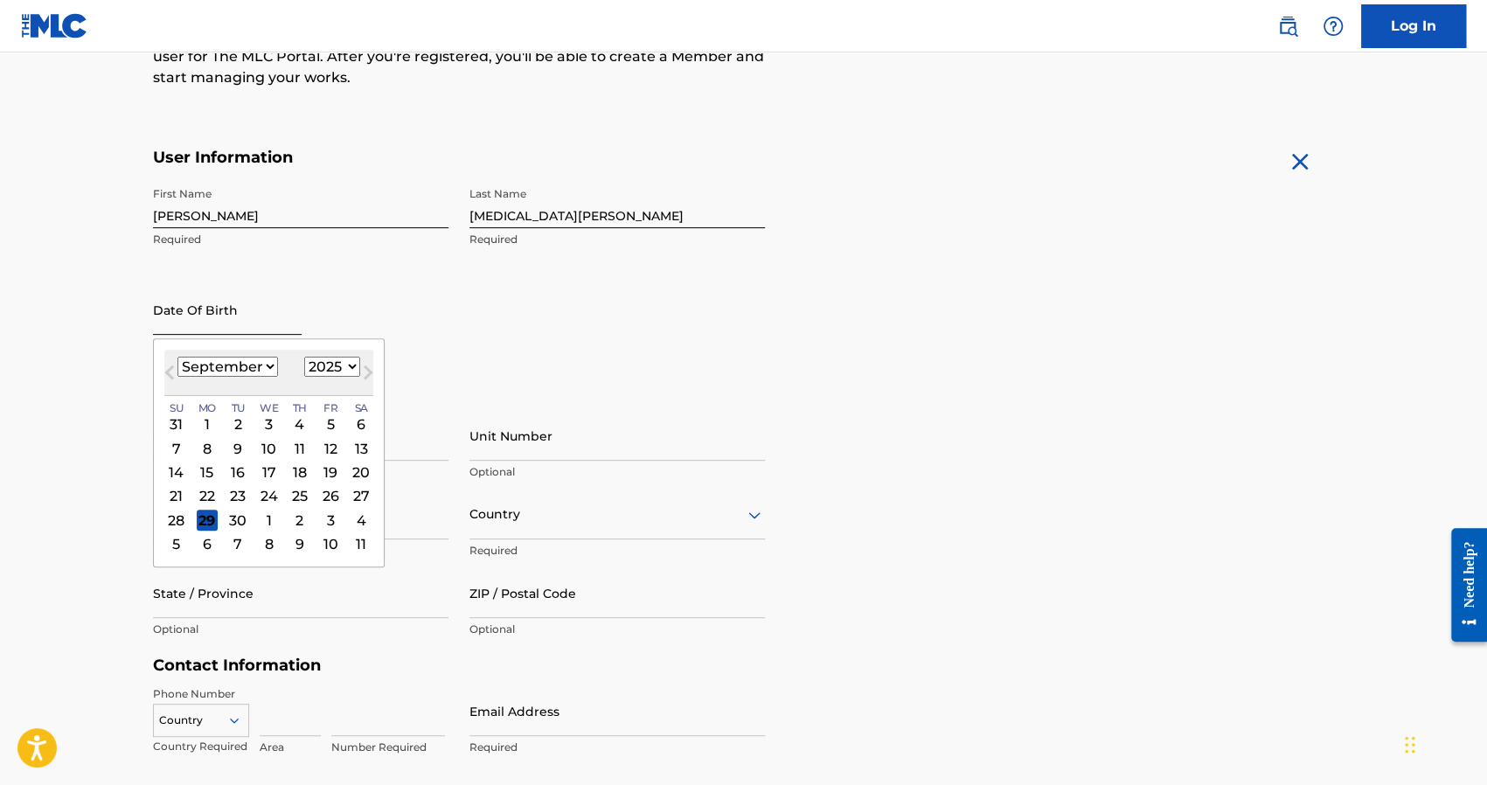
type input "[DATE]"
select select "10"
select select "1988"
click at [704, 336] on div "First Name [PERSON_NAME] Last Name [MEDICAL_DATA][PERSON_NAME] Required Date Of…" at bounding box center [459, 284] width 612 height 213
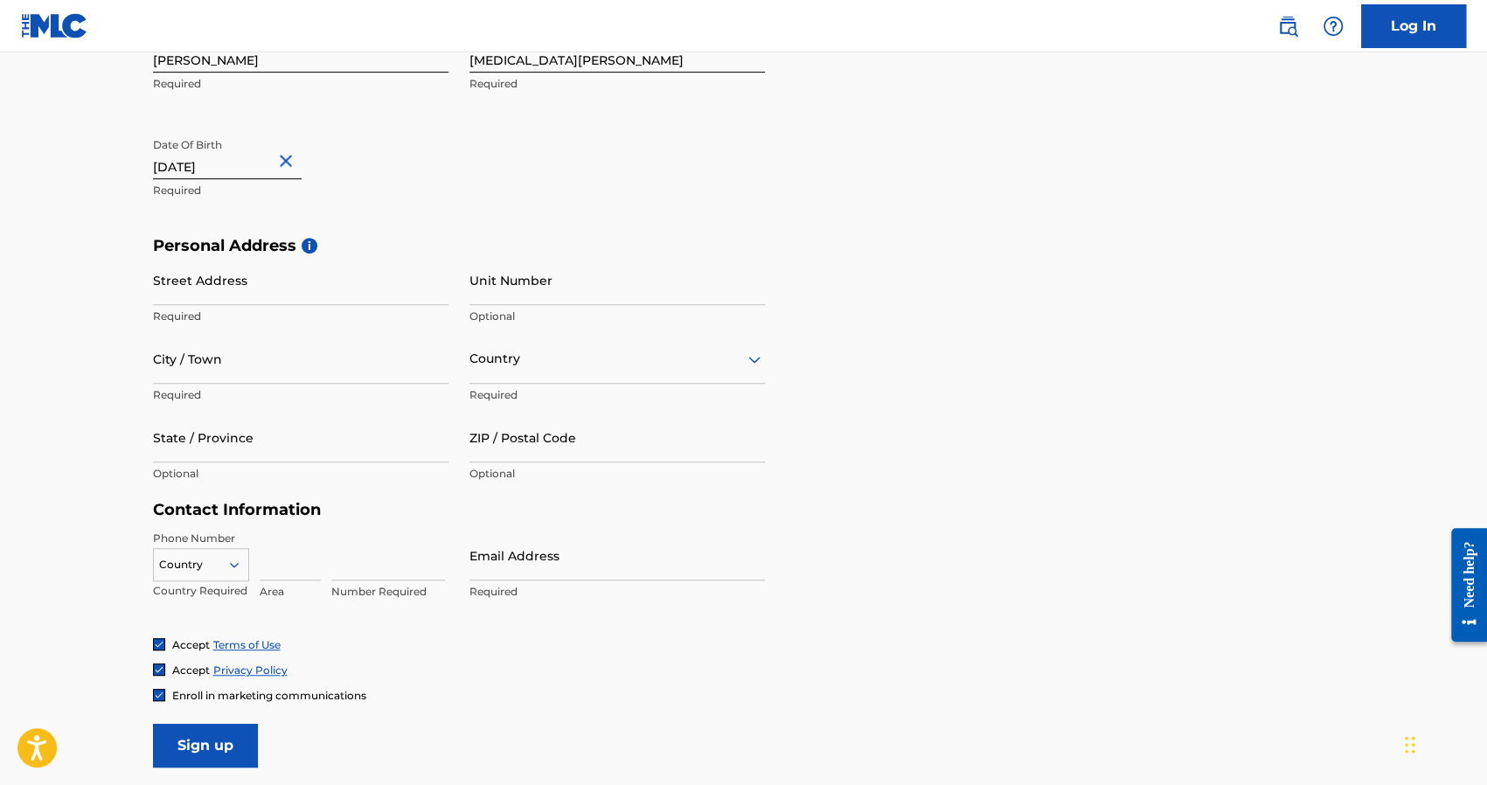
scroll to position [437, 0]
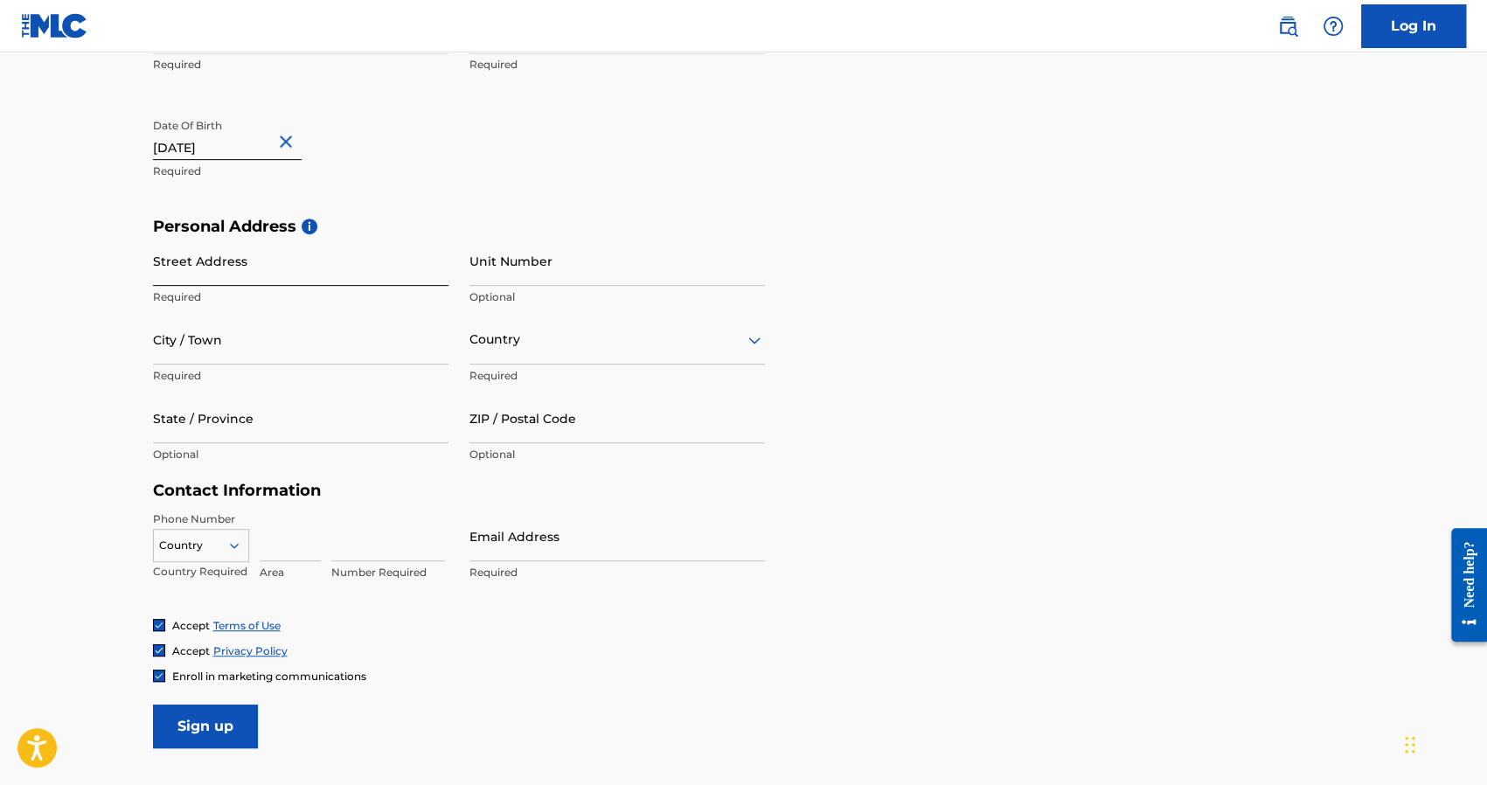
click at [272, 274] on input "Street Address" at bounding box center [300, 261] width 295 height 50
type input "Edificio 3, [GEOGRAPHIC_DATA], Reparto [PERSON_NAME]"
click at [489, 274] on input "Unit Number" at bounding box center [616, 261] width 295 height 50
type input "22"
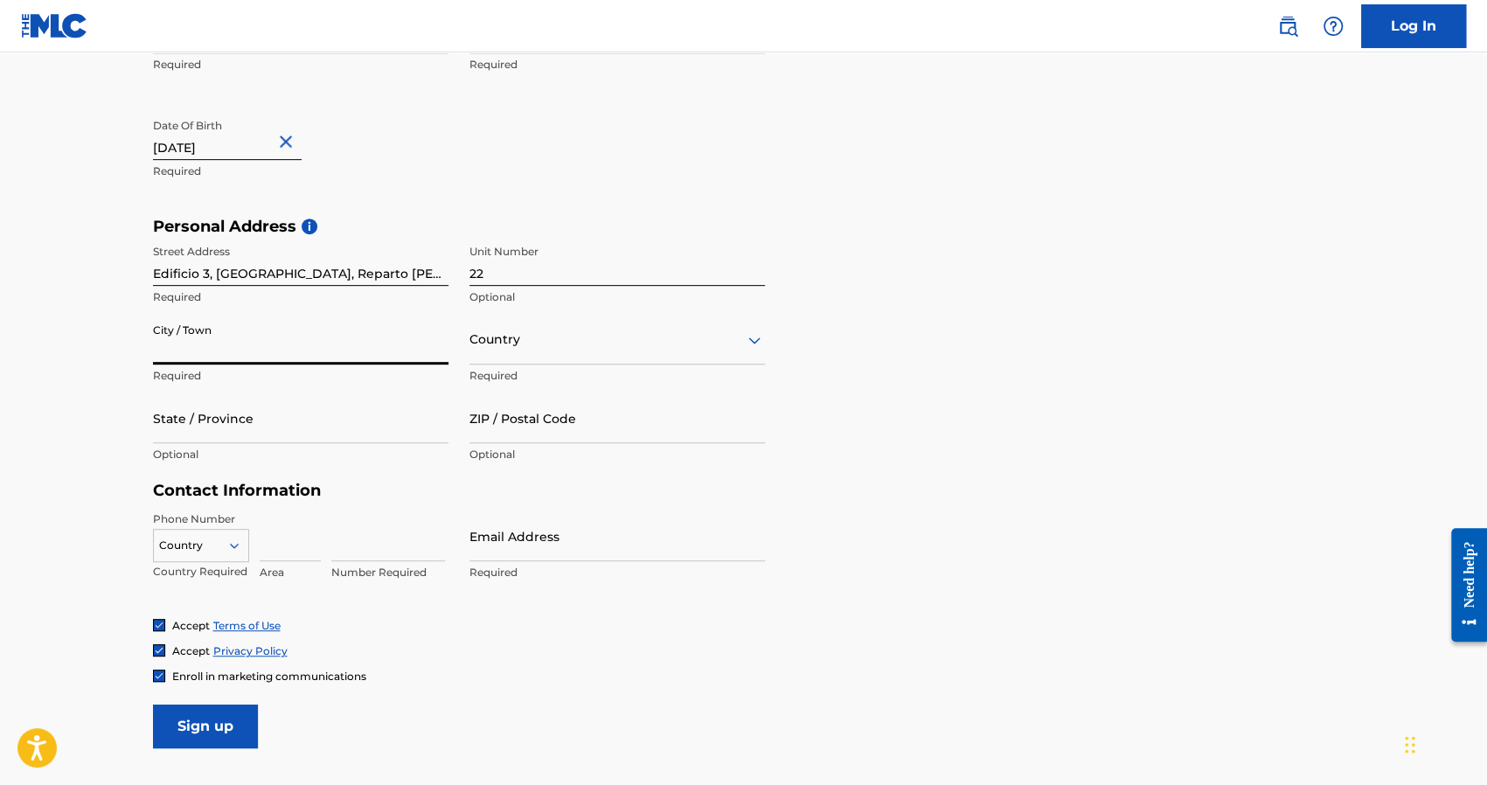
click at [349, 345] on input "City / Town" at bounding box center [300, 340] width 295 height 50
type input "[GEOGRAPHIC_DATA]"
click at [496, 343] on div at bounding box center [616, 340] width 295 height 22
type input "domini"
click at [545, 415] on div "[GEOGRAPHIC_DATA]" at bounding box center [617, 423] width 294 height 39
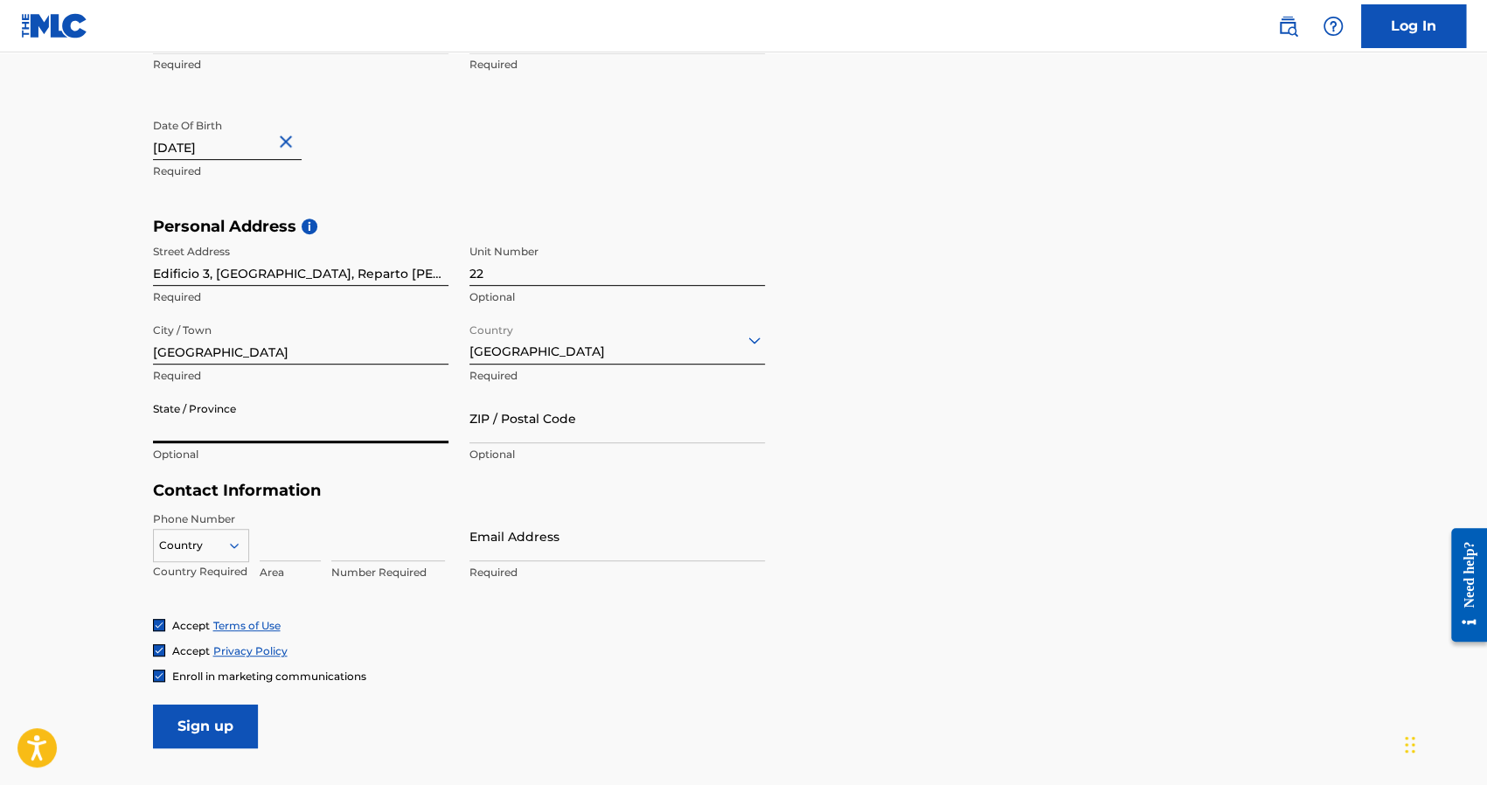
click at [376, 436] on input "State / Province" at bounding box center [300, 418] width 295 height 50
type input "[GEOGRAPHIC_DATA]"
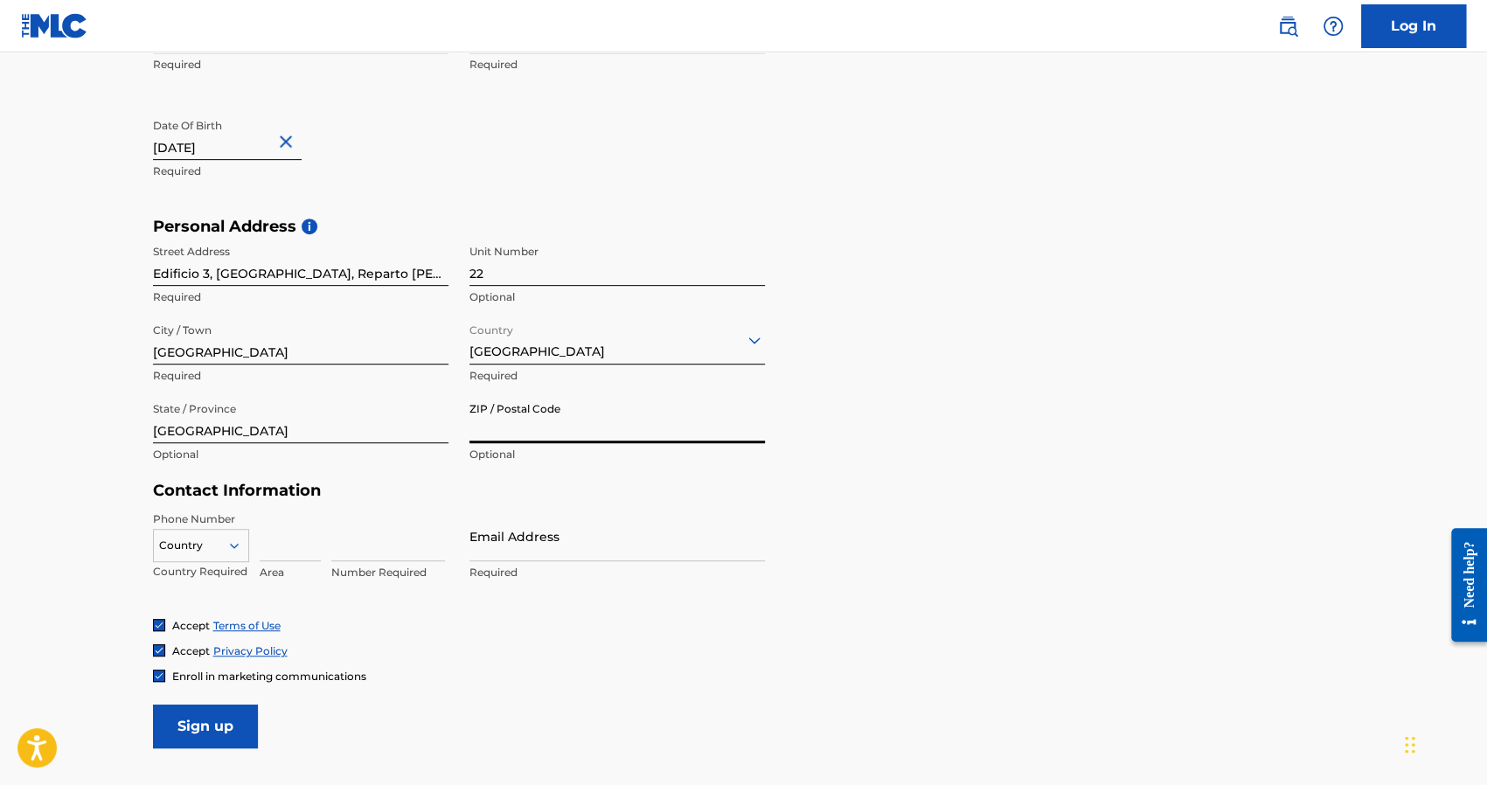
click at [493, 422] on input "ZIP / Postal Code" at bounding box center [616, 418] width 295 height 50
type input "57000"
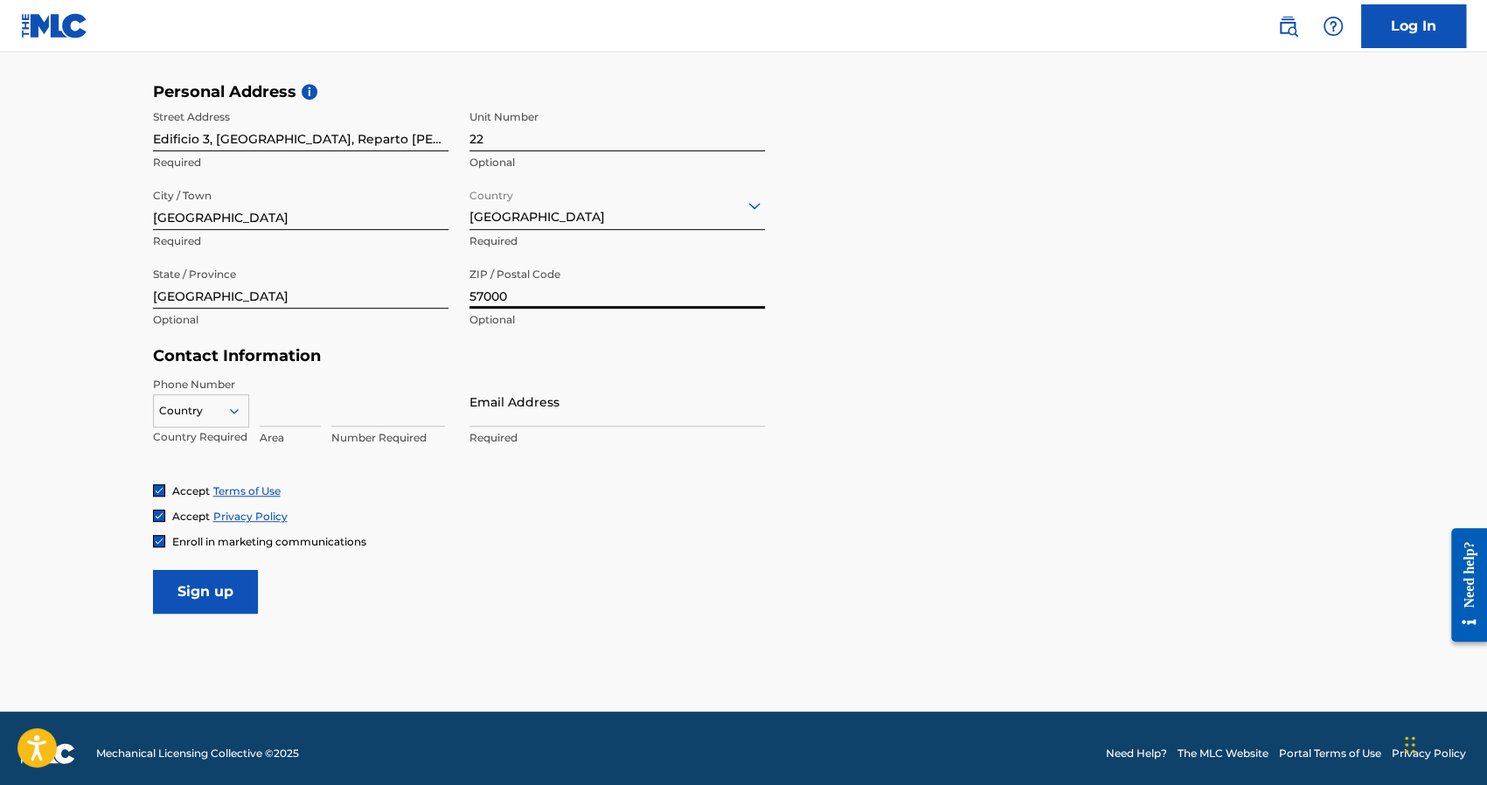
scroll to position [581, 0]
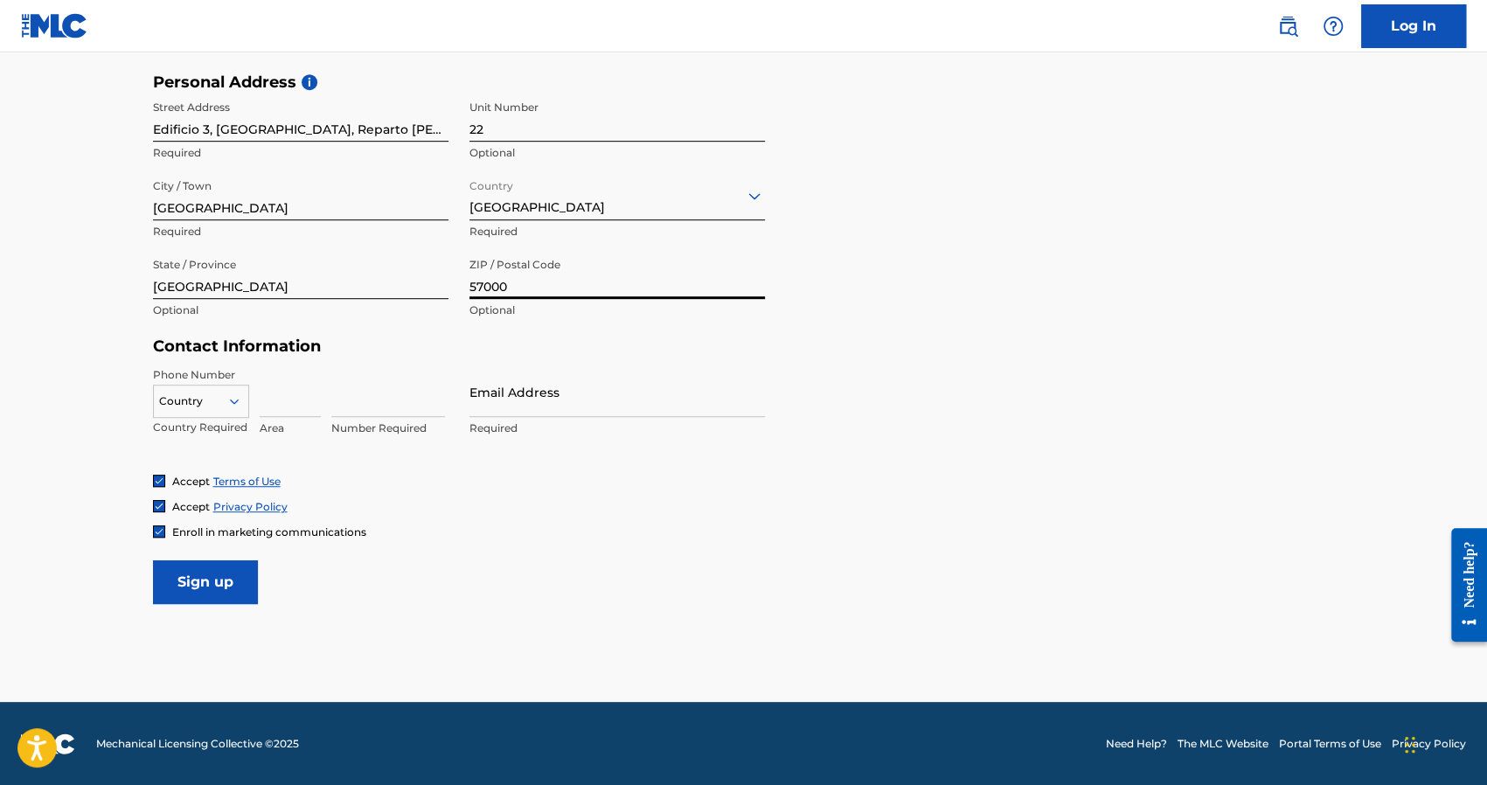
click at [228, 406] on icon at bounding box center [234, 401] width 16 height 16
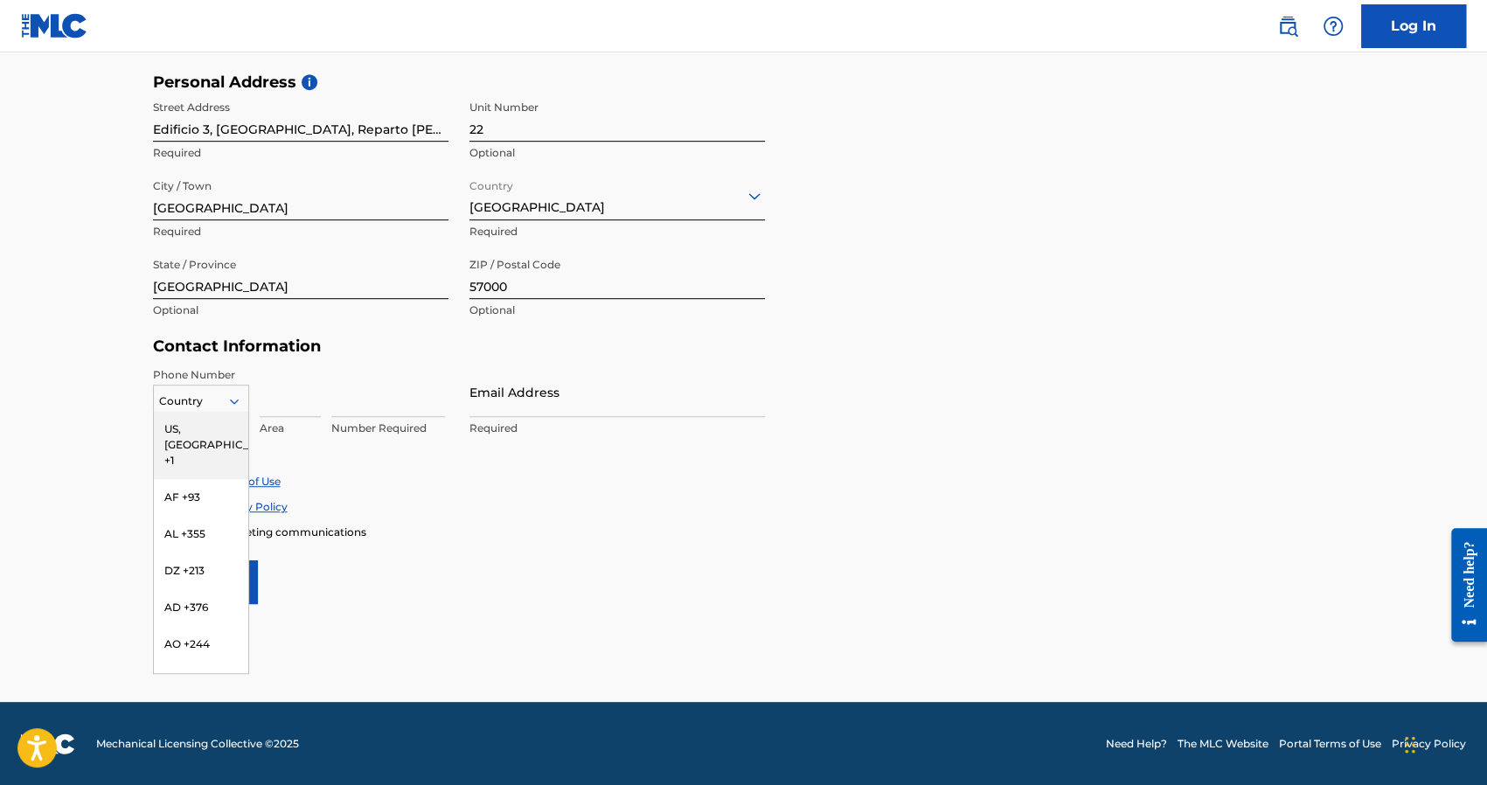
click at [212, 427] on div "US, [GEOGRAPHIC_DATA] +1" at bounding box center [201, 445] width 94 height 68
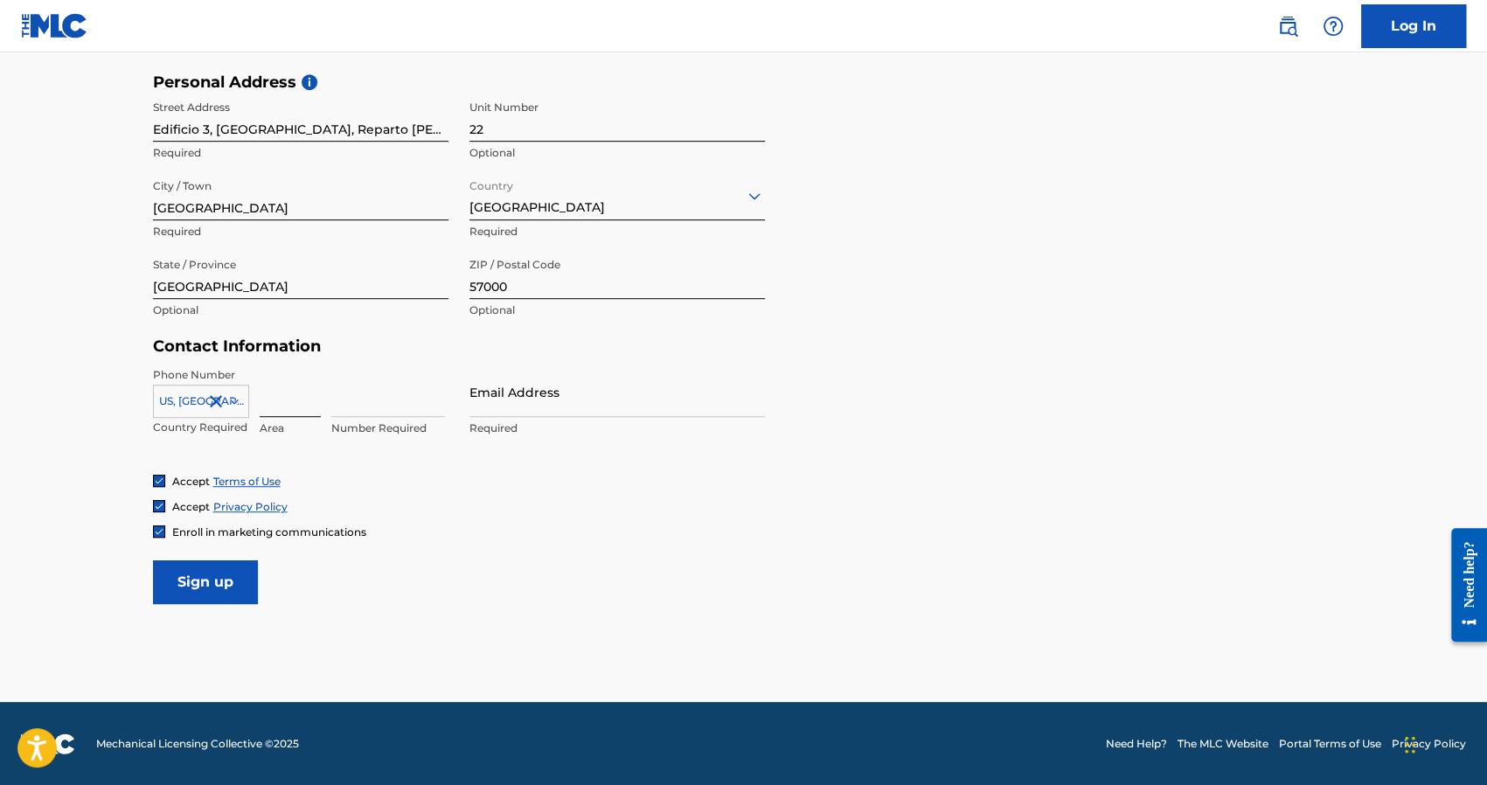
click at [295, 414] on input at bounding box center [290, 392] width 61 height 50
type input "809"
type input "6531780"
click at [498, 406] on input "Email Address" at bounding box center [616, 392] width 295 height 50
type input "[EMAIL_ADDRESS][DOMAIN_NAME]"
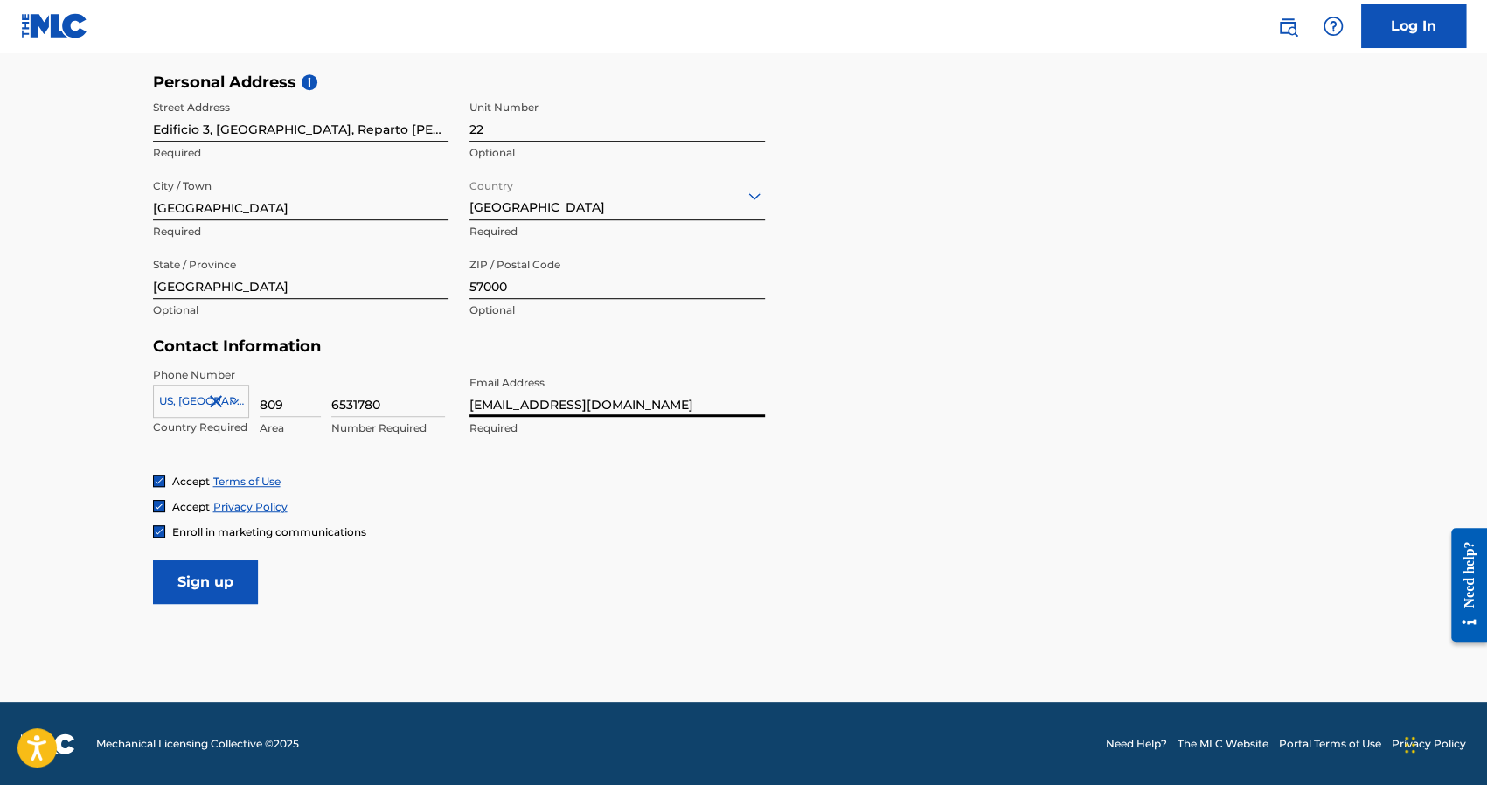
click at [156, 525] on div at bounding box center [159, 531] width 12 height 12
click at [199, 571] on input "Sign up" at bounding box center [205, 582] width 105 height 44
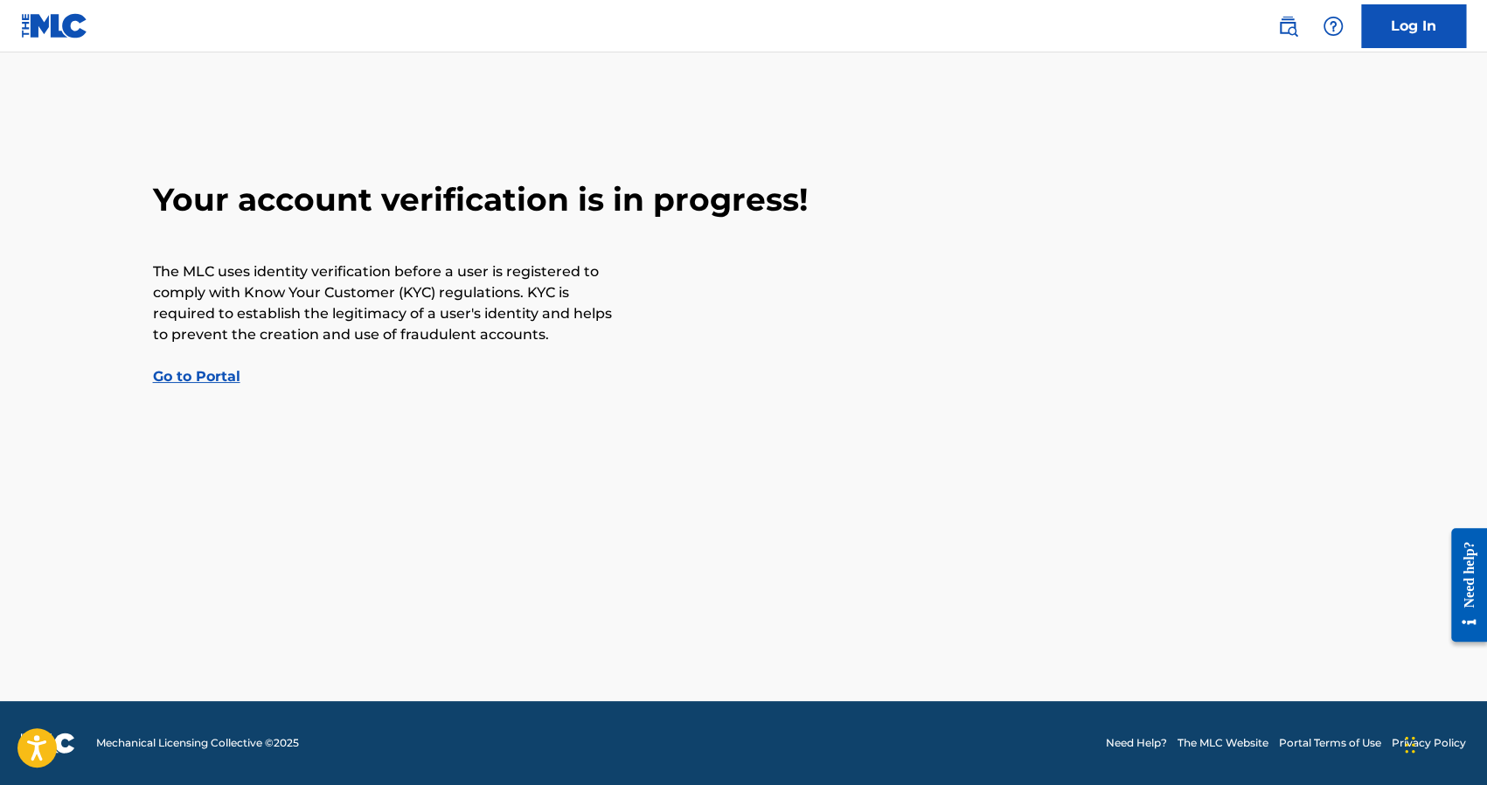
click at [198, 370] on link "Go to Portal" at bounding box center [196, 376] width 87 height 17
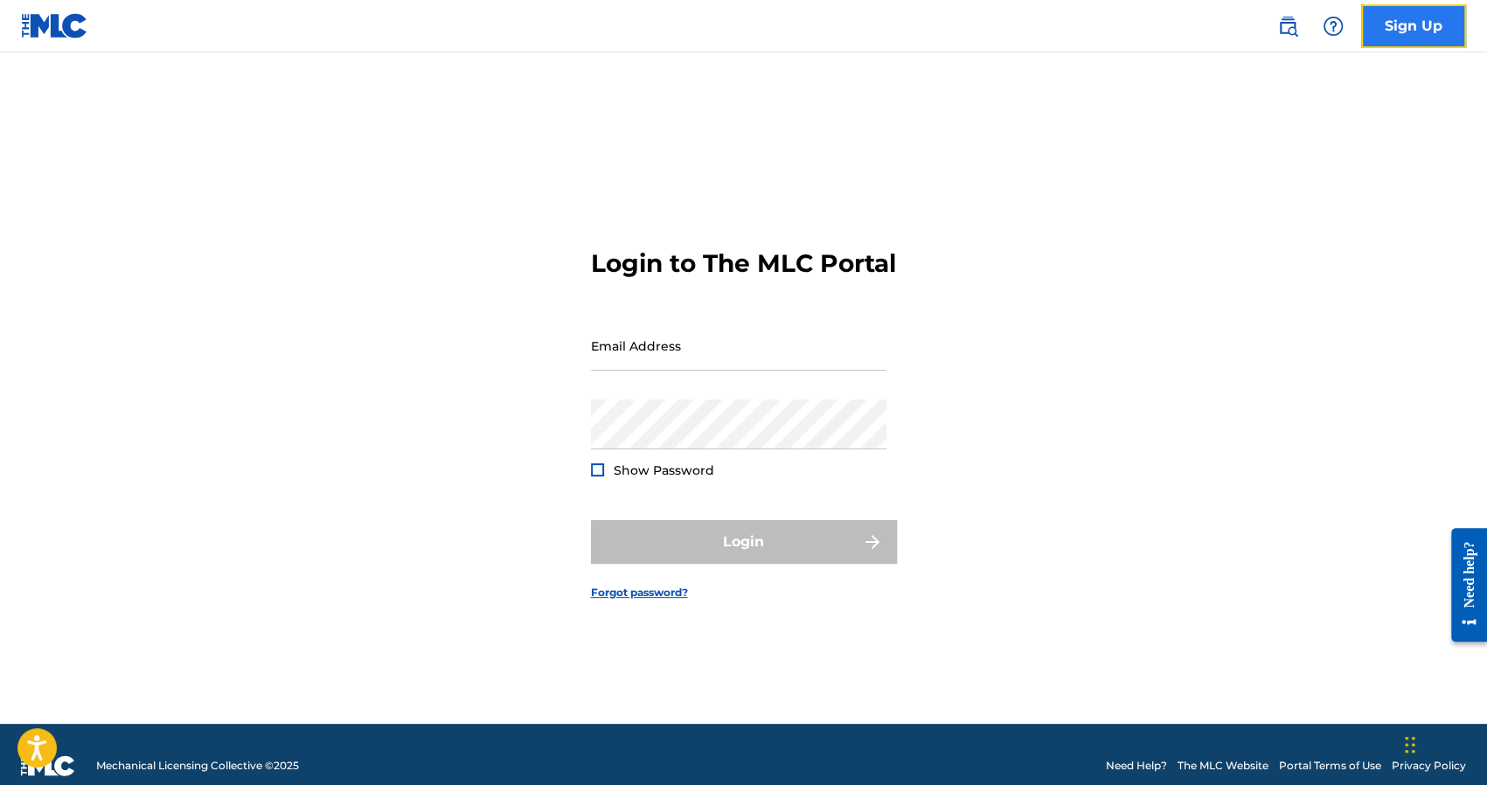
click at [1419, 29] on link "Sign Up" at bounding box center [1413, 26] width 105 height 44
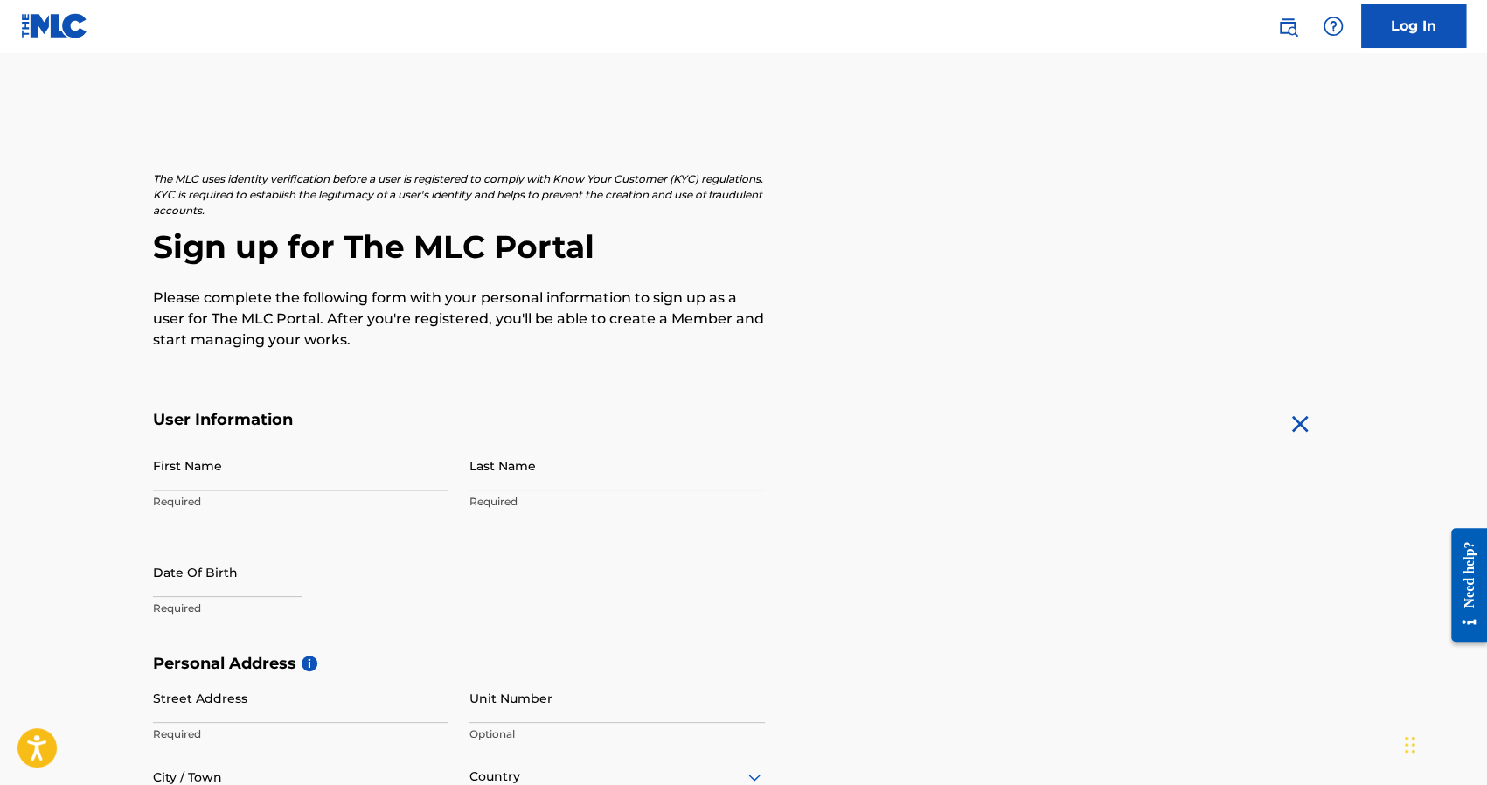
click at [234, 481] on input "First Name" at bounding box center [300, 466] width 295 height 50
type input "[PERSON_NAME]"
type input "[PERSON_NAME] [PERSON_NAME]"
select select "8"
select select "2025"
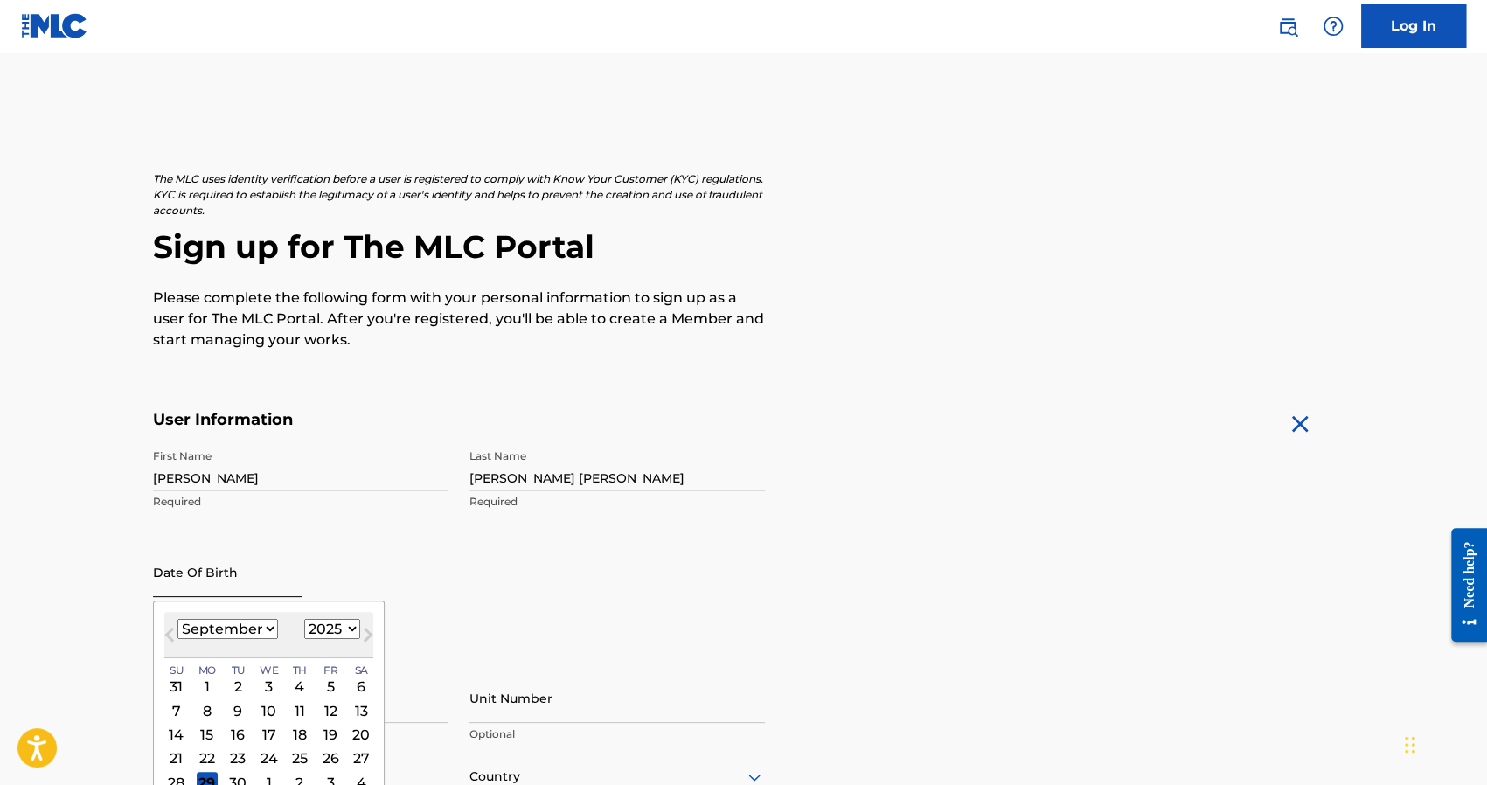
click at [216, 594] on input "text" at bounding box center [227, 572] width 149 height 50
click at [366, 633] on span "Next Month" at bounding box center [366, 637] width 0 height 26
select select "9"
click at [347, 630] on select "1899 1900 1901 1902 1903 1904 1905 1906 1907 1908 1909 1910 1911 1912 1913 1914…" at bounding box center [332, 629] width 56 height 20
select select "1983"
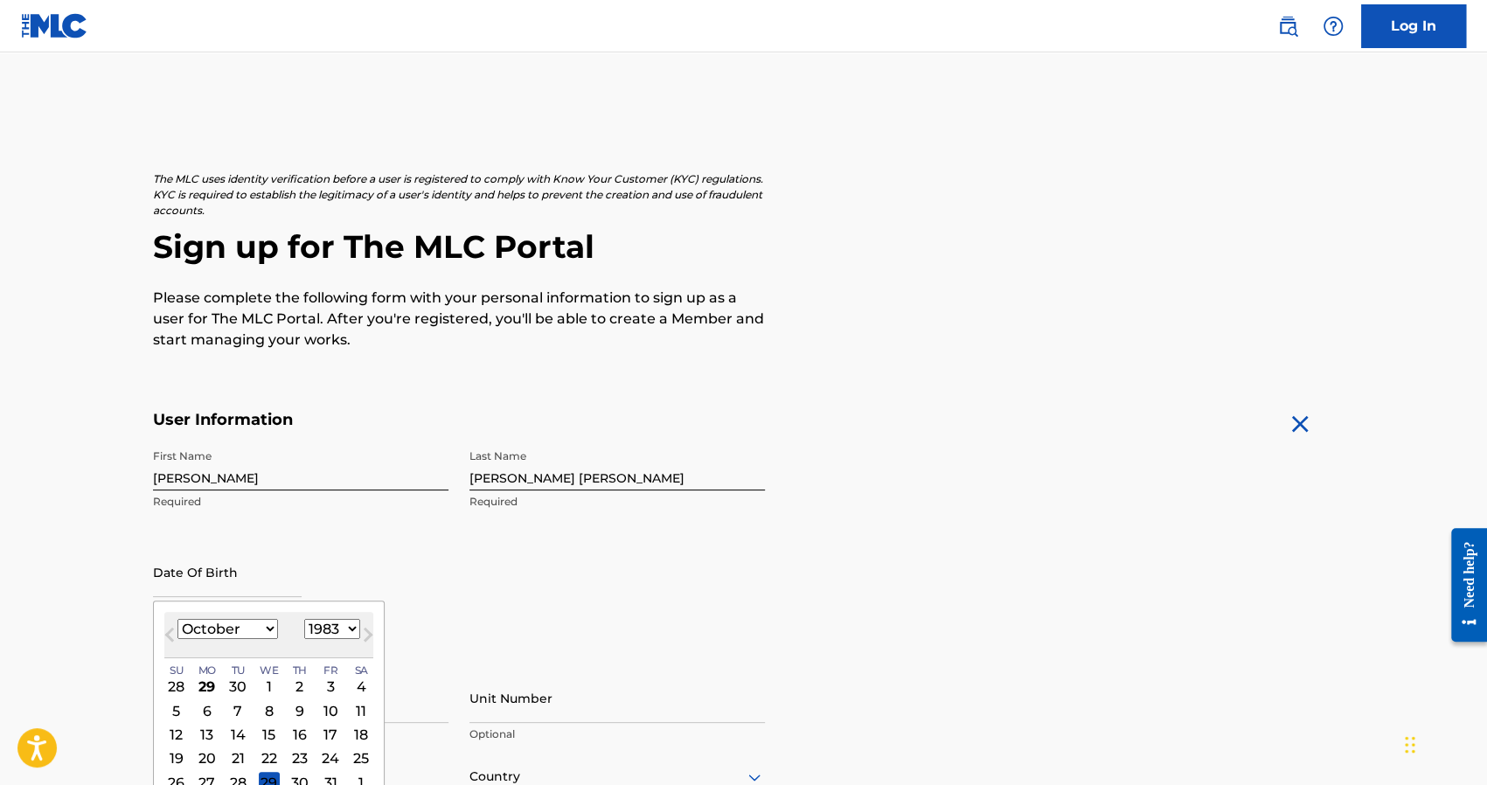
click at [304, 619] on select "1899 1900 1901 1902 1903 1904 1905 1906 1907 1908 1909 1910 1911 1912 1913 1914…" at bounding box center [332, 629] width 56 height 20
click at [236, 645] on div "[DATE] January February March April May June July August September October Nove…" at bounding box center [268, 635] width 209 height 46
click at [240, 633] on select "January February March April May June July August September October November De…" at bounding box center [227, 629] width 101 height 20
select select "8"
click at [177, 619] on select "January February March April May June July August September October November De…" at bounding box center [227, 629] width 101 height 20
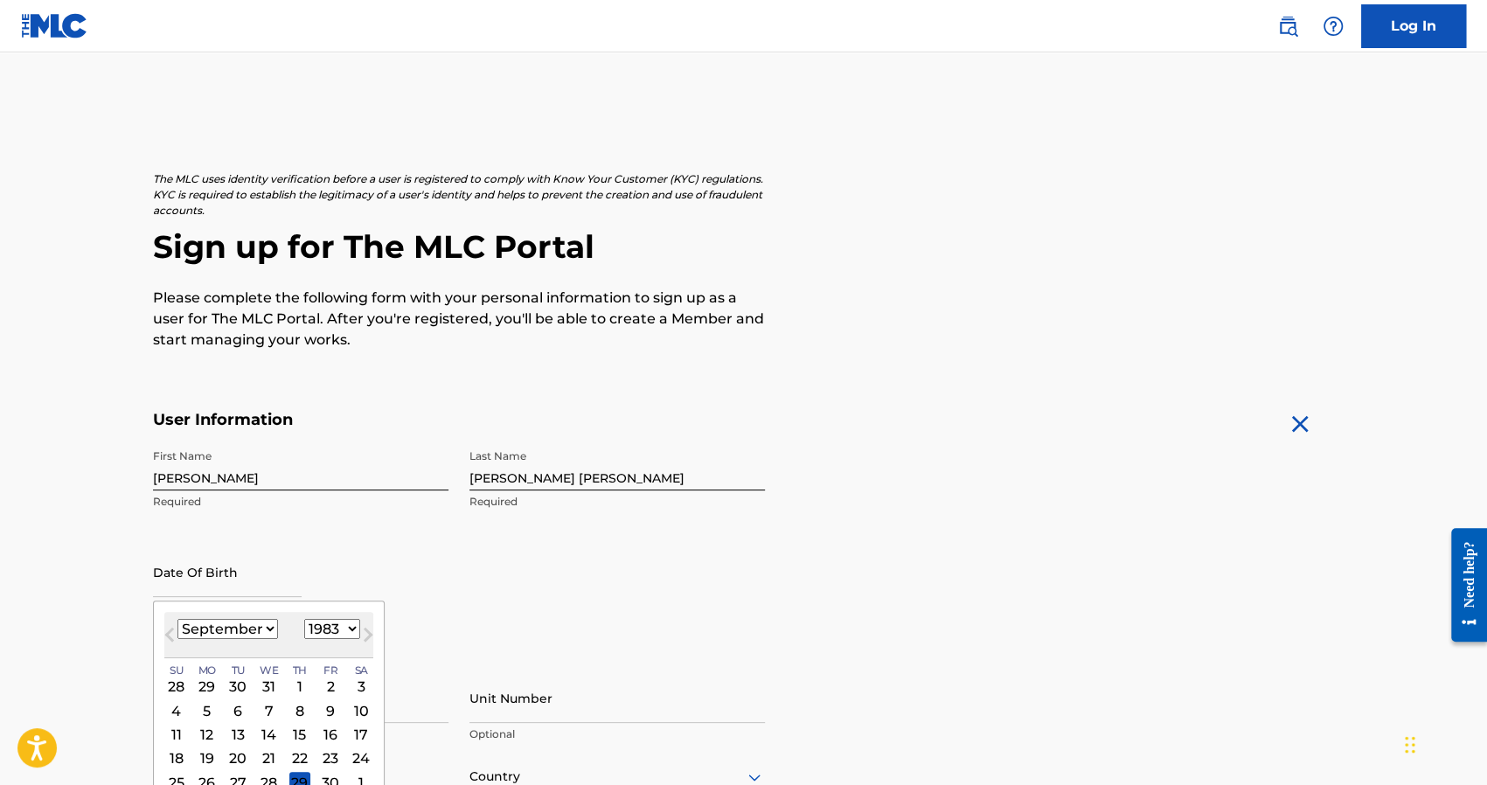
scroll to position [87, 0]
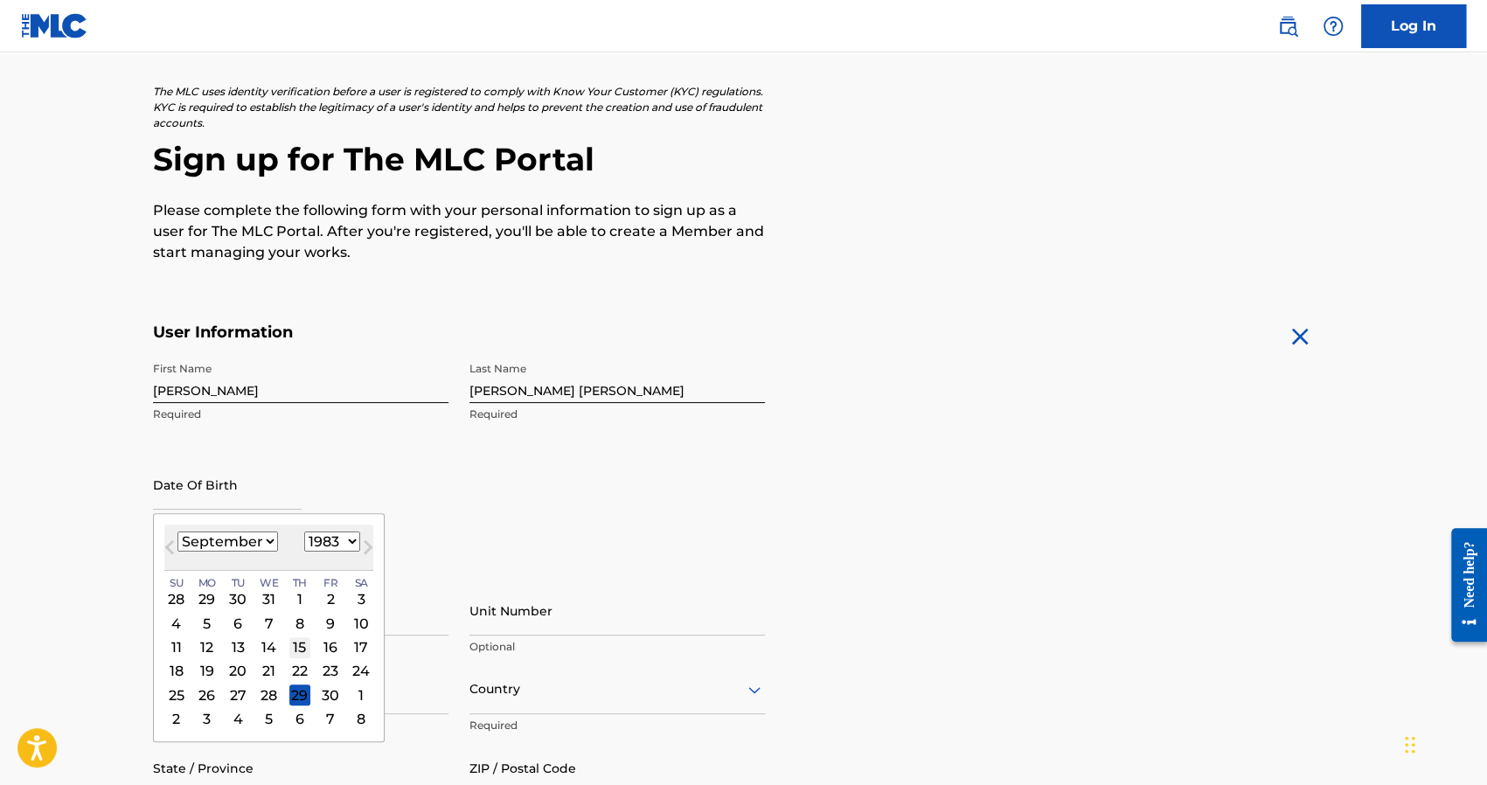
click at [297, 649] on div "15" at bounding box center [298, 646] width 21 height 21
type input "[DATE]"
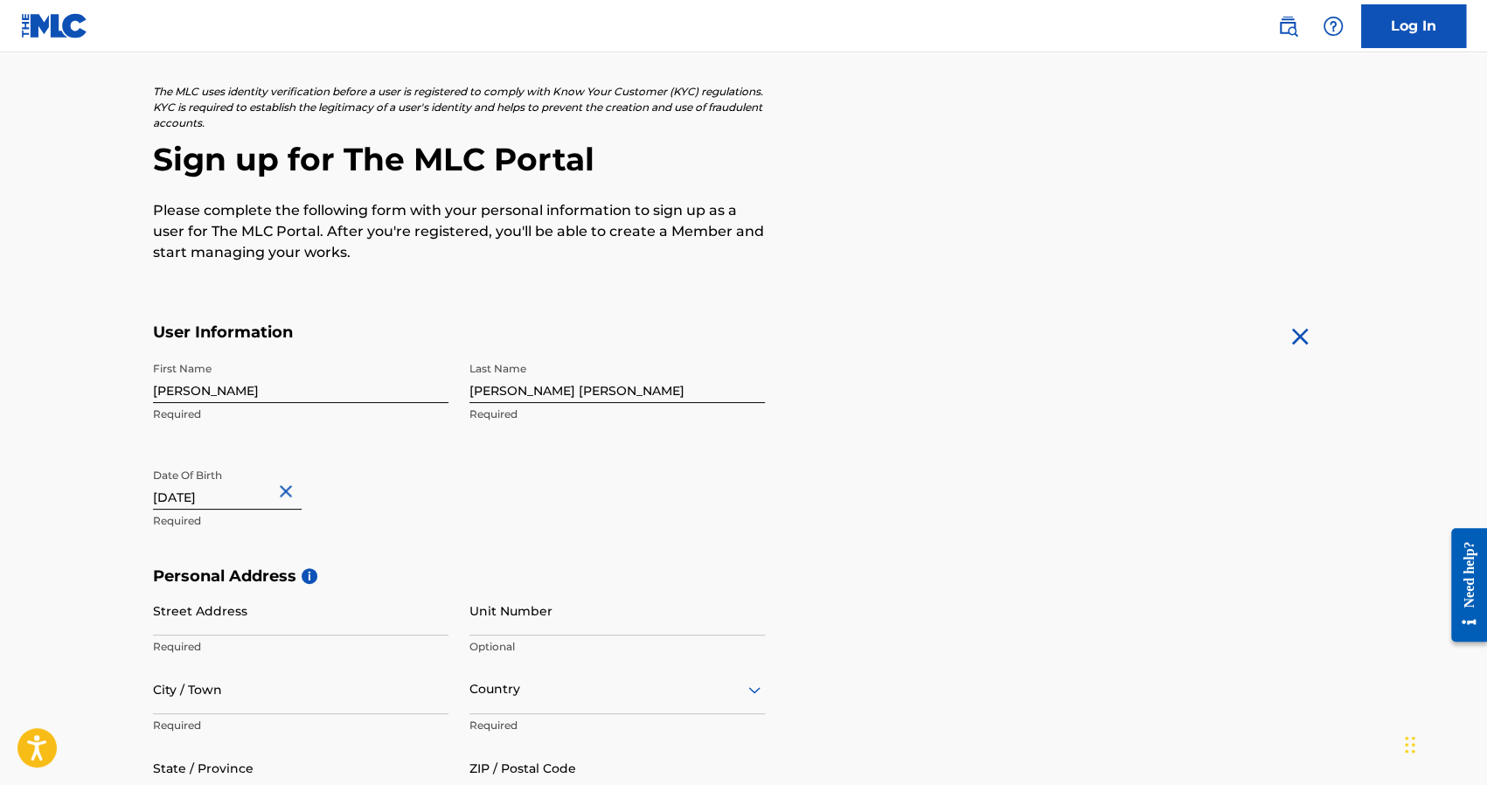
click at [944, 510] on form "User Information First Name [PERSON_NAME] Required Last Name [PERSON_NAME] [PER…" at bounding box center [744, 710] width 1182 height 775
click at [229, 621] on input "Street Address" at bounding box center [300, 611] width 295 height 50
paste input "Calle A, [GEOGRAPHIC_DATA][PERSON_NAME]"
type input "Calle A, [GEOGRAPHIC_DATA][PERSON_NAME]"
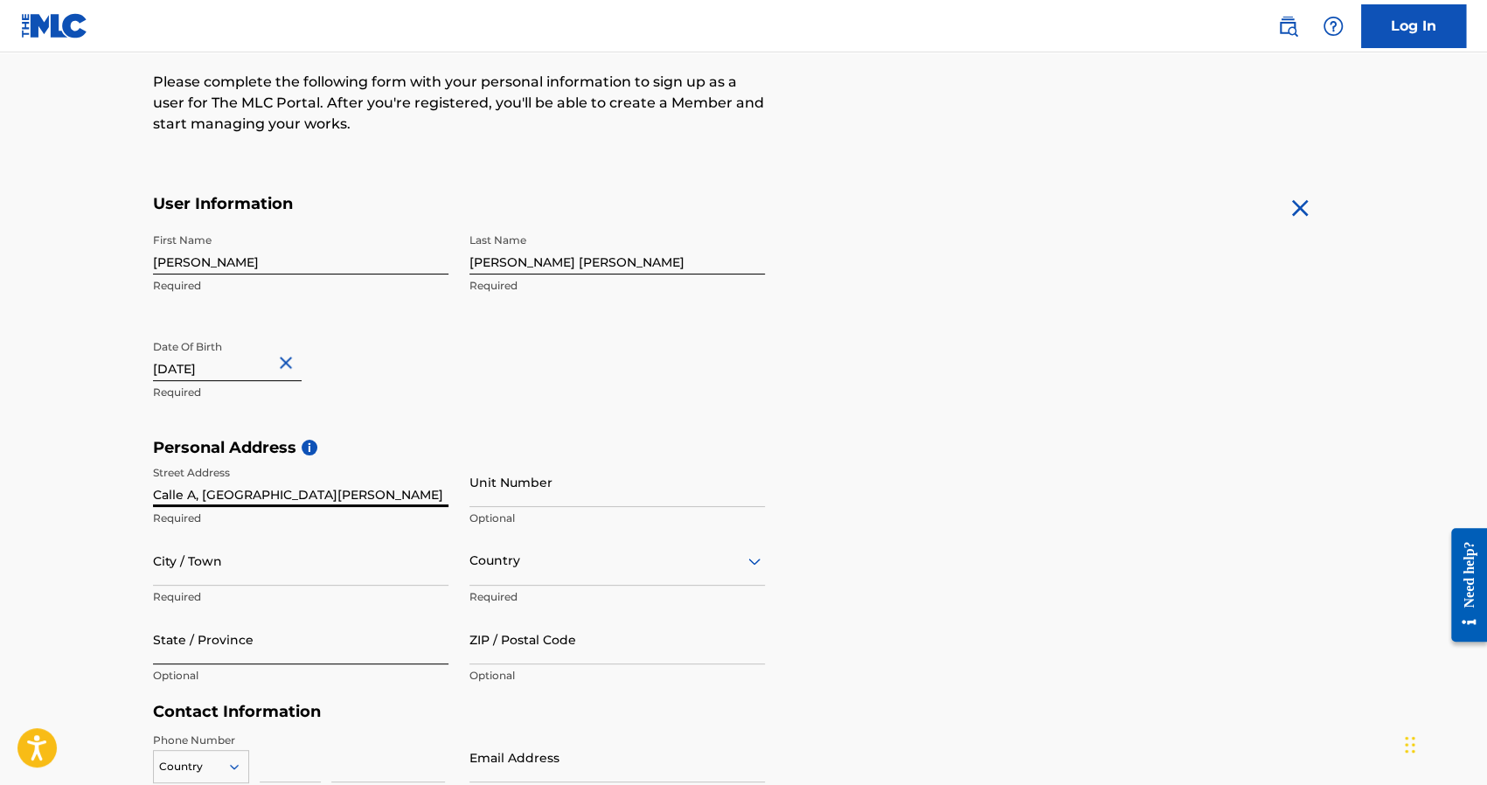
scroll to position [262, 0]
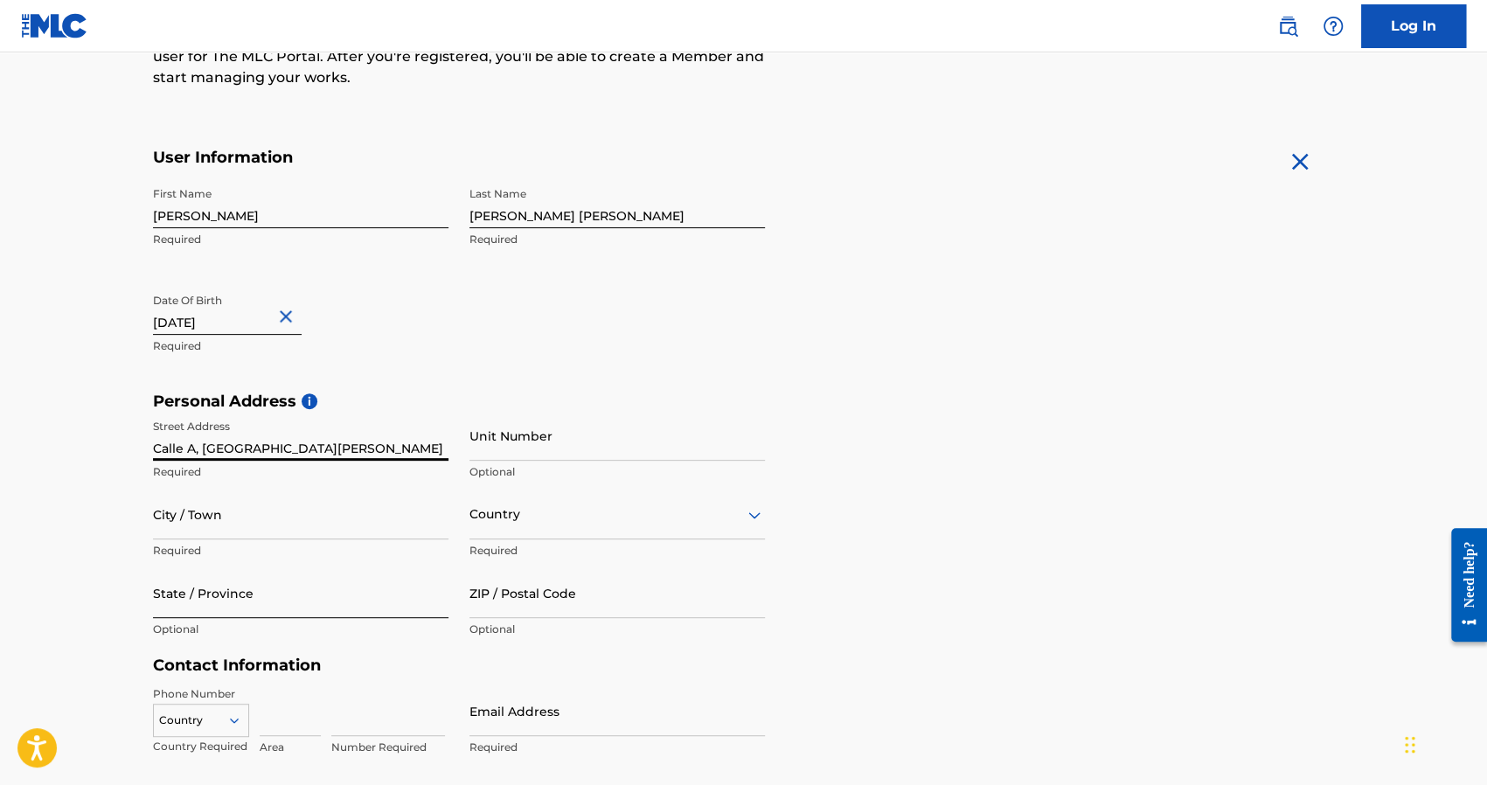
click at [253, 613] on input "State / Province" at bounding box center [300, 593] width 295 height 50
paste input "Santo [PERSON_NAME] Este"
type input "Santo [PERSON_NAME] Este"
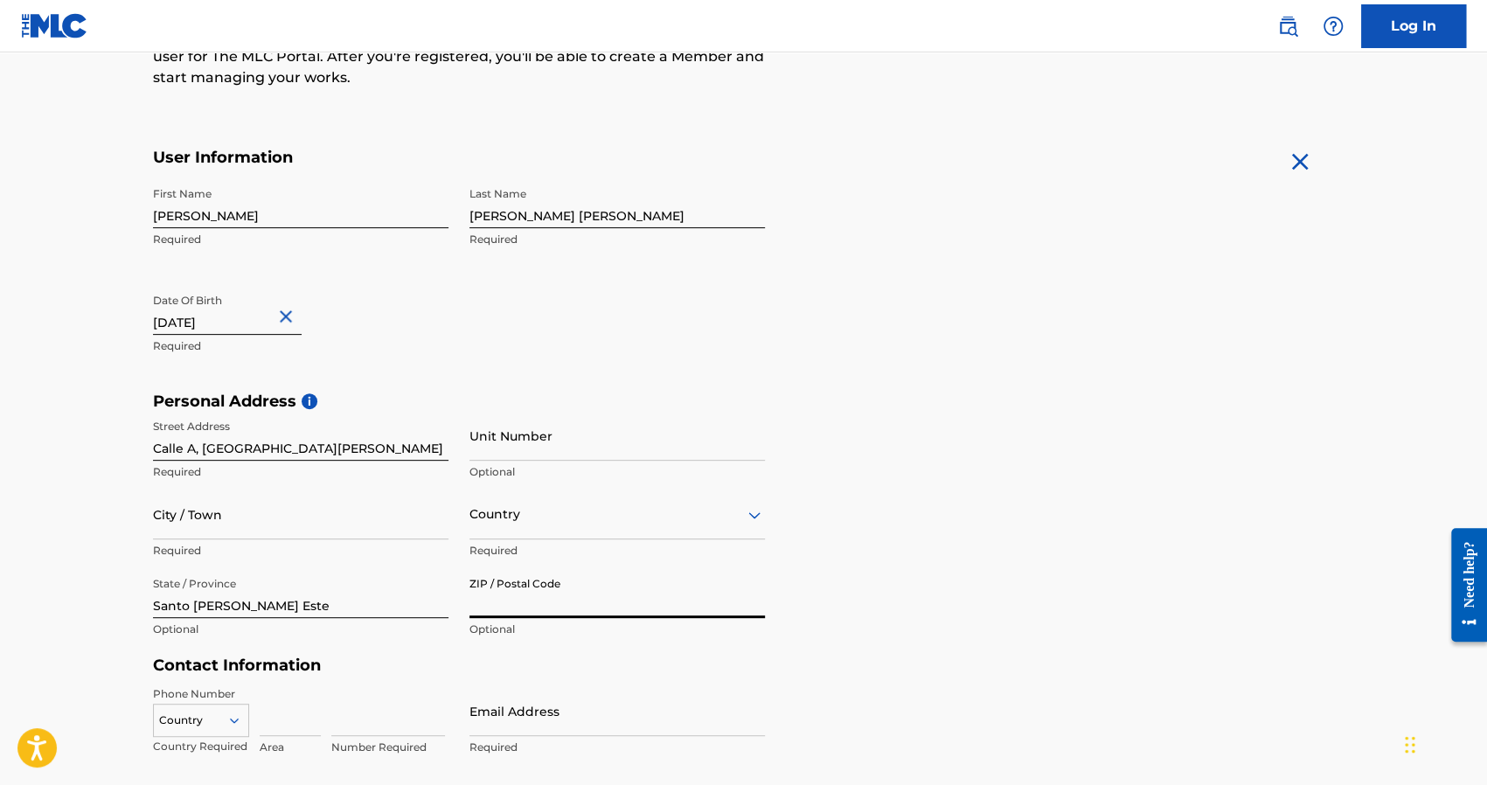
click at [521, 609] on input "ZIP / Postal Code" at bounding box center [616, 593] width 295 height 50
paste input "11510"
type input "11510"
drag, startPoint x: 314, startPoint y: 612, endPoint x: 121, endPoint y: 613, distance: 193.2
click at [121, 613] on main "The MLC uses identity verification before a user is registered to comply with K…" at bounding box center [743, 405] width 1487 height 1231
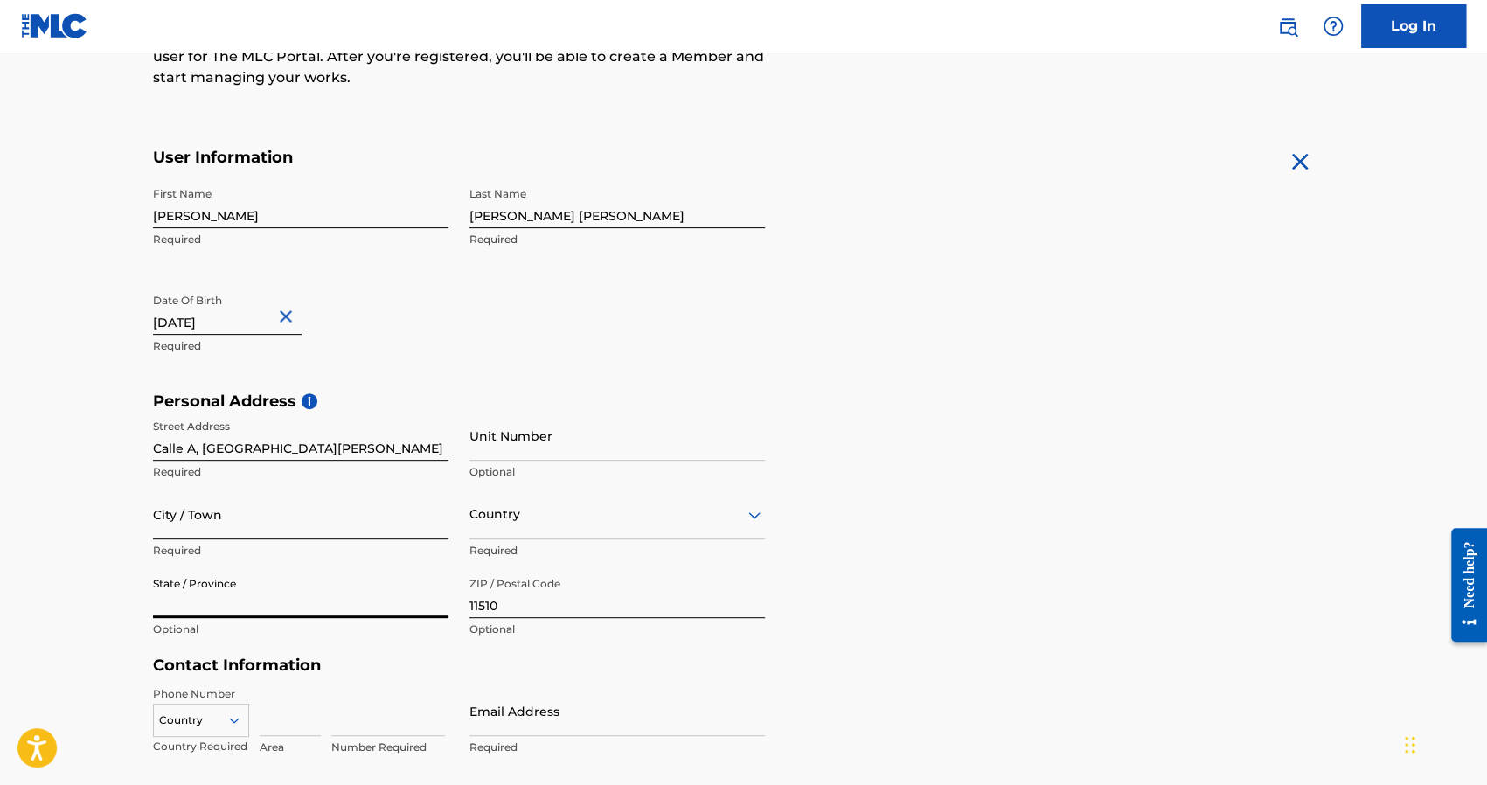
click at [218, 524] on input "City / Town" at bounding box center [300, 514] width 295 height 50
paste input "Santo [PERSON_NAME] Este"
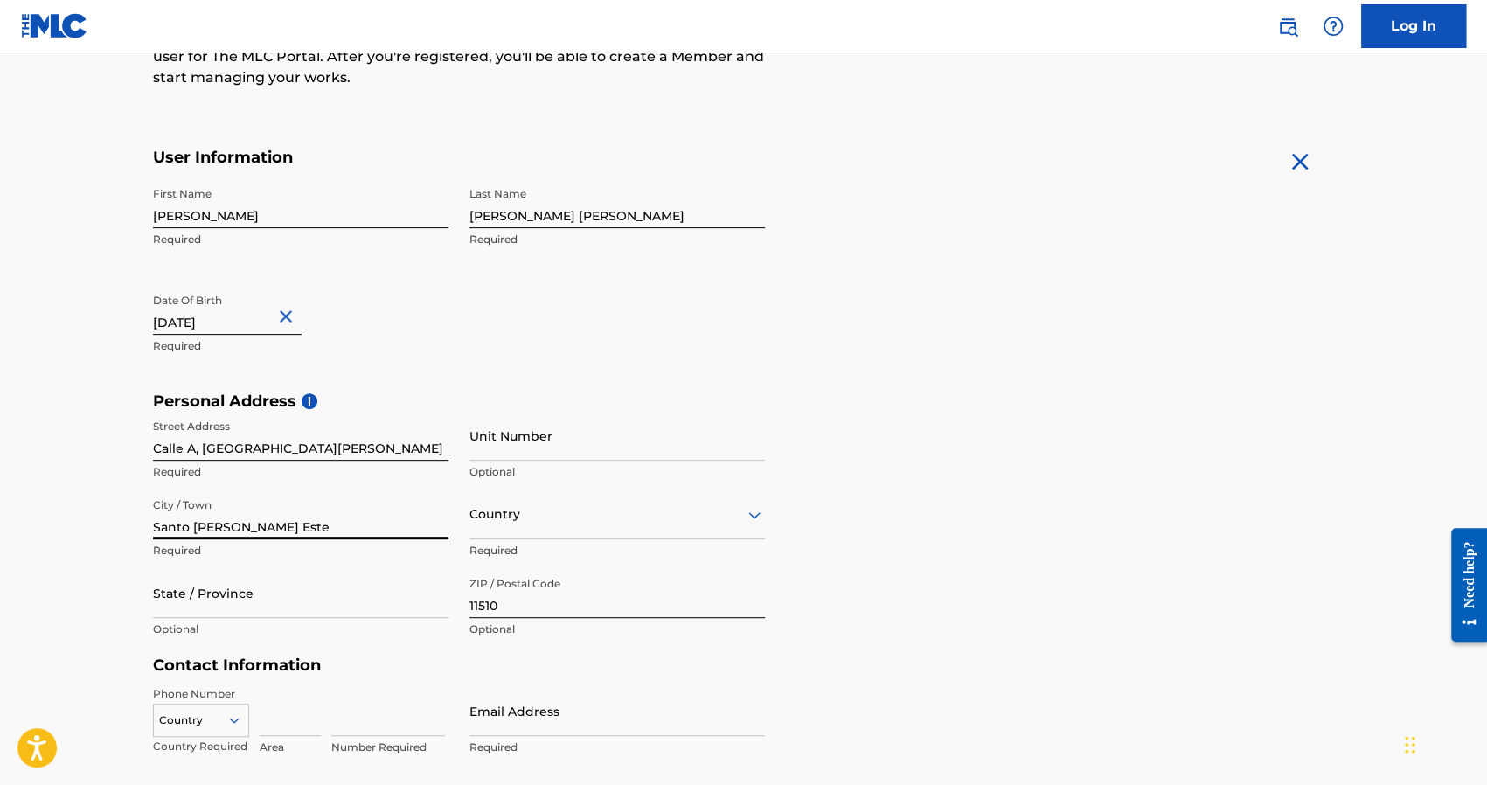
drag, startPoint x: 251, startPoint y: 529, endPoint x: 107, endPoint y: 529, distance: 144.2
click at [108, 529] on main "The MLC uses identity verification before a user is registered to comply with K…" at bounding box center [743, 405] width 1487 height 1231
type input "Santo [PERSON_NAME] Este"
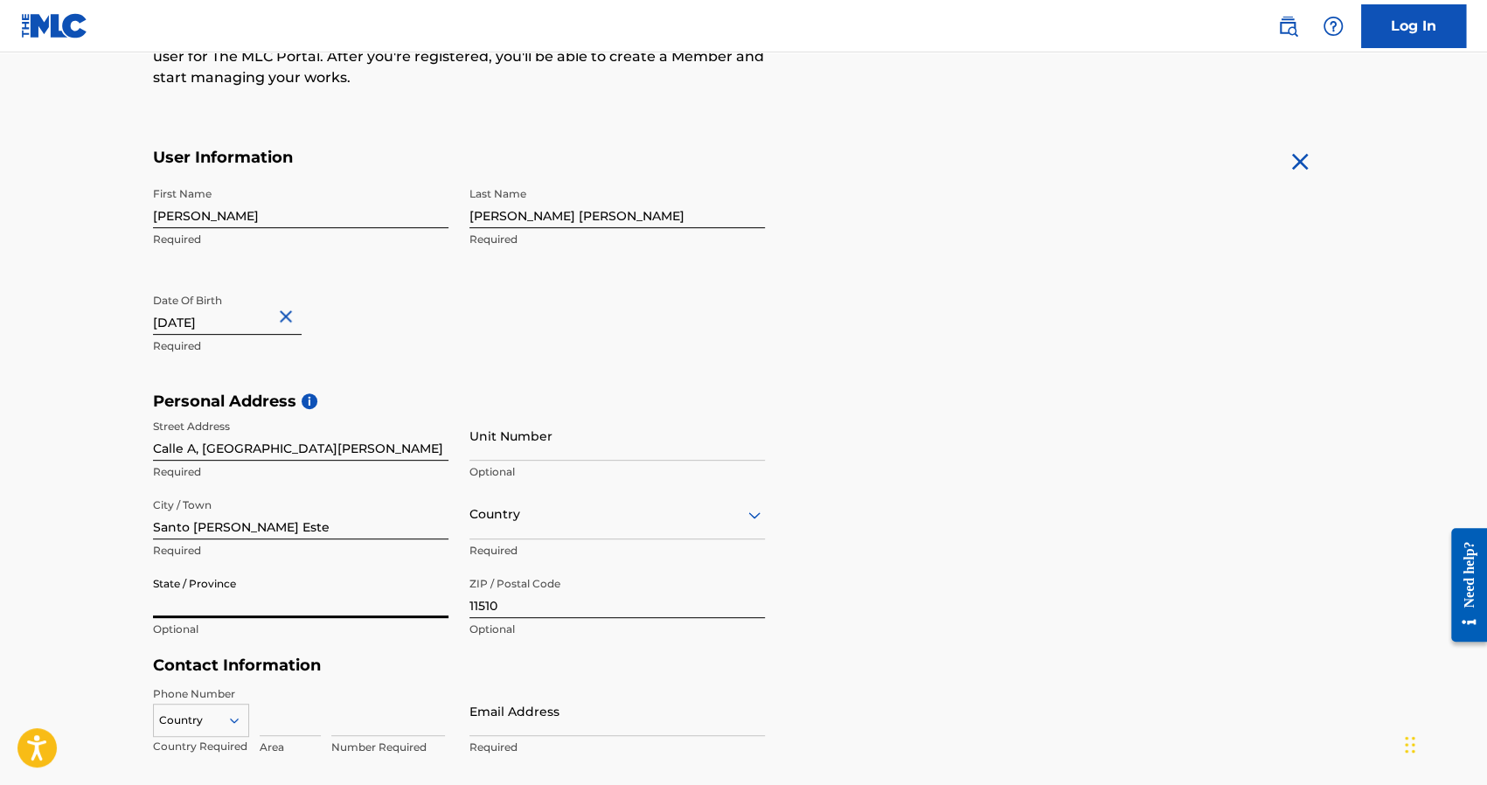
click at [250, 603] on input "State / Province" at bounding box center [300, 593] width 295 height 50
paste input "[GEOGRAPHIC_DATA][PERSON_NAME]"
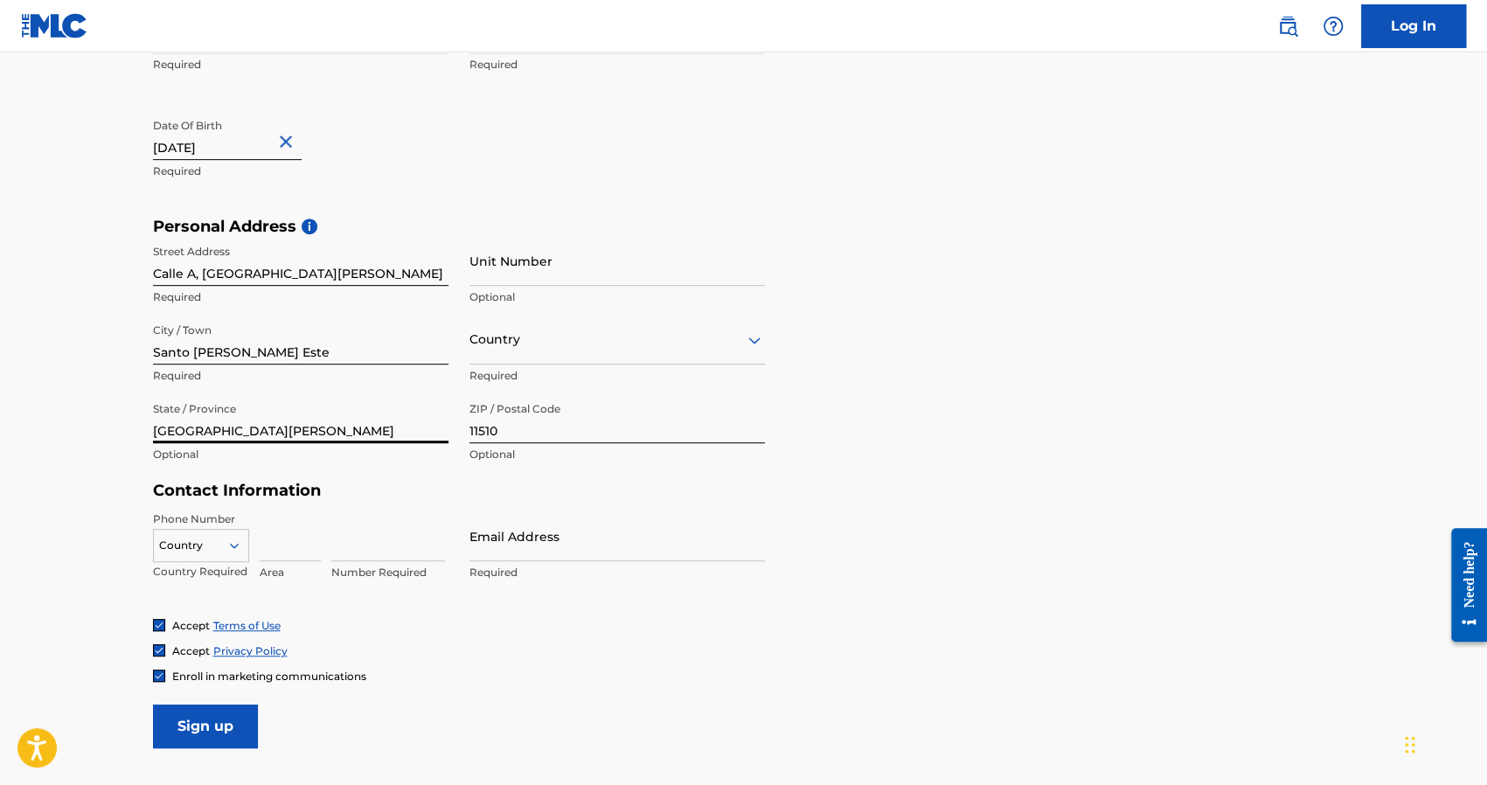
type input "[GEOGRAPHIC_DATA][PERSON_NAME]"
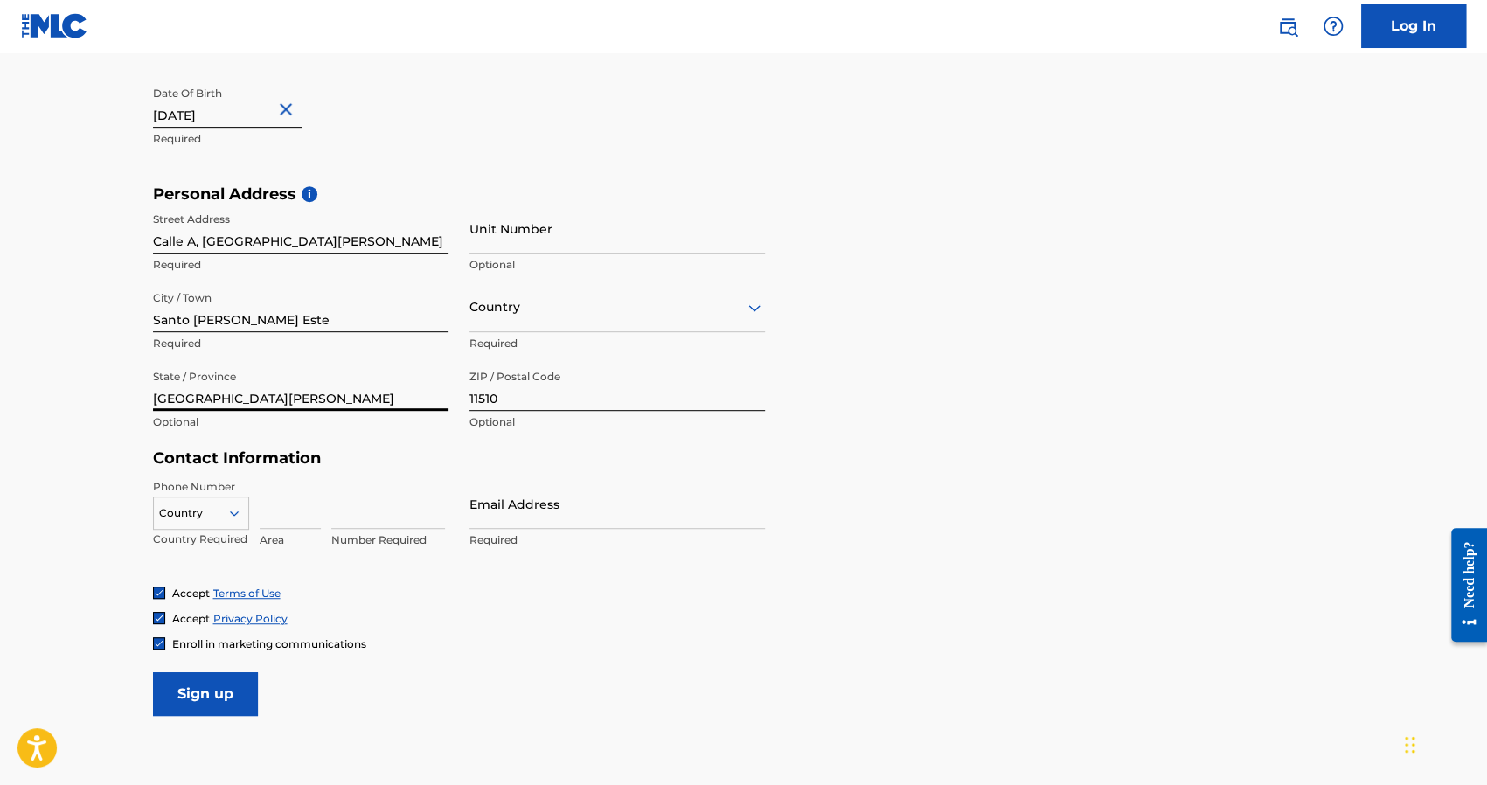
click at [222, 523] on div "Country" at bounding box center [201, 509] width 96 height 26
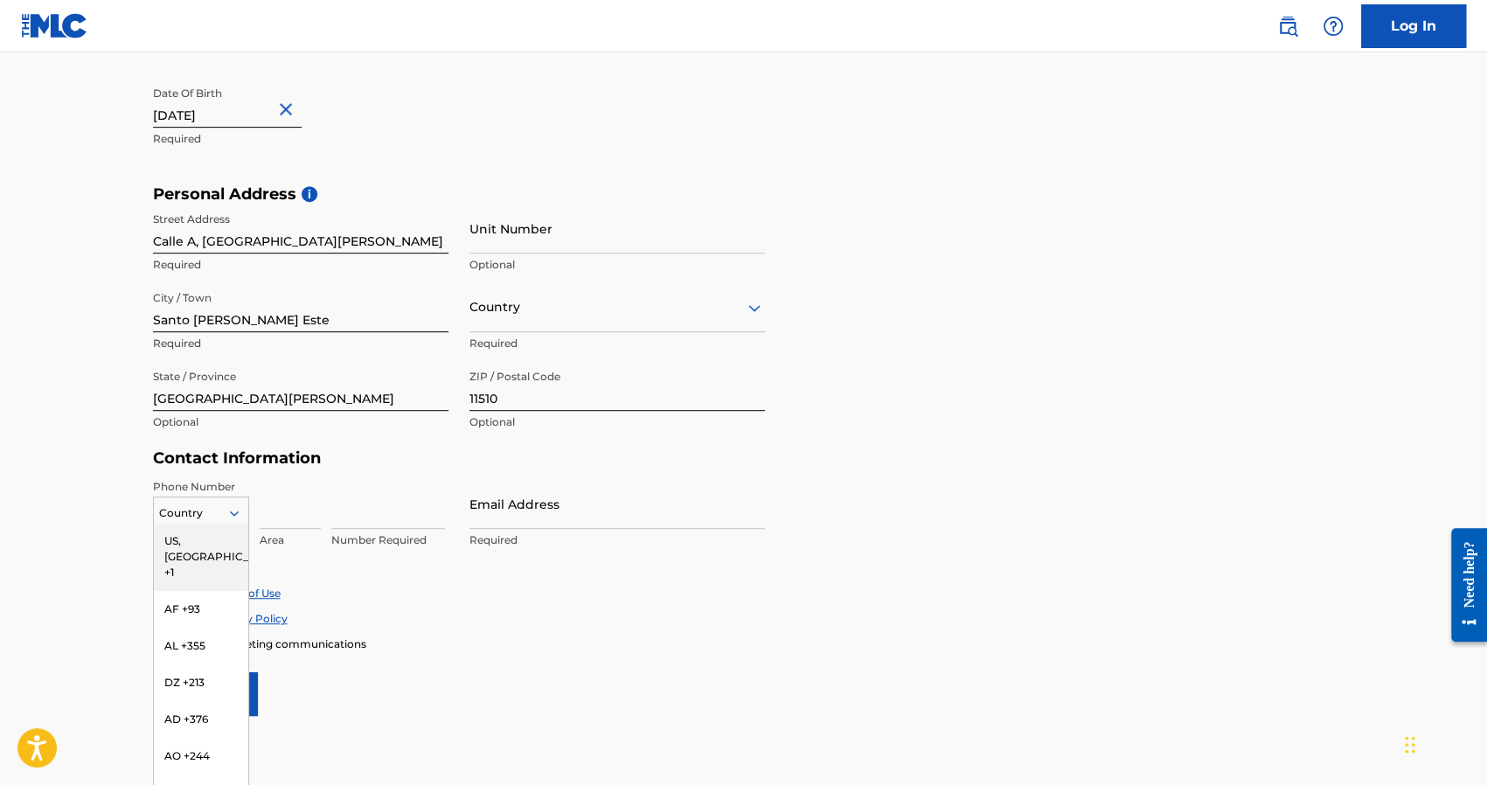
click at [199, 537] on div "US, [GEOGRAPHIC_DATA] +1" at bounding box center [201, 557] width 94 height 68
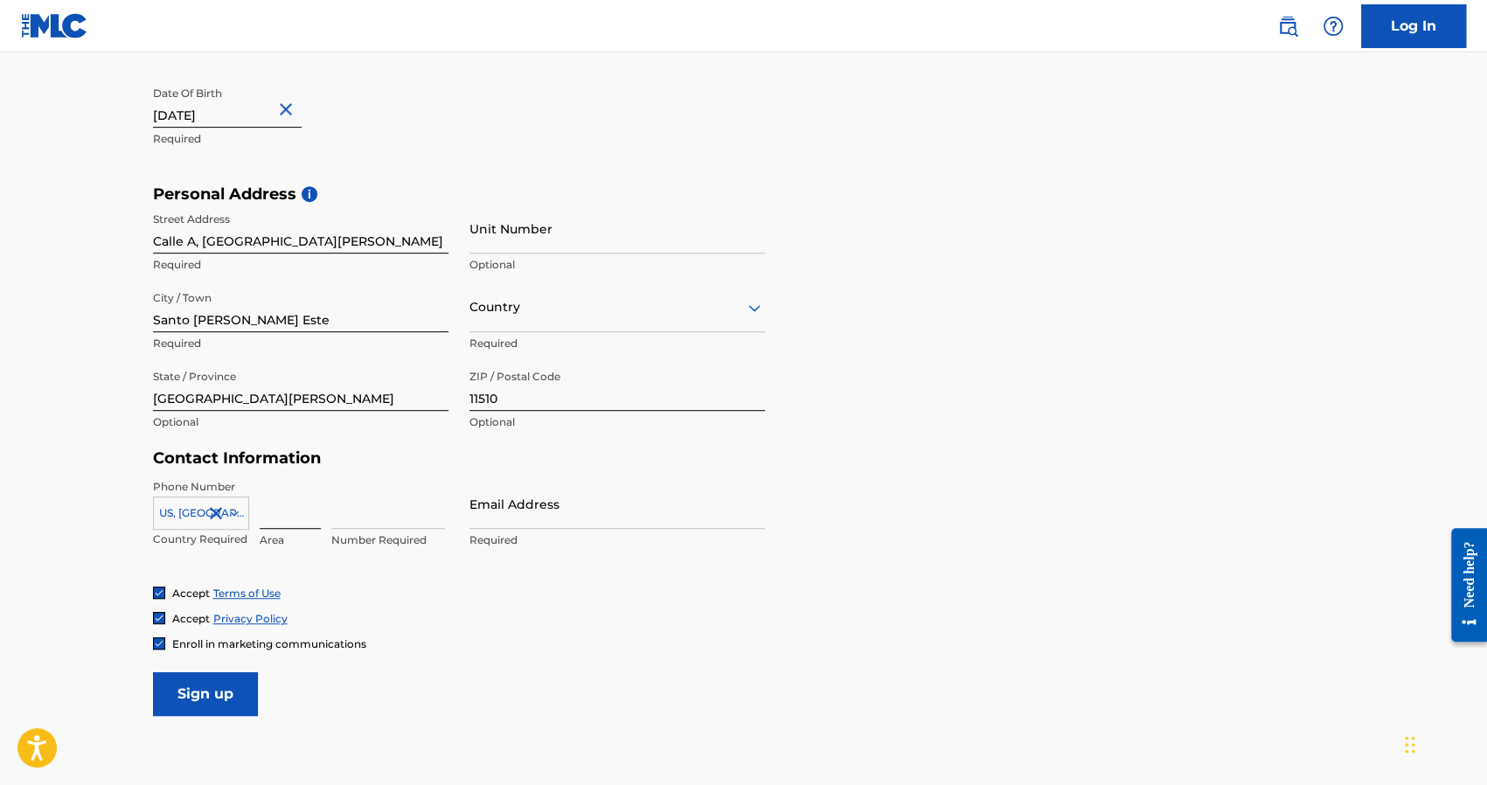
click at [309, 510] on input at bounding box center [290, 504] width 61 height 50
type input "809"
type input "6531780"
type input "[EMAIL_ADDRESS][DOMAIN_NAME]"
click at [157, 640] on img at bounding box center [159, 643] width 10 height 10
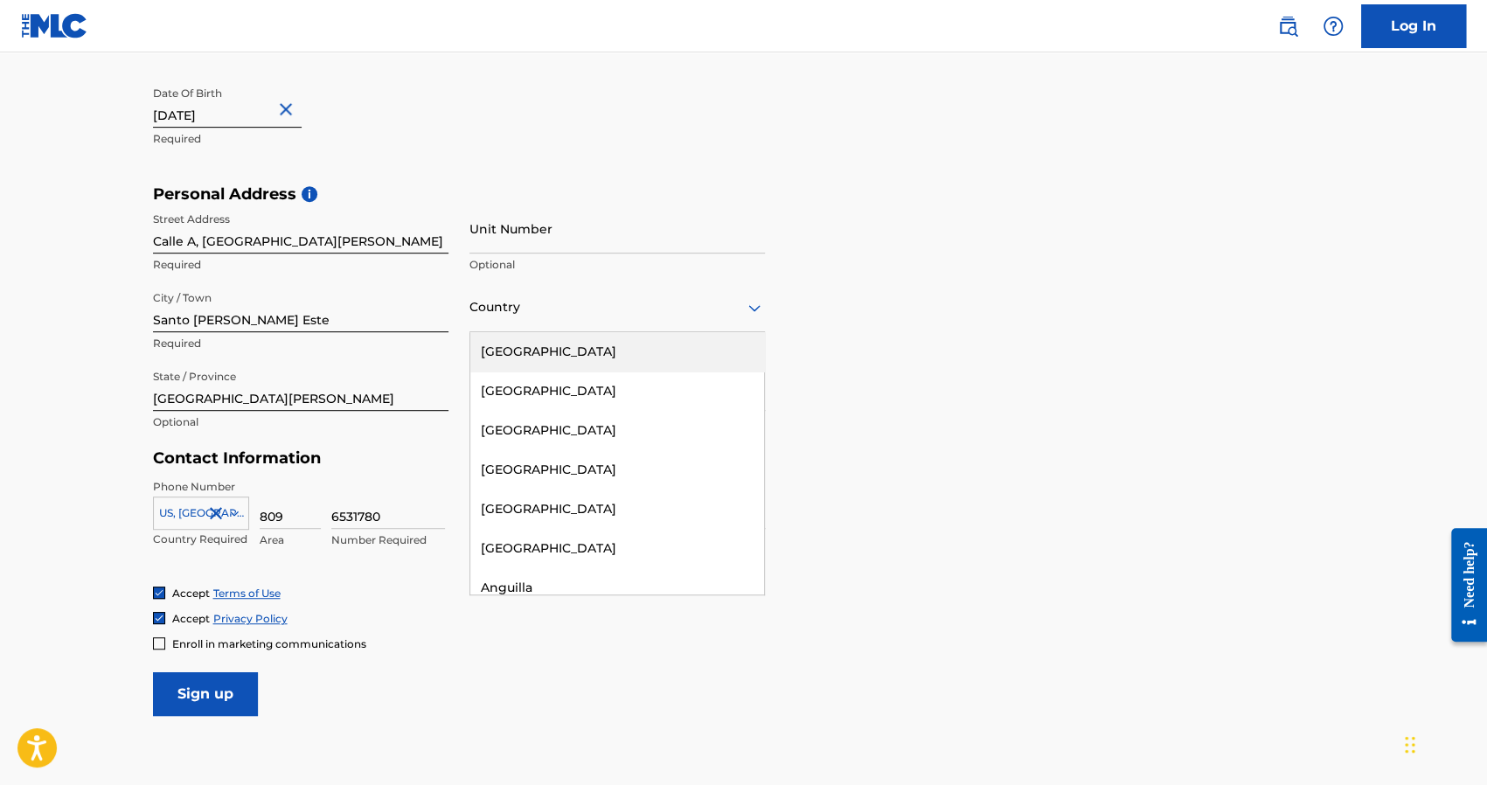
click at [509, 325] on div "Country" at bounding box center [616, 307] width 295 height 50
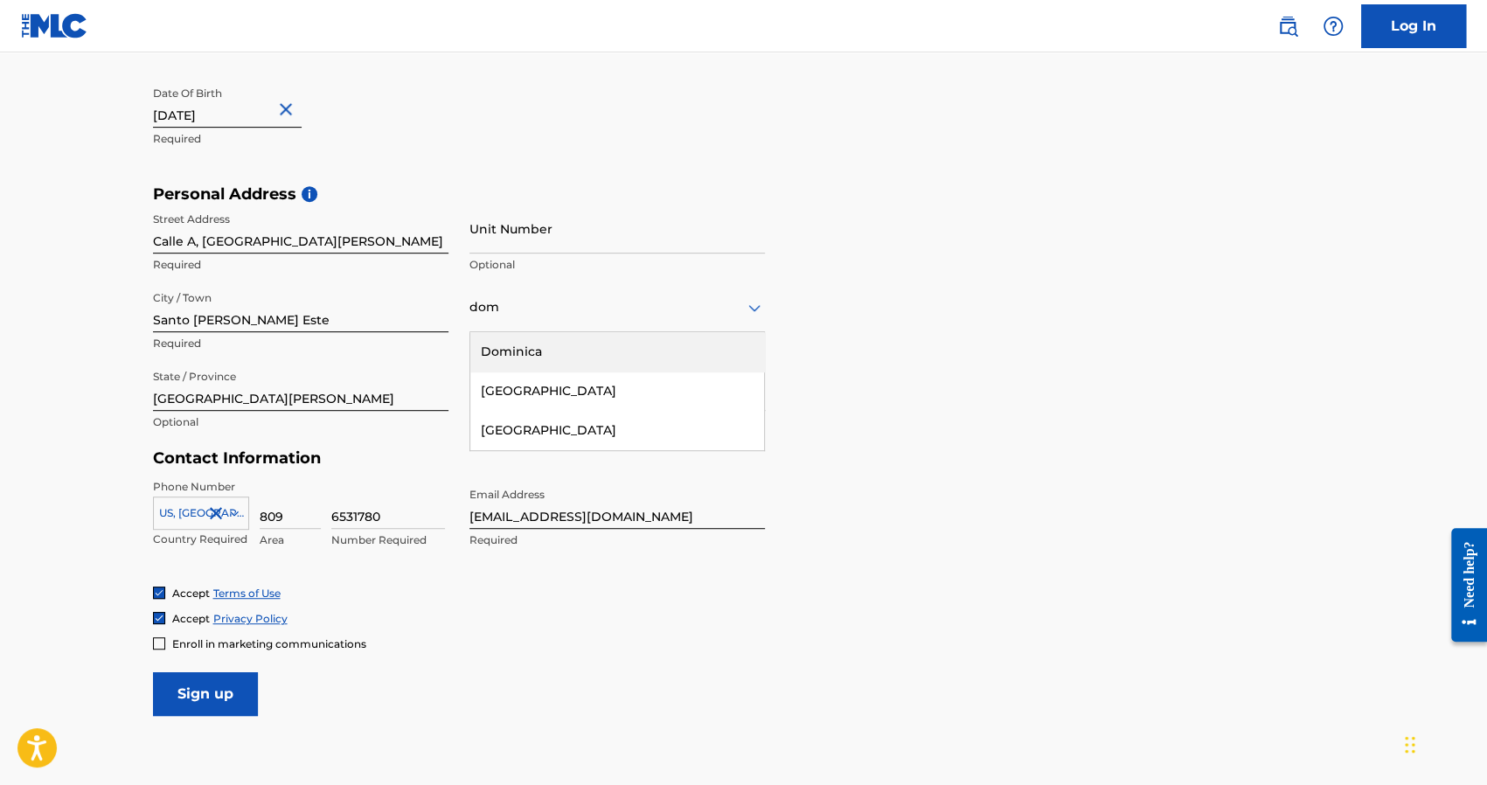
type input "domi"
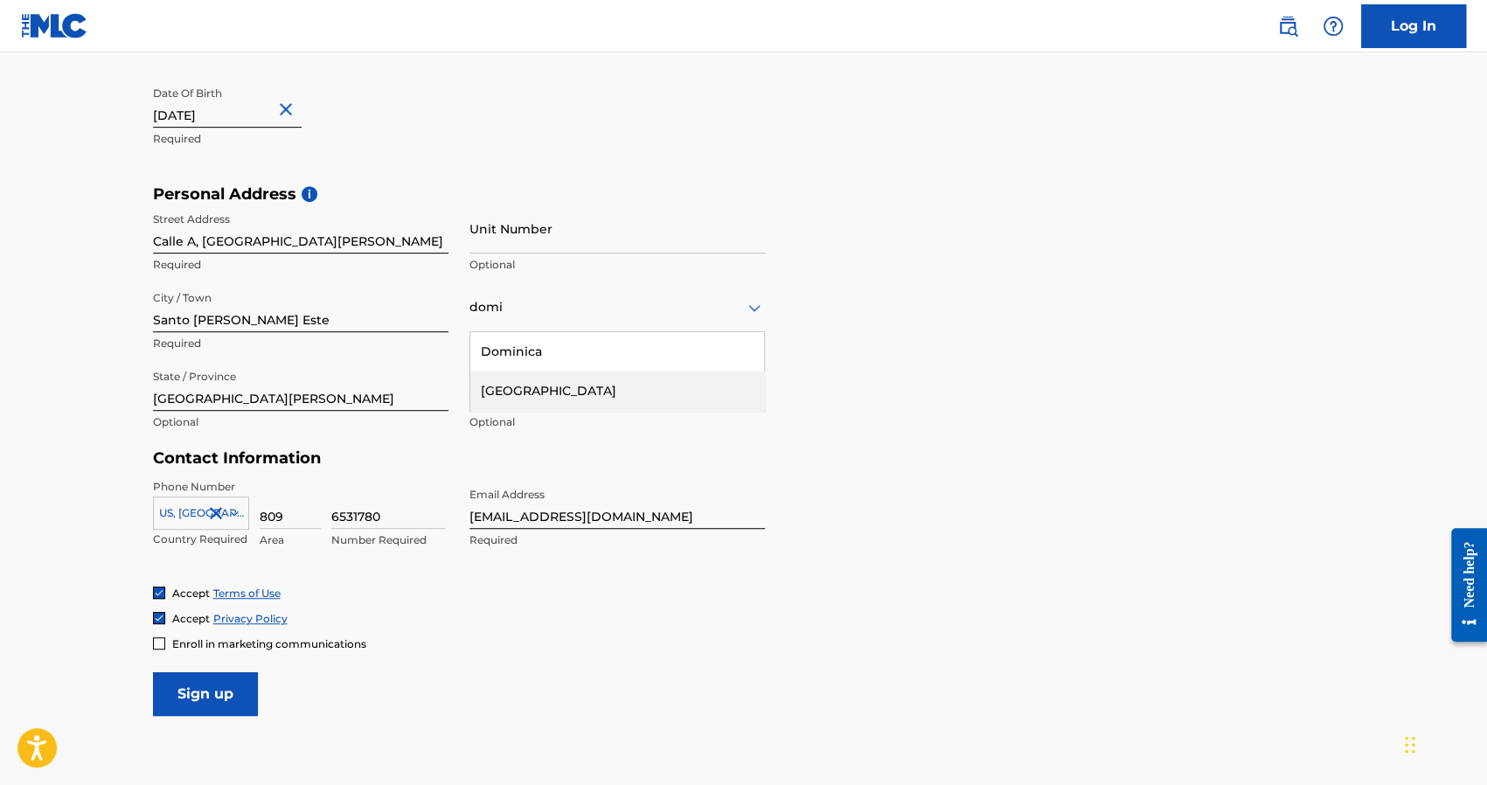
click at [545, 384] on div "[GEOGRAPHIC_DATA]" at bounding box center [617, 390] width 294 height 39
click at [924, 380] on div "Personal Address i Street Address [GEOGRAPHIC_DATA][PERSON_NAME] Required Unit …" at bounding box center [744, 316] width 1182 height 265
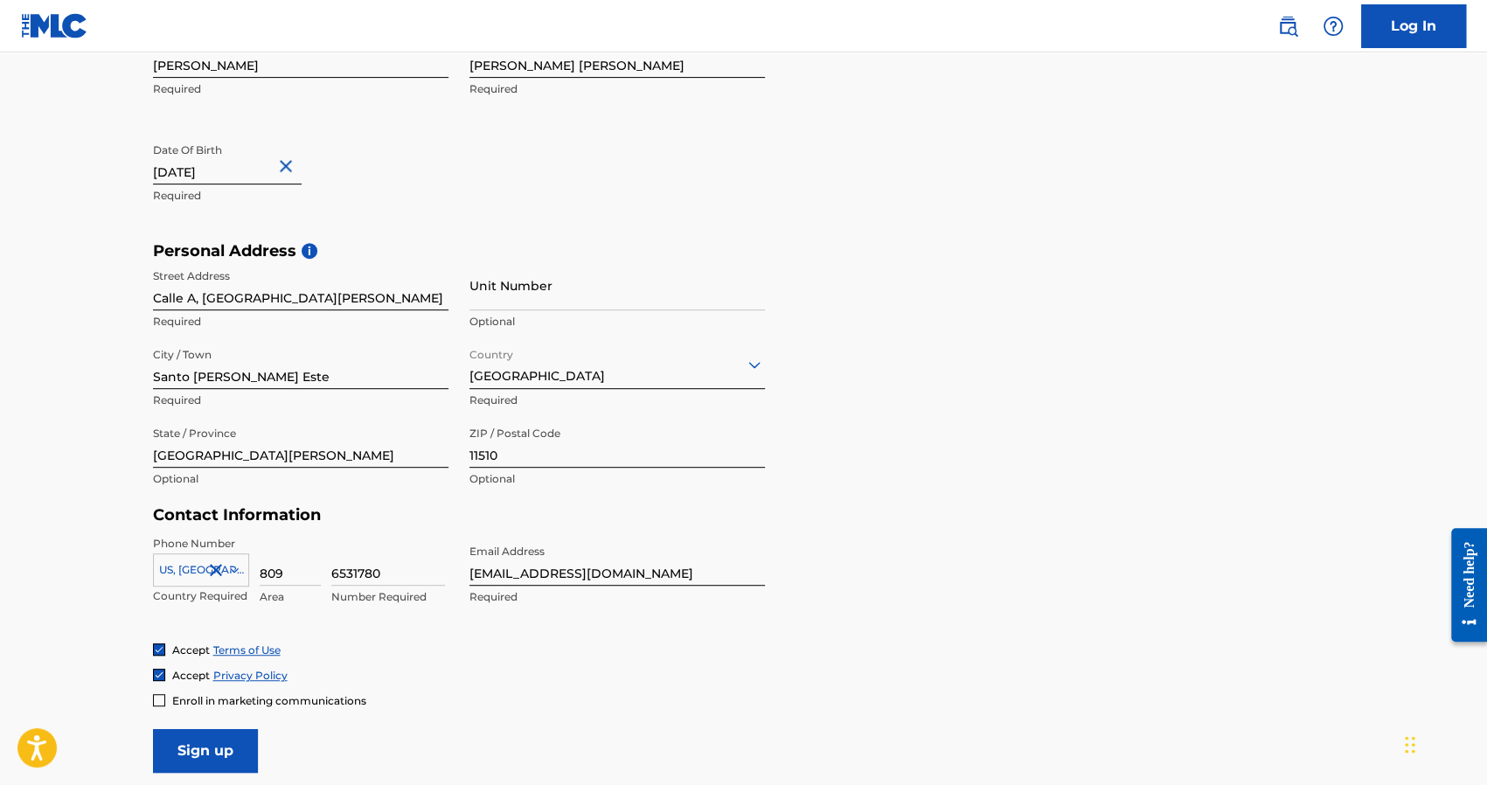
scroll to position [557, 0]
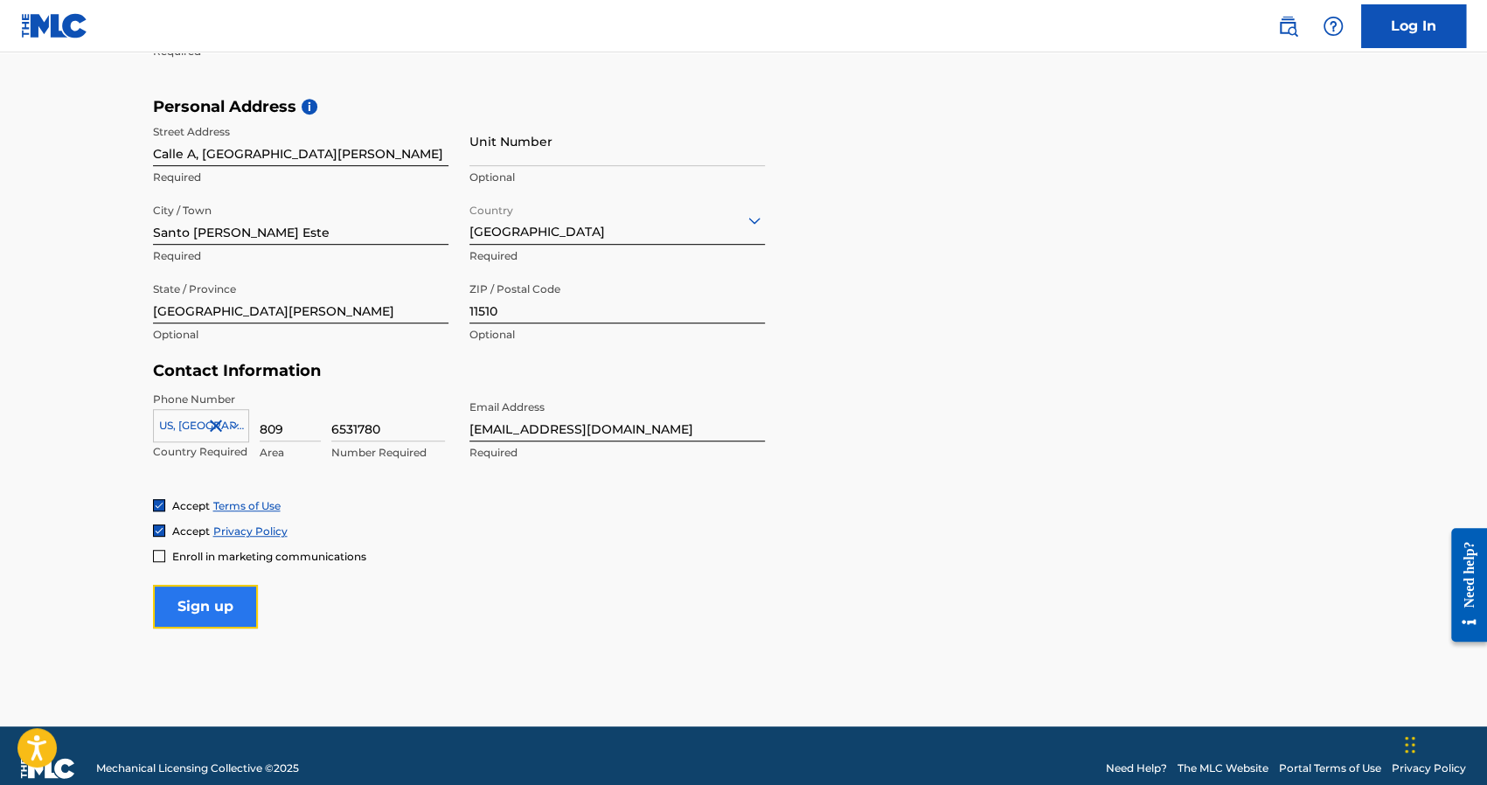
click at [198, 615] on input "Sign up" at bounding box center [205, 607] width 105 height 44
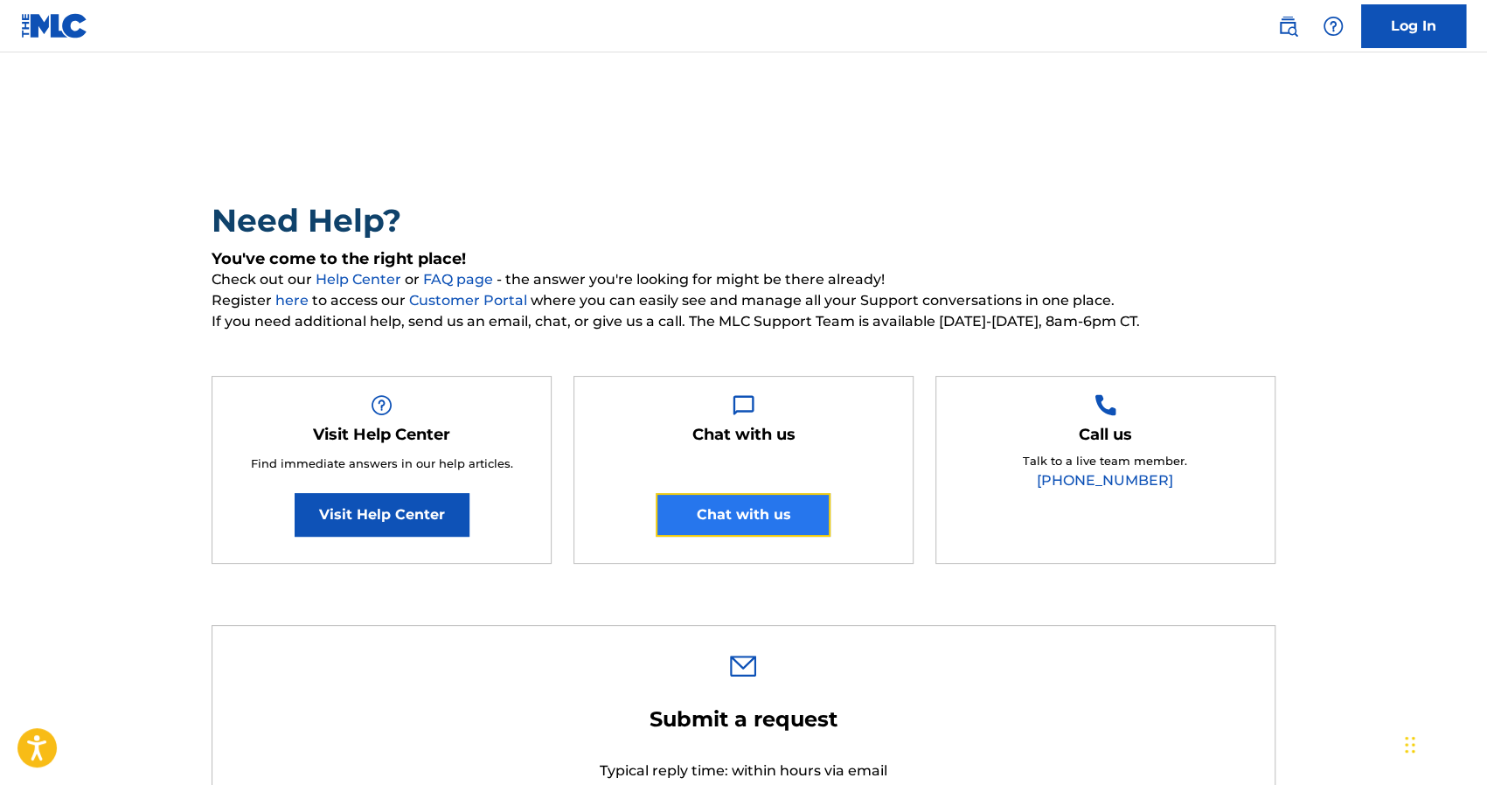
click at [757, 517] on button "Chat with us" at bounding box center [743, 515] width 175 height 44
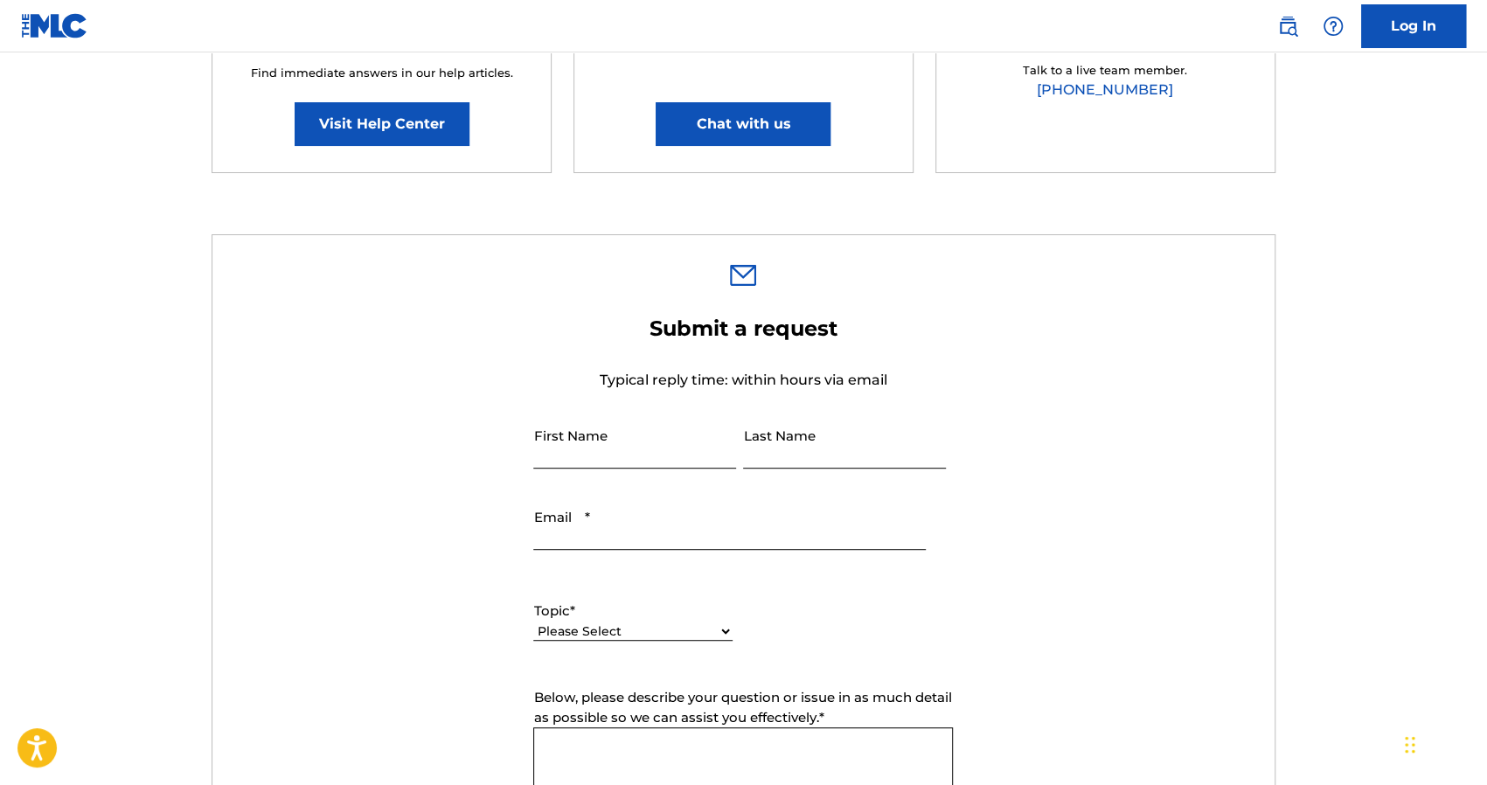
scroll to position [437, 0]
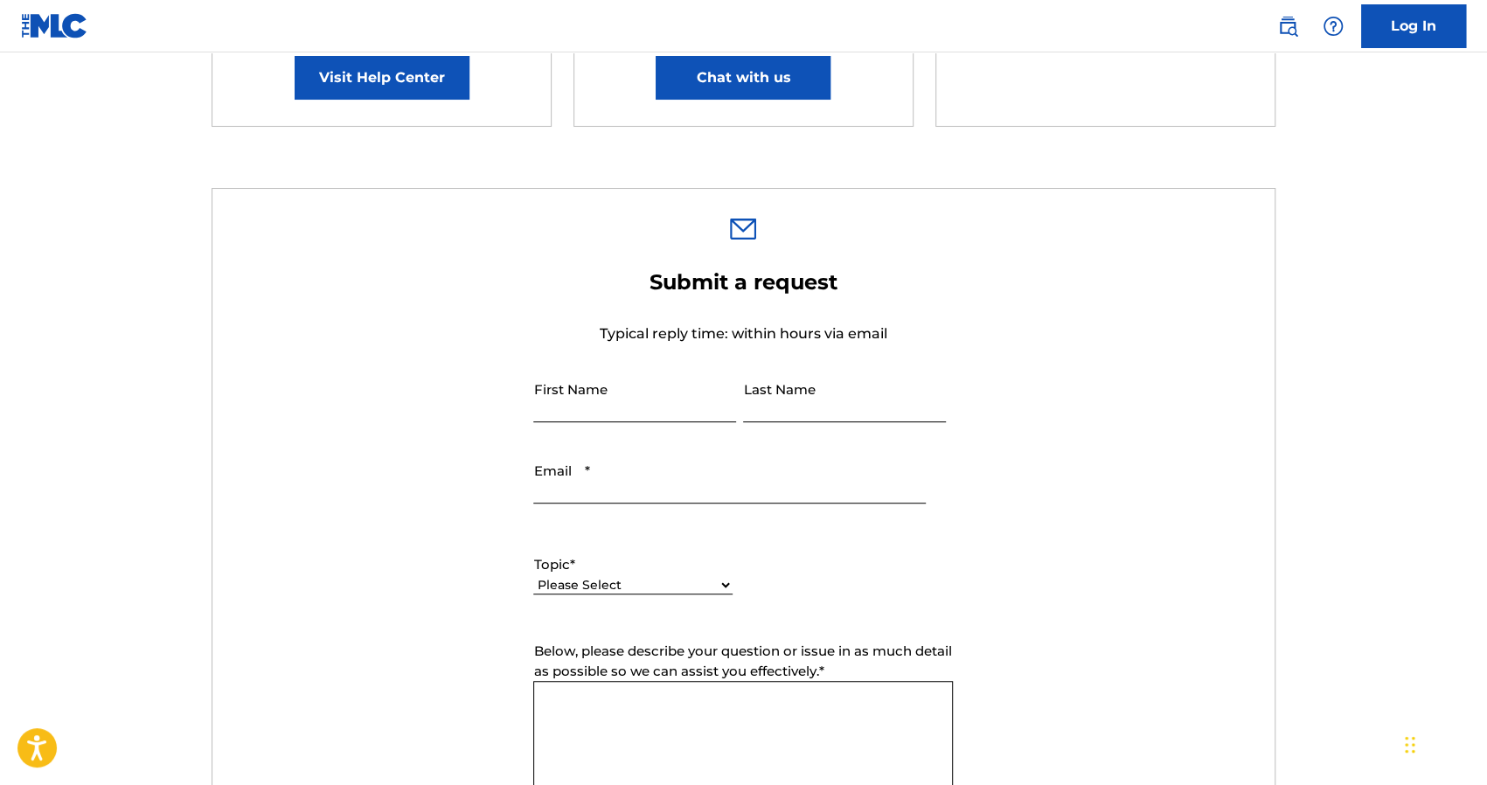
click at [579, 392] on input "First Name" at bounding box center [634, 397] width 203 height 50
type input "[PERSON_NAME]"
click at [808, 413] on input "Last Name" at bounding box center [844, 397] width 203 height 50
type input "[PERSON_NAME]"
click at [638, 485] on input "Email *" at bounding box center [729, 479] width 392 height 50
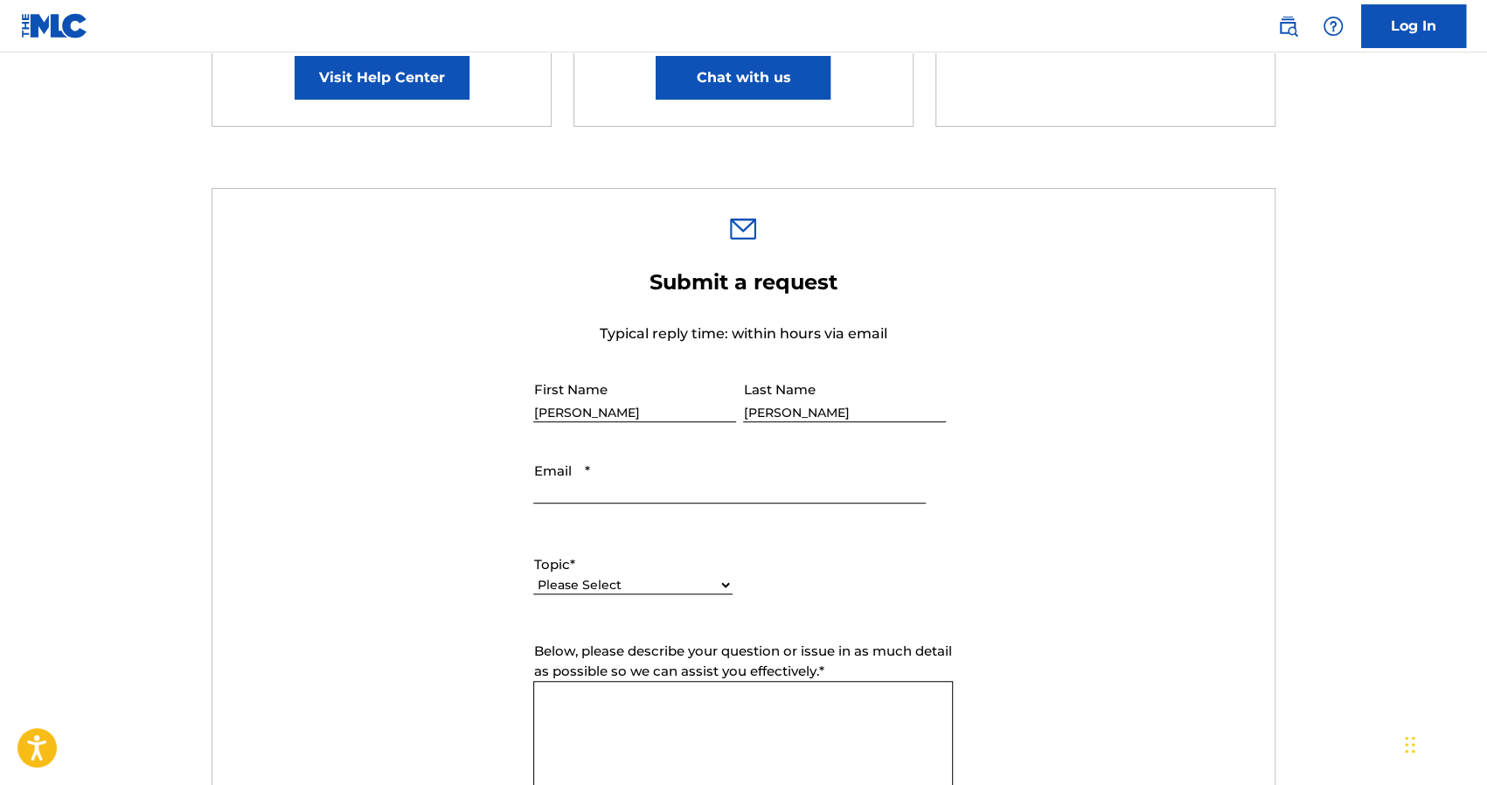
type input "[EMAIL_ADDRESS][DOMAIN_NAME]"
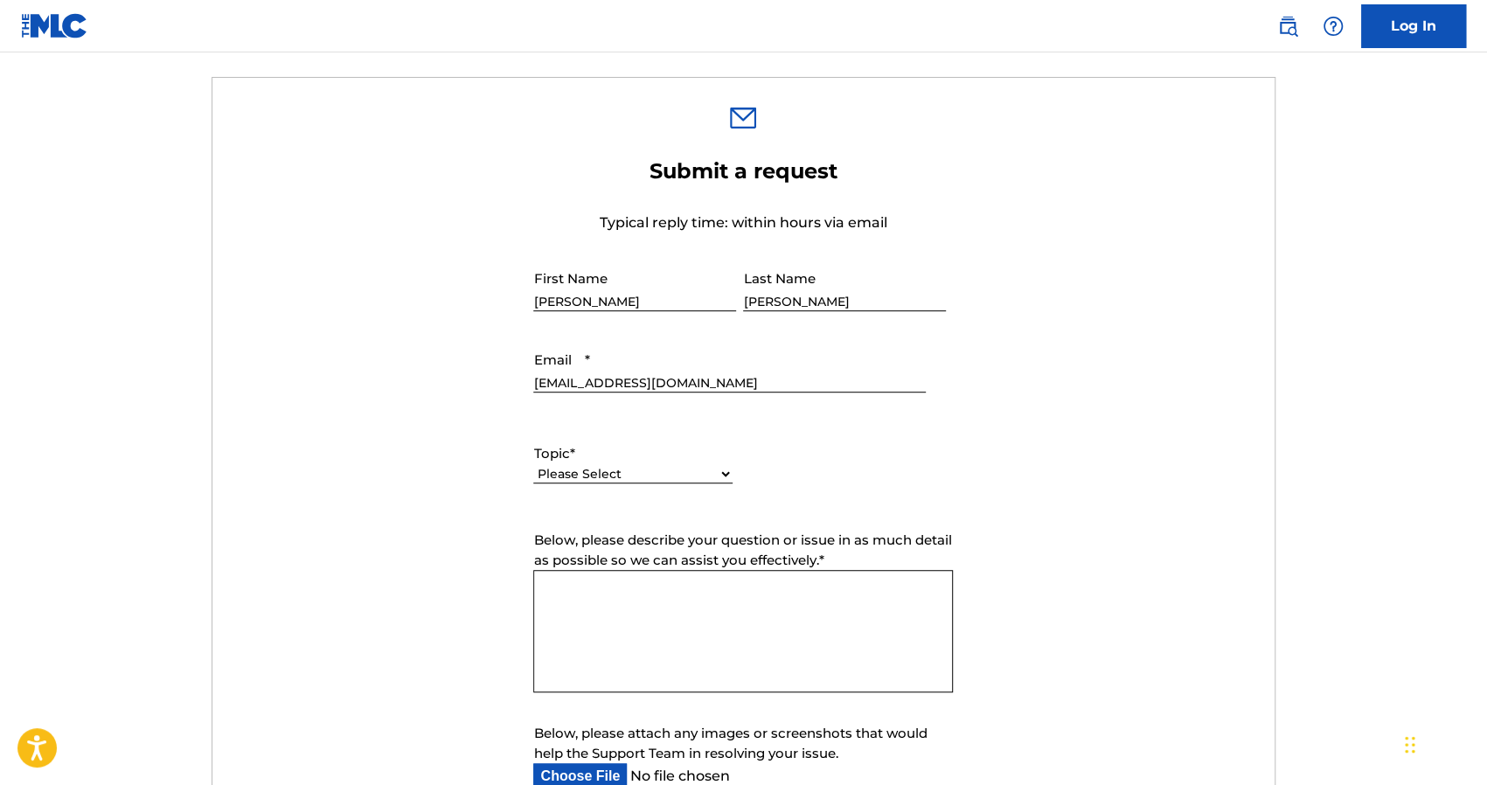
scroll to position [612, 0]
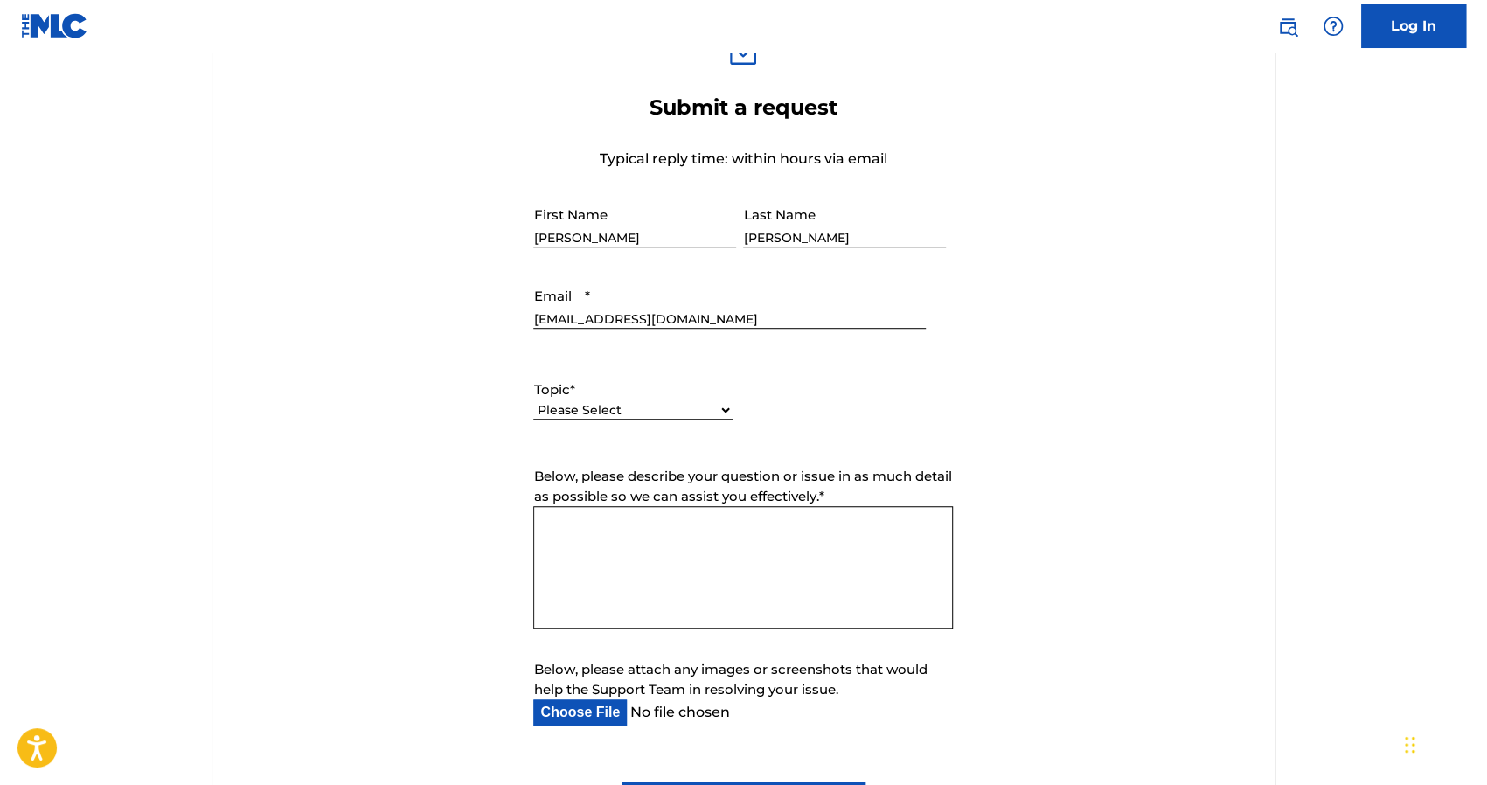
click at [584, 420] on div "Please Select I need help with my account I need help with managing my catalog …" at bounding box center [632, 418] width 199 height 39
click at [597, 402] on select "Please Select I need help with my account I need help with managing my catalog …" at bounding box center [632, 410] width 199 height 18
select select "I need help with my account"
click at [533, 401] on select "Please Select I need help with my account I need help with managing my catalog …" at bounding box center [632, 410] width 199 height 18
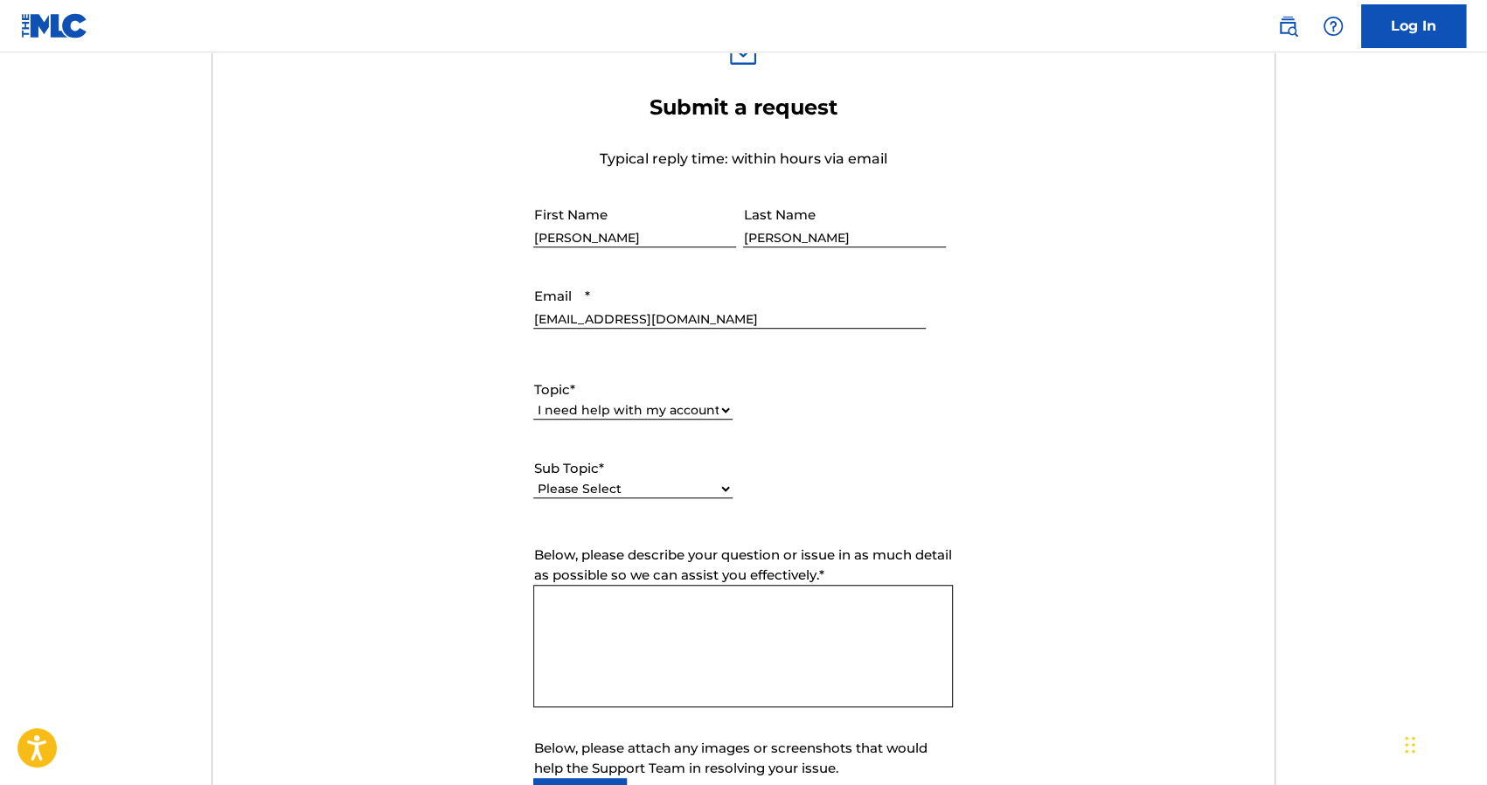
click at [607, 630] on textarea "Below, please describe your question or issue in as much detail as possible so …" at bounding box center [743, 646] width 420 height 122
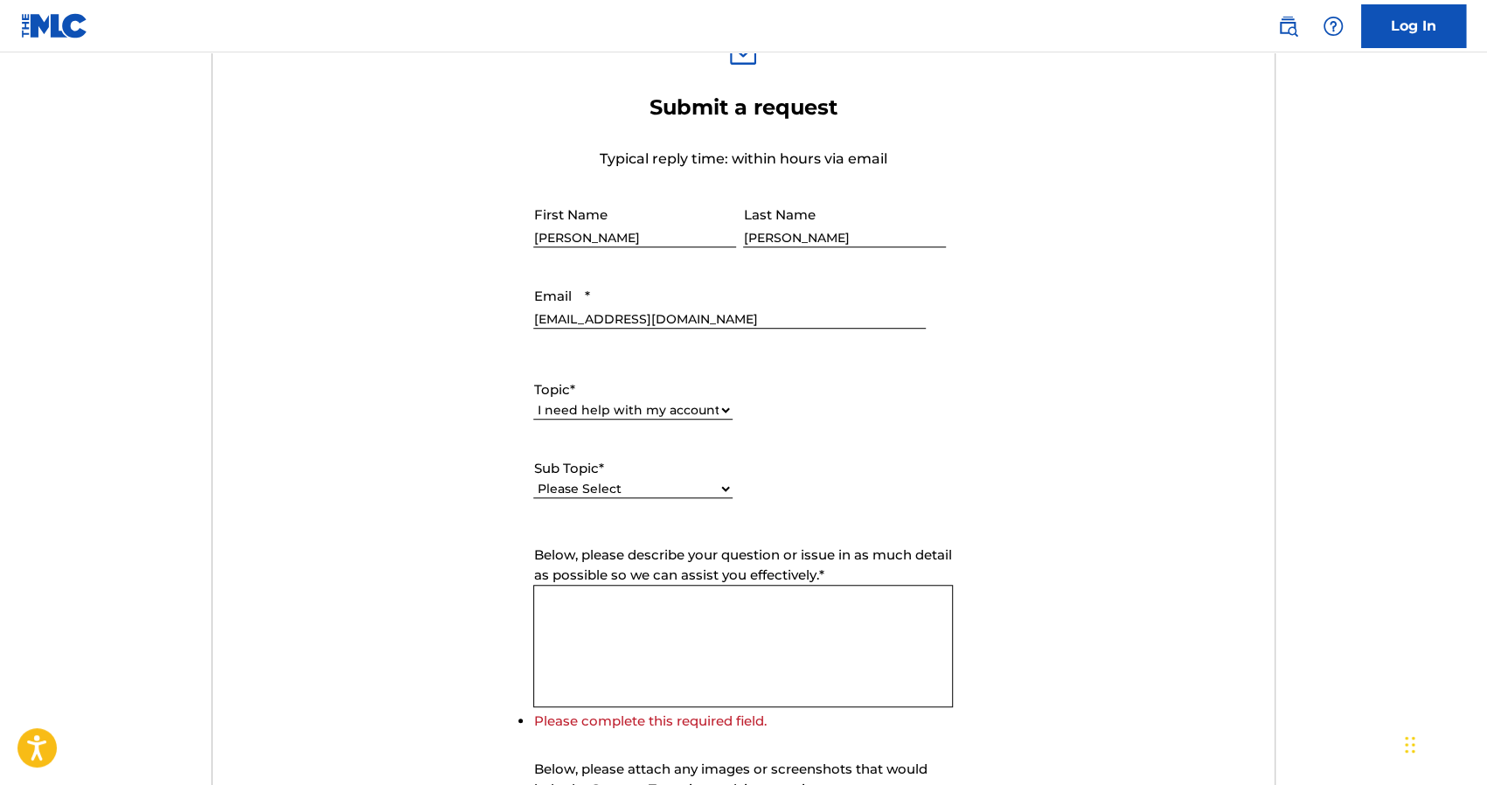
click at [611, 490] on select "Please Select I need help with my user account I can't log in to my user accoun…" at bounding box center [632, 489] width 199 height 18
select select "I need help with my user account"
click at [533, 480] on select "Please Select I need help with my user account I can't log in to my user accoun…" at bounding box center [632, 489] width 199 height 18
click at [646, 621] on textarea "Below, please describe your question or issue in as much detail as possible so …" at bounding box center [743, 646] width 420 height 122
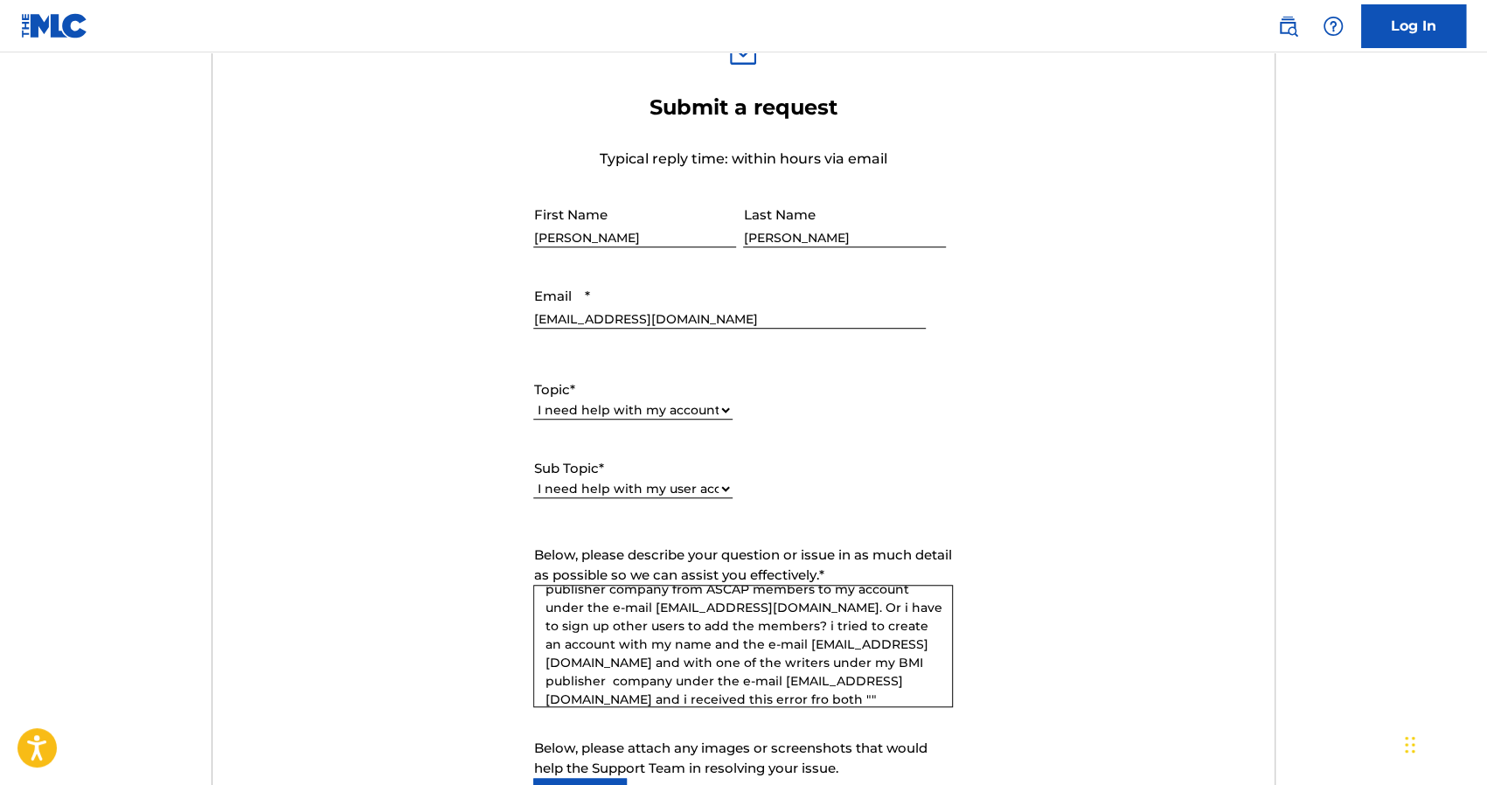
scroll to position [52, 0]
paste textarea "Your identity verification could not be completed either because the documentat…"
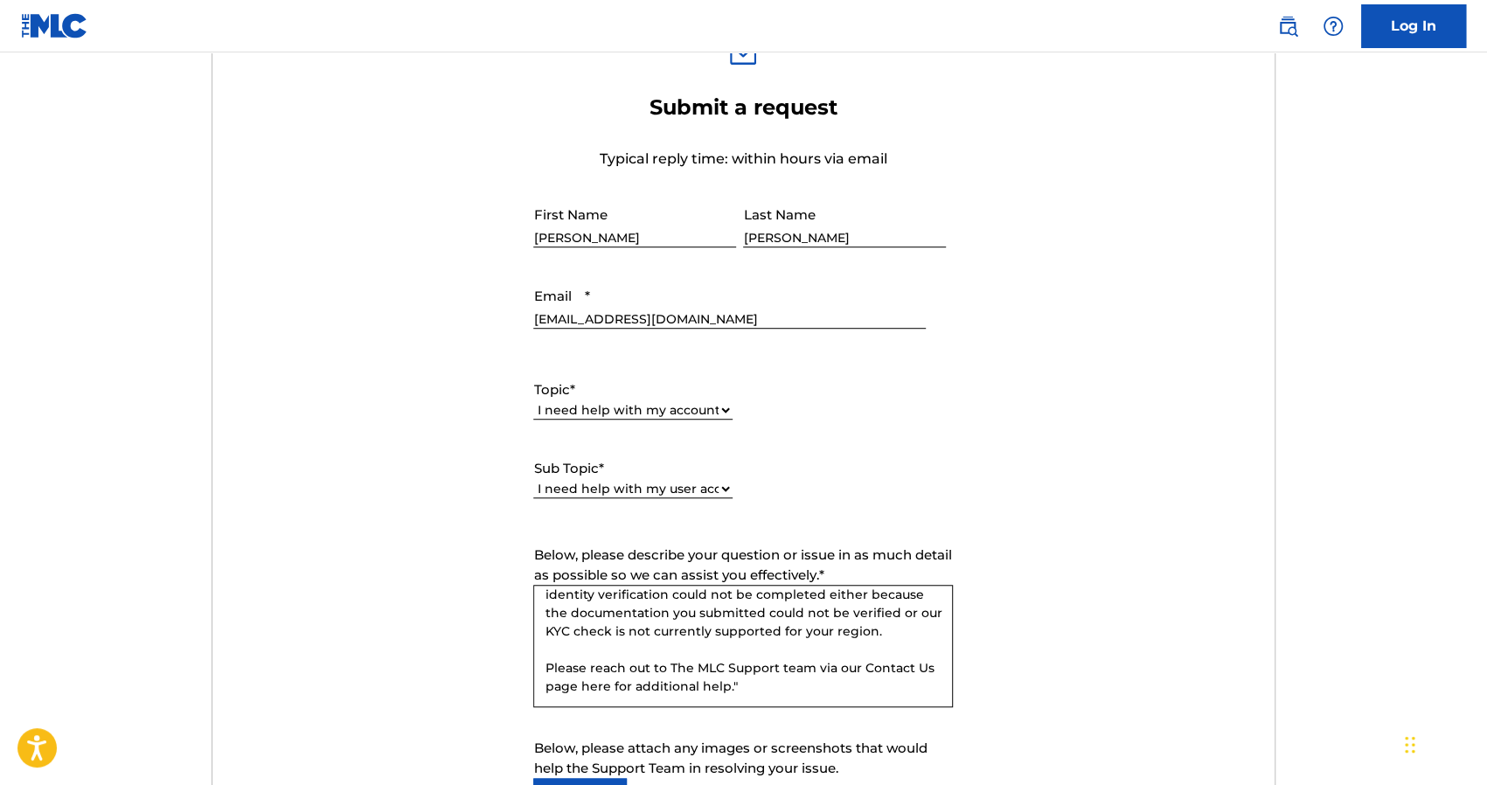
scroll to position [0, 0]
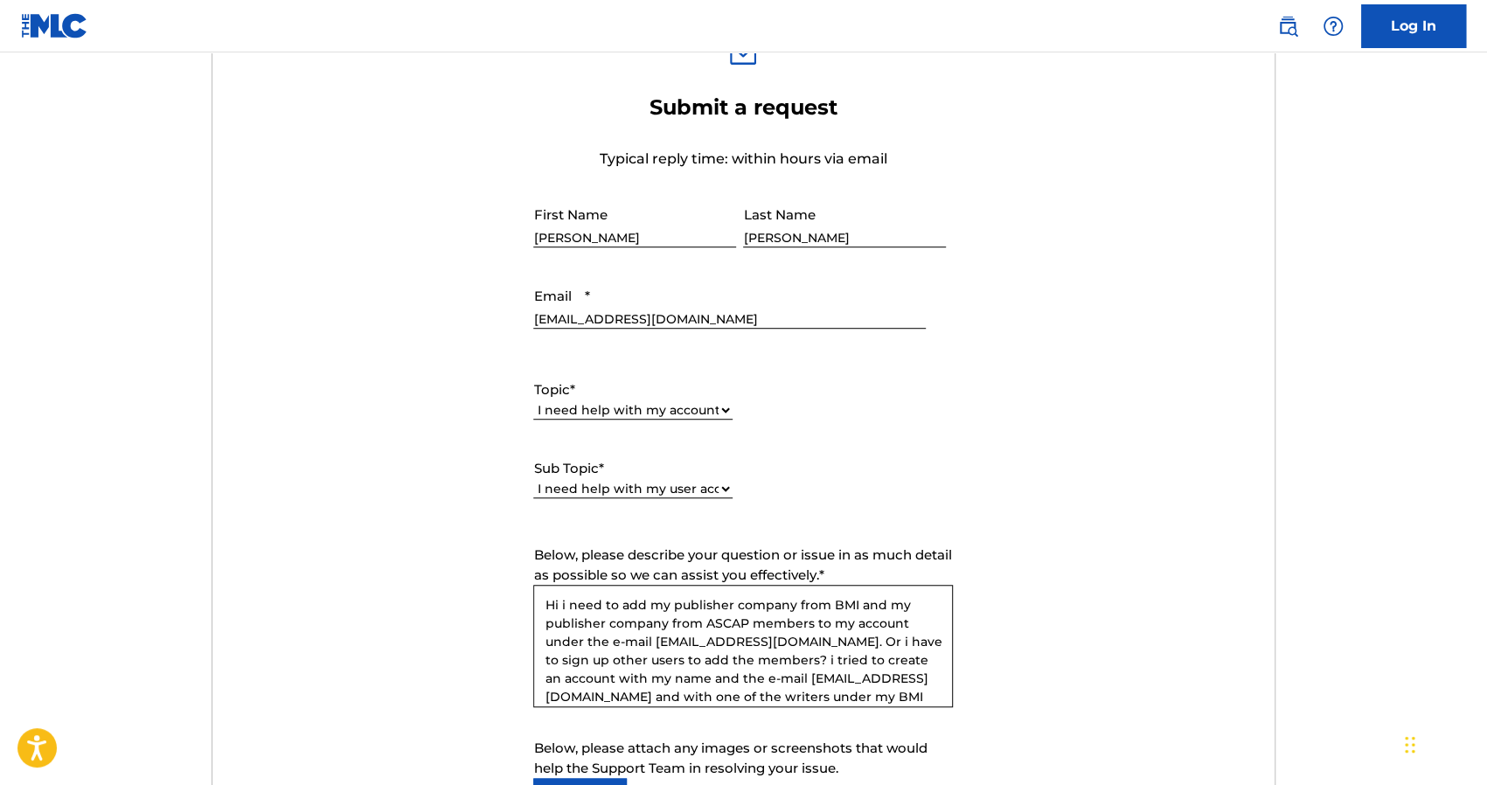
drag, startPoint x: 759, startPoint y: 684, endPoint x: 381, endPoint y: 417, distance: 462.7
click at [381, 417] on form "Submit a request Typical reply time: within hours via email First Name Carlos O…" at bounding box center [743, 498] width 1062 height 809
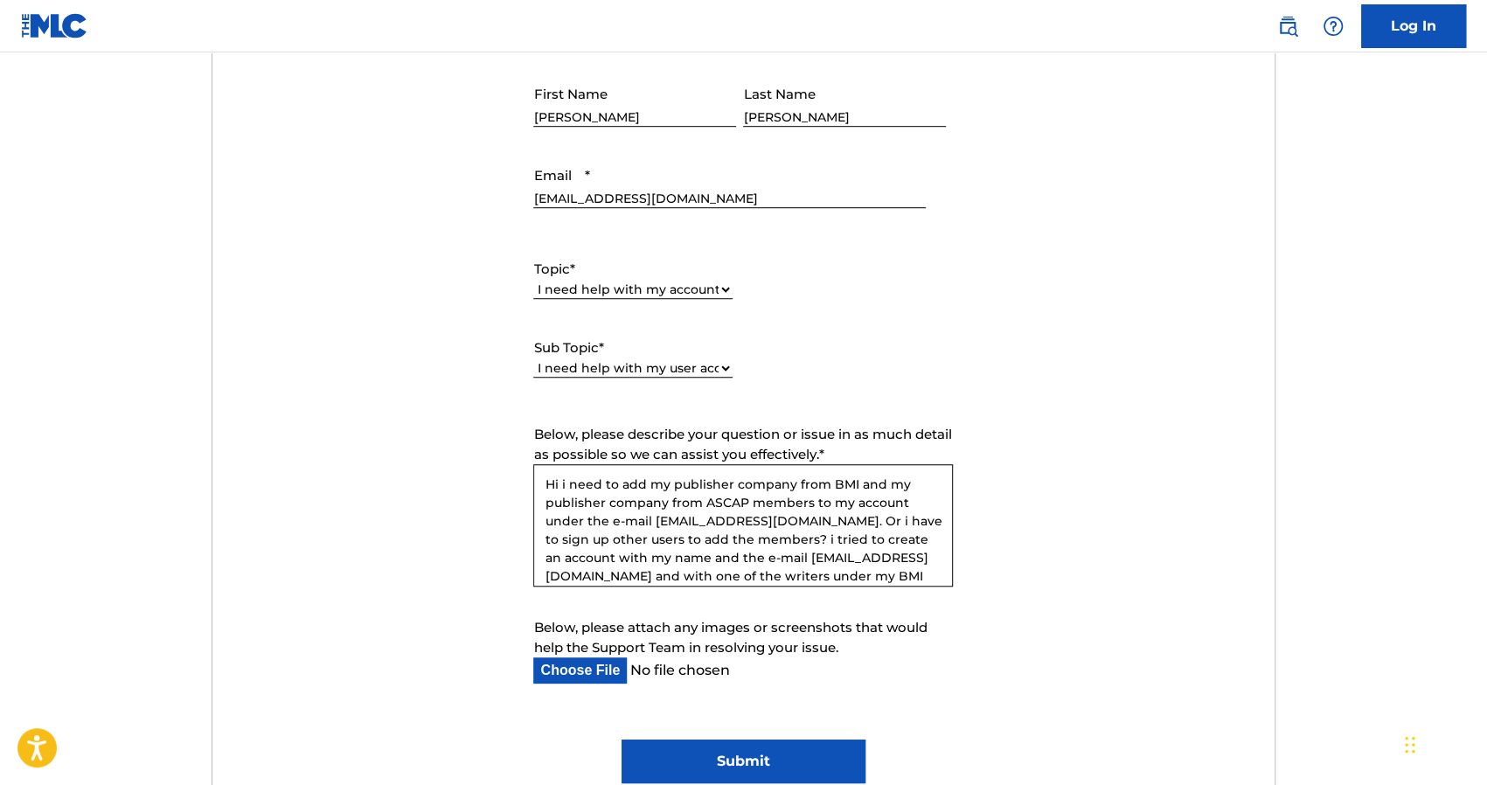
scroll to position [874, 0]
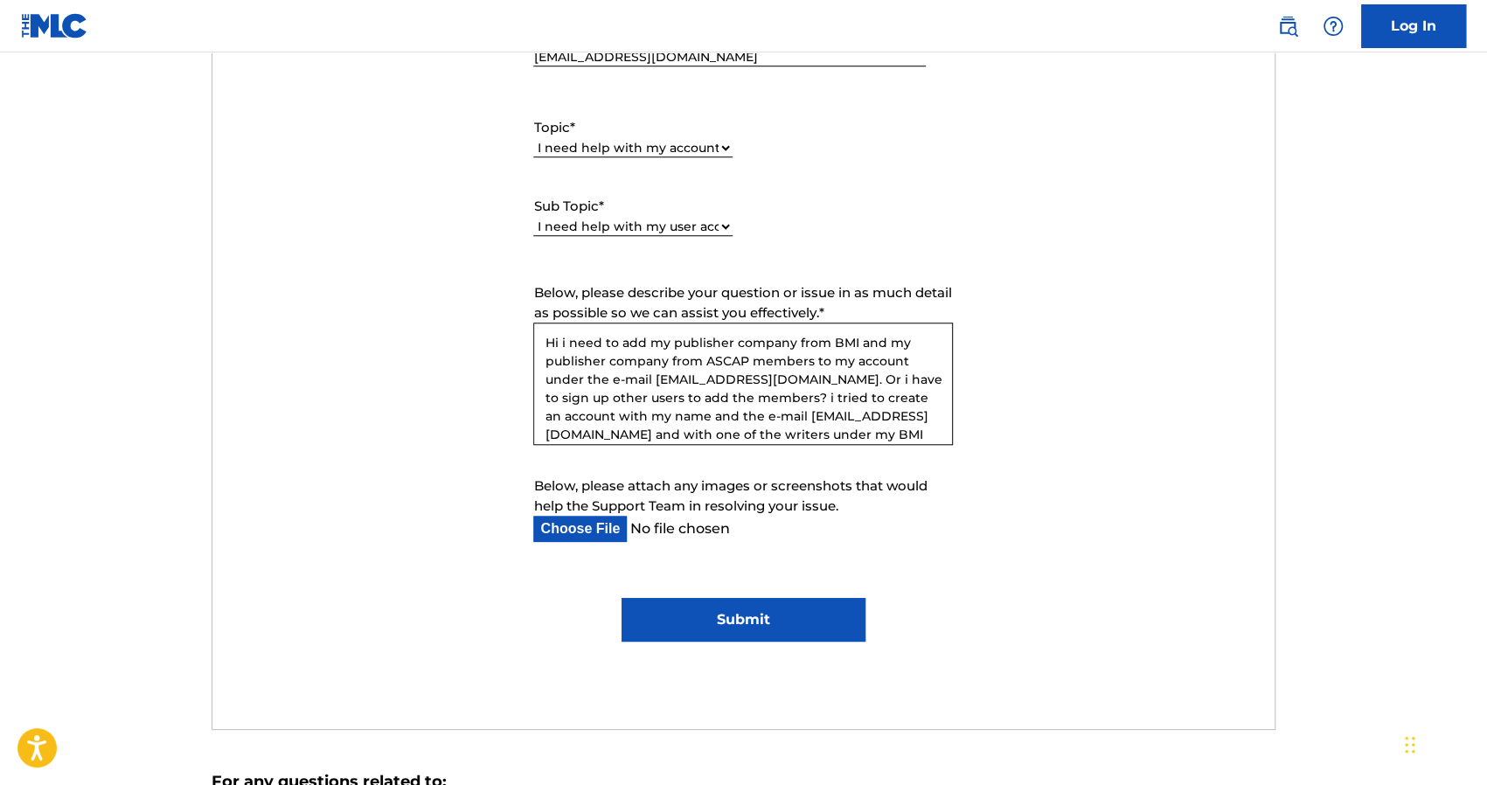
paste textarea "Subject: URGENT: Issue Adding Publisher Companies (BMI/ASCAP) and Identity Veri…"
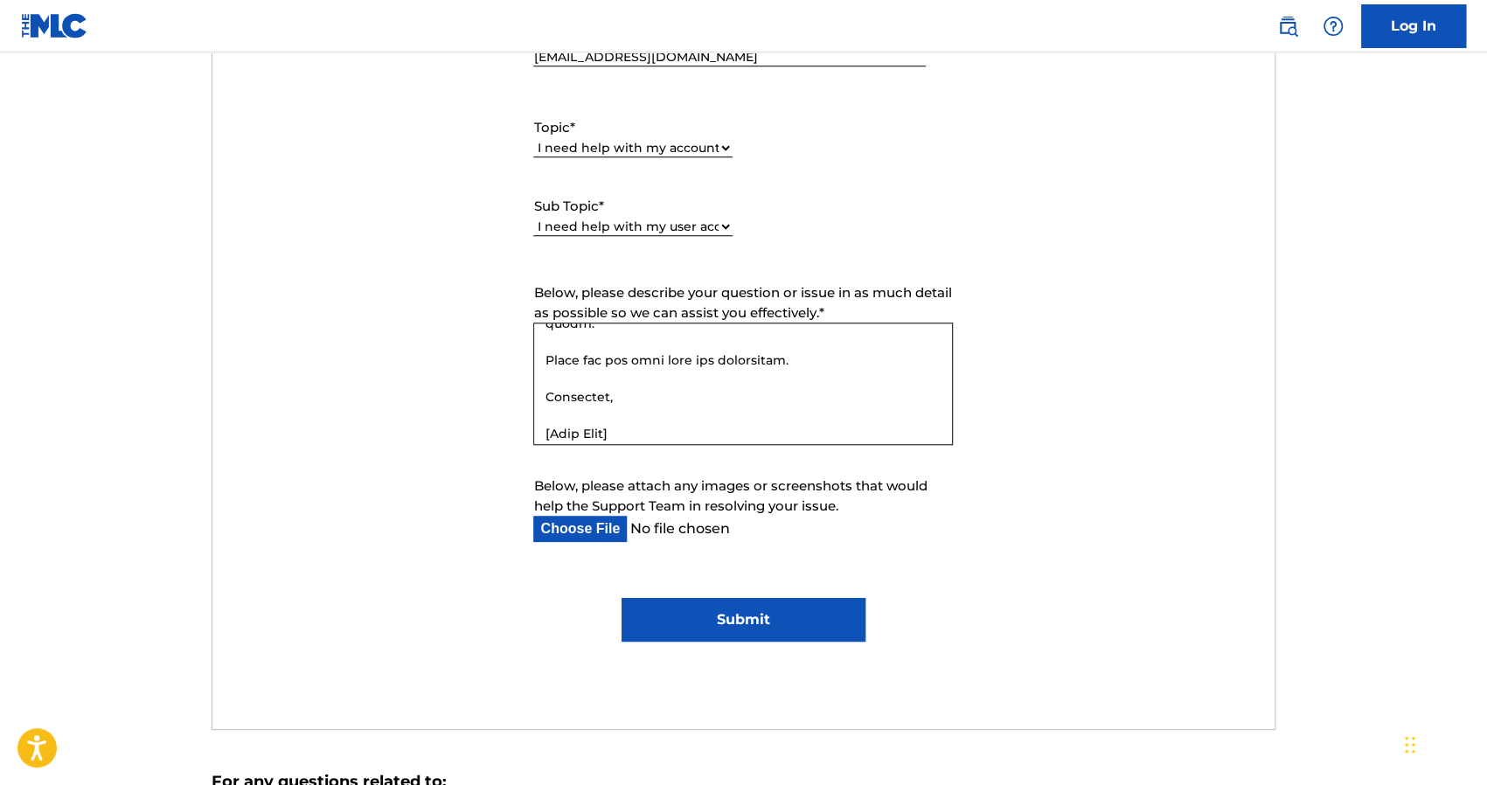
scroll to position [891, 0]
drag, startPoint x: 629, startPoint y: 408, endPoint x: 515, endPoint y: 408, distance: 114.5
click at [515, 408] on form "Submit a request Typical reply time: within hours via email First Name Carlos O…" at bounding box center [743, 236] width 1062 height 809
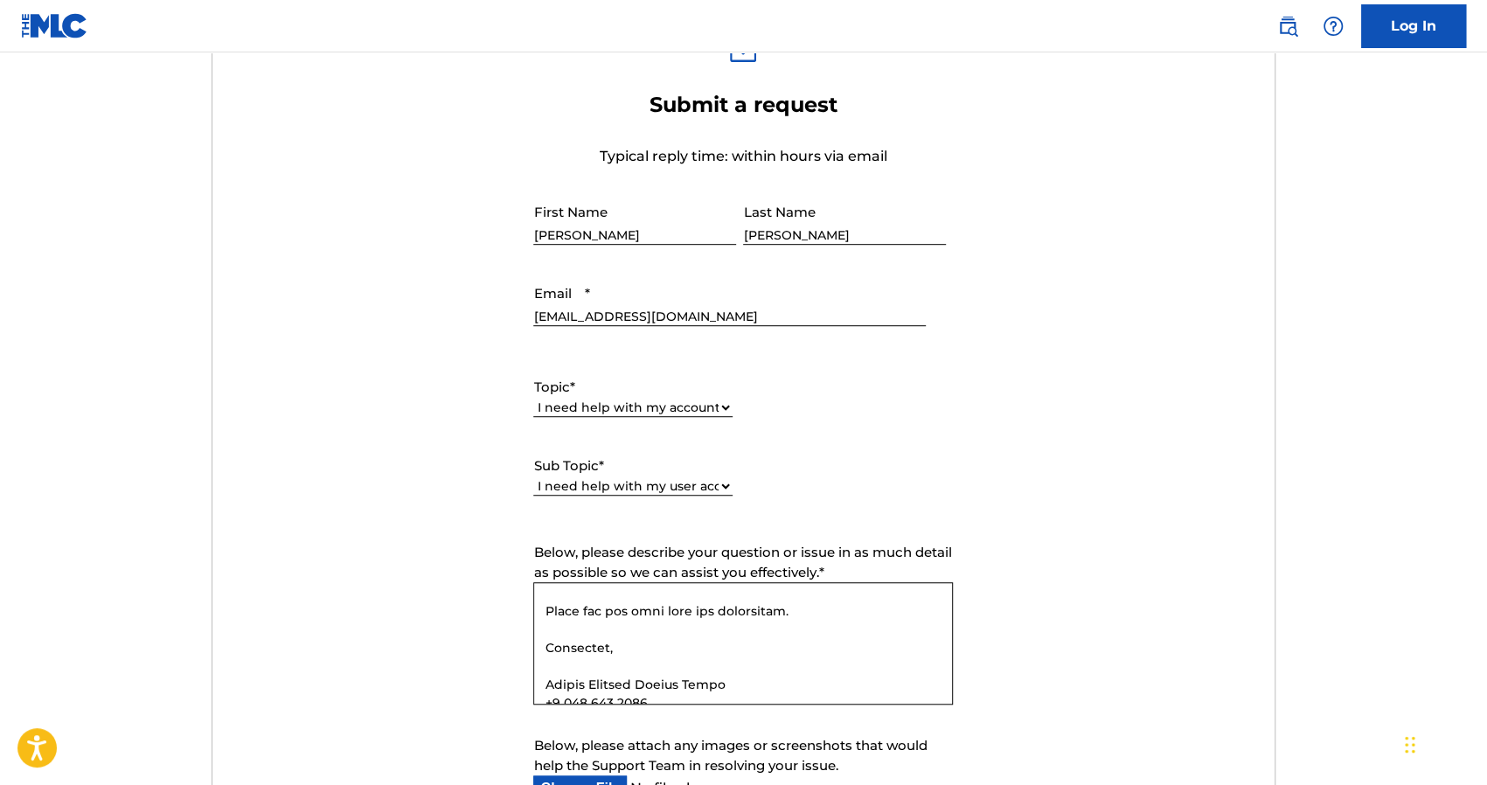
scroll to position [787, 0]
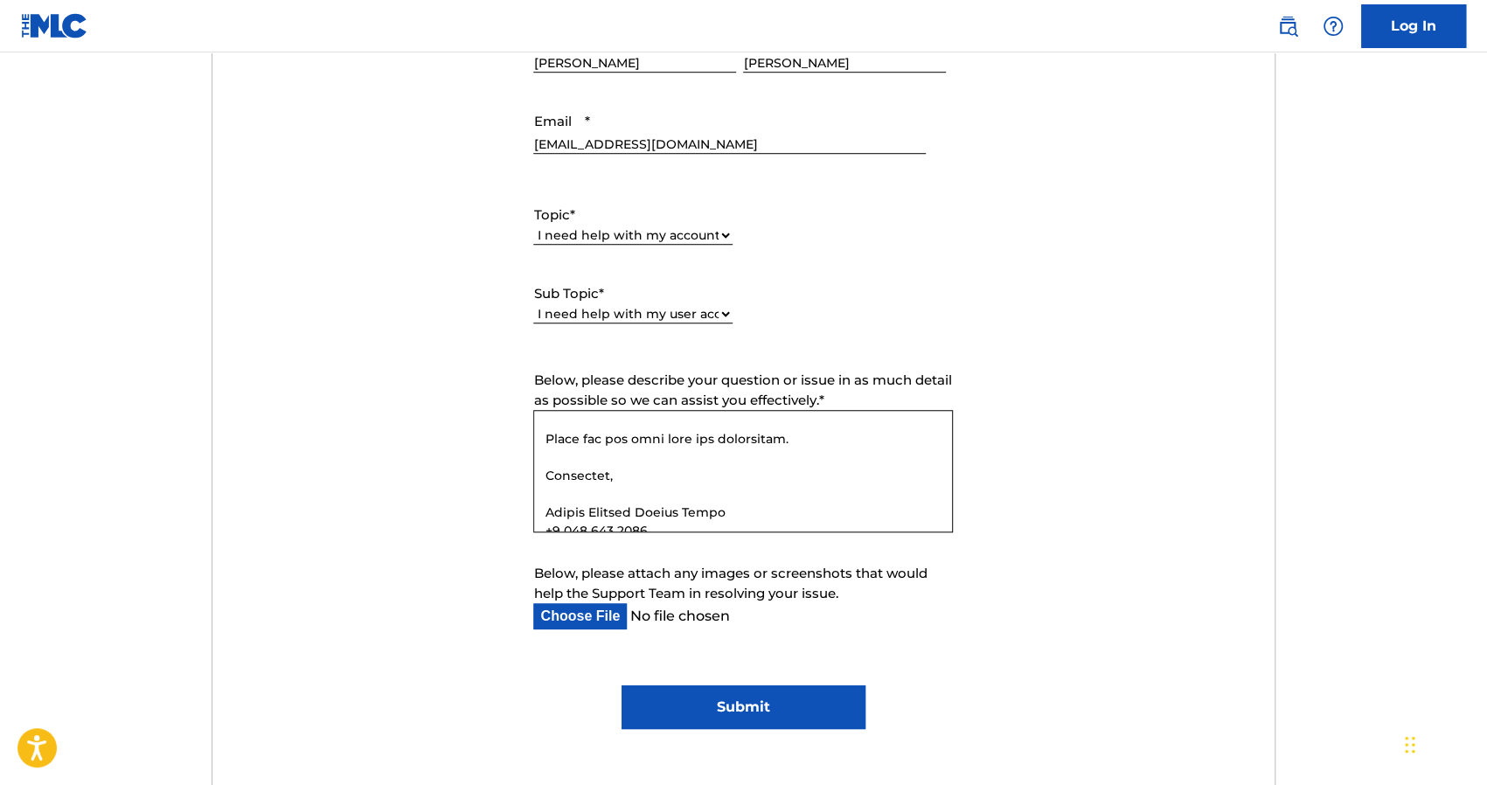
type textarea "Subject: URGENT: Issue Adding Publisher Companies (BMI/ASCAP) and Identity Veri…"
click at [791, 709] on input "Submit" at bounding box center [743, 707] width 244 height 44
